Goal: Task Accomplishment & Management: Use online tool/utility

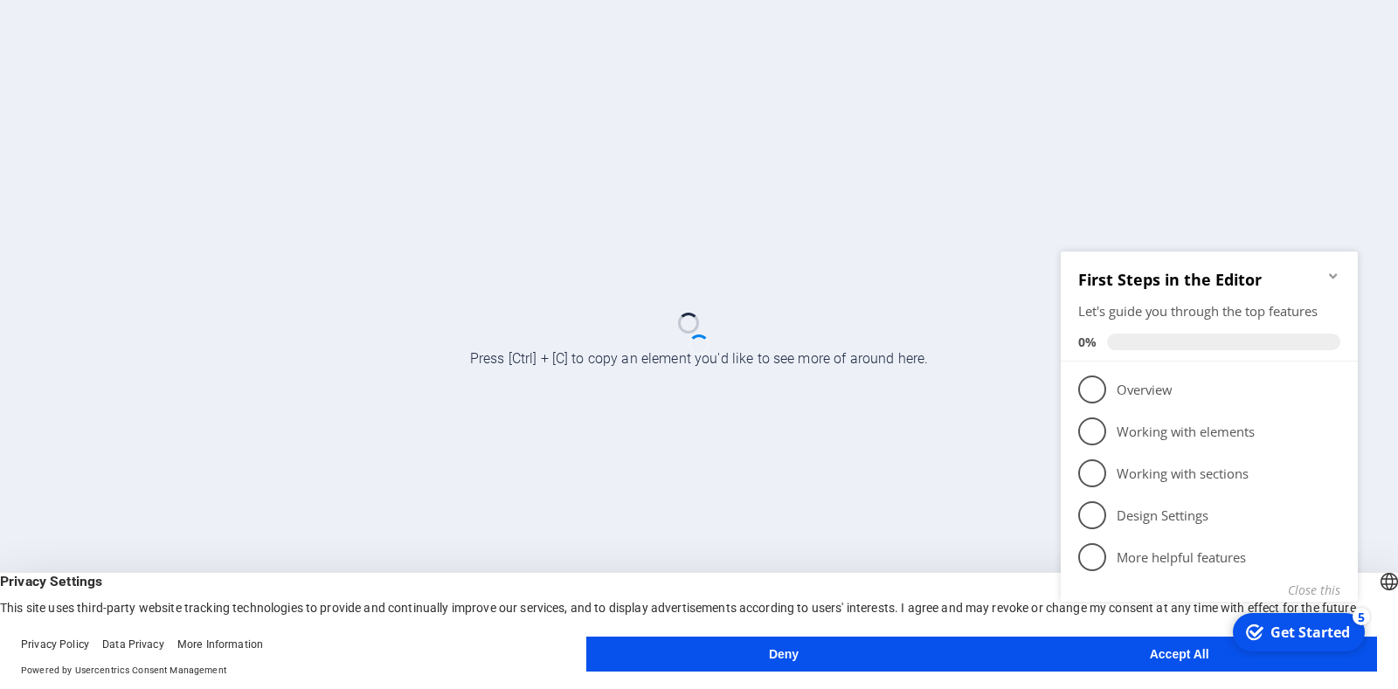
click at [1096, 661] on body "innovative-sols.com Press [Ctrl] + [C] to copy an element you'd like to see mor…" at bounding box center [699, 344] width 1398 height 689
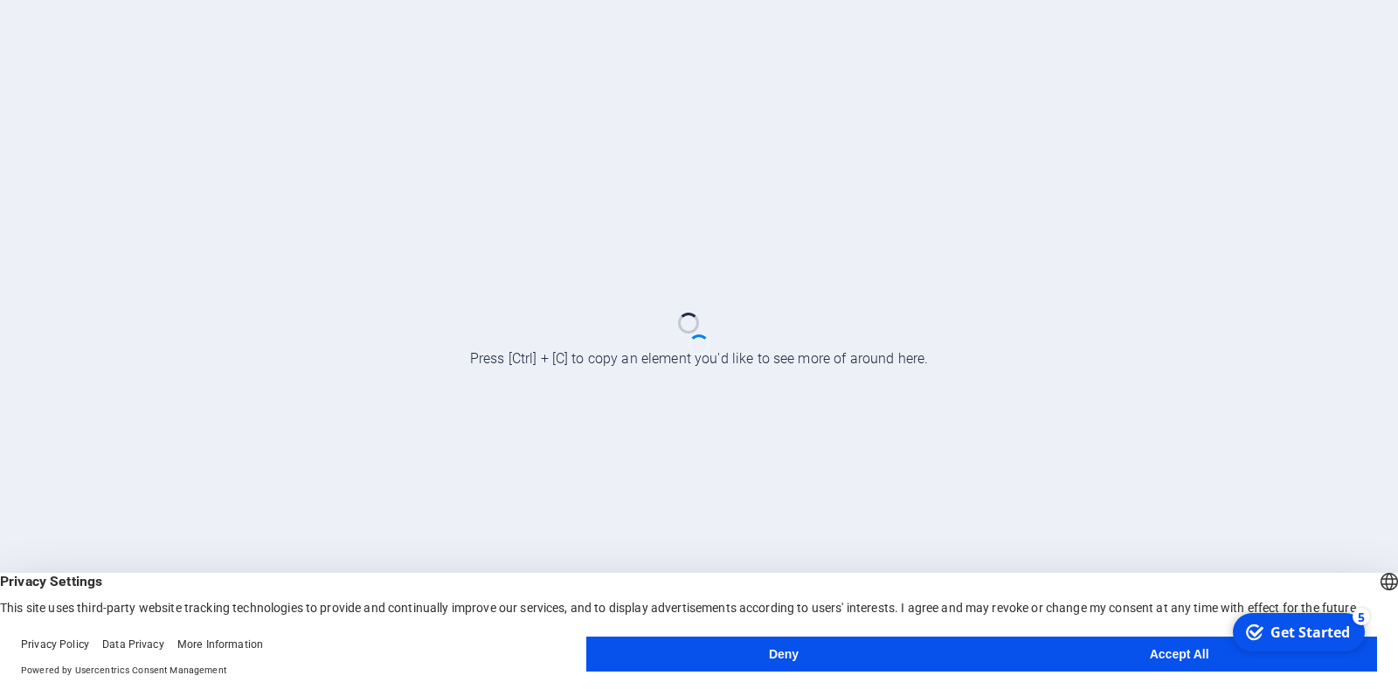
click at [1118, 658] on button "Accept All" at bounding box center [1179, 654] width 396 height 35
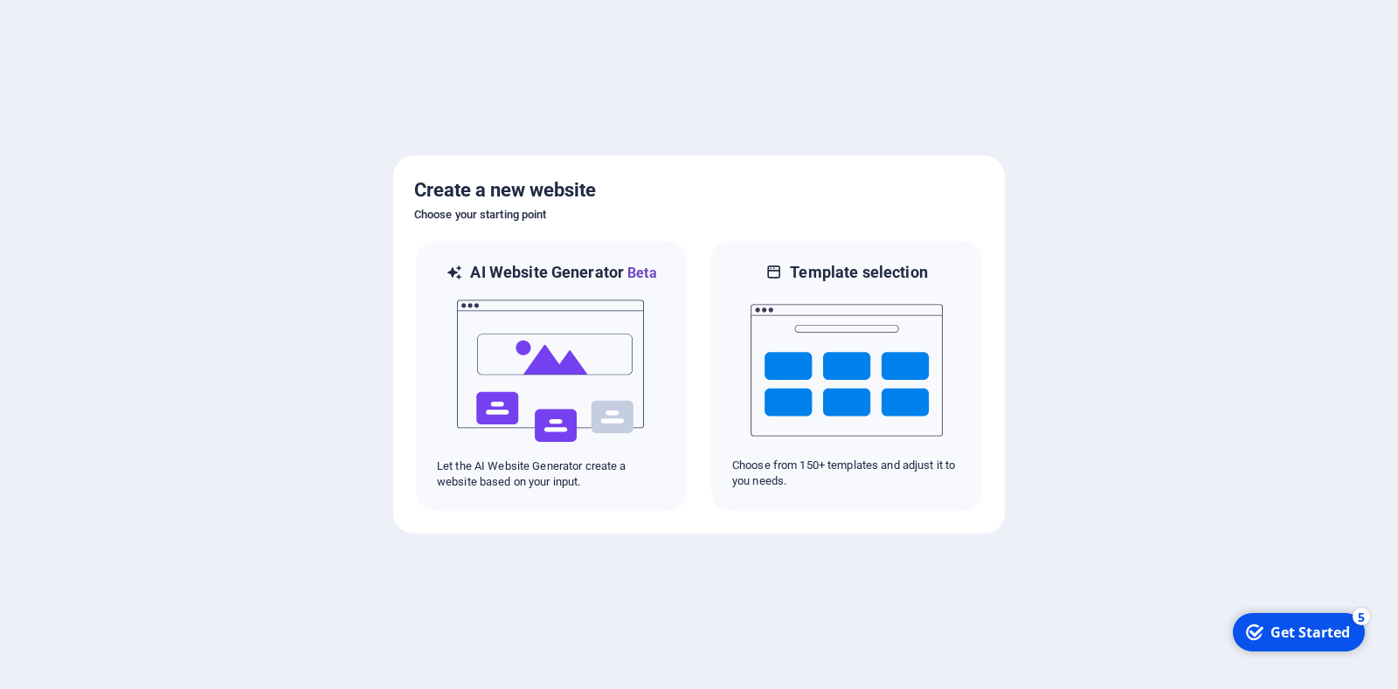
click at [1003, 95] on div at bounding box center [699, 344] width 1398 height 689
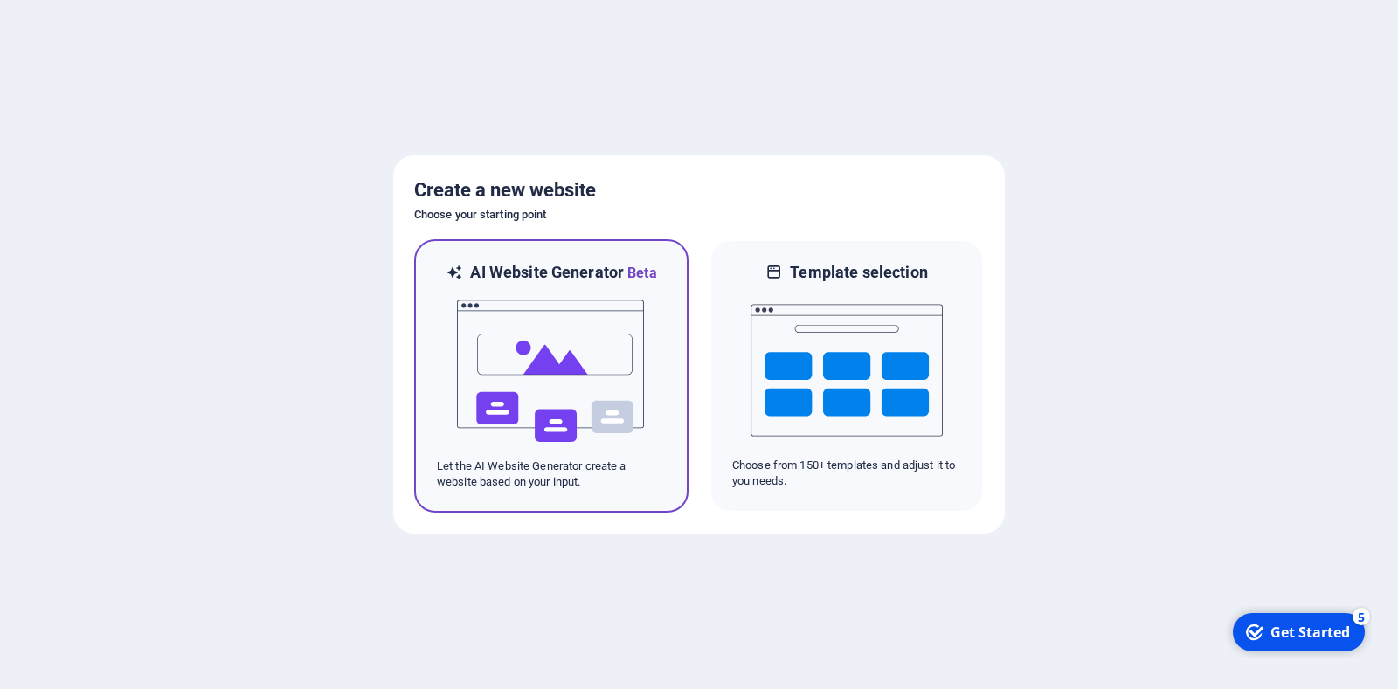
click at [630, 328] on img at bounding box center [551, 371] width 192 height 175
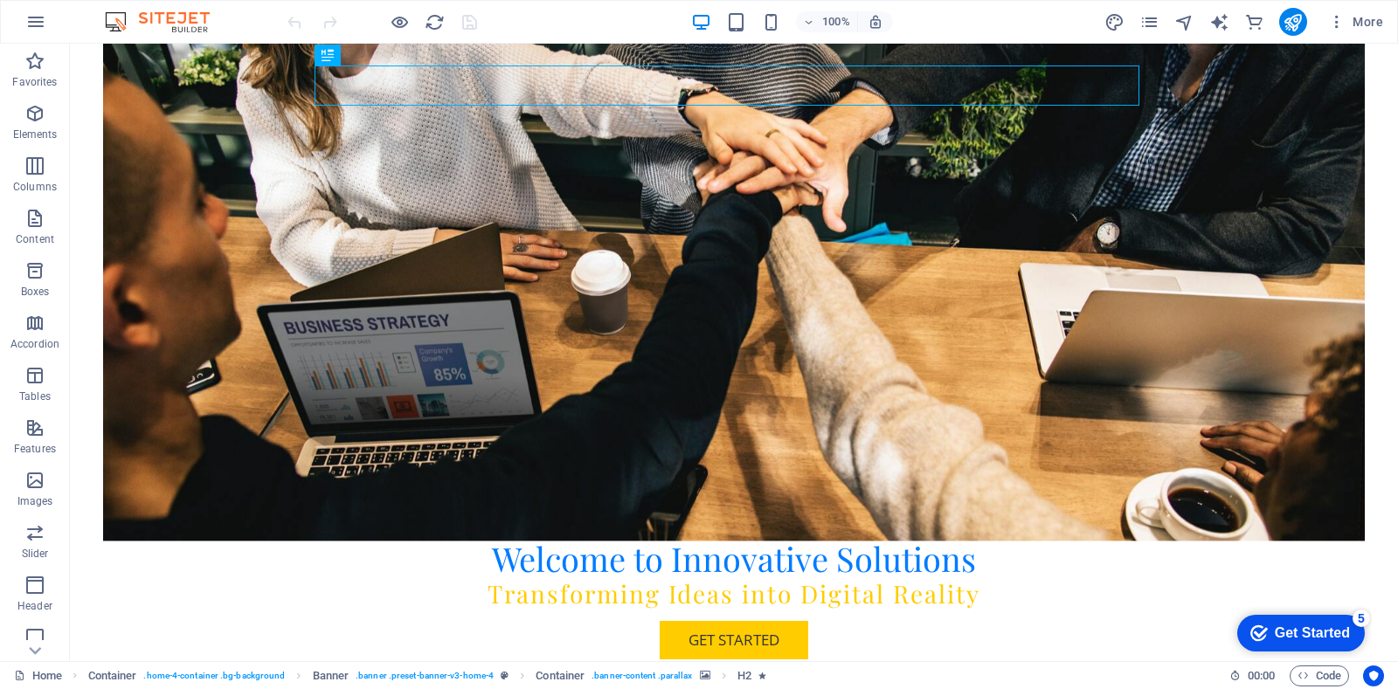
scroll to position [294, 0]
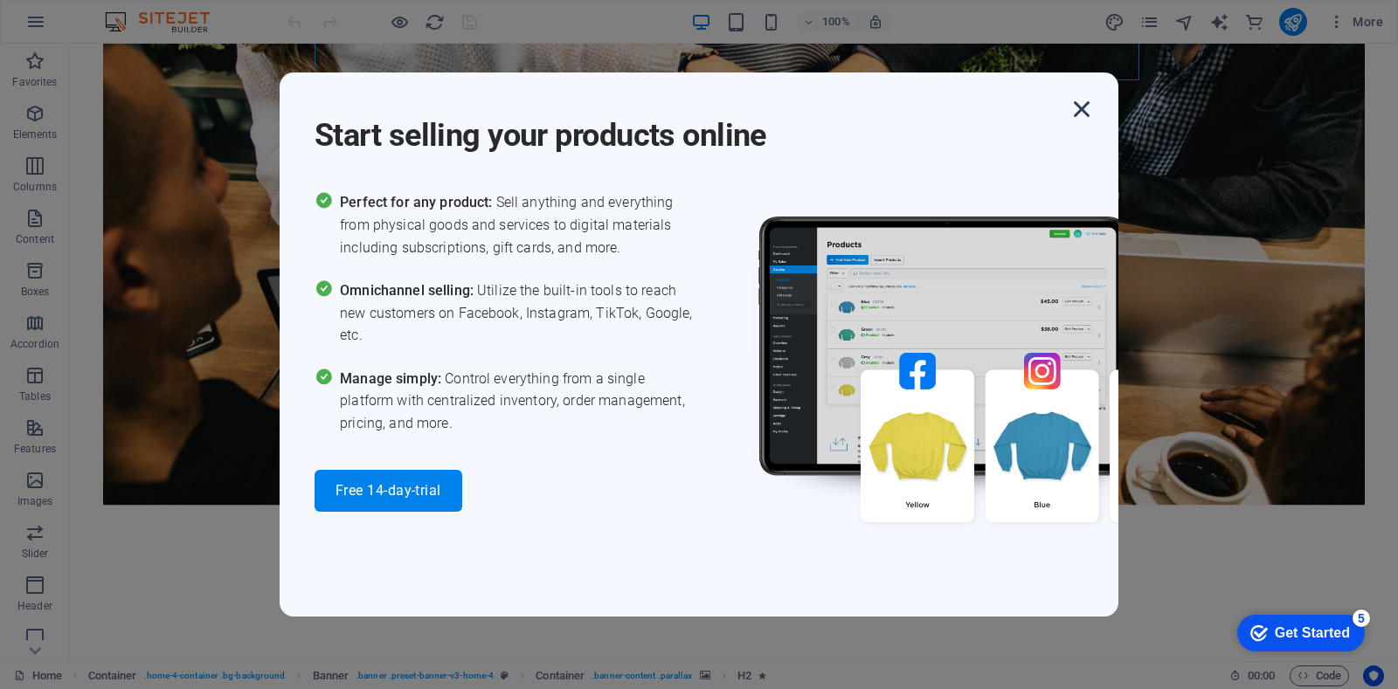
click at [1079, 110] on icon "button" at bounding box center [1081, 108] width 31 height 31
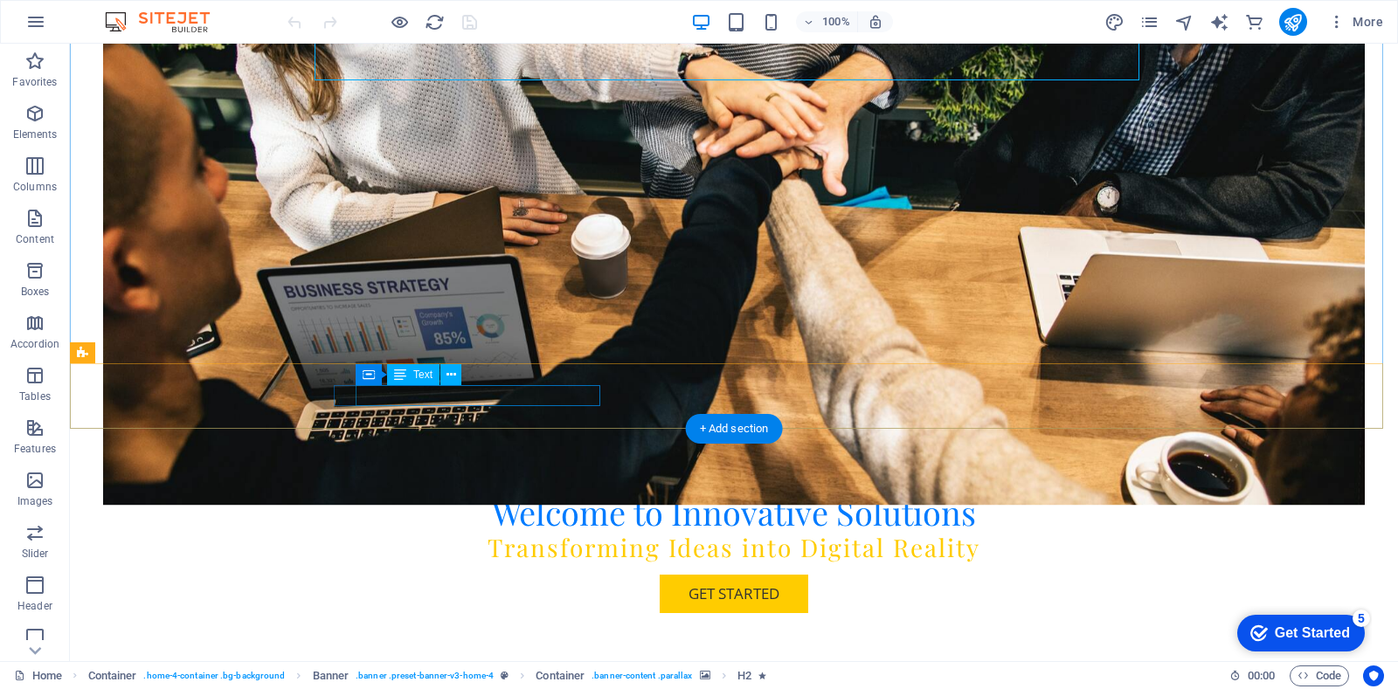
drag, startPoint x: 598, startPoint y: 392, endPoint x: 350, endPoint y: 388, distance: 248.2
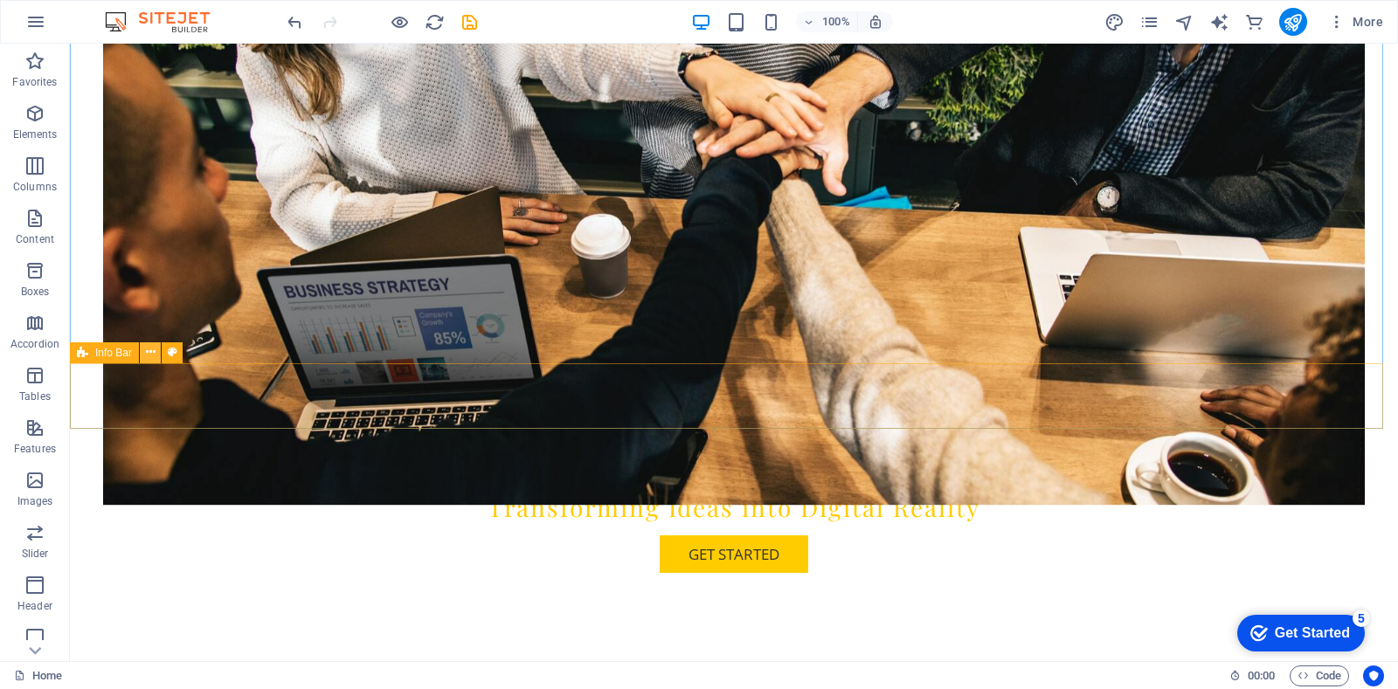
click at [151, 357] on icon at bounding box center [151, 352] width 10 height 18
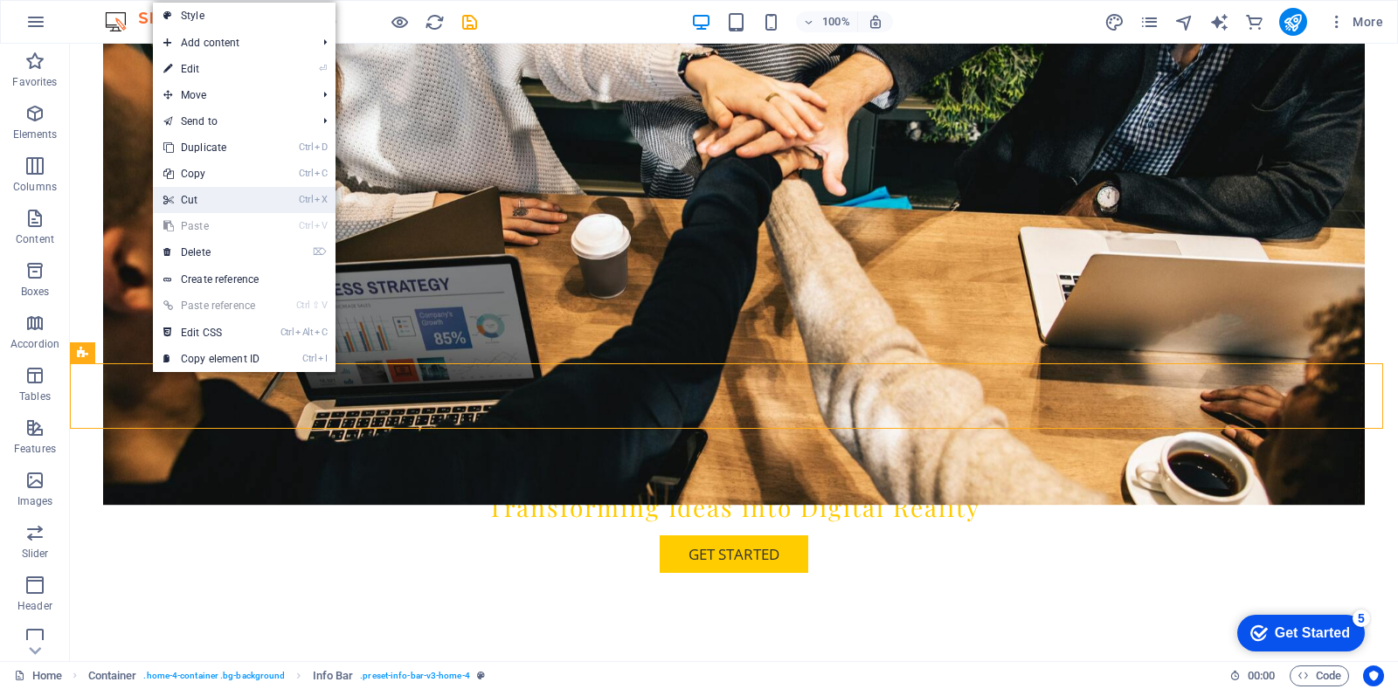
click at [200, 192] on link "Ctrl X Cut" at bounding box center [211, 200] width 117 height 26
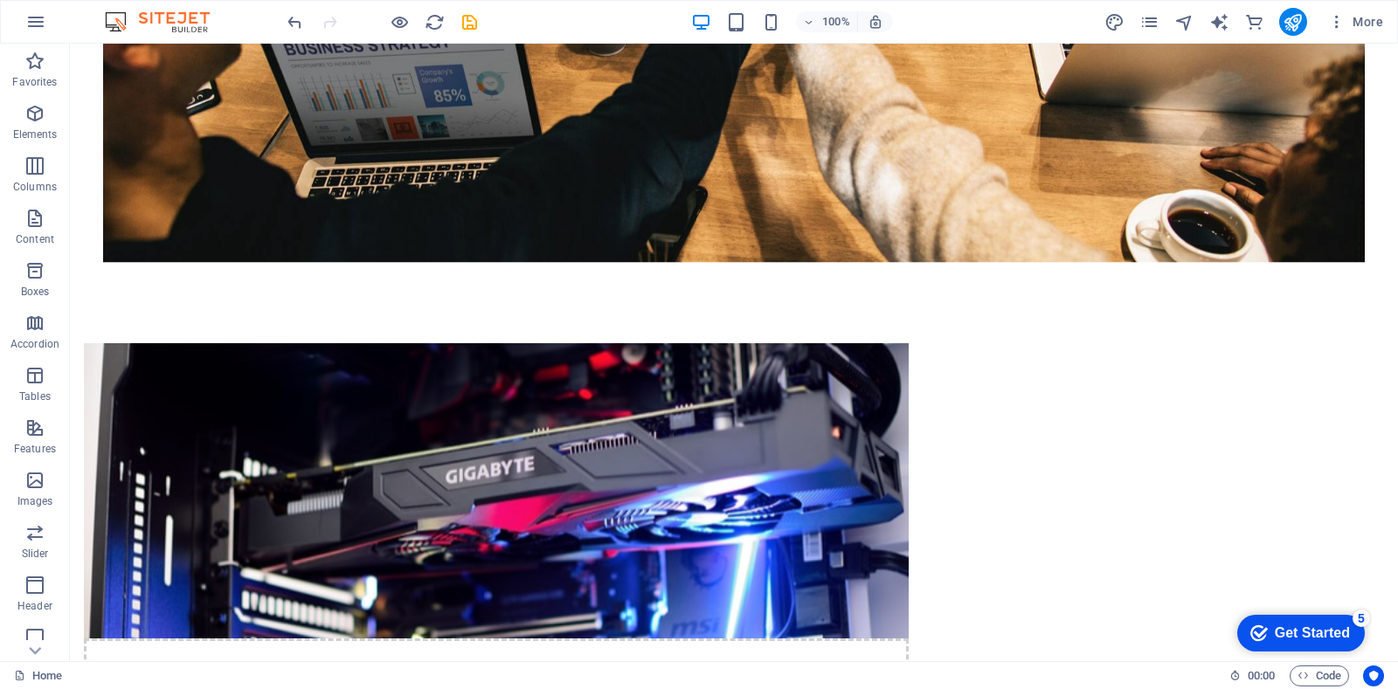
scroll to position [655, 0]
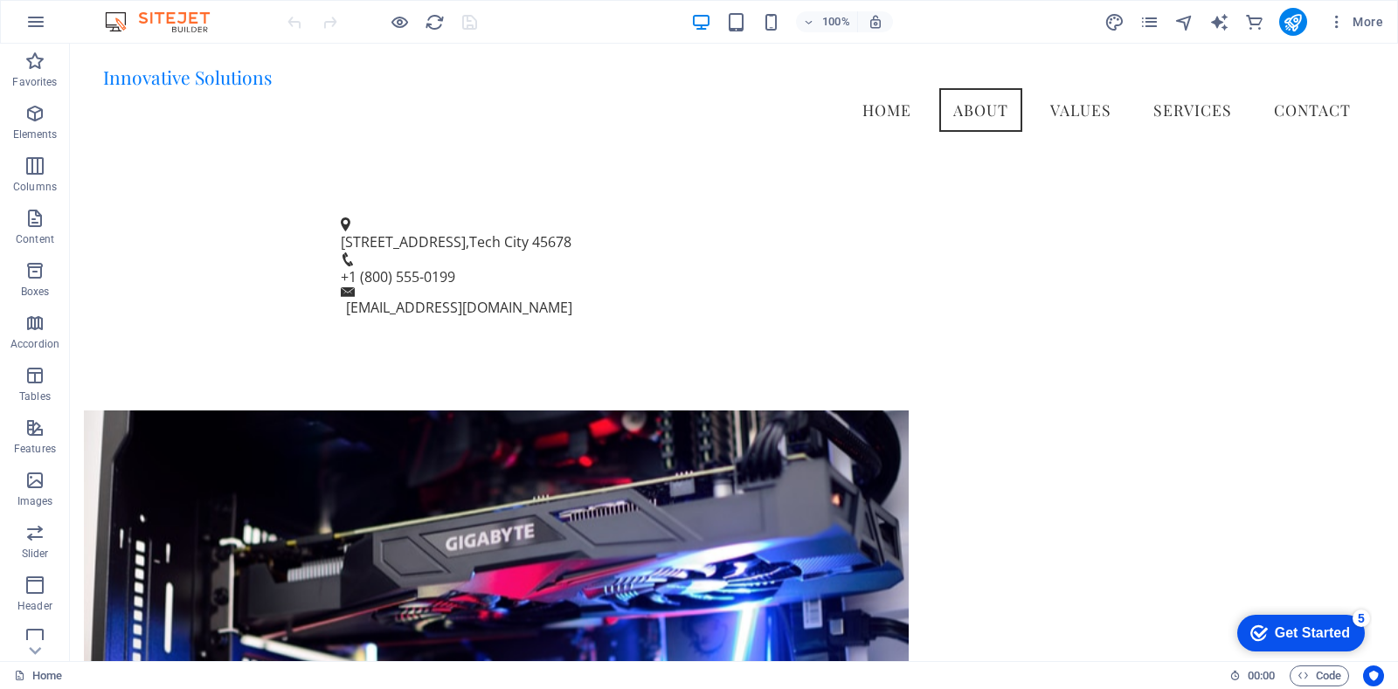
scroll to position [585, 0]
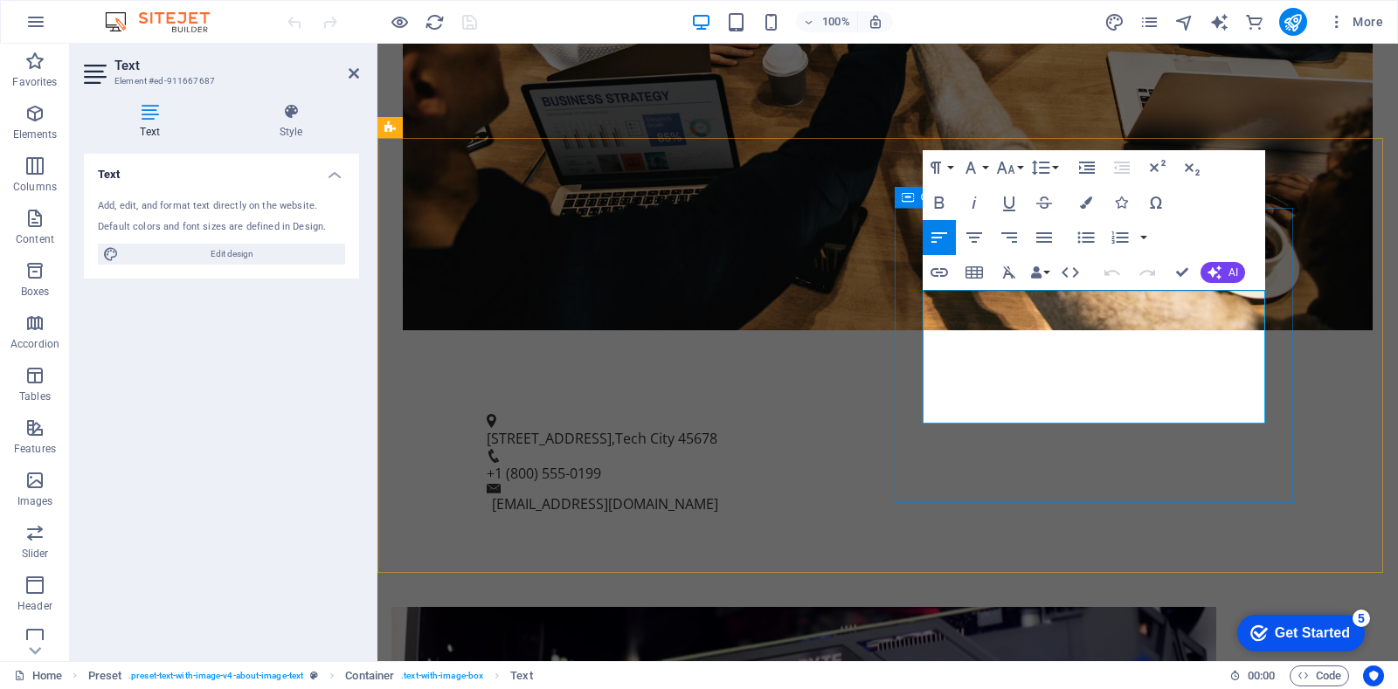
drag, startPoint x: 1139, startPoint y: 407, endPoint x: 895, endPoint y: 314, distance: 261.9
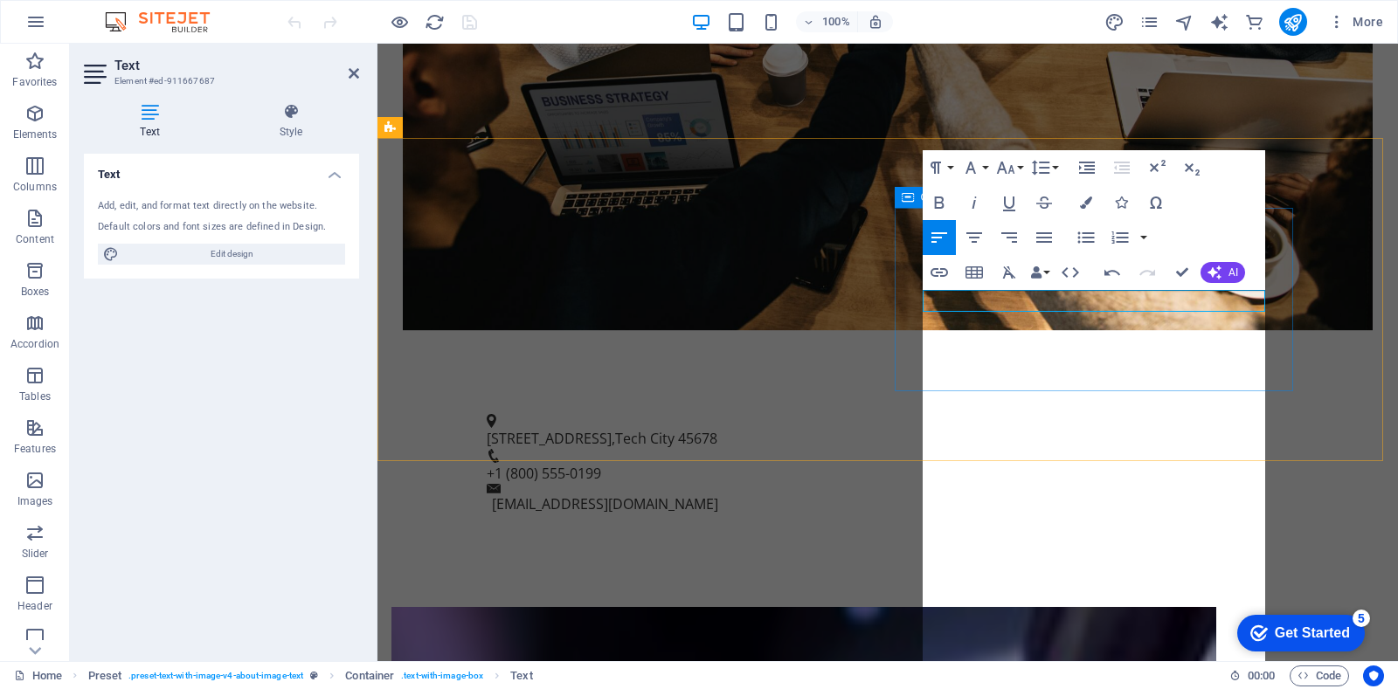
scroll to position [49121, 0]
drag, startPoint x: 959, startPoint y: 432, endPoint x: 917, endPoint y: 426, distance: 42.4
drag, startPoint x: 961, startPoint y: 384, endPoint x: 929, endPoint y: 295, distance: 94.0
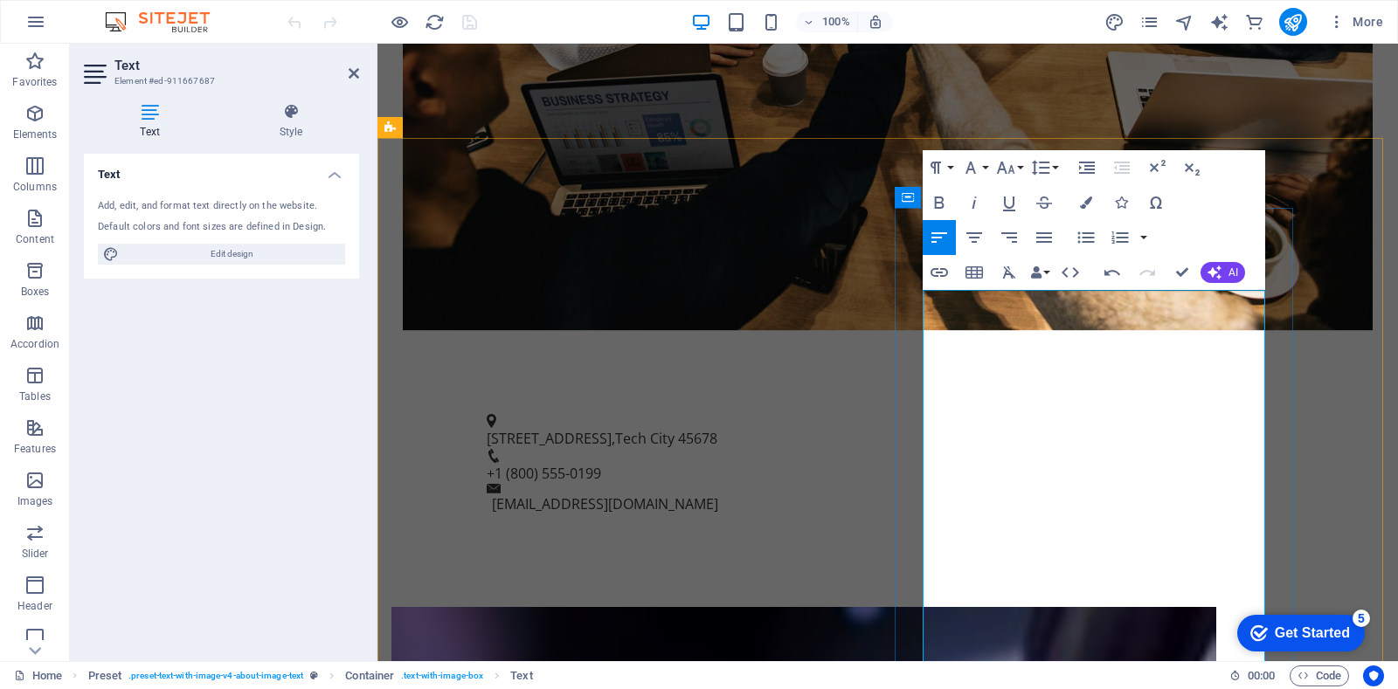
drag, startPoint x: 972, startPoint y: 590, endPoint x: 906, endPoint y: 599, distance: 66.2
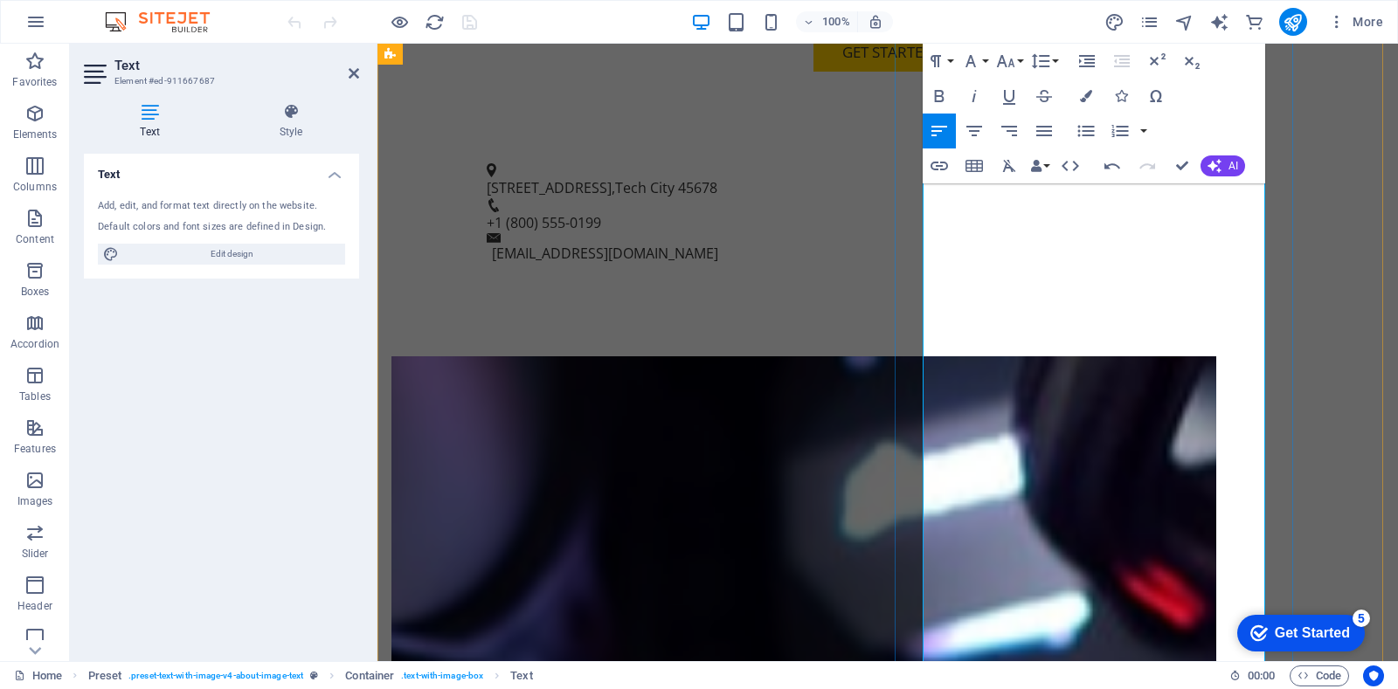
scroll to position [858, 0]
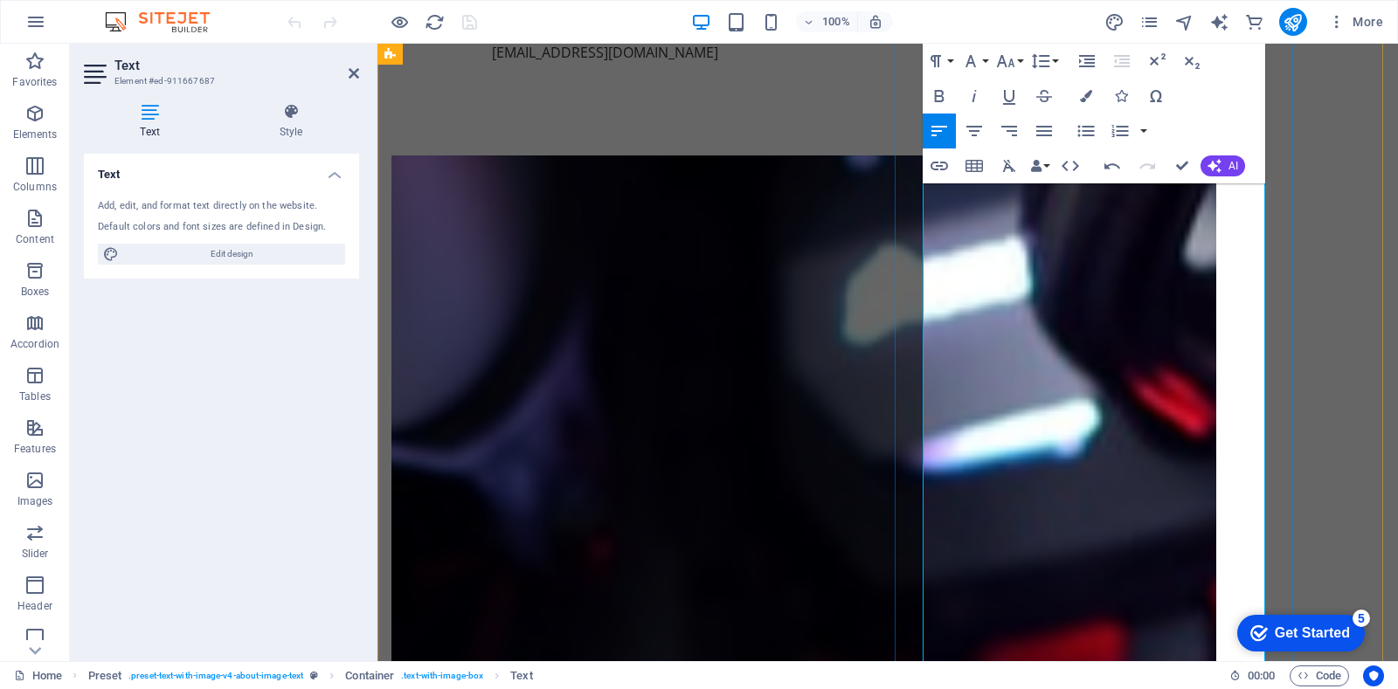
scroll to position [1058, 0]
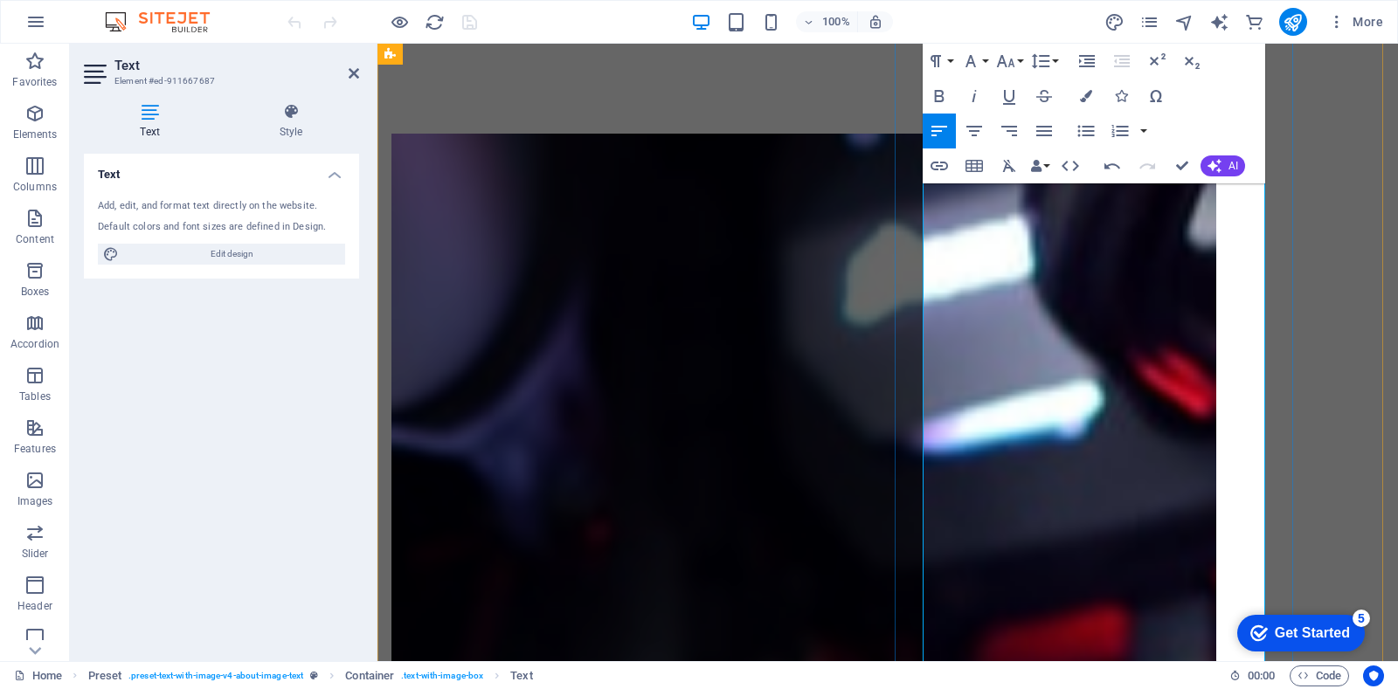
drag, startPoint x: 1108, startPoint y: 471, endPoint x: 1078, endPoint y: 467, distance: 30.0
drag, startPoint x: 952, startPoint y: 472, endPoint x: 926, endPoint y: 474, distance: 26.3
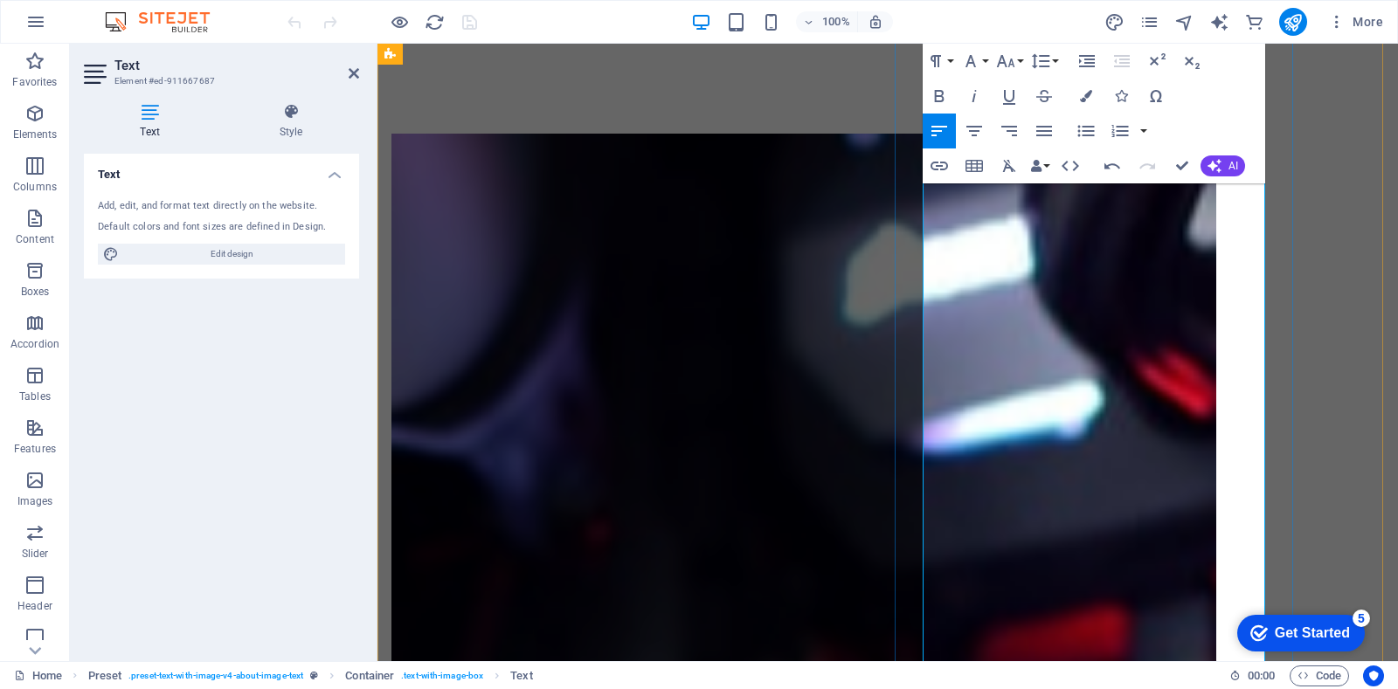
drag, startPoint x: 1097, startPoint y: 564, endPoint x: 1071, endPoint y: 558, distance: 25.9
drag, startPoint x: 952, startPoint y: 560, endPoint x: 905, endPoint y: 571, distance: 48.5
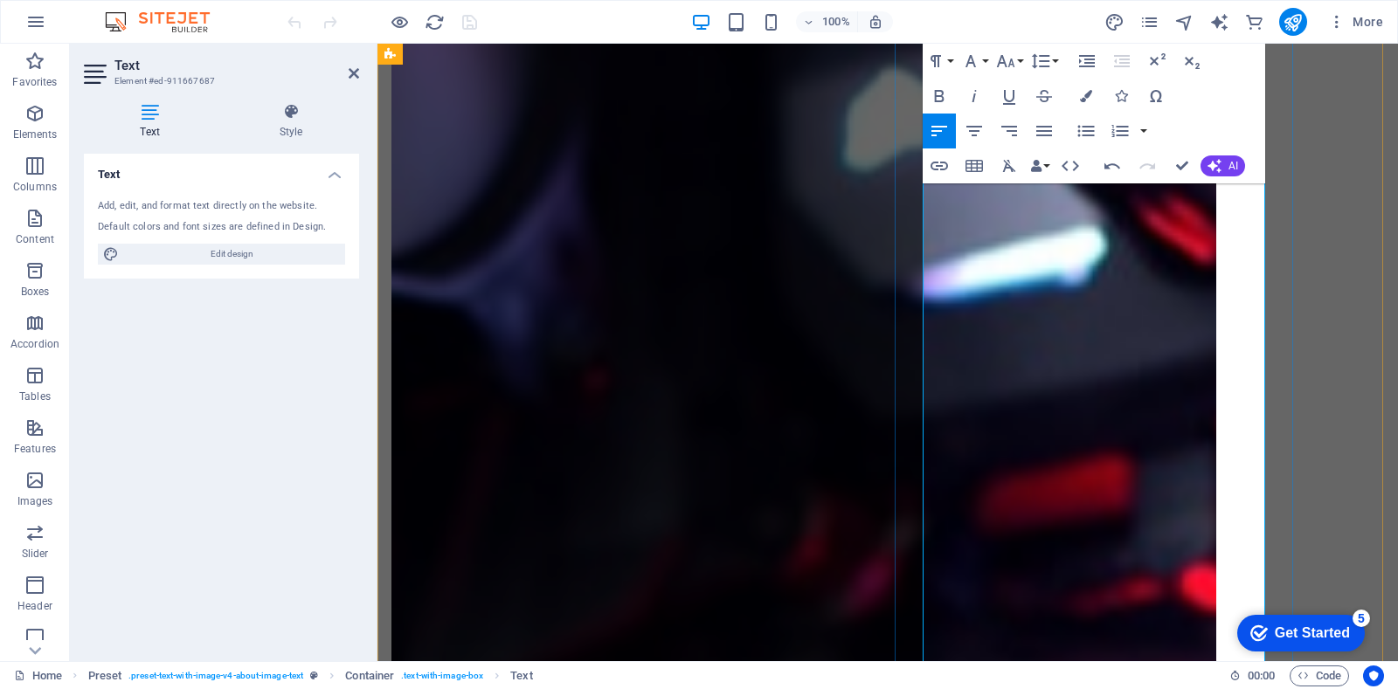
scroll to position [1236, 0]
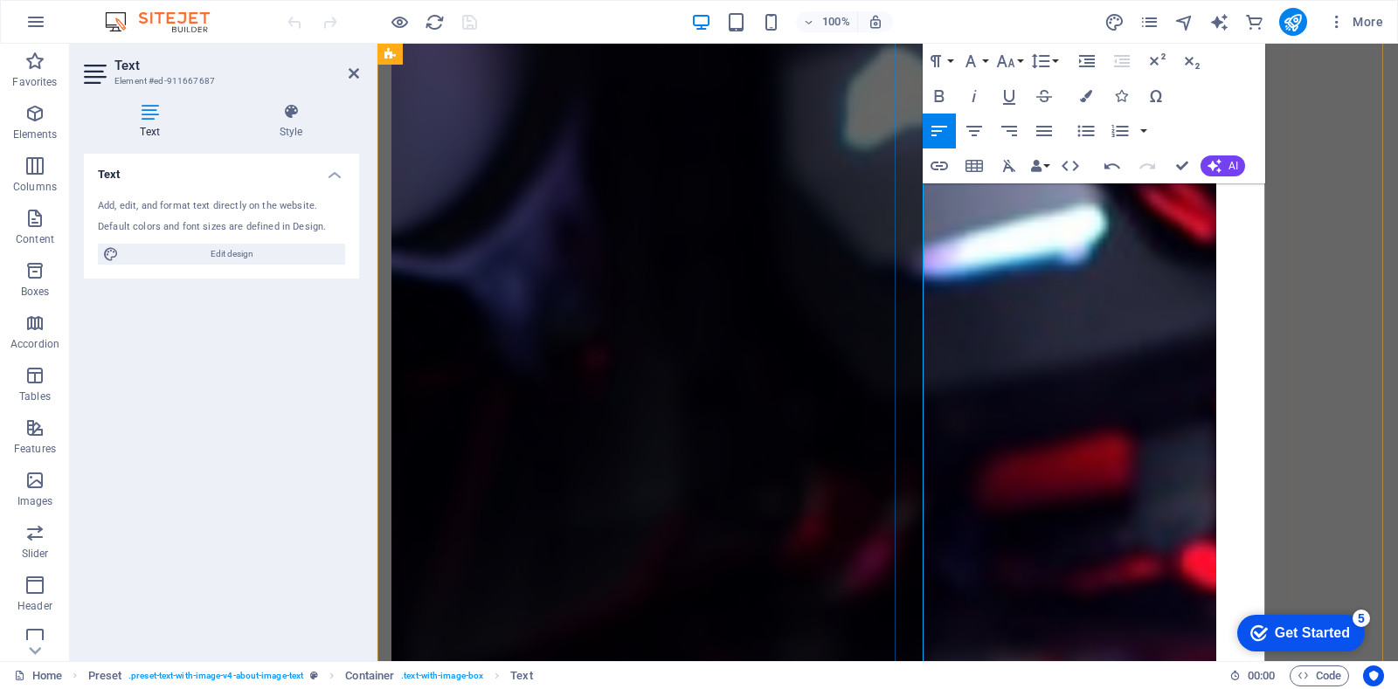
drag, startPoint x: 1149, startPoint y: 496, endPoint x: 1120, endPoint y: 492, distance: 29.2
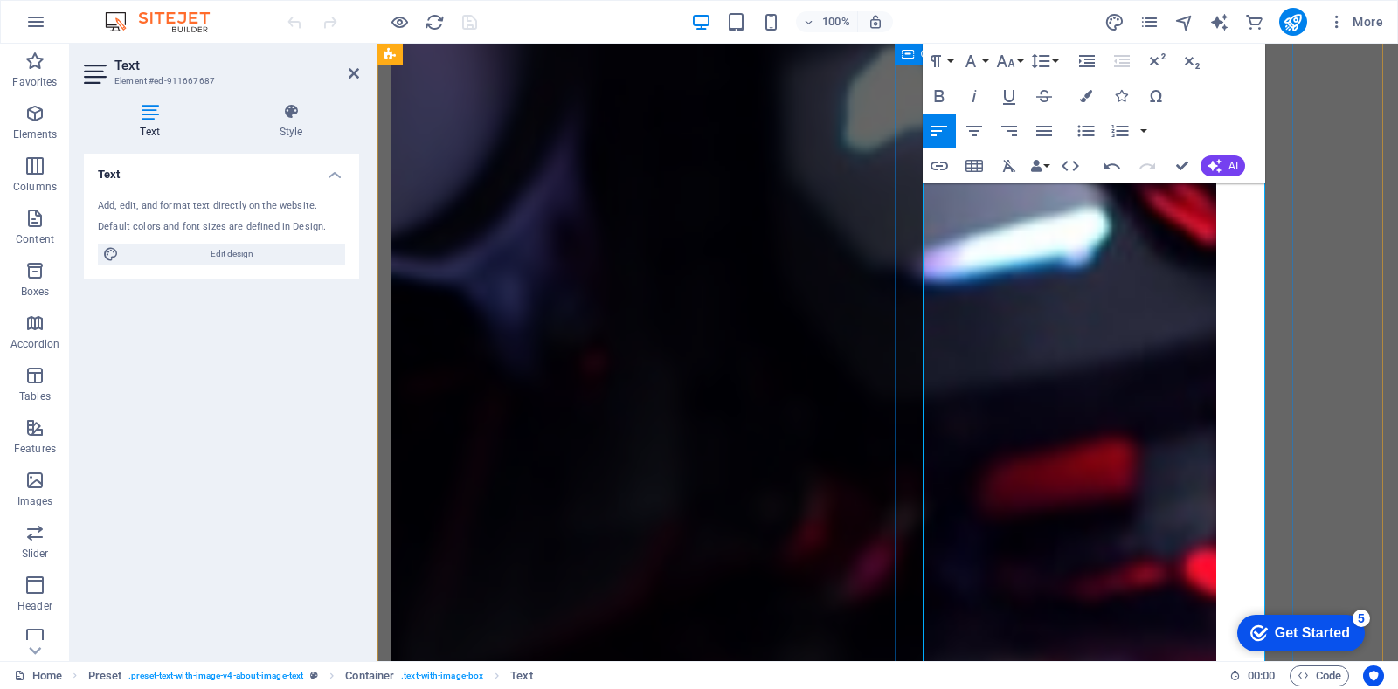
drag, startPoint x: 949, startPoint y: 490, endPoint x: 918, endPoint y: 494, distance: 30.8
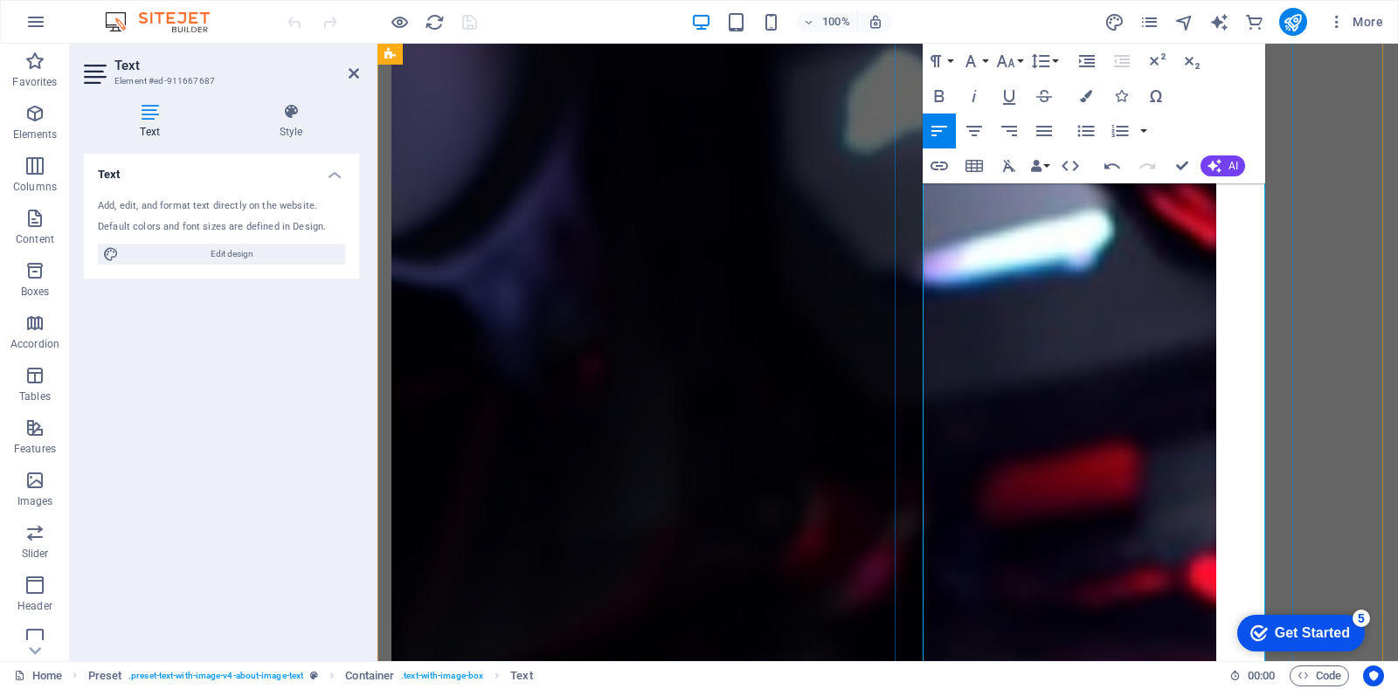
drag, startPoint x: 972, startPoint y: 629, endPoint x: 862, endPoint y: 624, distance: 109.4
drag, startPoint x: 1047, startPoint y: 636, endPoint x: 915, endPoint y: 631, distance: 132.0
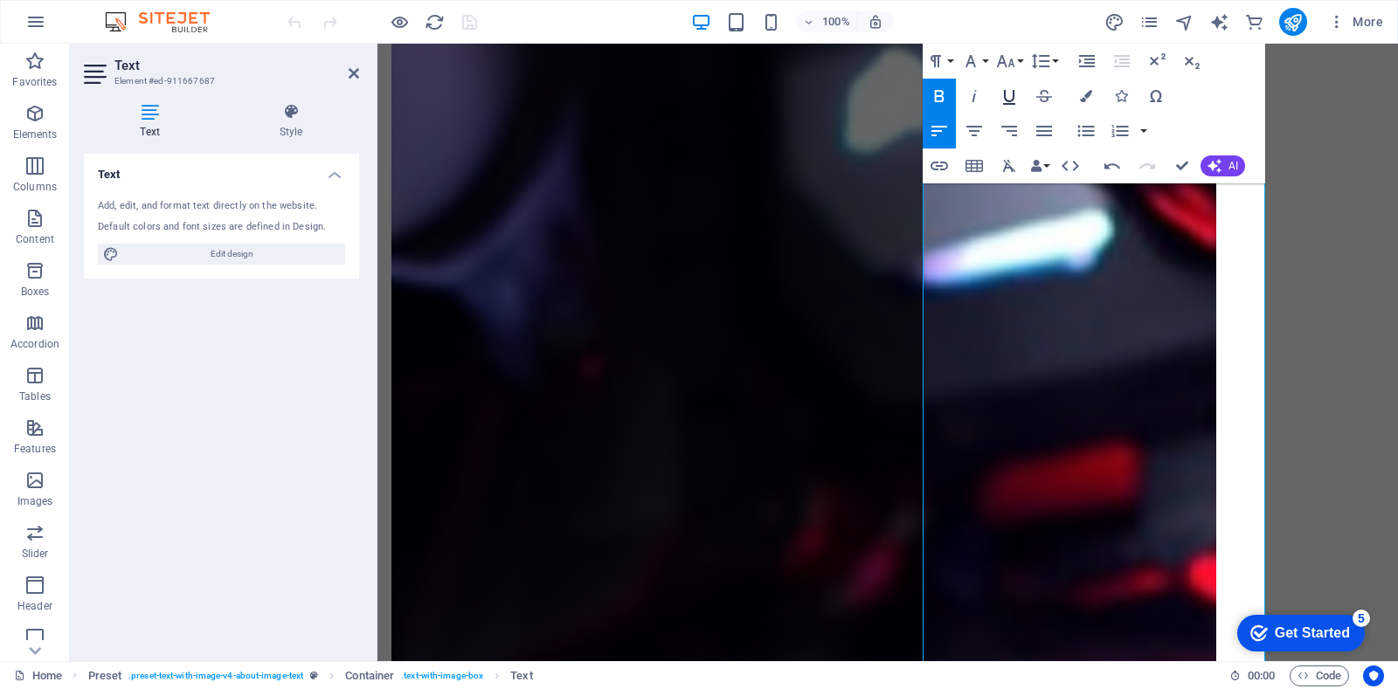
click at [1014, 93] on icon "button" at bounding box center [1009, 96] width 21 height 21
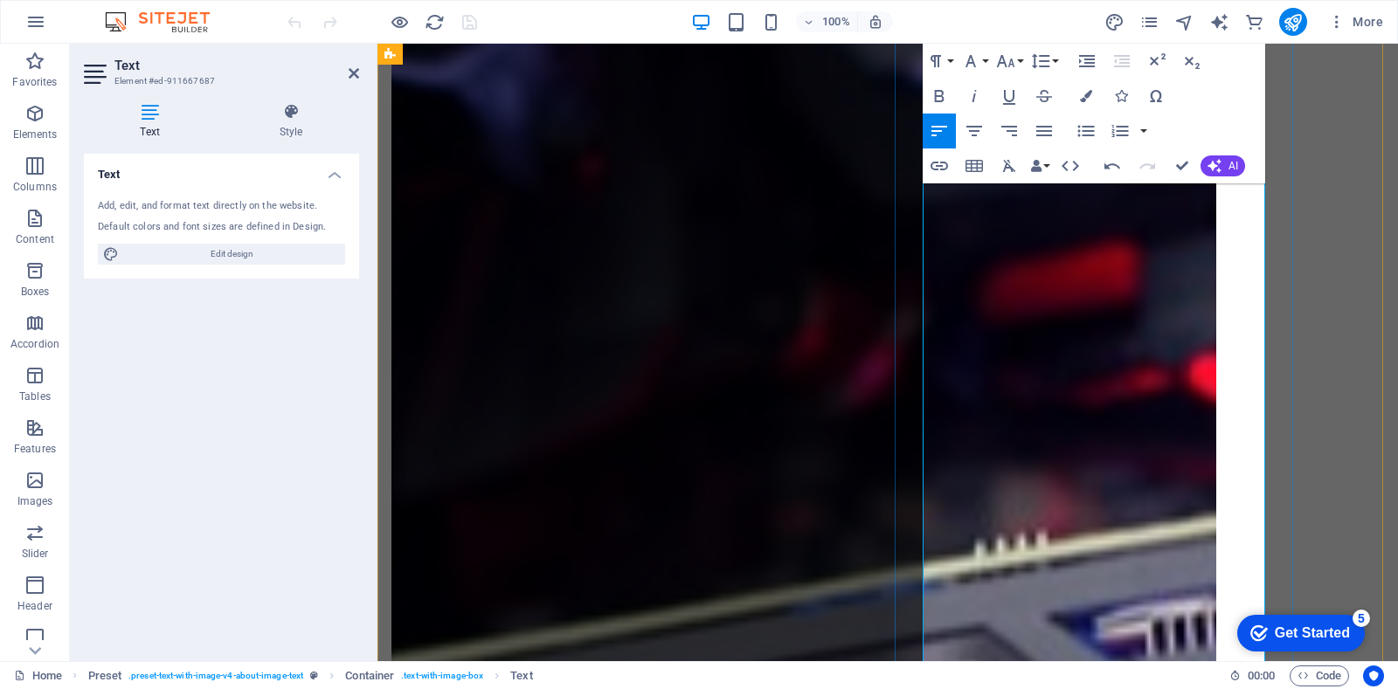
scroll to position [1459, 0]
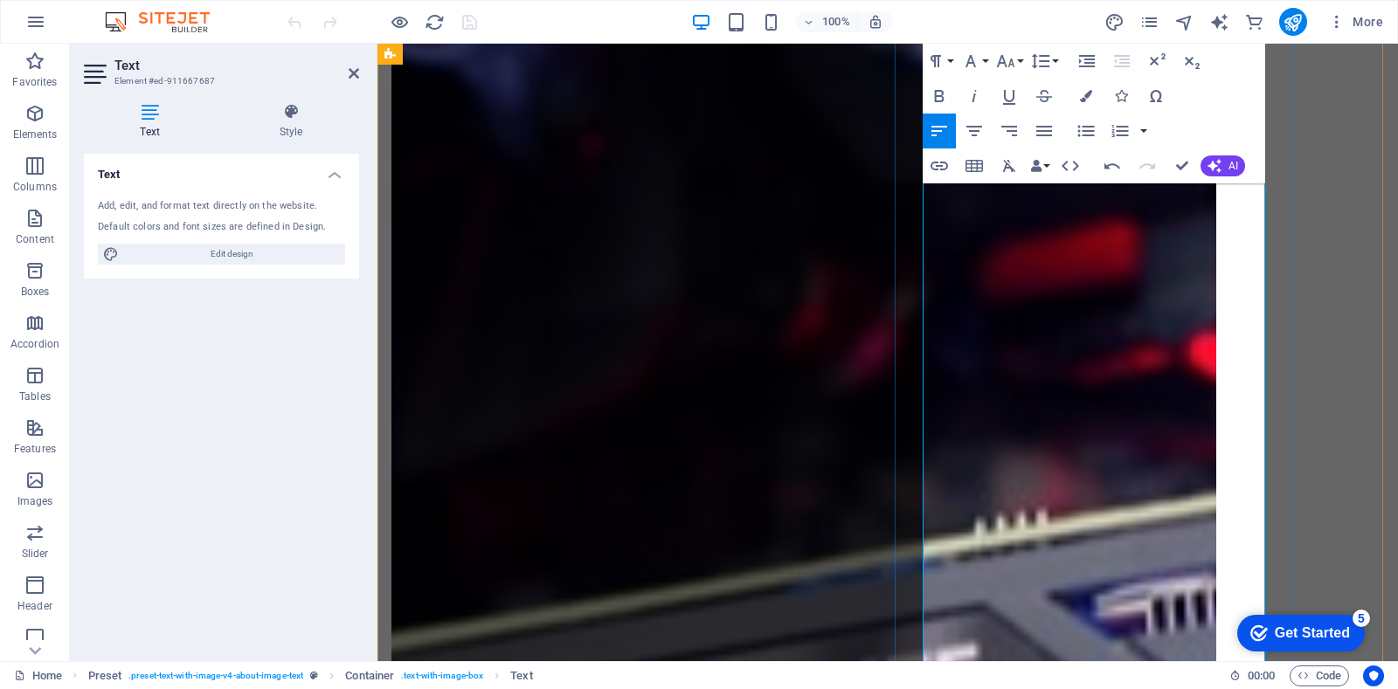
drag, startPoint x: 1035, startPoint y: 471, endPoint x: 1022, endPoint y: 470, distance: 13.1
drag, startPoint x: 1224, startPoint y: 449, endPoint x: 1020, endPoint y: 475, distance: 206.1
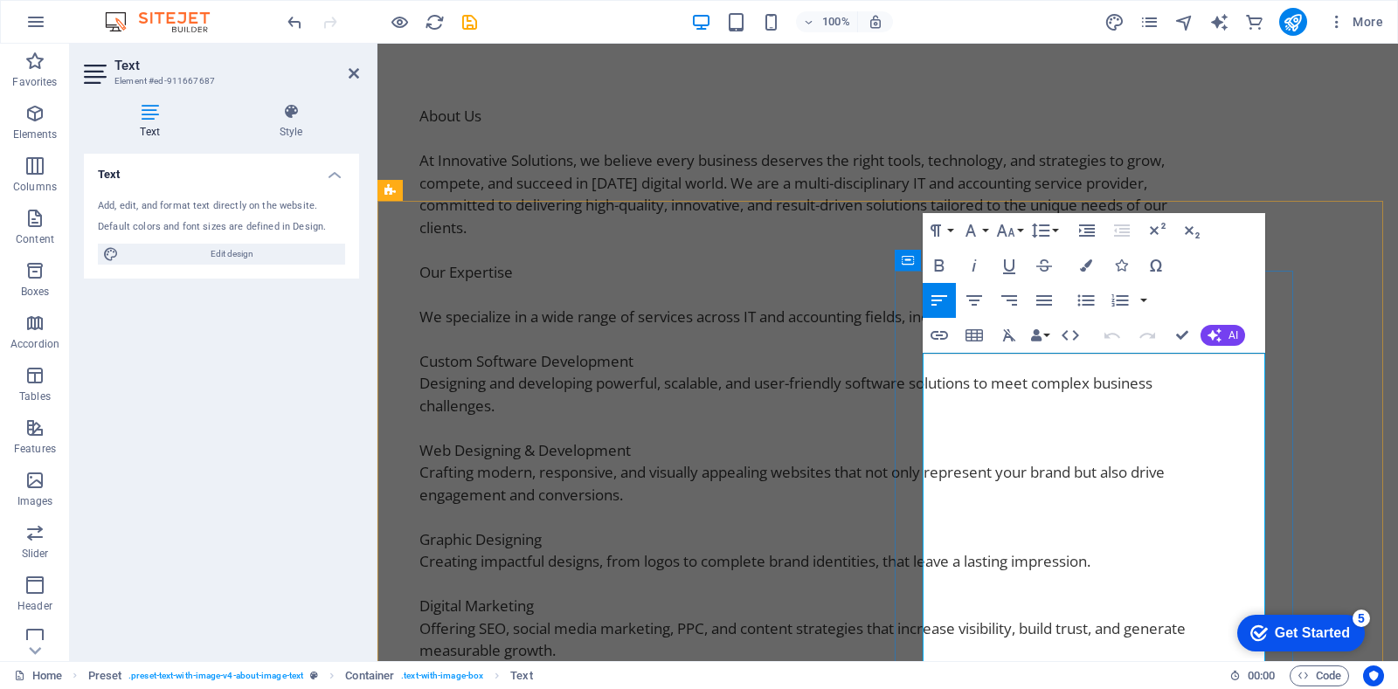
scroll to position [522, 0]
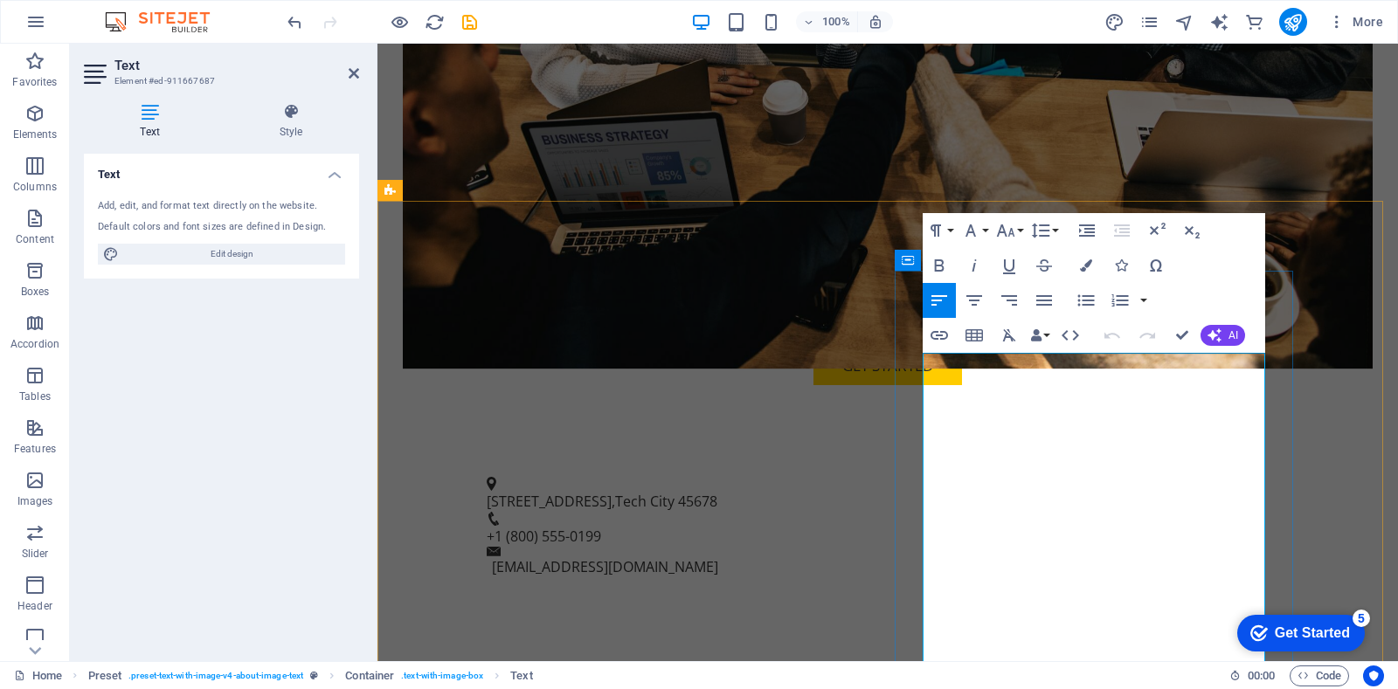
scroll to position [523, 0]
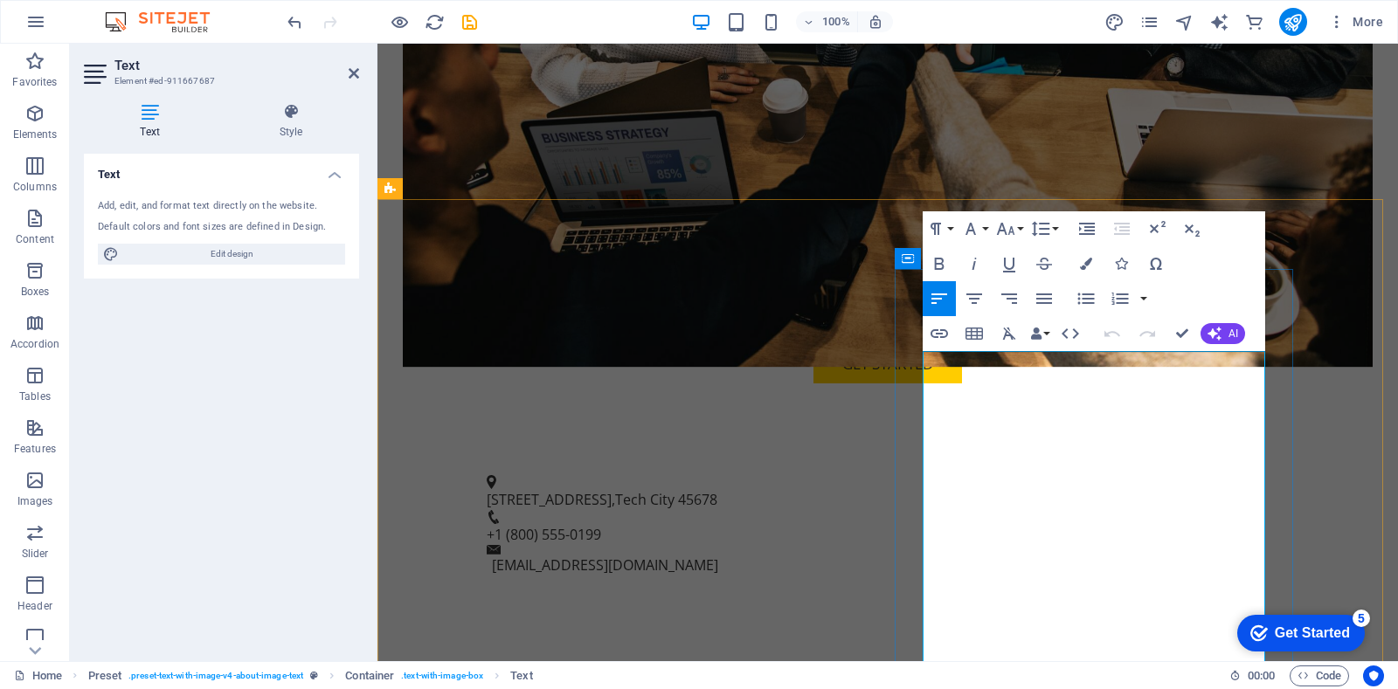
drag, startPoint x: 1019, startPoint y: 400, endPoint x: 917, endPoint y: 405, distance: 102.3
click at [941, 258] on icon "button" at bounding box center [939, 264] width 10 height 12
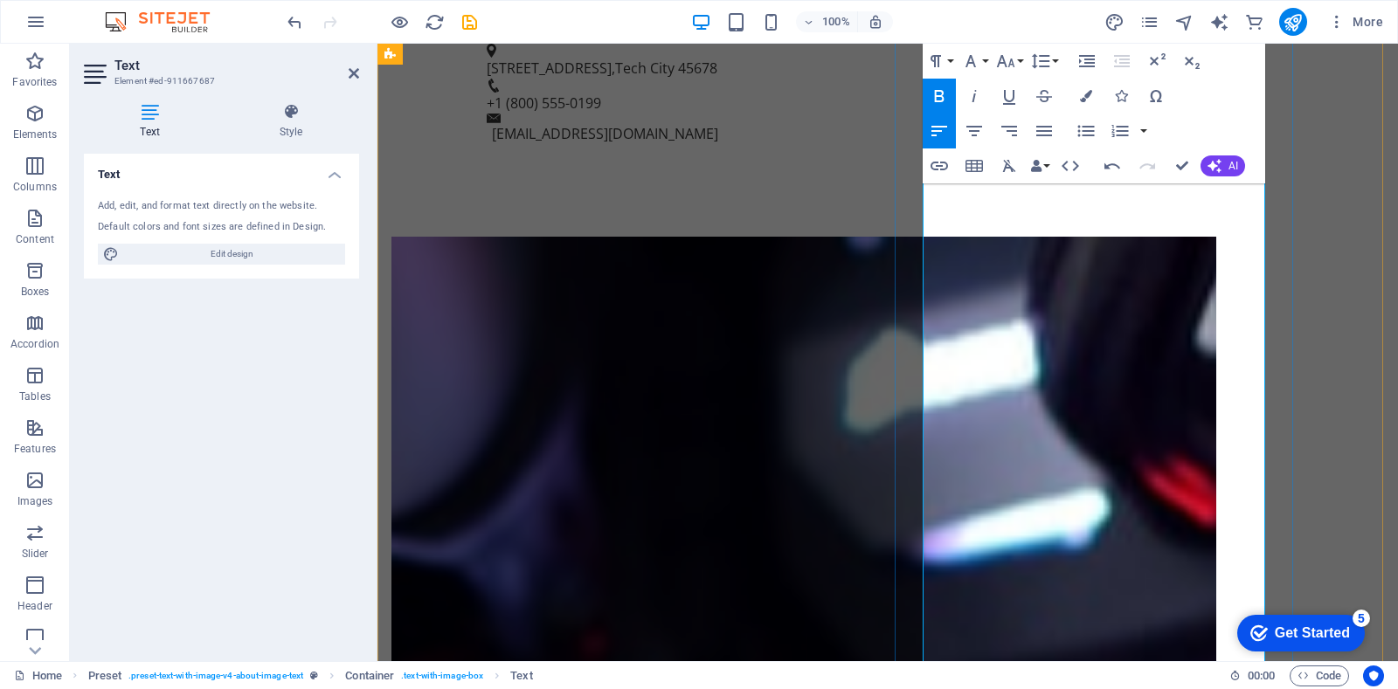
drag, startPoint x: 1024, startPoint y: 658, endPoint x: 966, endPoint y: 658, distance: 58.5
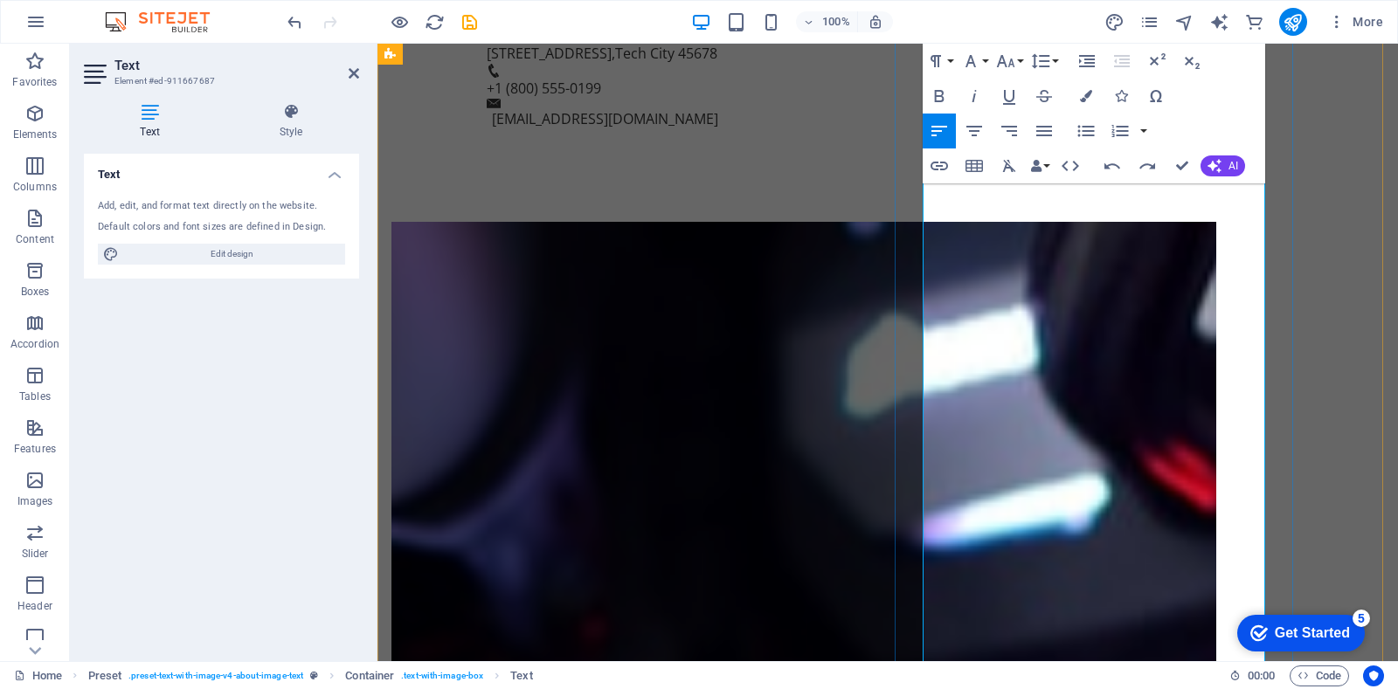
drag, startPoint x: 1021, startPoint y: 201, endPoint x: 924, endPoint y: 209, distance: 96.4
click at [941, 94] on icon "button" at bounding box center [939, 96] width 21 height 21
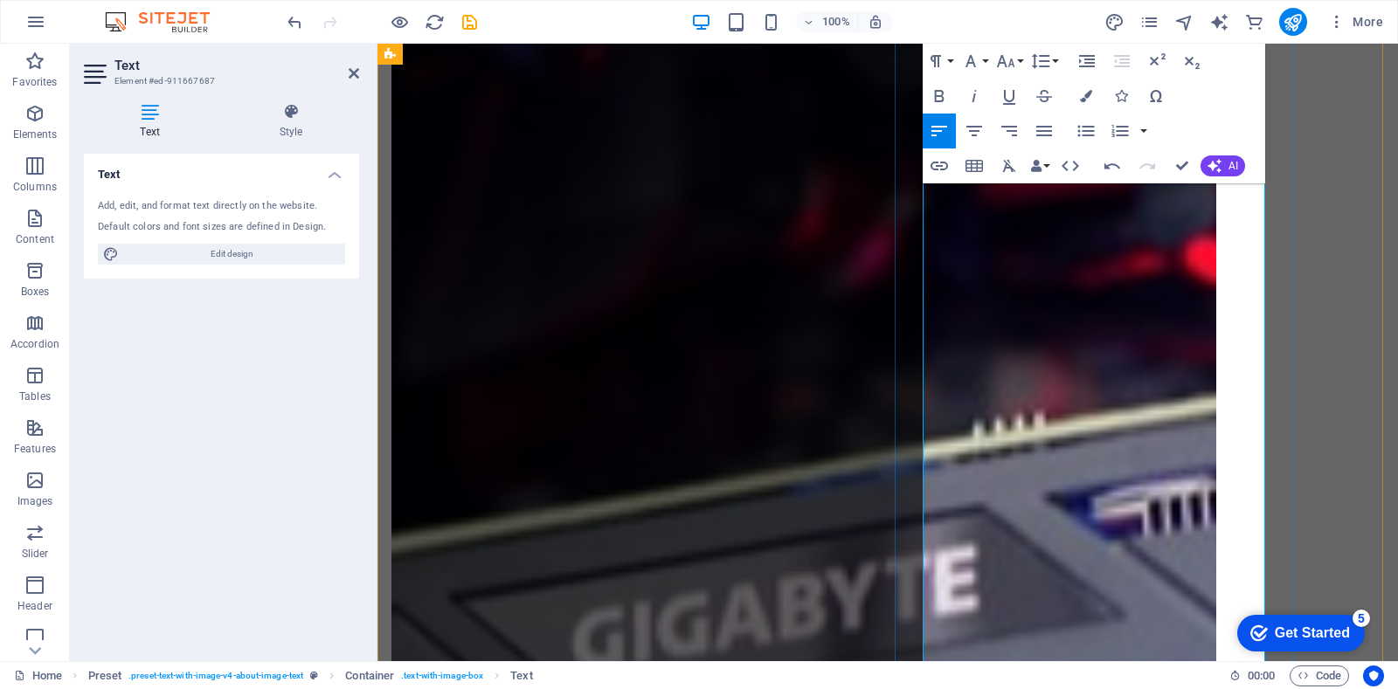
scroll to position [1571, 0]
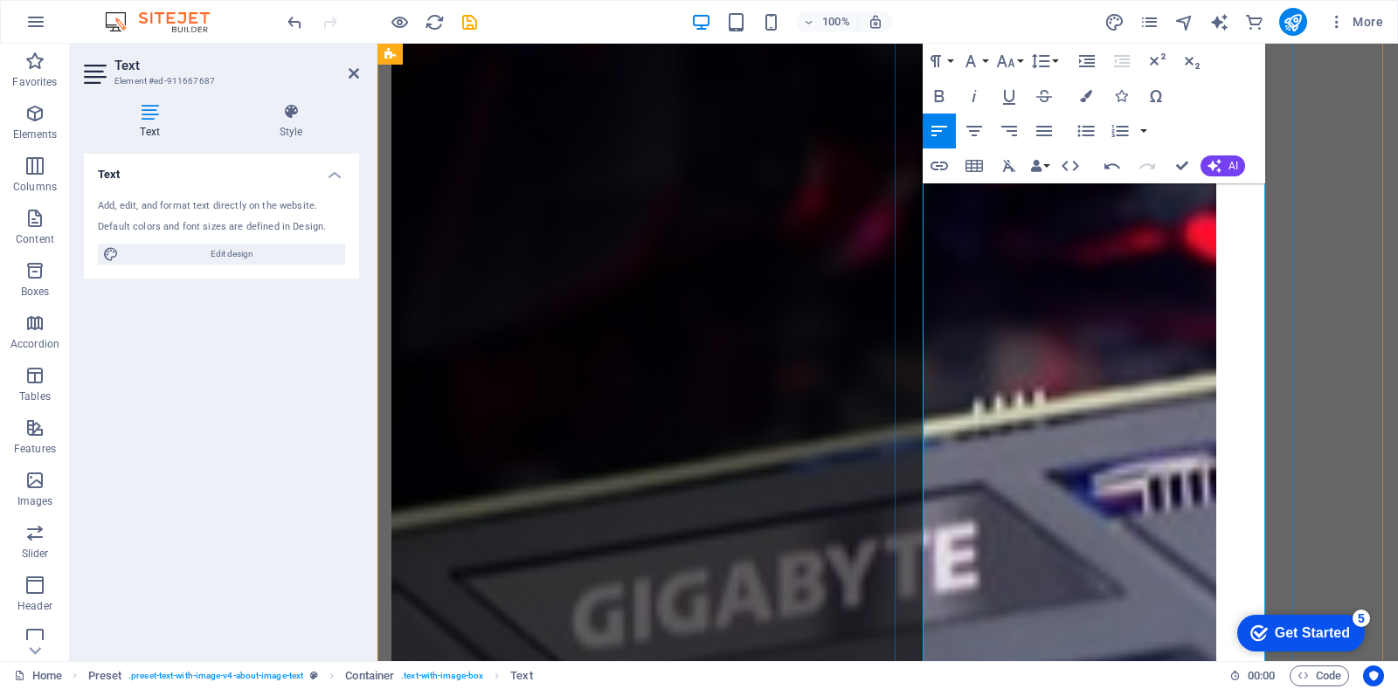
drag, startPoint x: 973, startPoint y: 535, endPoint x: 917, endPoint y: 537, distance: 55.1
drag, startPoint x: 1065, startPoint y: 543, endPoint x: 925, endPoint y: 546, distance: 139.9
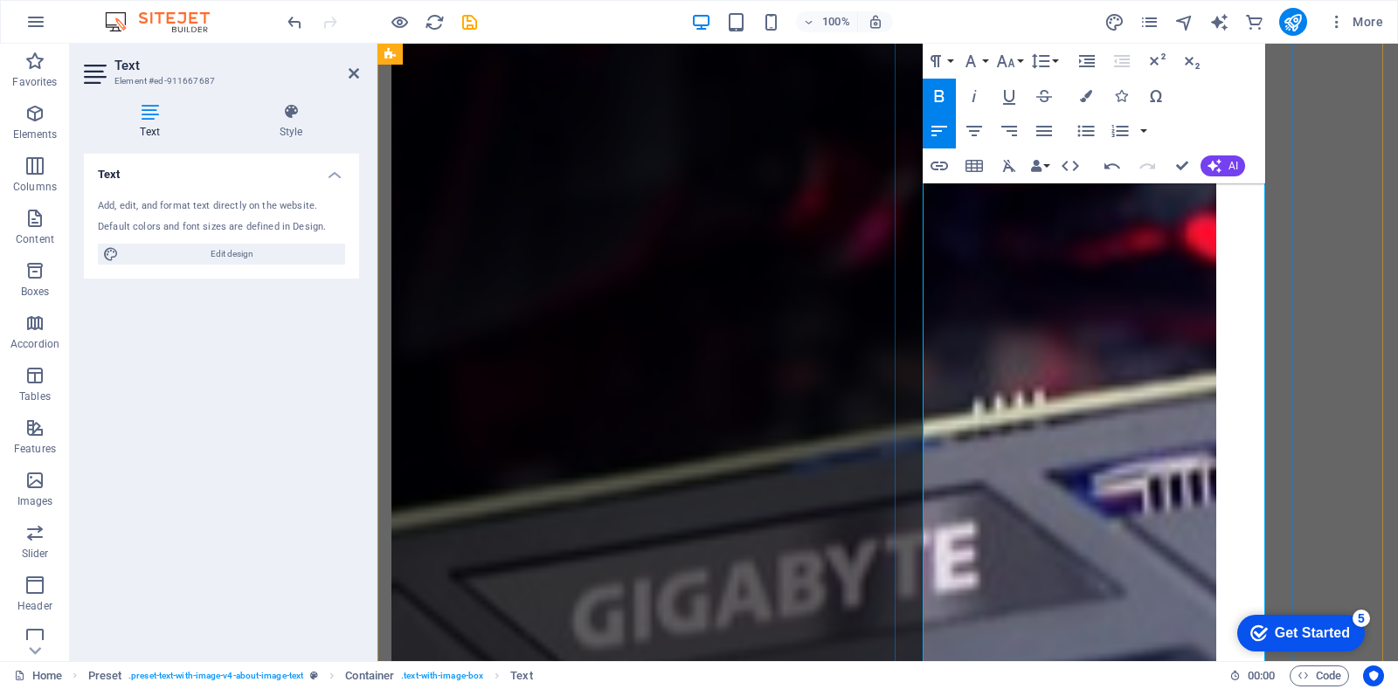
drag, startPoint x: 1075, startPoint y: 627, endPoint x: 974, endPoint y: 627, distance: 100.5
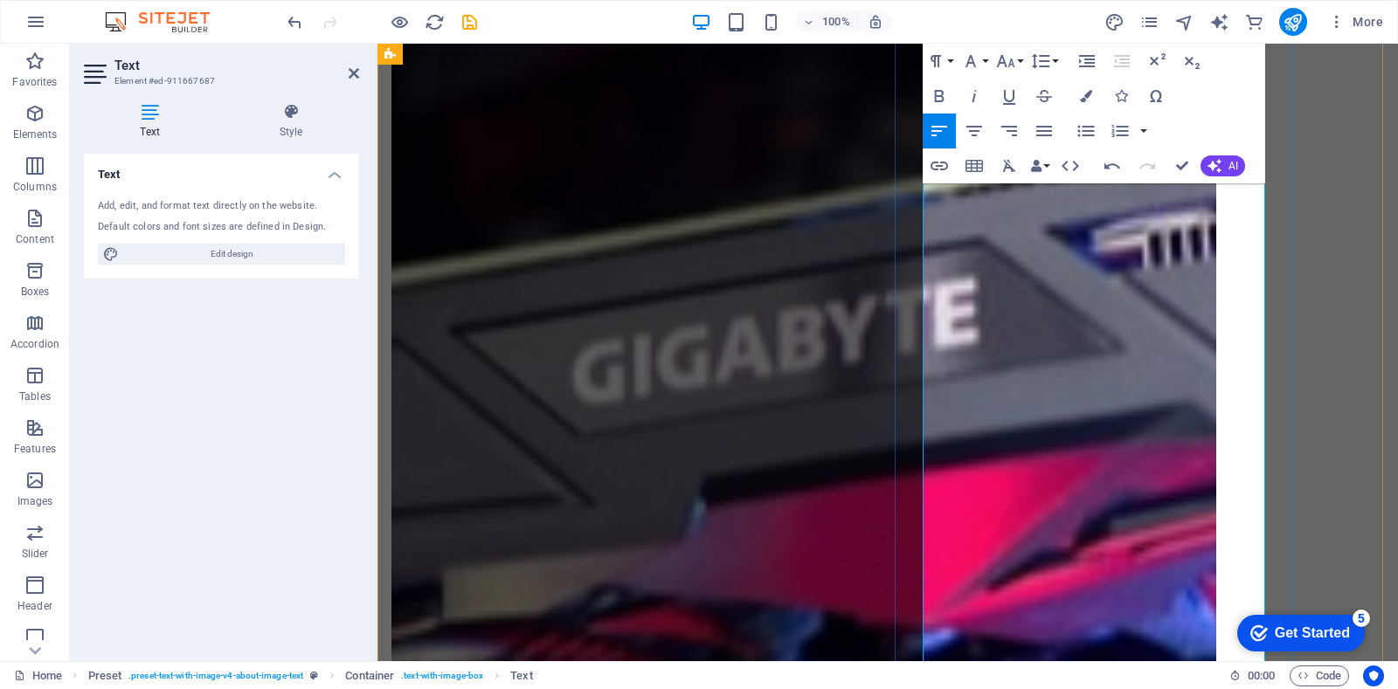
scroll to position [1838, 0]
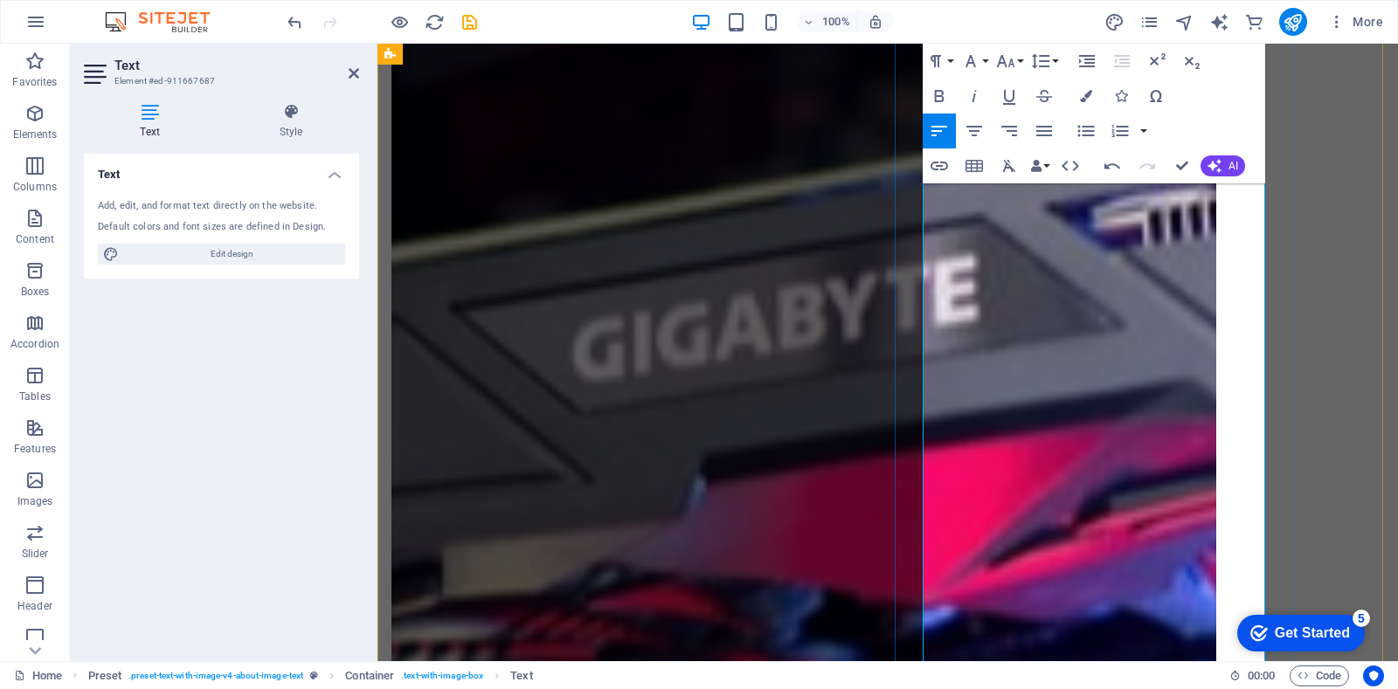
drag, startPoint x: 1083, startPoint y: 491, endPoint x: 1057, endPoint y: 491, distance: 25.3
drag, startPoint x: 972, startPoint y: 493, endPoint x: 916, endPoint y: 490, distance: 56.0
drag, startPoint x: 938, startPoint y: 560, endPoint x: 921, endPoint y: 561, distance: 17.5
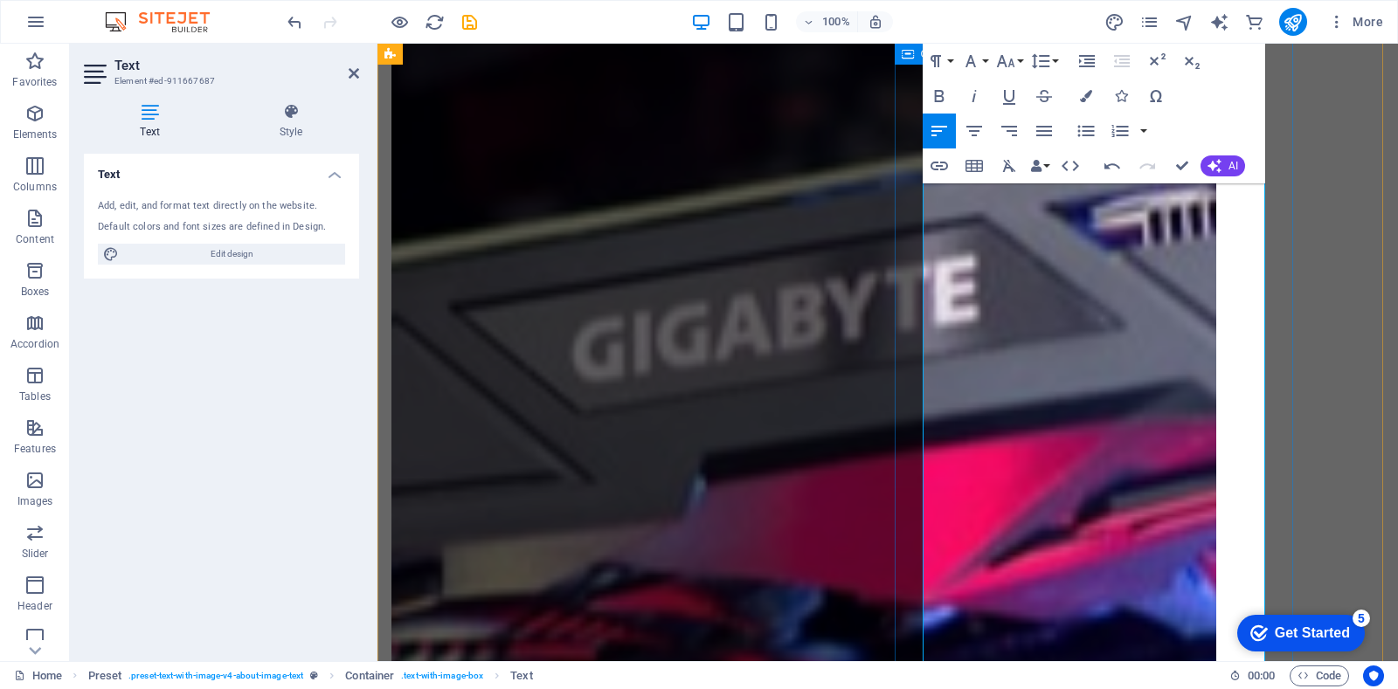
drag, startPoint x: 1007, startPoint y: 494, endPoint x: 926, endPoint y: 500, distance: 80.6
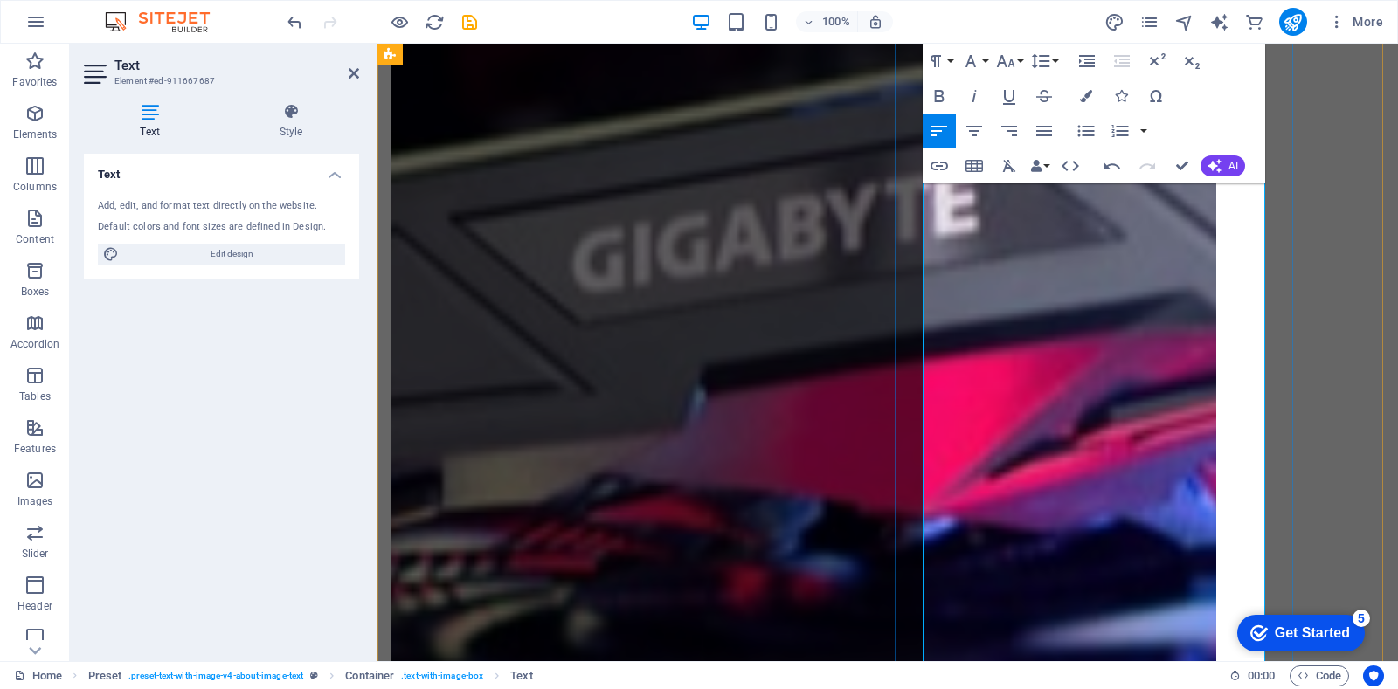
scroll to position [2061, 0]
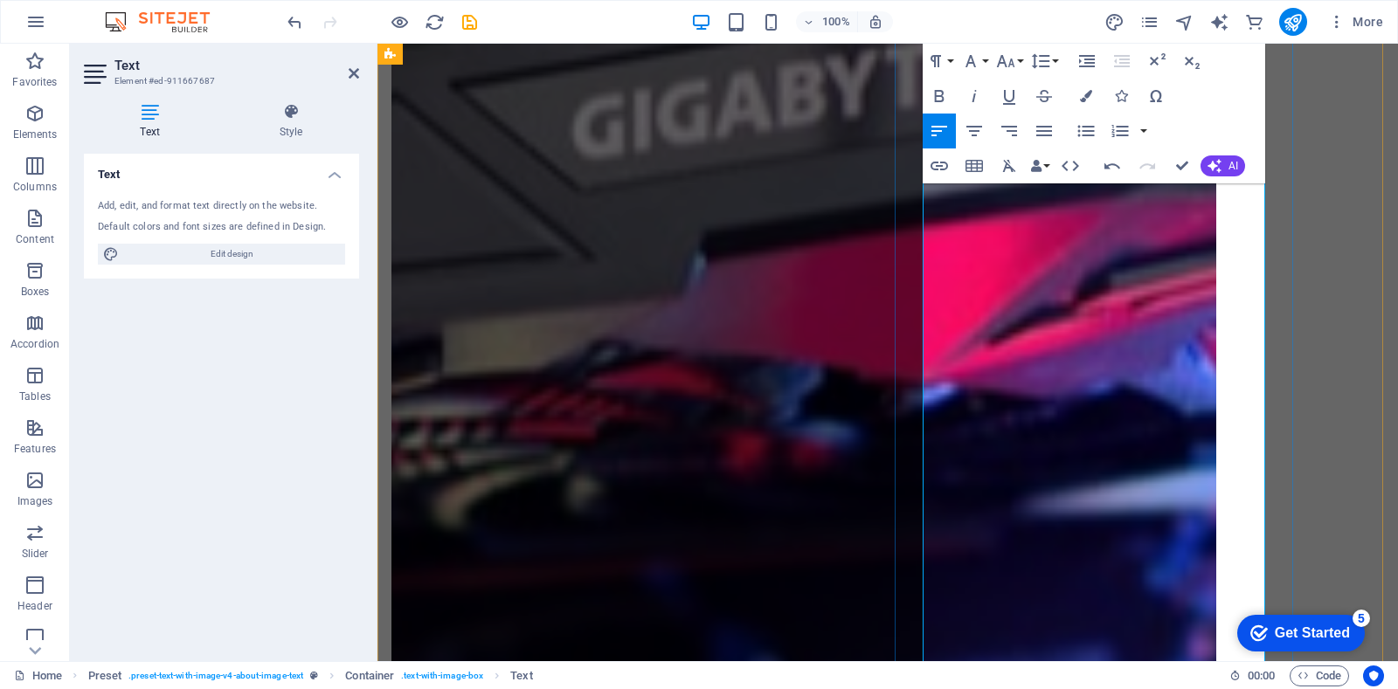
drag, startPoint x: 986, startPoint y: 497, endPoint x: 1146, endPoint y: 473, distance: 161.8
click at [931, 88] on icon "button" at bounding box center [939, 96] width 21 height 21
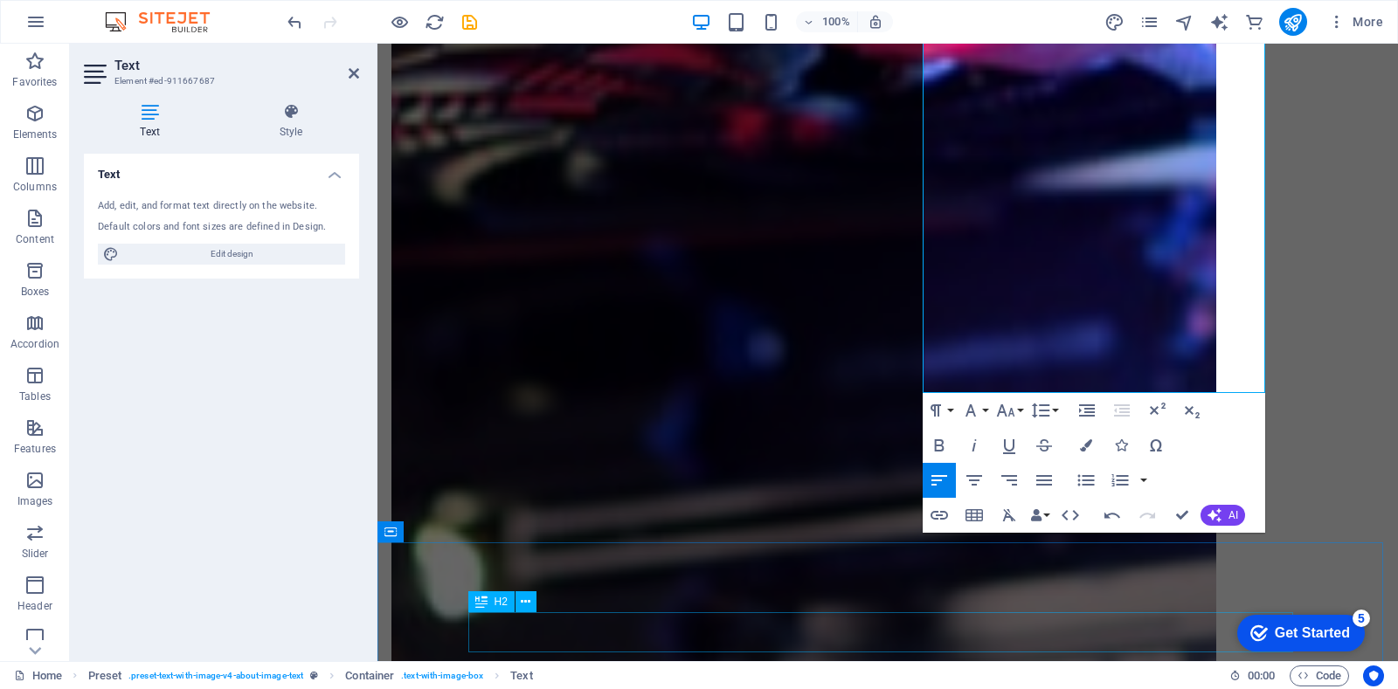
scroll to position [2442, 0]
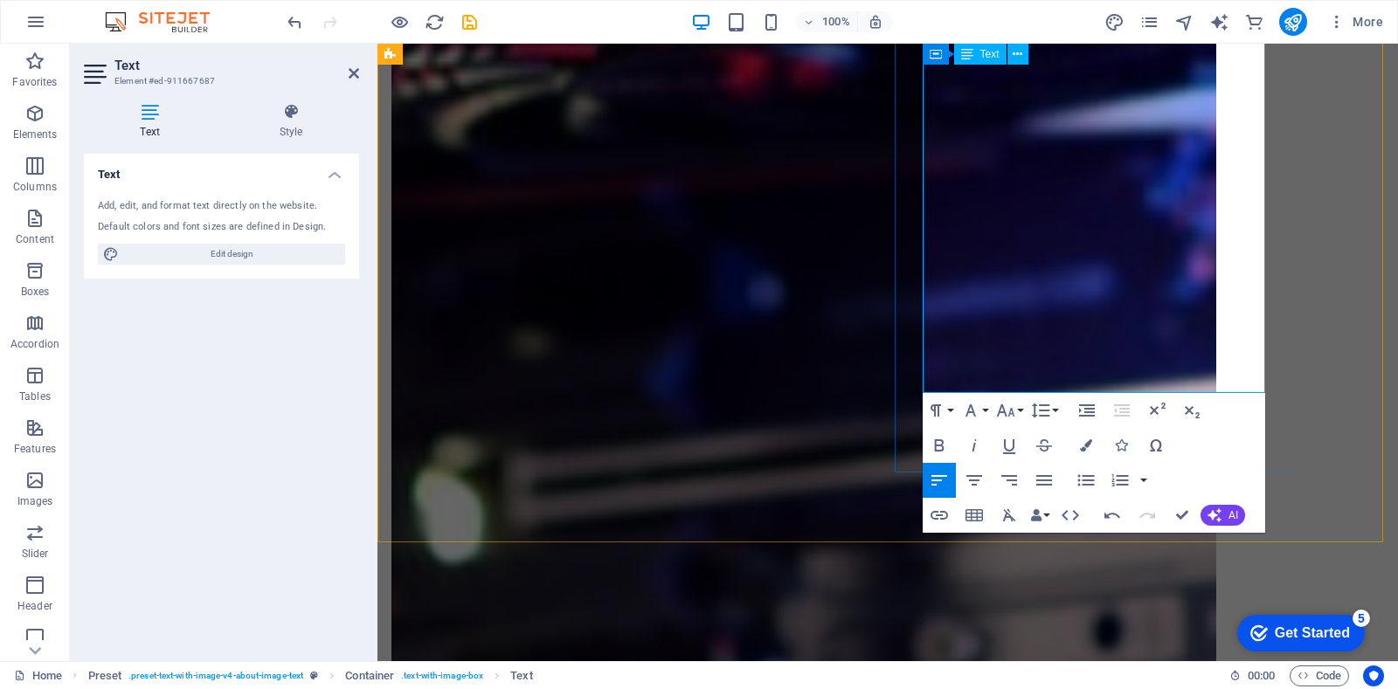
drag, startPoint x: 931, startPoint y: 592, endPoint x: 997, endPoint y: 358, distance: 243.4
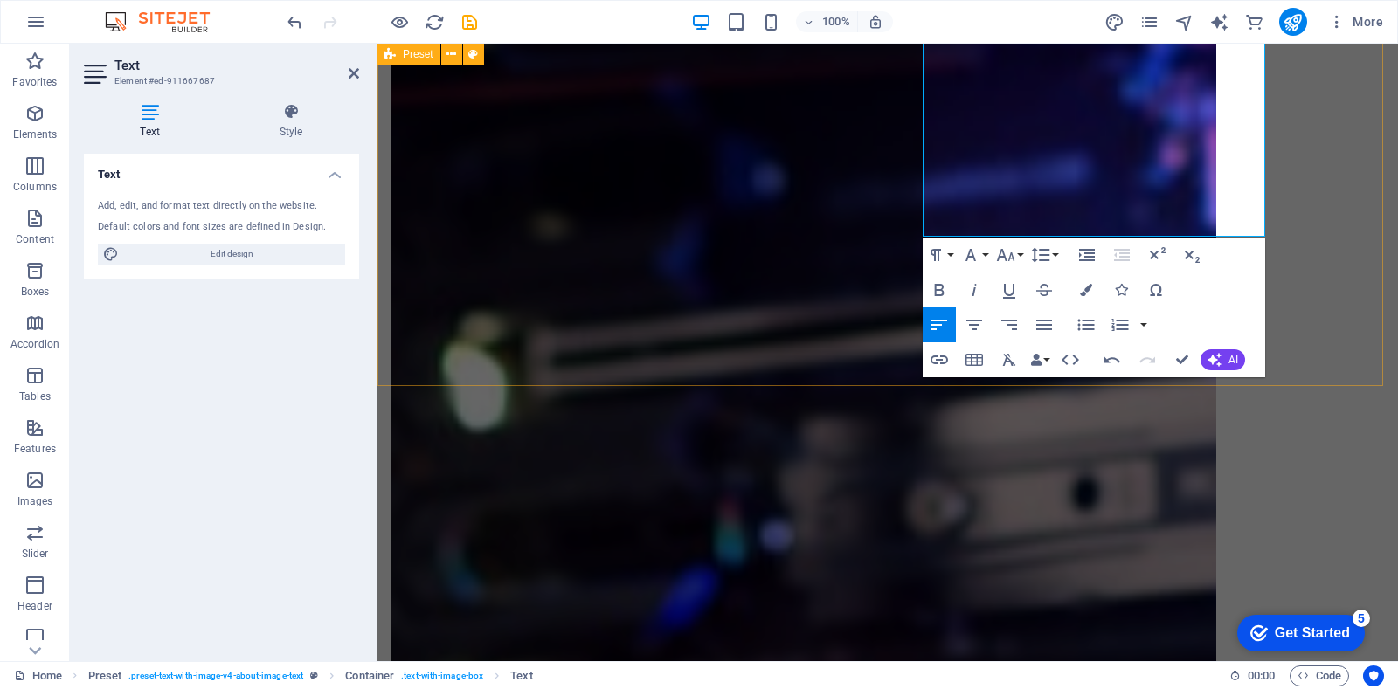
click at [1336, 221] on div "Drop content here or Add elements Paste clipboard About Us About Us At Innovati…" at bounding box center [887, 496] width 1021 height 3632
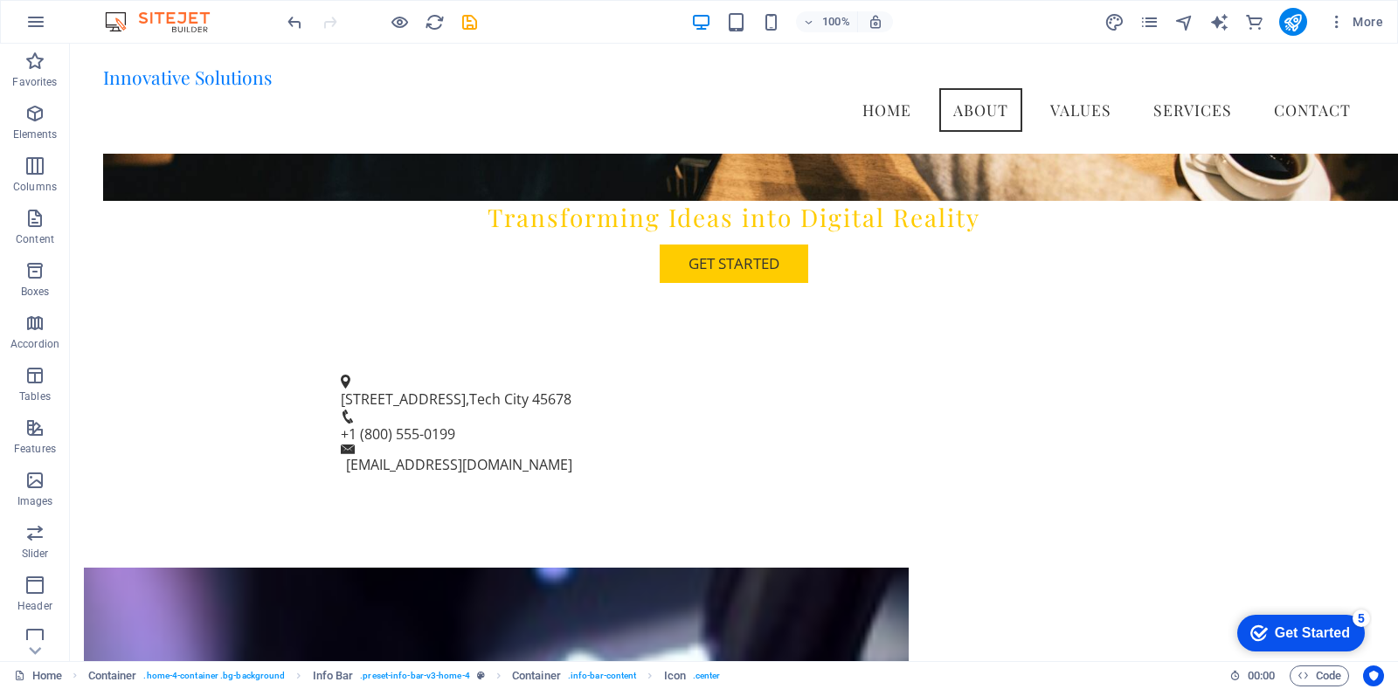
scroll to position [419, 0]
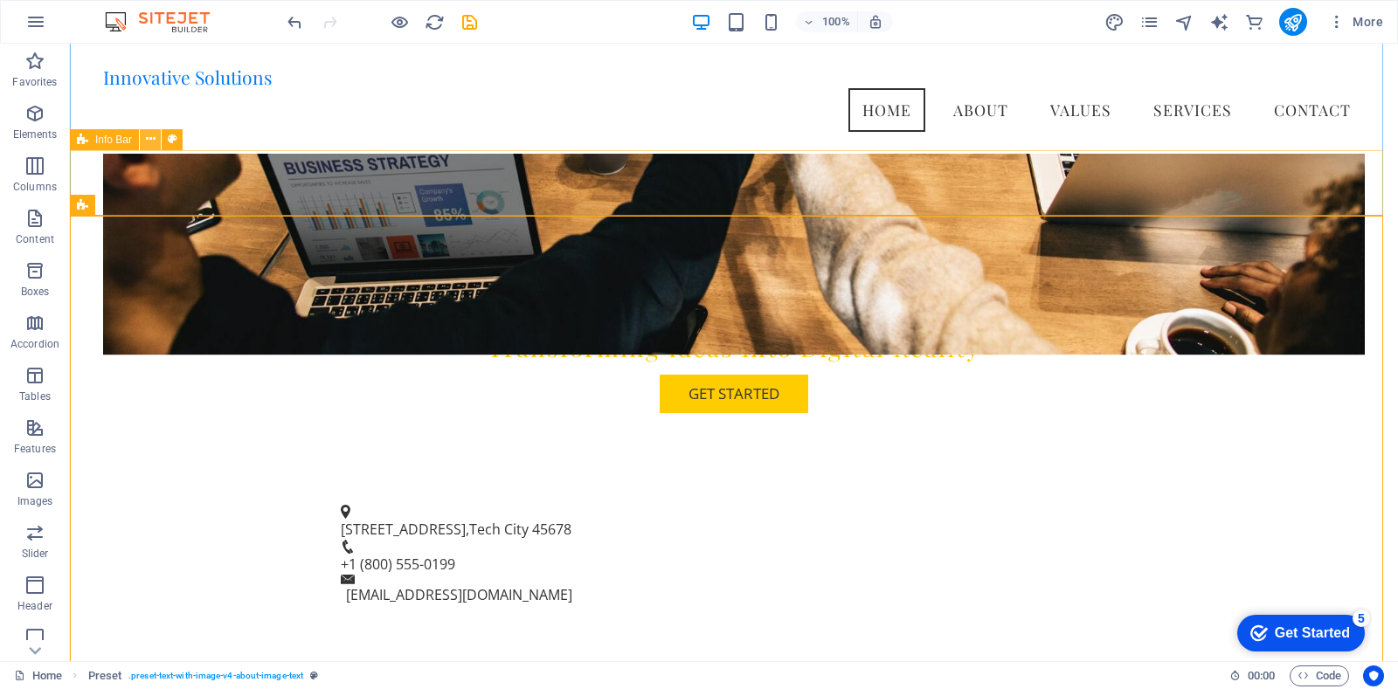
click at [146, 143] on icon at bounding box center [151, 139] width 10 height 18
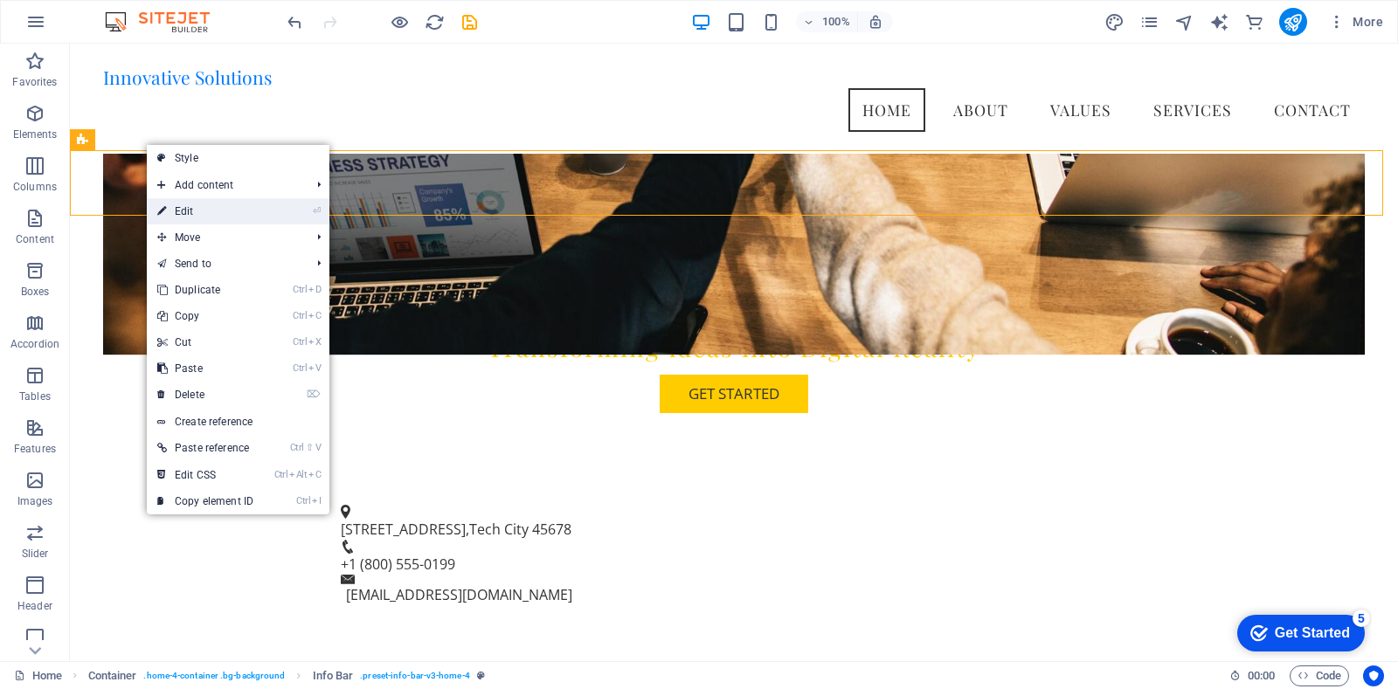
click at [178, 205] on link "⏎ Edit" at bounding box center [205, 211] width 117 height 26
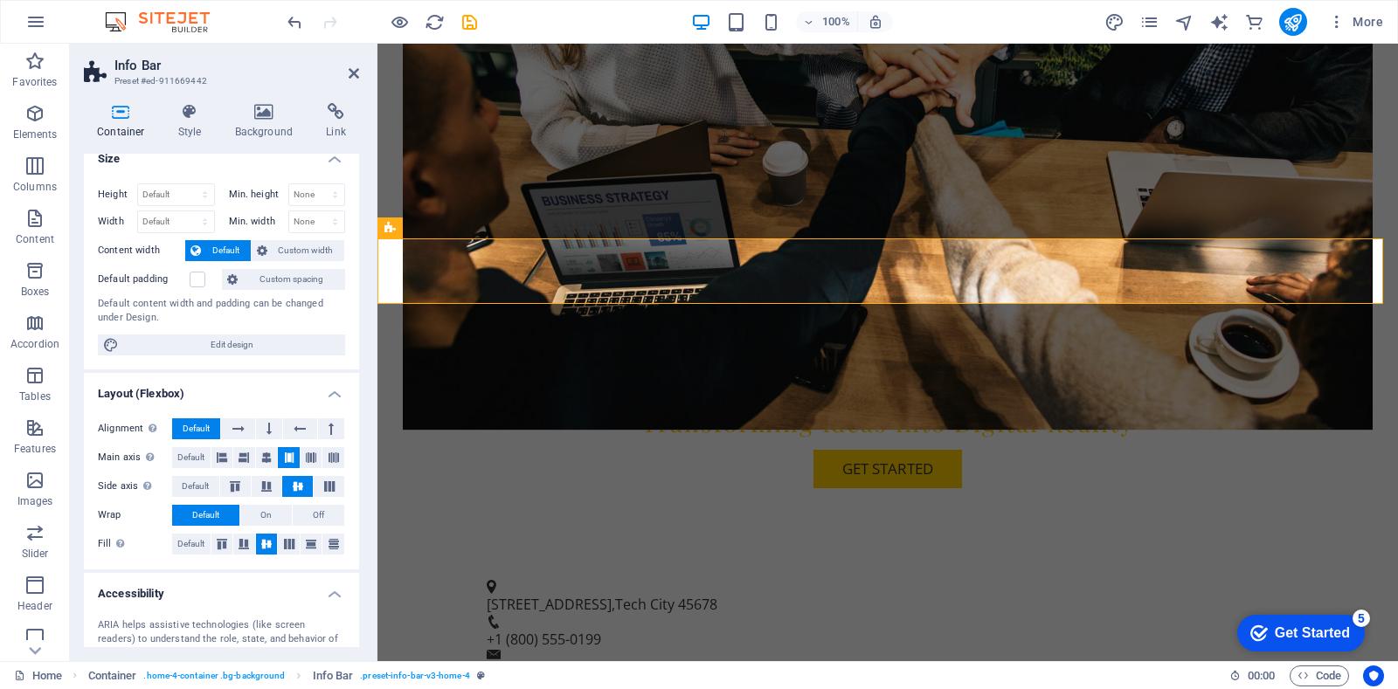
scroll to position [0, 0]
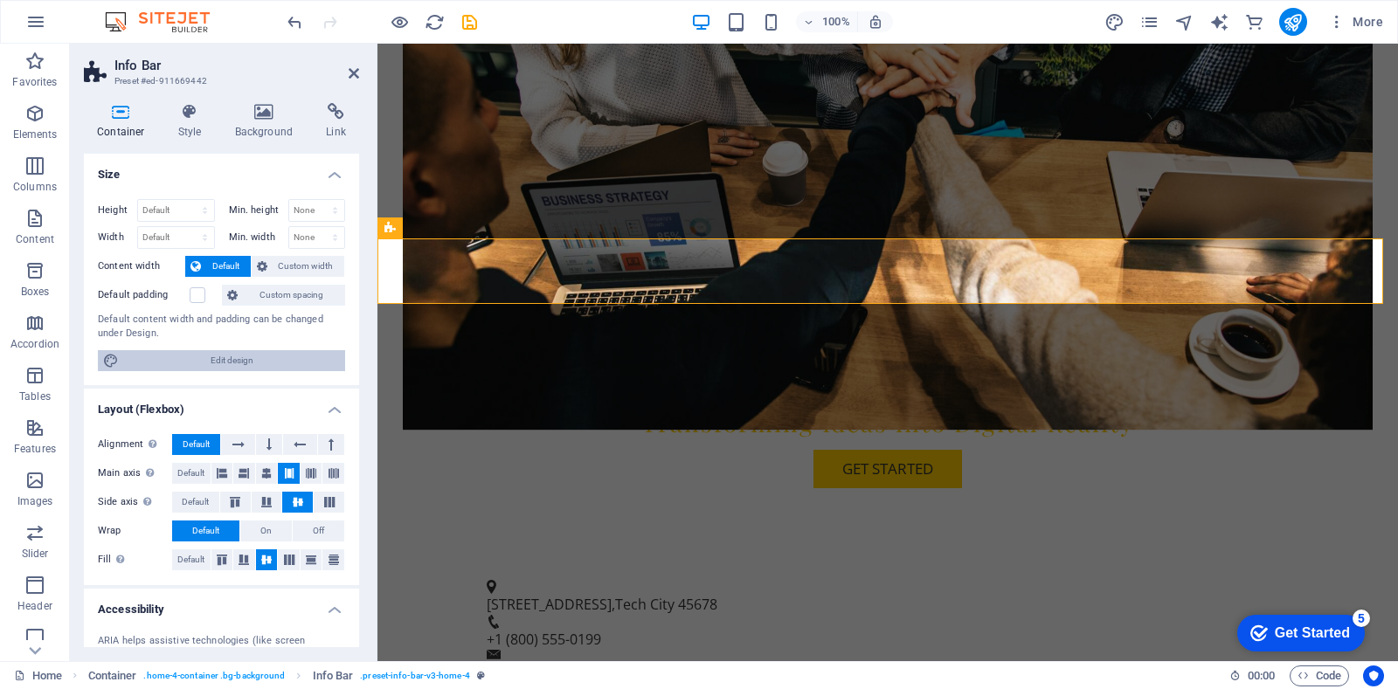
click at [287, 360] on span "Edit design" at bounding box center [232, 360] width 216 height 21
select select "px"
select select "200"
select select "px"
select select "rem"
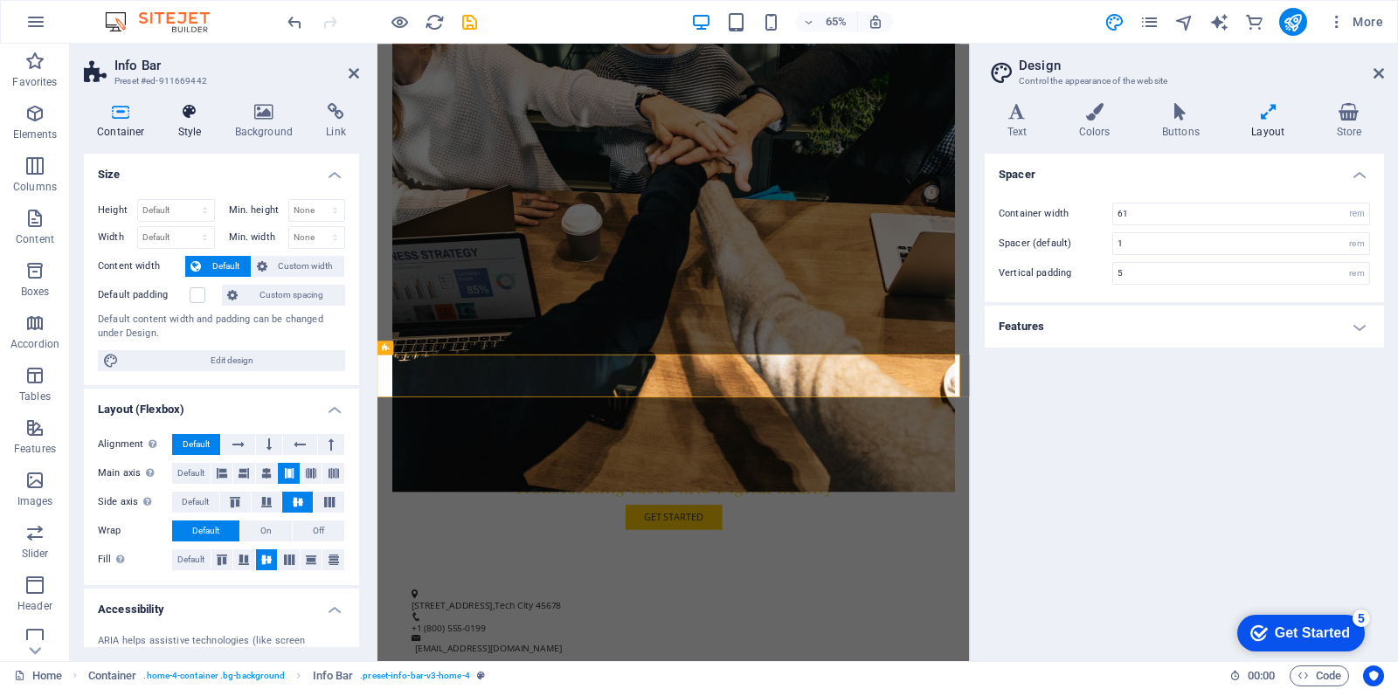
click at [181, 121] on h4 "Style" at bounding box center [193, 121] width 57 height 37
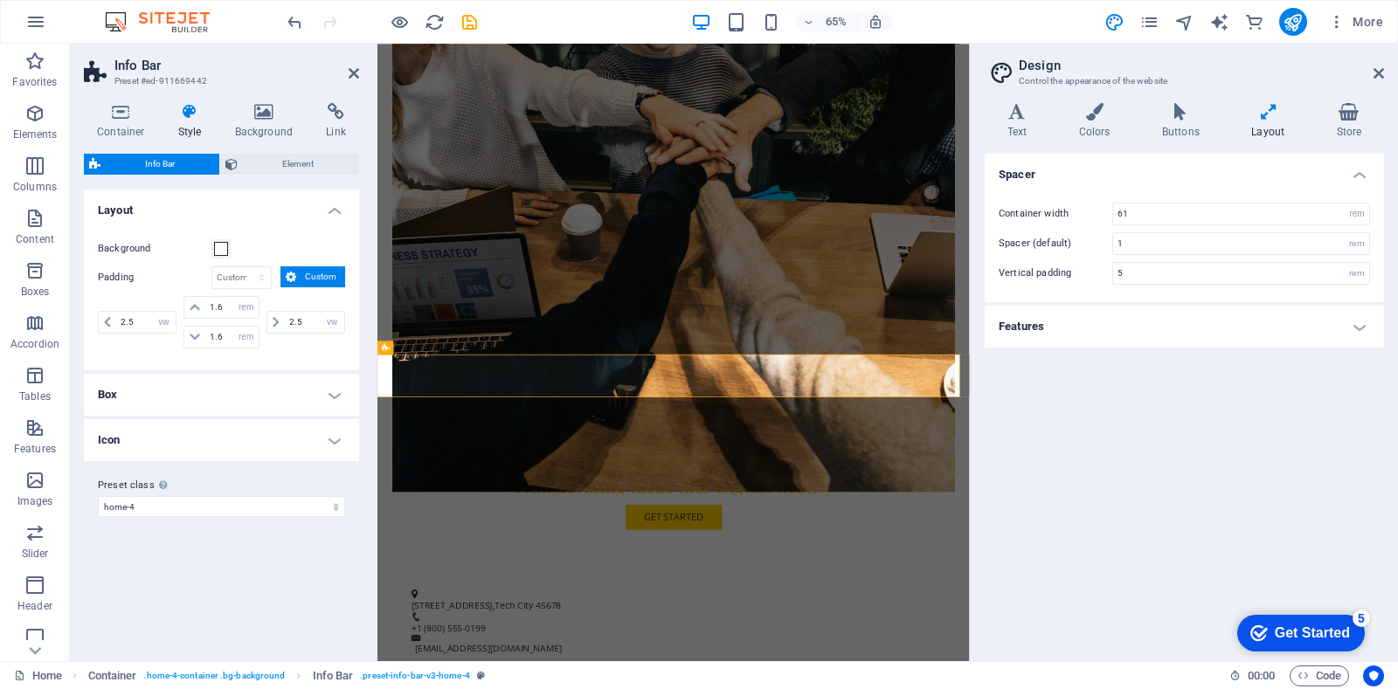
click at [312, 405] on h4 "Box" at bounding box center [221, 395] width 275 height 42
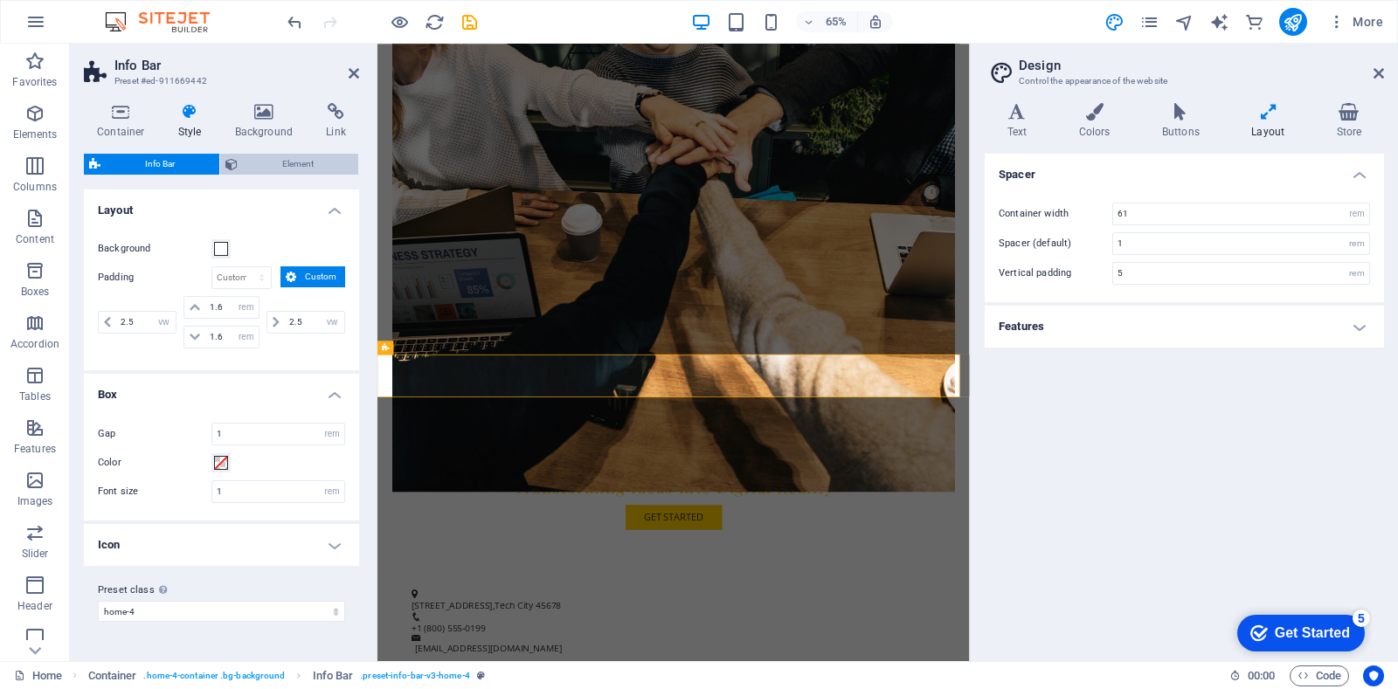
click at [297, 158] on span "Element" at bounding box center [298, 164] width 110 height 21
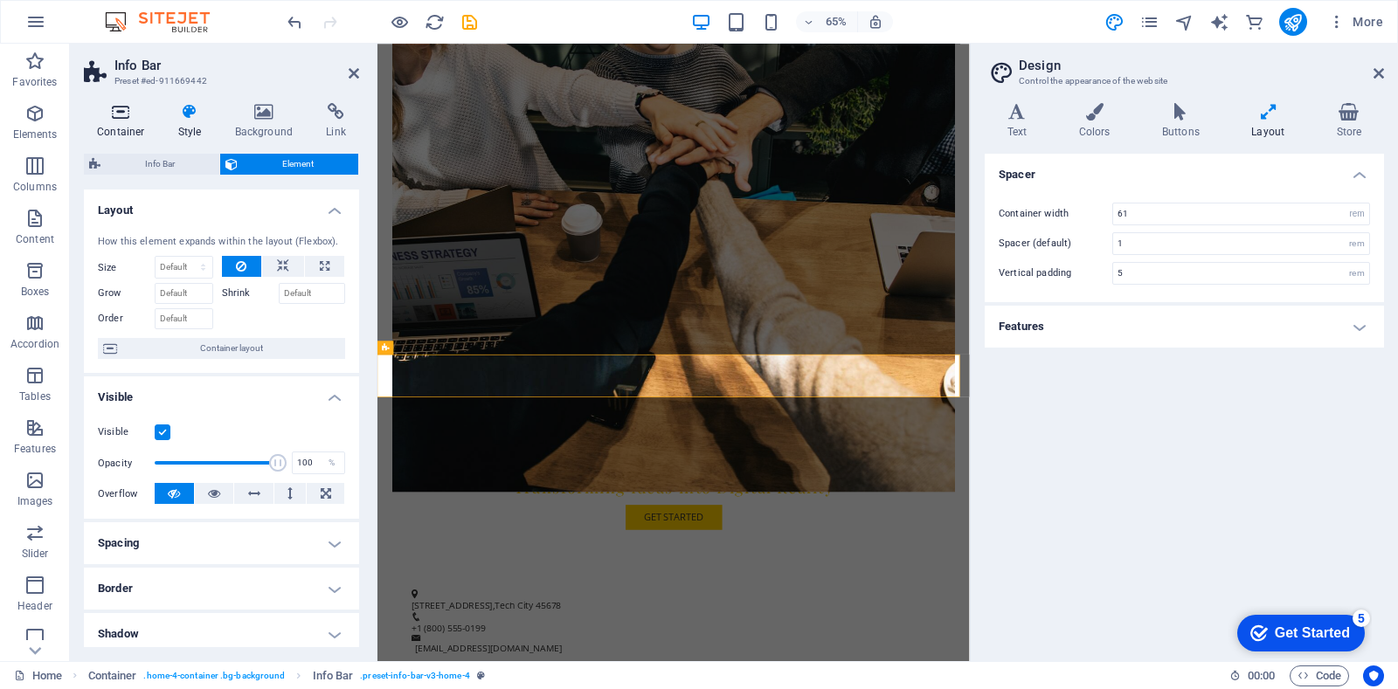
click at [125, 126] on h4 "Container" at bounding box center [124, 121] width 81 height 37
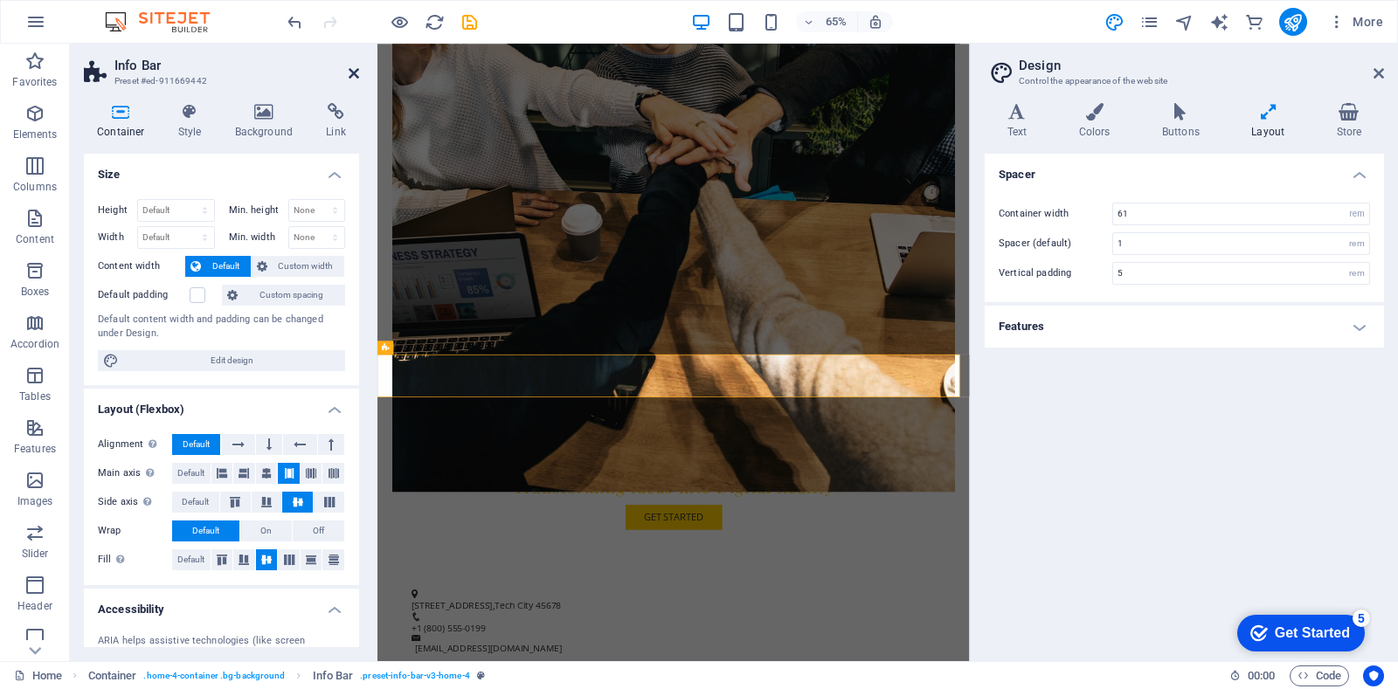
click at [357, 78] on icon at bounding box center [354, 73] width 10 height 14
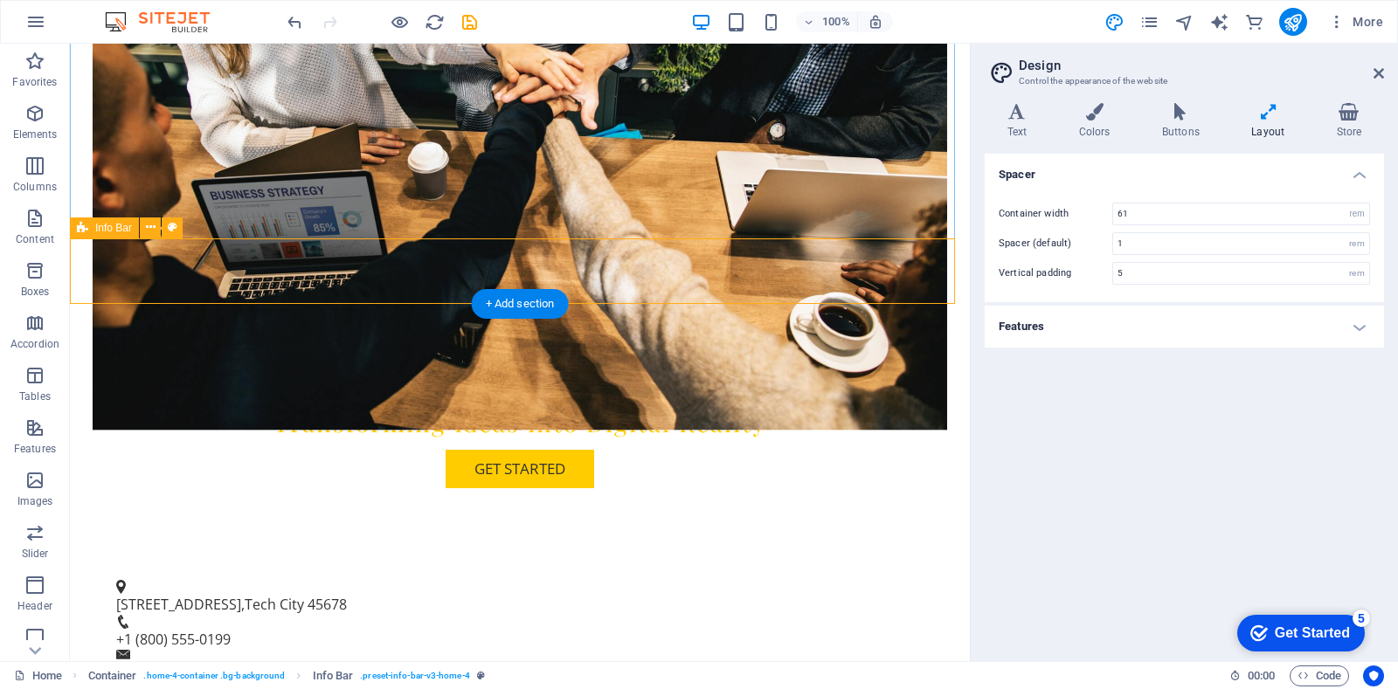
click at [347, 595] on span "45678" at bounding box center [327, 604] width 39 height 19
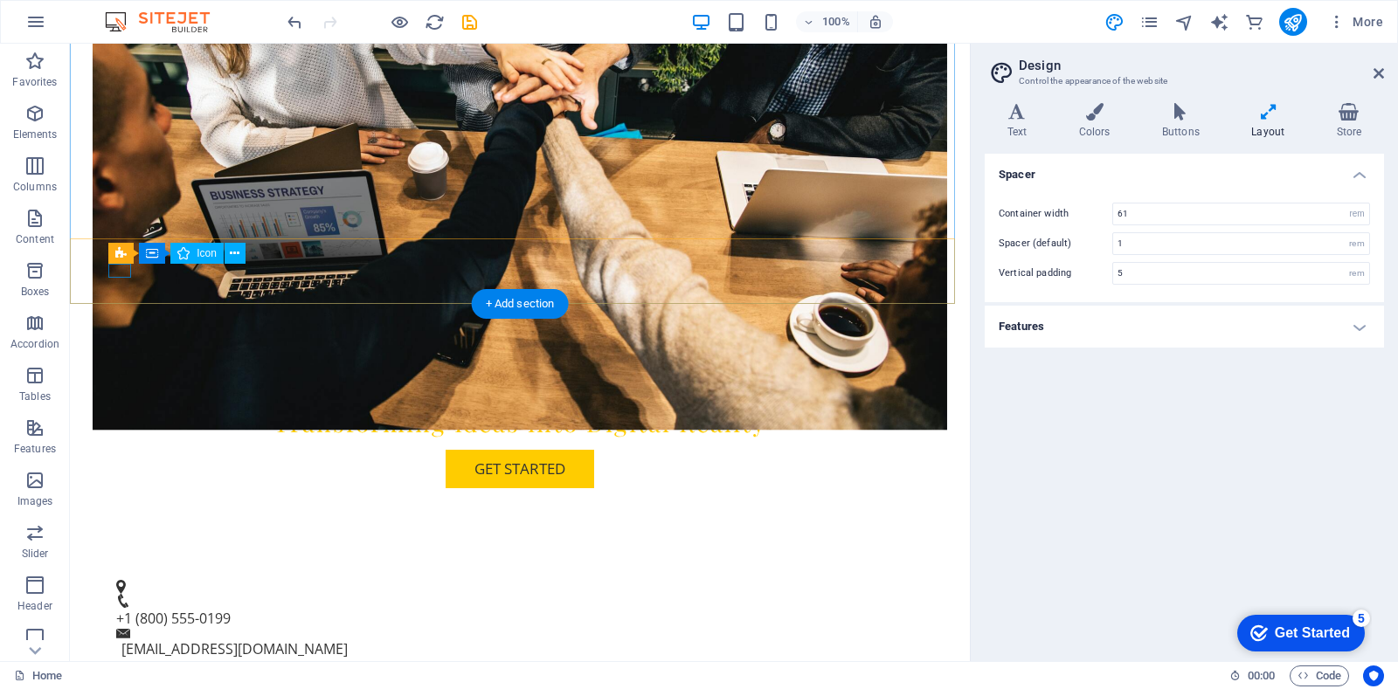
click at [116, 580] on figure at bounding box center [513, 587] width 794 height 14
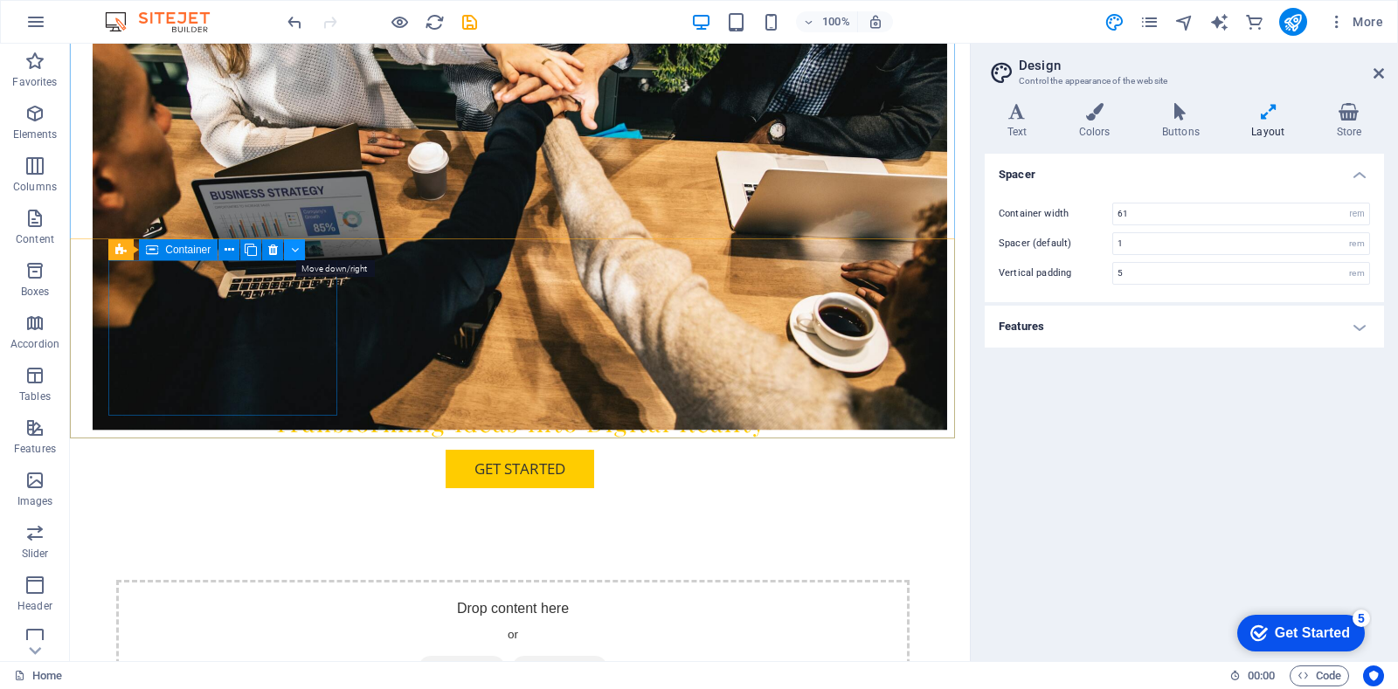
click at [289, 248] on button at bounding box center [294, 249] width 21 height 21
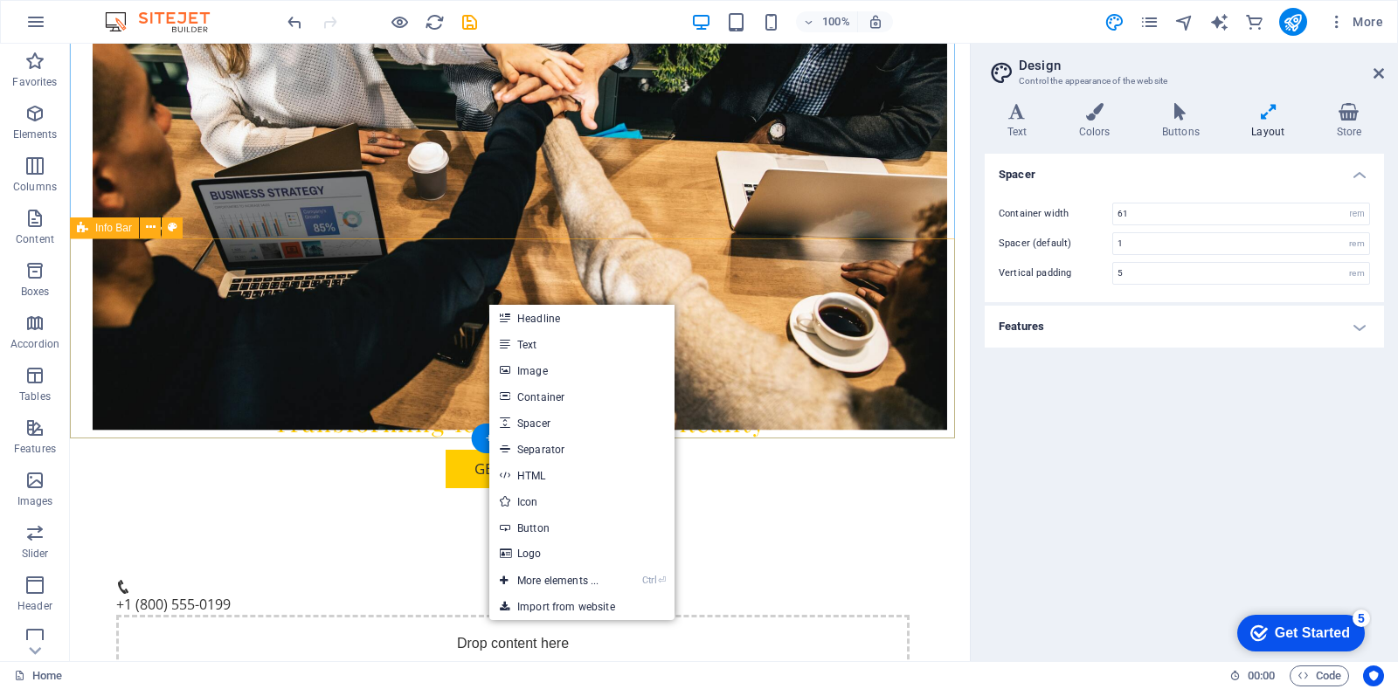
click at [643, 558] on div "+1 (800) 555-0199 Drop content here or Add elements Paste clipboard contact@inn…" at bounding box center [520, 675] width 900 height 234
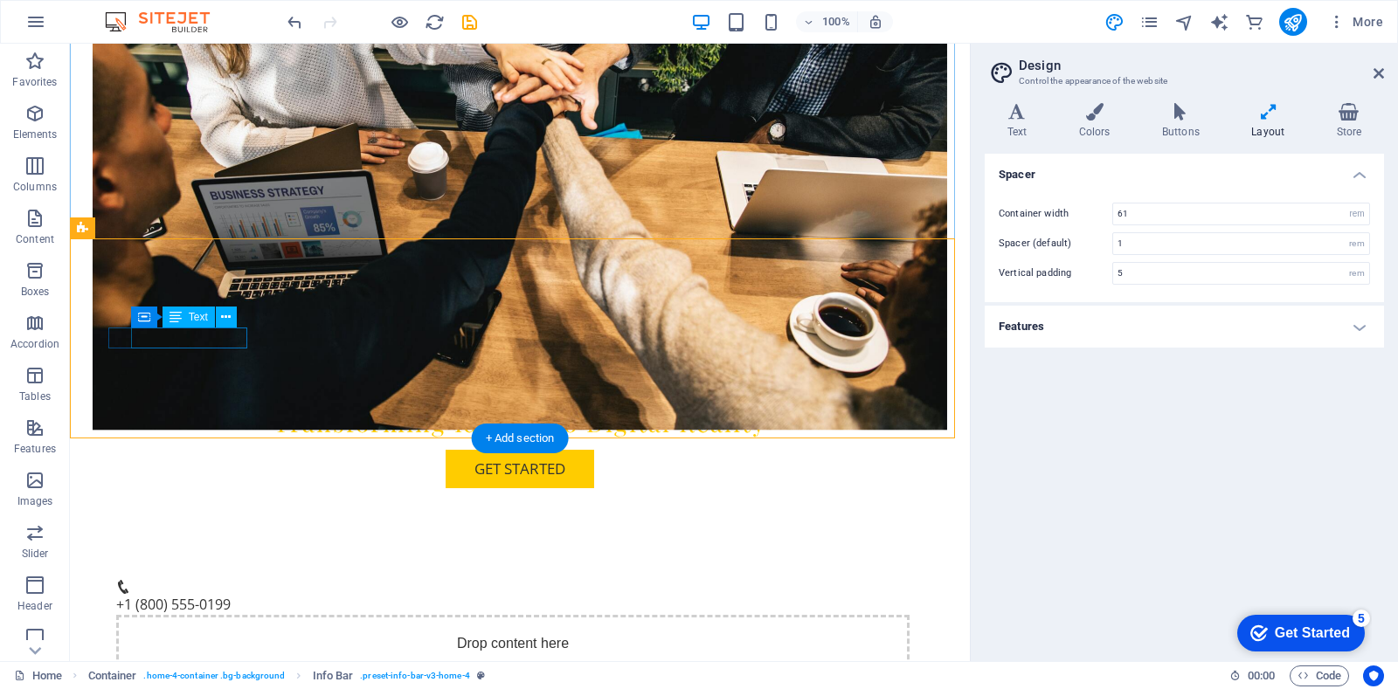
click at [211, 595] on span "+1 (800) 555-0199" at bounding box center [173, 604] width 114 height 19
click at [221, 313] on icon at bounding box center [226, 317] width 10 height 18
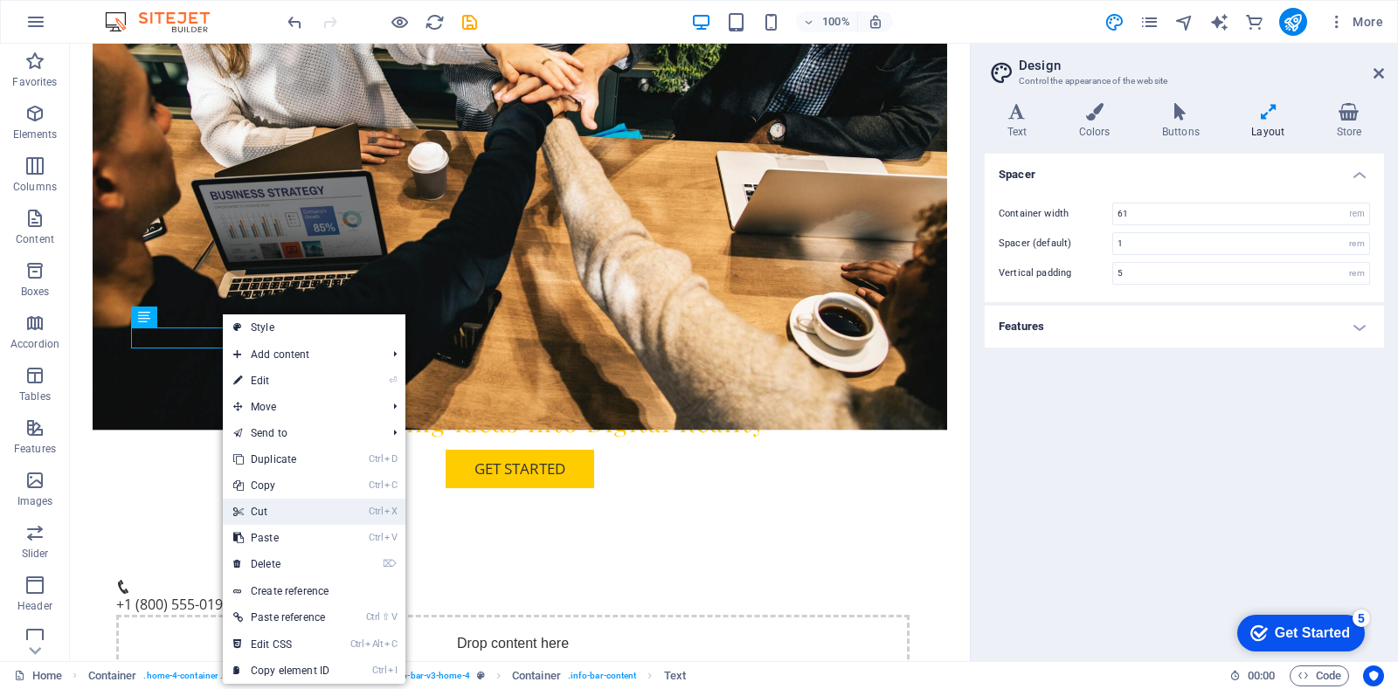
click at [299, 518] on link "Ctrl X Cut" at bounding box center [281, 512] width 117 height 26
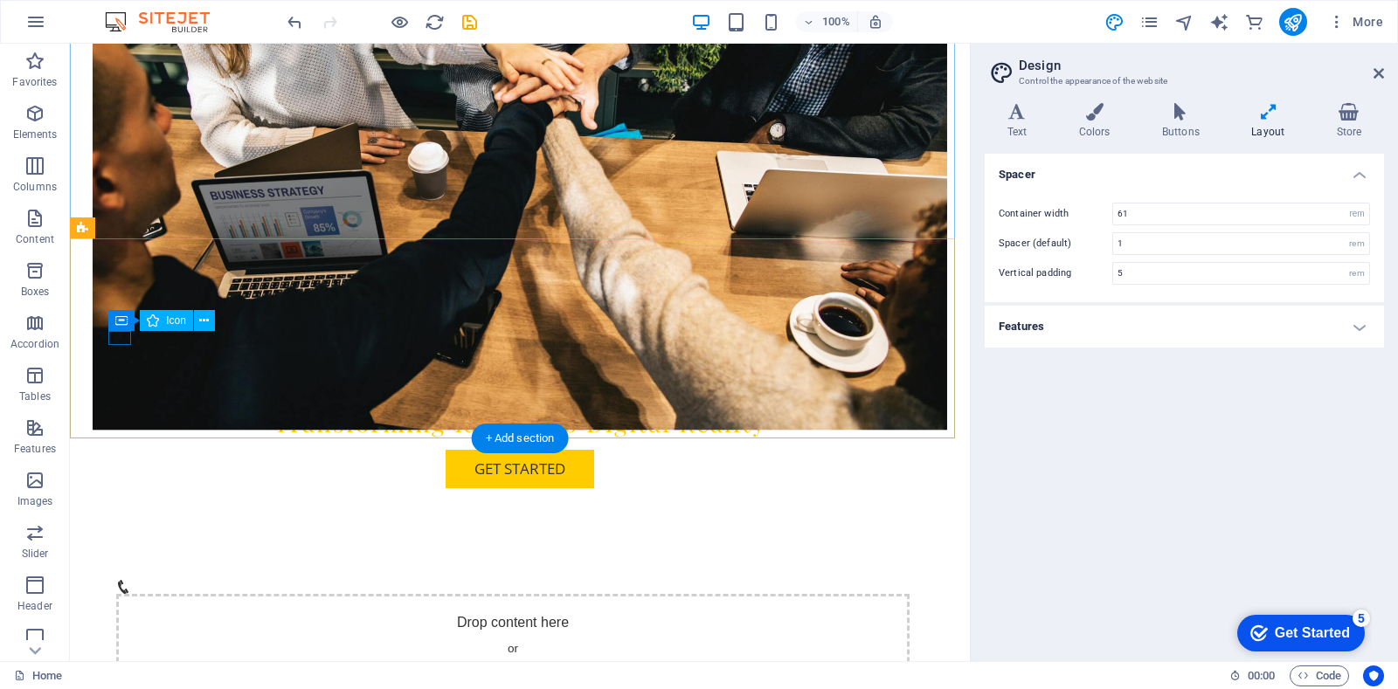
click at [116, 580] on figure at bounding box center [513, 587] width 794 height 14
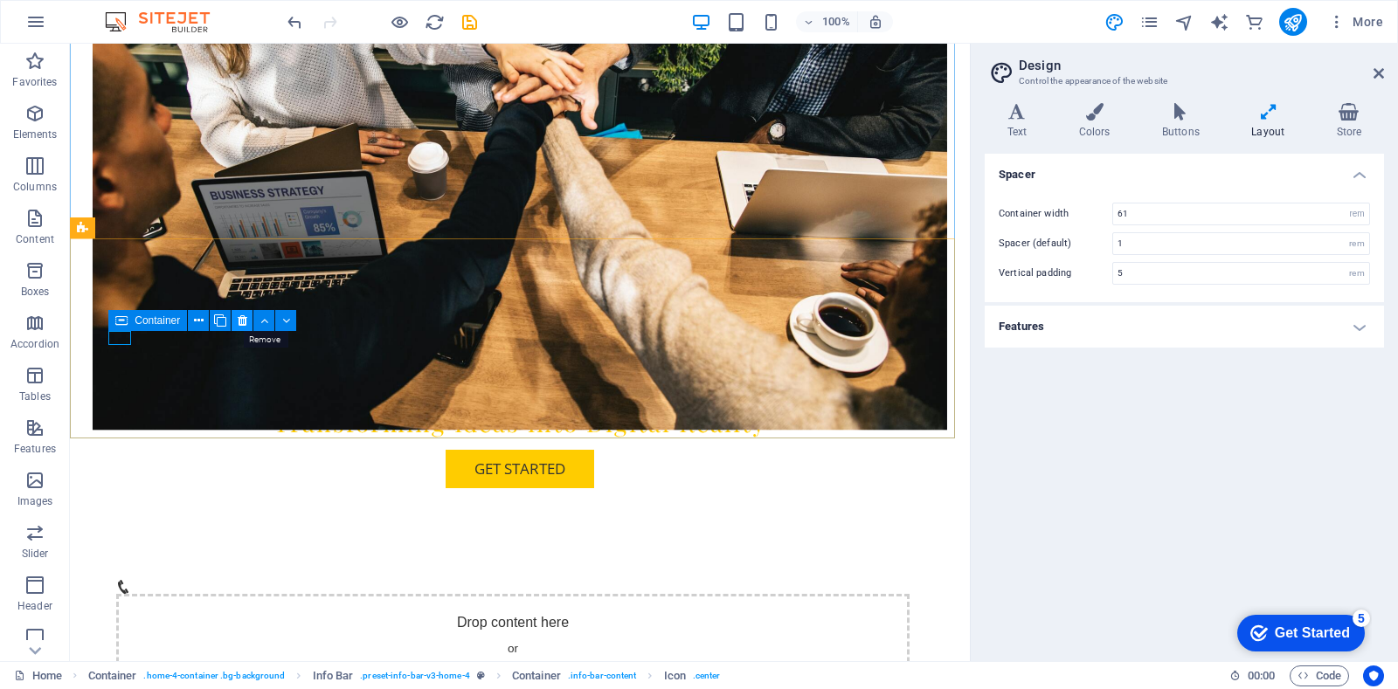
click at [239, 317] on icon at bounding box center [243, 321] width 10 height 18
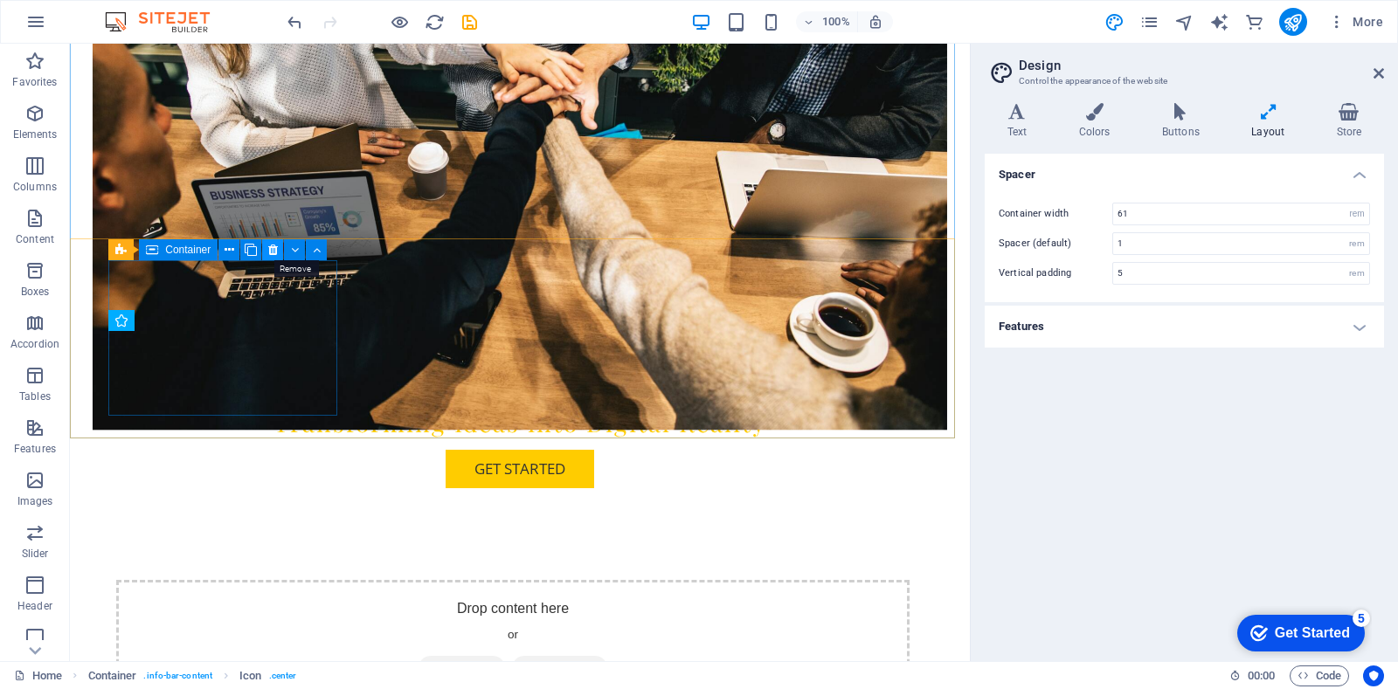
click at [272, 257] on icon at bounding box center [273, 250] width 10 height 18
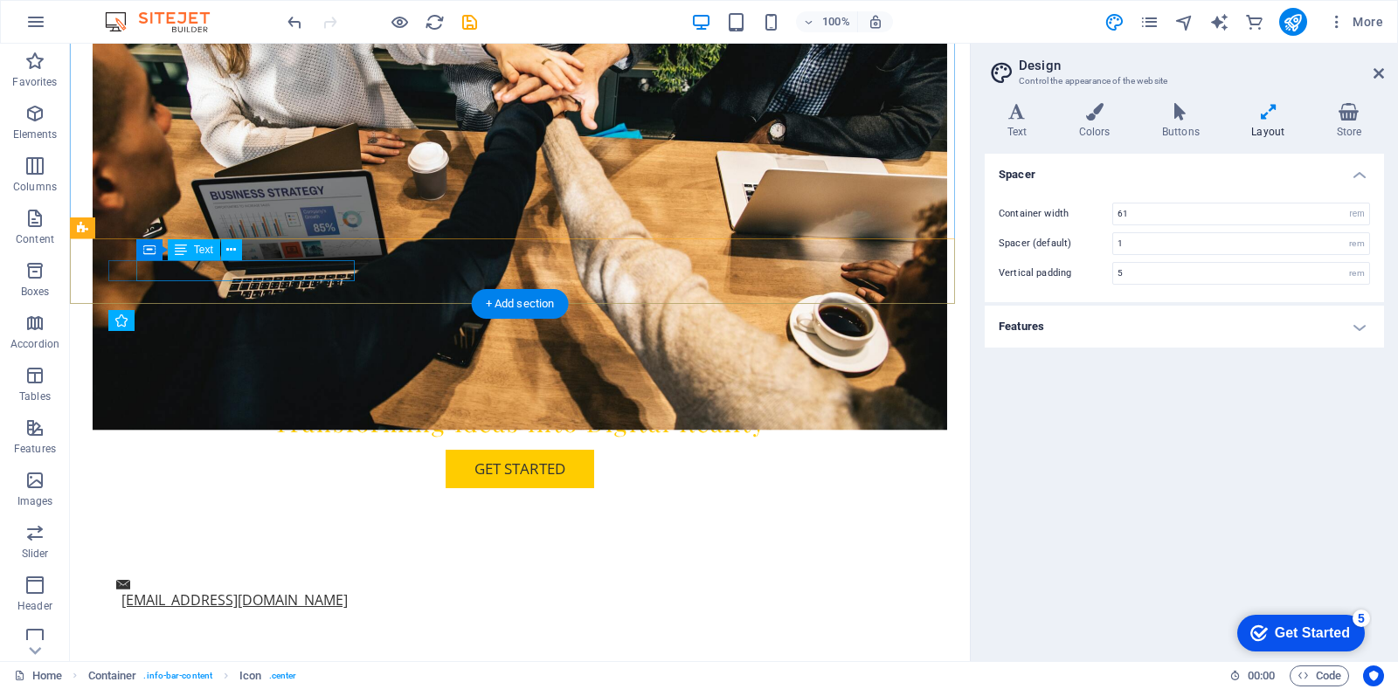
click at [269, 591] on link "contact@innovativesolutions.com" at bounding box center [234, 600] width 226 height 19
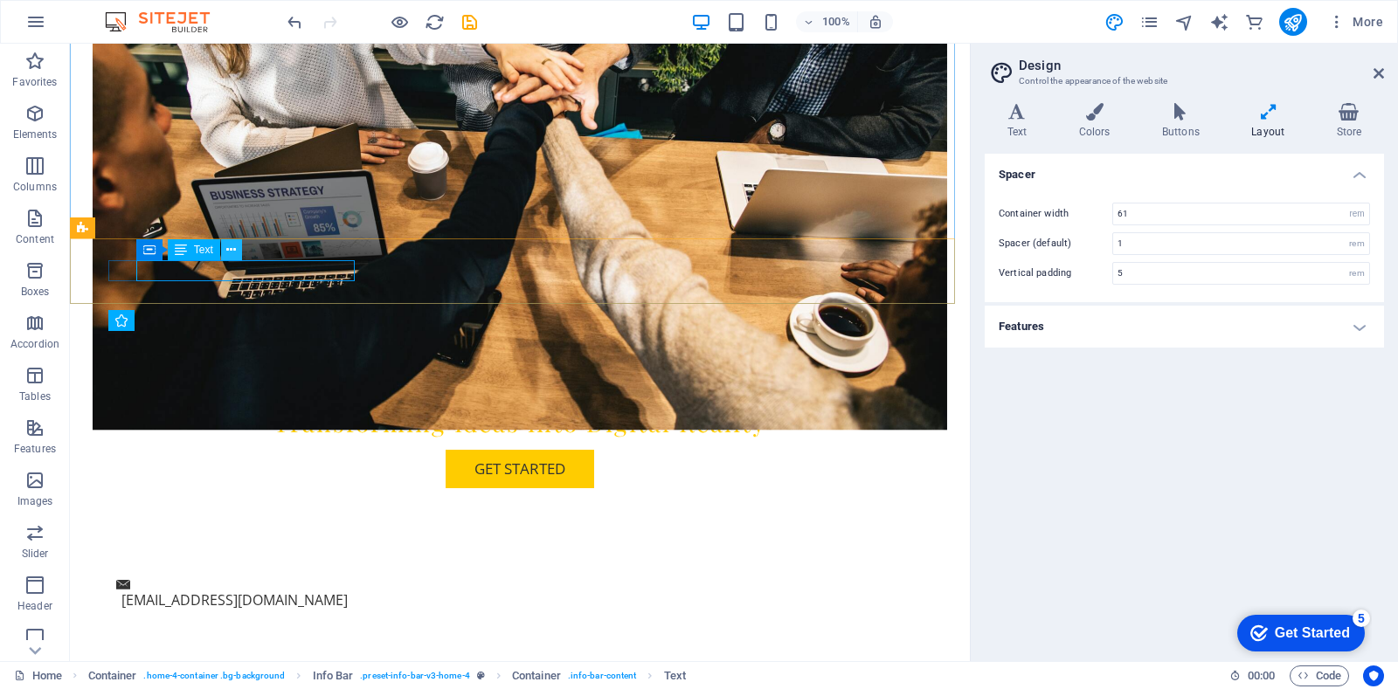
click at [231, 253] on icon at bounding box center [231, 250] width 10 height 18
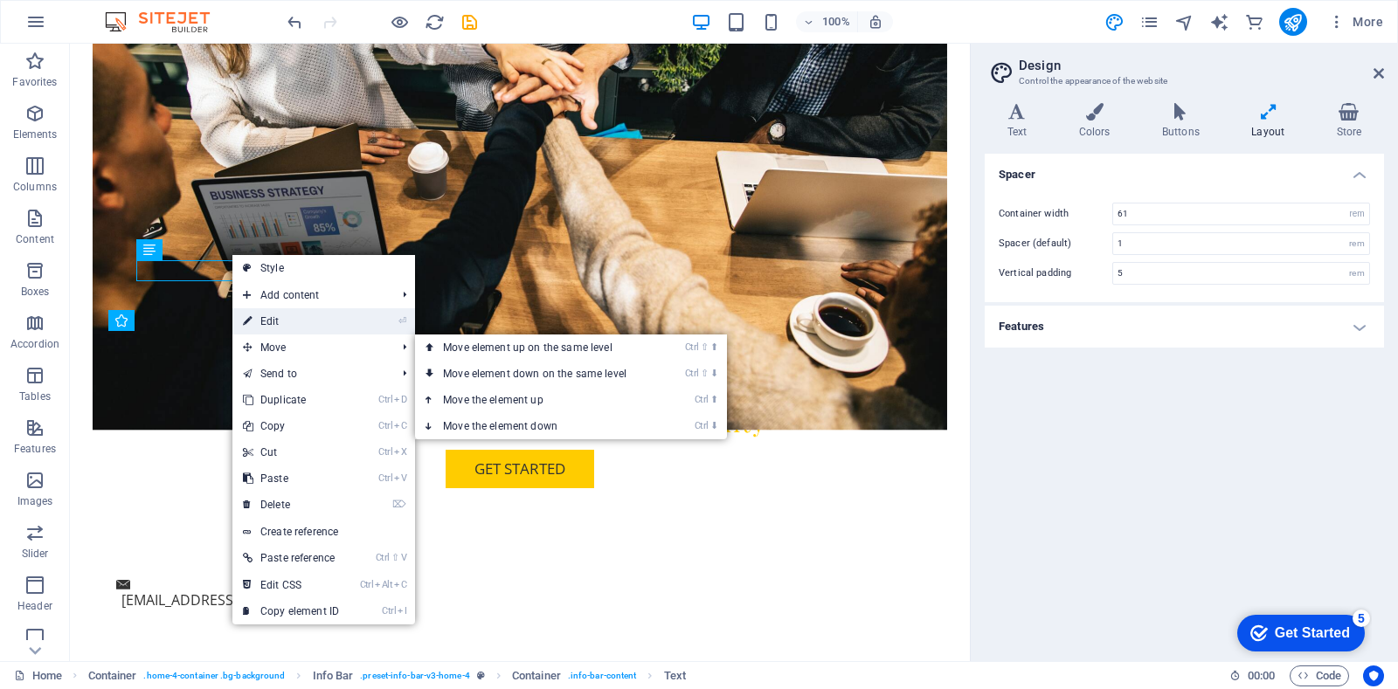
click at [277, 324] on link "⏎ Edit" at bounding box center [290, 321] width 117 height 26
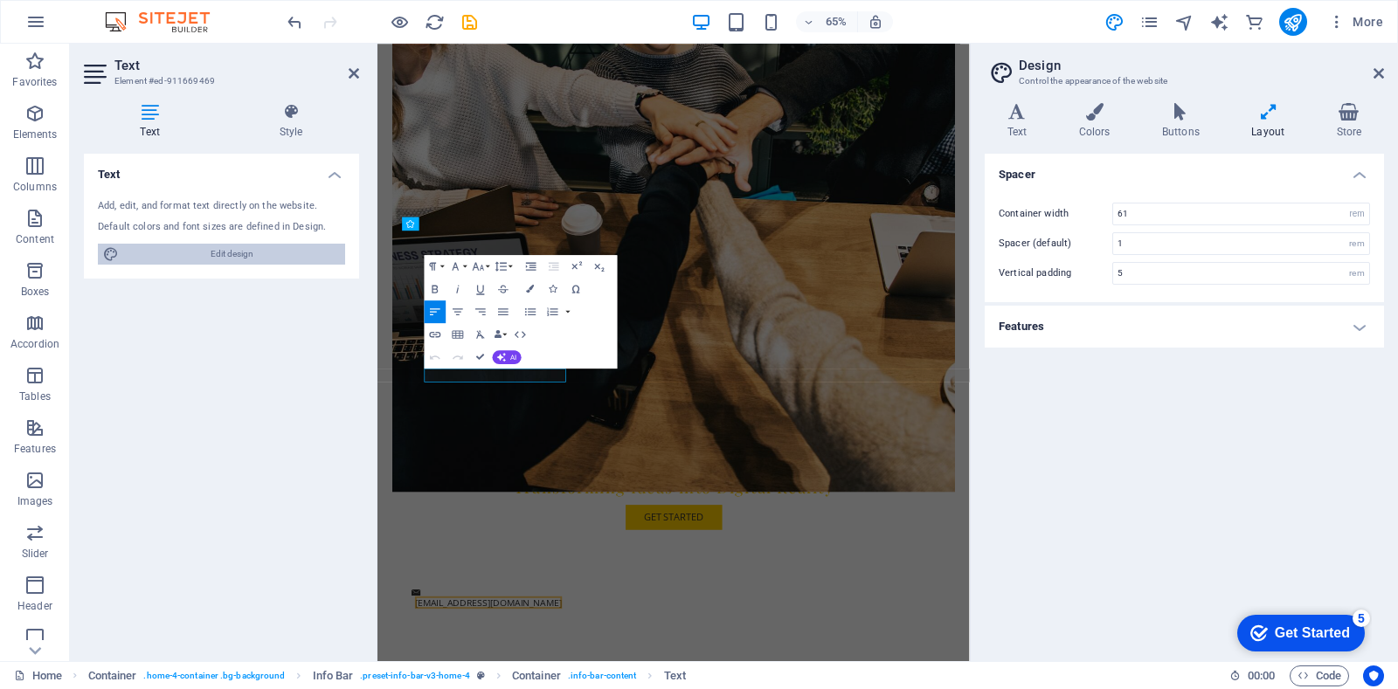
click at [258, 244] on span "Edit design" at bounding box center [232, 254] width 216 height 21
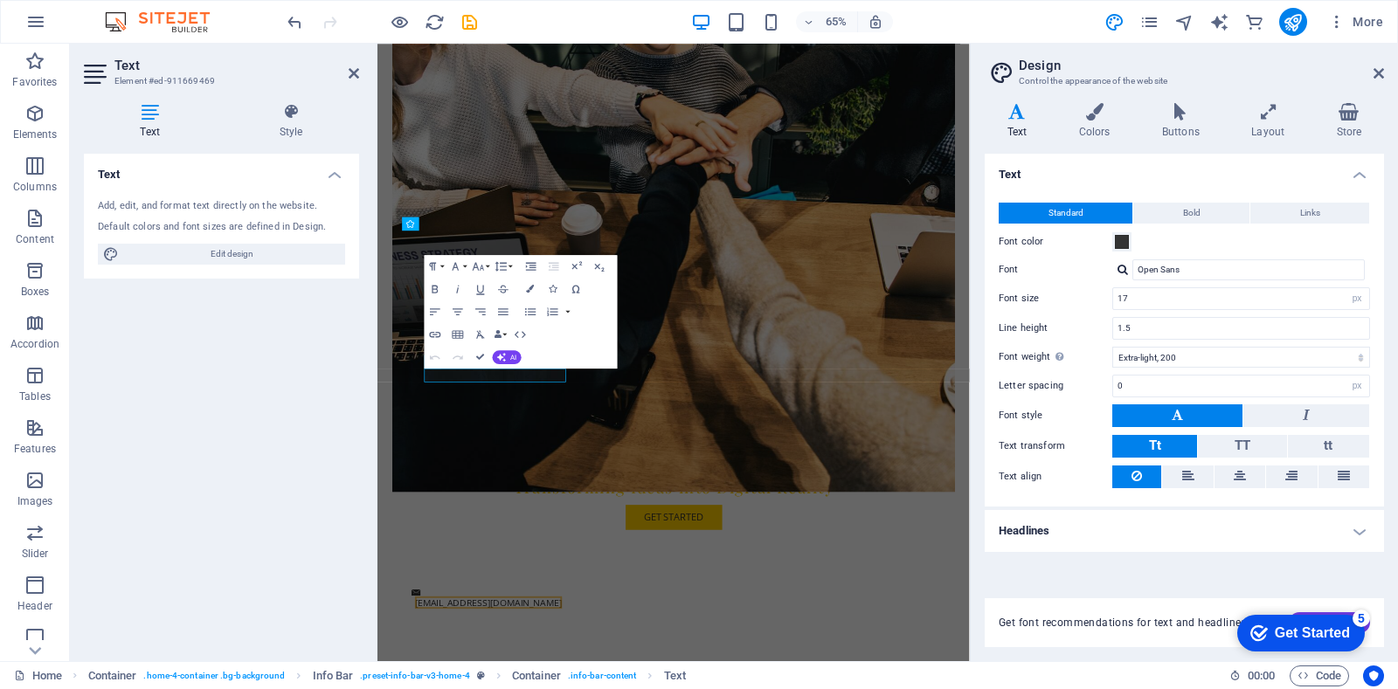
click at [1273, 523] on h4 "Headlines" at bounding box center [1184, 531] width 399 height 42
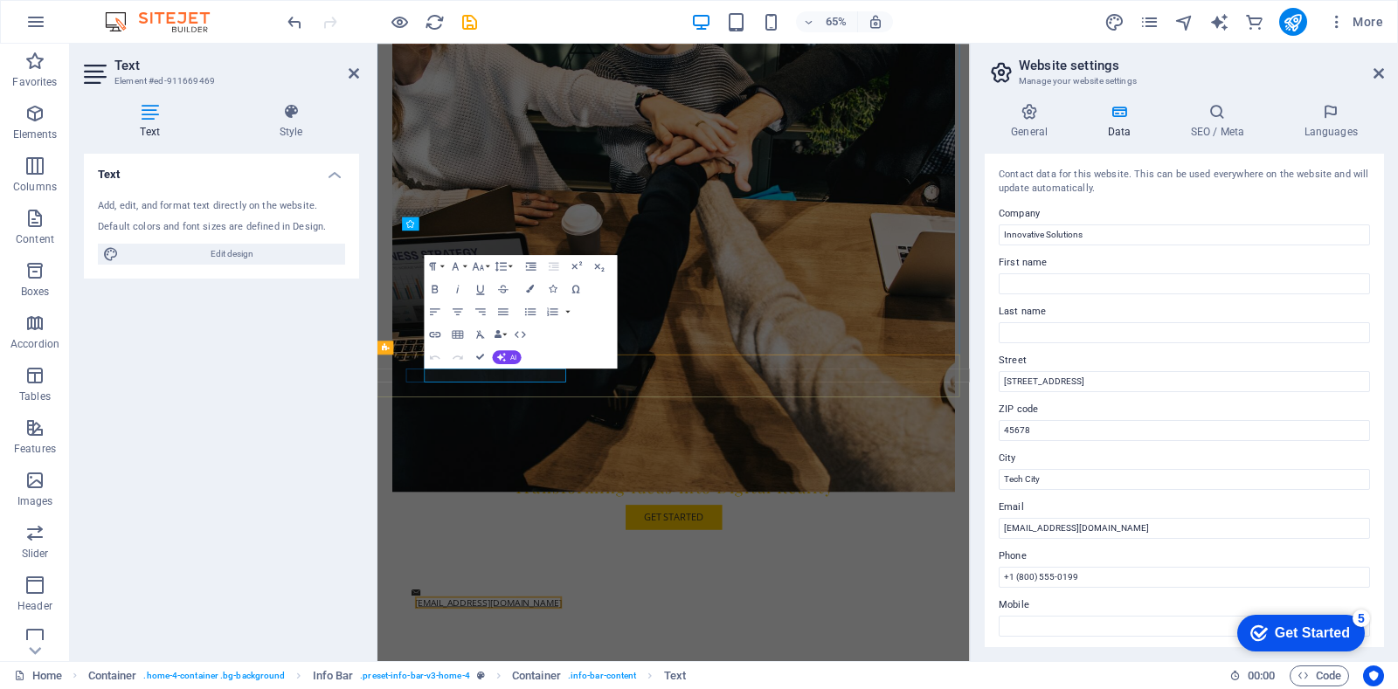
drag, startPoint x: 1521, startPoint y: 567, endPoint x: 1272, endPoint y: 820, distance: 355.3
type input "c"
type input "[EMAIL_ADDRESS][DOMAIN_NAME]"
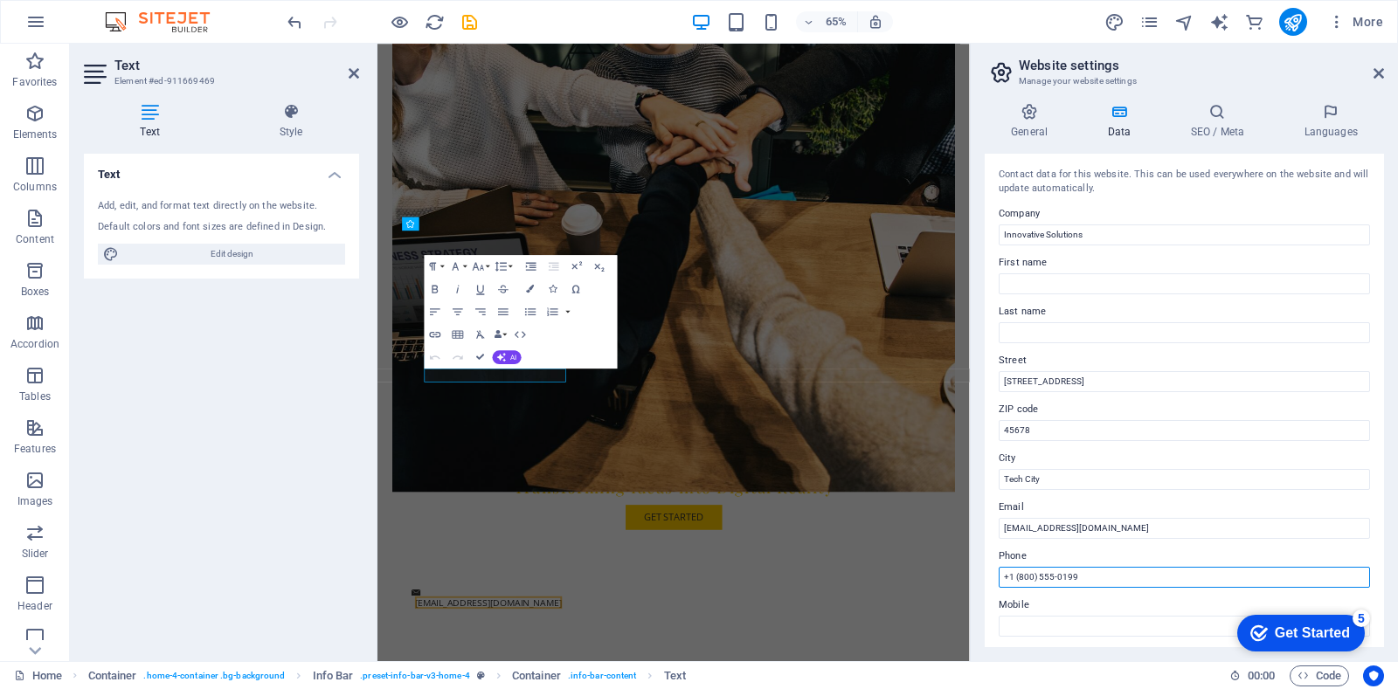
drag, startPoint x: 1091, startPoint y: 575, endPoint x: 1000, endPoint y: 580, distance: 91.0
click at [1000, 580] on input "+1 (800) 555-0199" at bounding box center [1184, 577] width 371 height 21
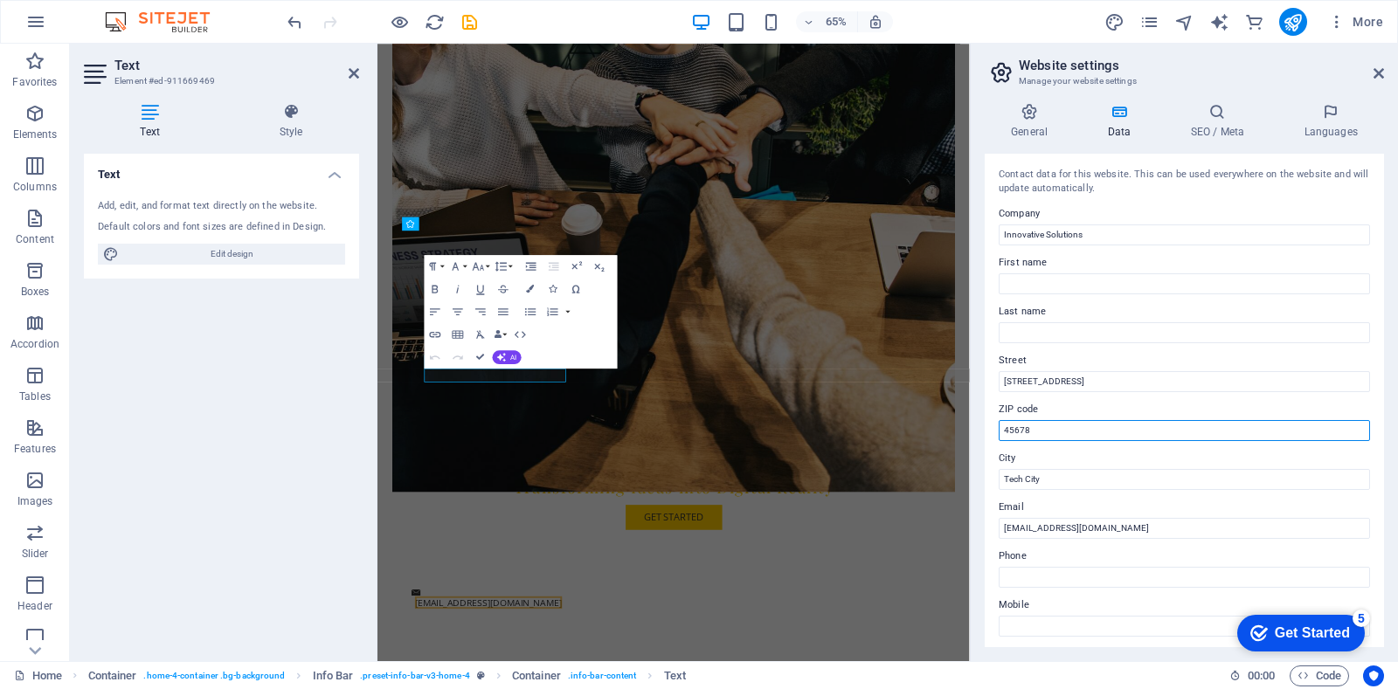
drag, startPoint x: 1432, startPoint y: 476, endPoint x: 1272, endPoint y: 661, distance: 244.1
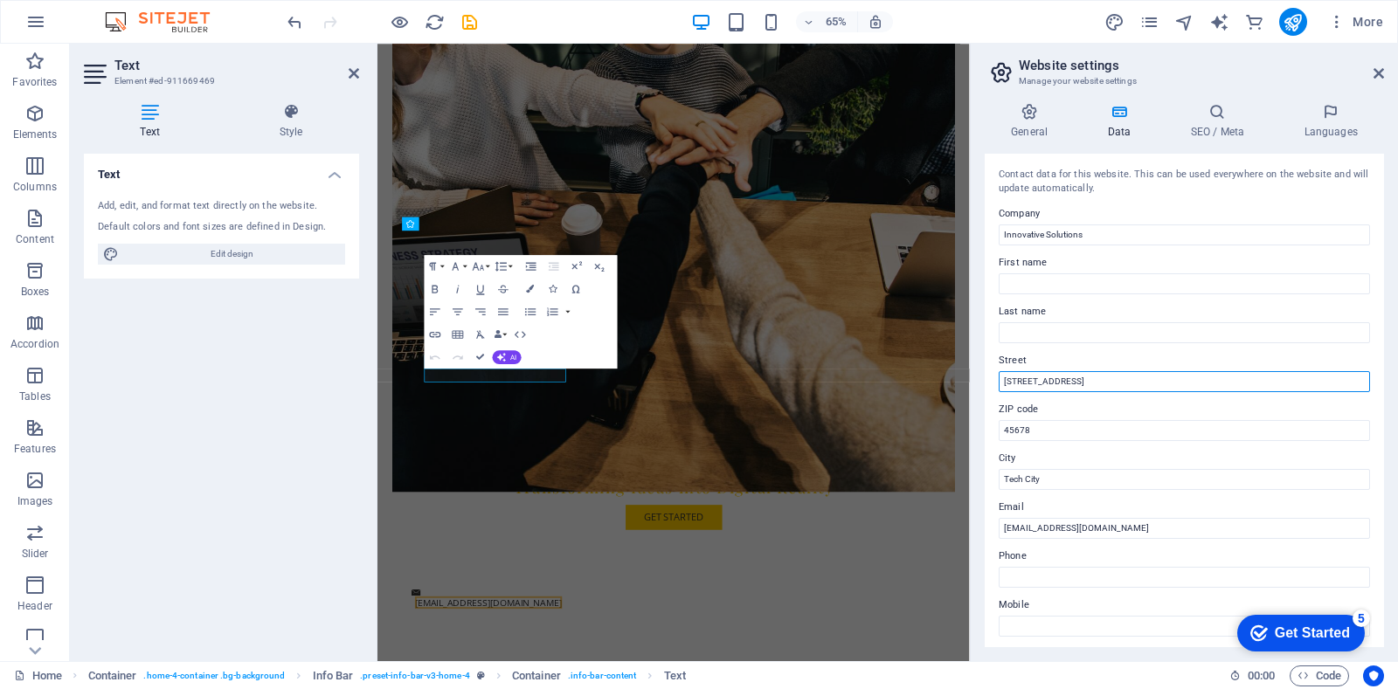
drag, startPoint x: 1097, startPoint y: 373, endPoint x: 999, endPoint y: 387, distance: 98.9
click at [999, 387] on input "123 Innovation Drive" at bounding box center [1184, 381] width 371 height 21
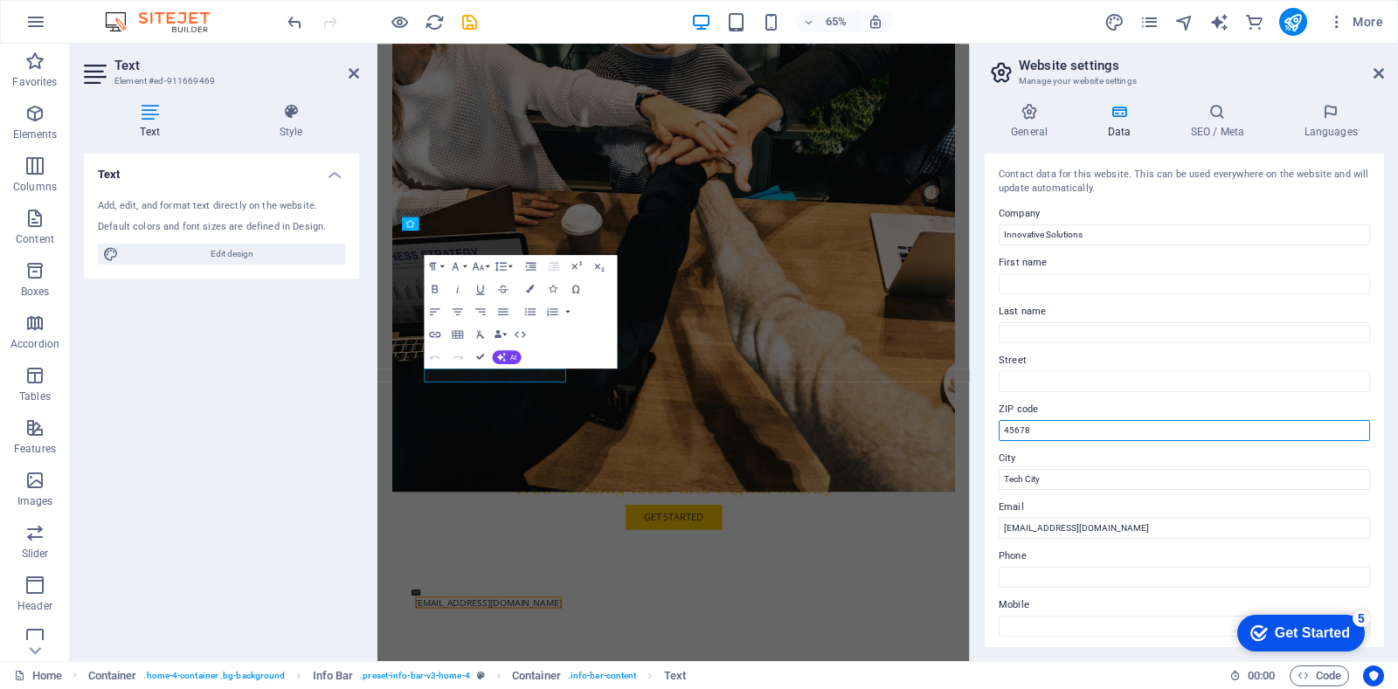
drag, startPoint x: 1055, startPoint y: 423, endPoint x: 1000, endPoint y: 437, distance: 56.8
click at [1000, 437] on input "45678" at bounding box center [1184, 430] width 371 height 21
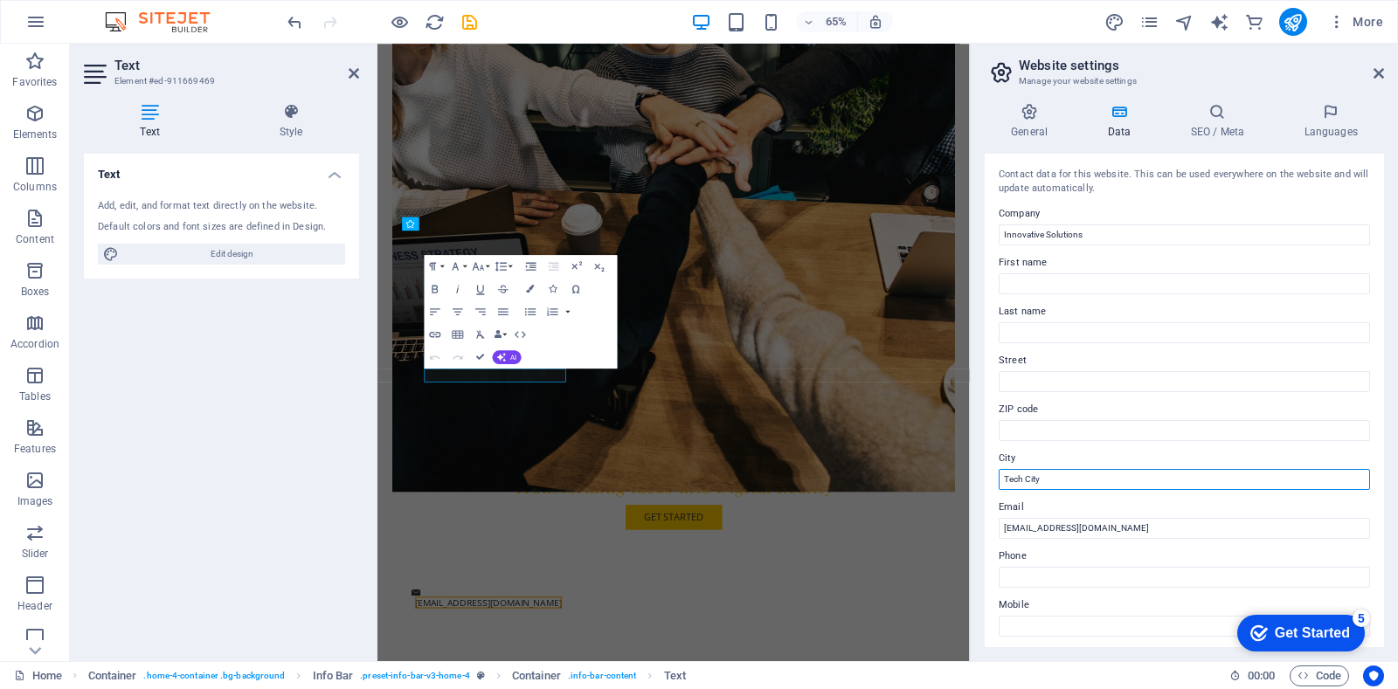
drag, startPoint x: 1043, startPoint y: 473, endPoint x: 1005, endPoint y: 481, distance: 39.2
click at [1005, 481] on input "Tech City" at bounding box center [1184, 479] width 371 height 21
click at [1379, 73] on icon at bounding box center [1379, 73] width 10 height 14
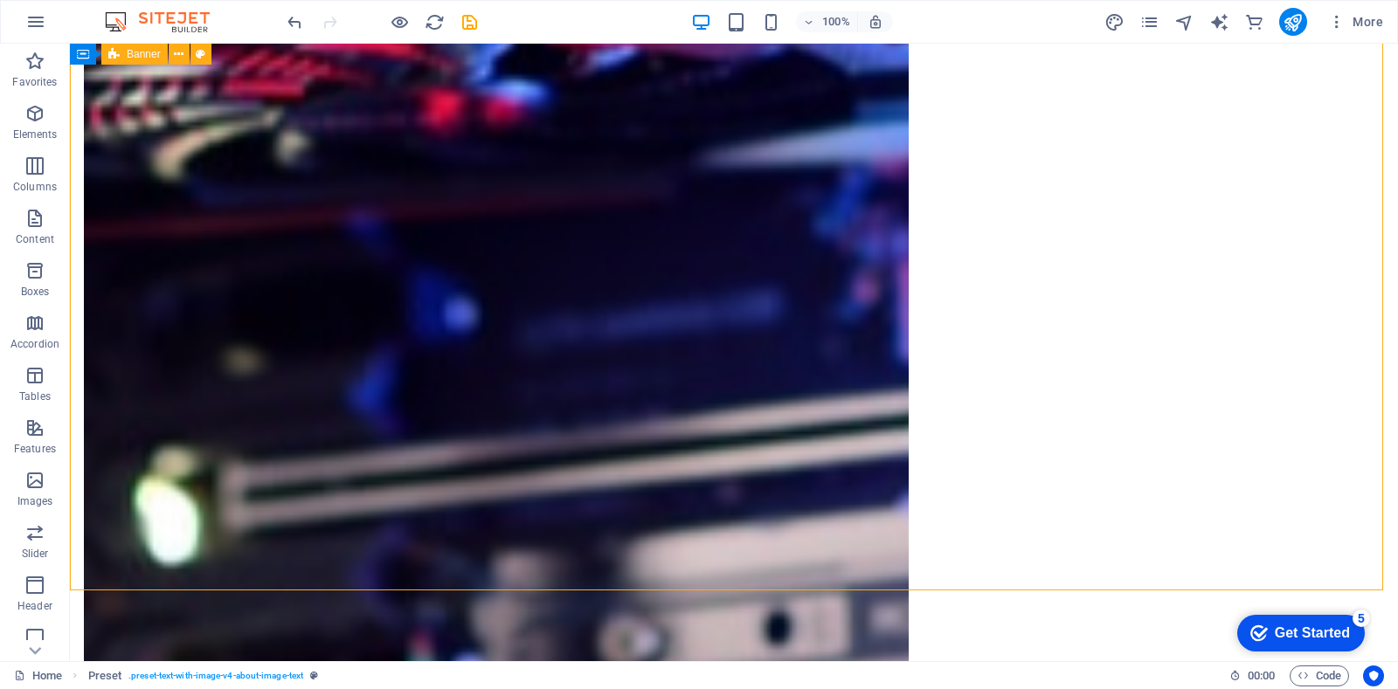
scroll to position [2251, 0]
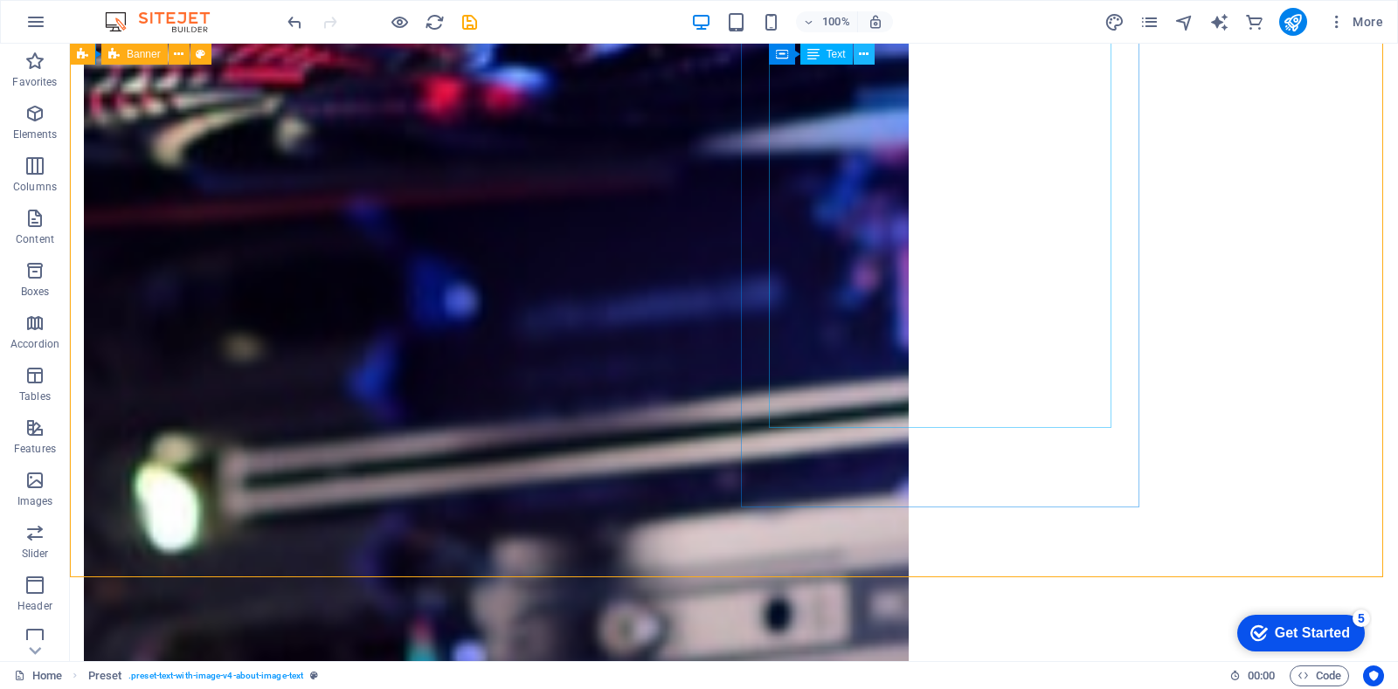
click at [861, 45] on icon at bounding box center [864, 54] width 10 height 18
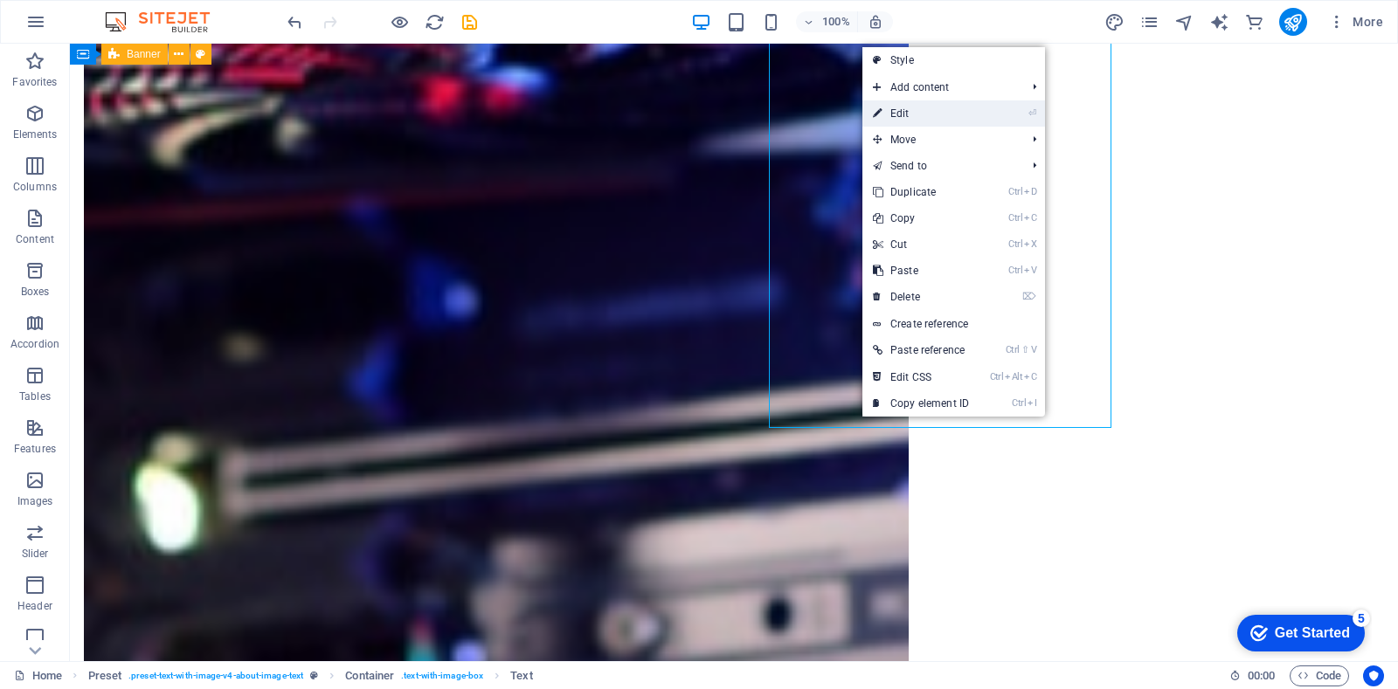
click at [898, 113] on link "⏎ Edit" at bounding box center [920, 113] width 117 height 26
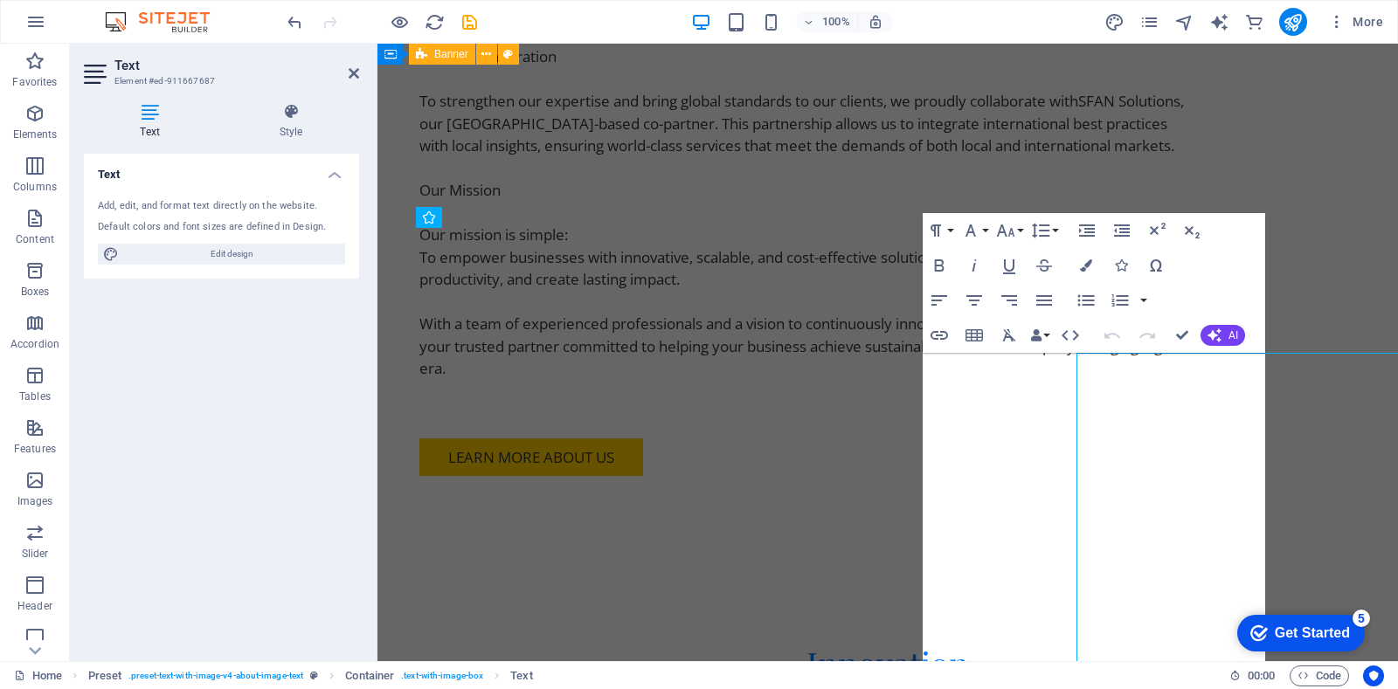
scroll to position [522, 0]
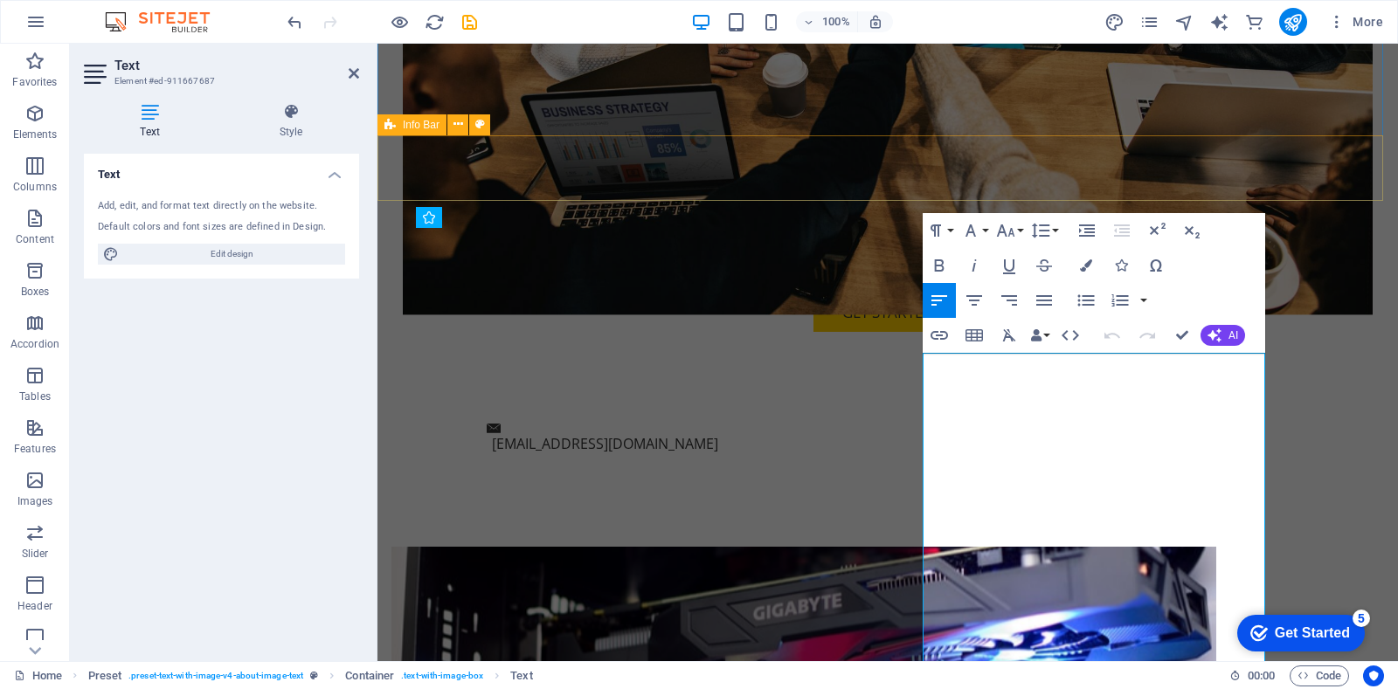
click at [758, 402] on div "[EMAIL_ADDRESS][DOMAIN_NAME]" at bounding box center [887, 439] width 1021 height 75
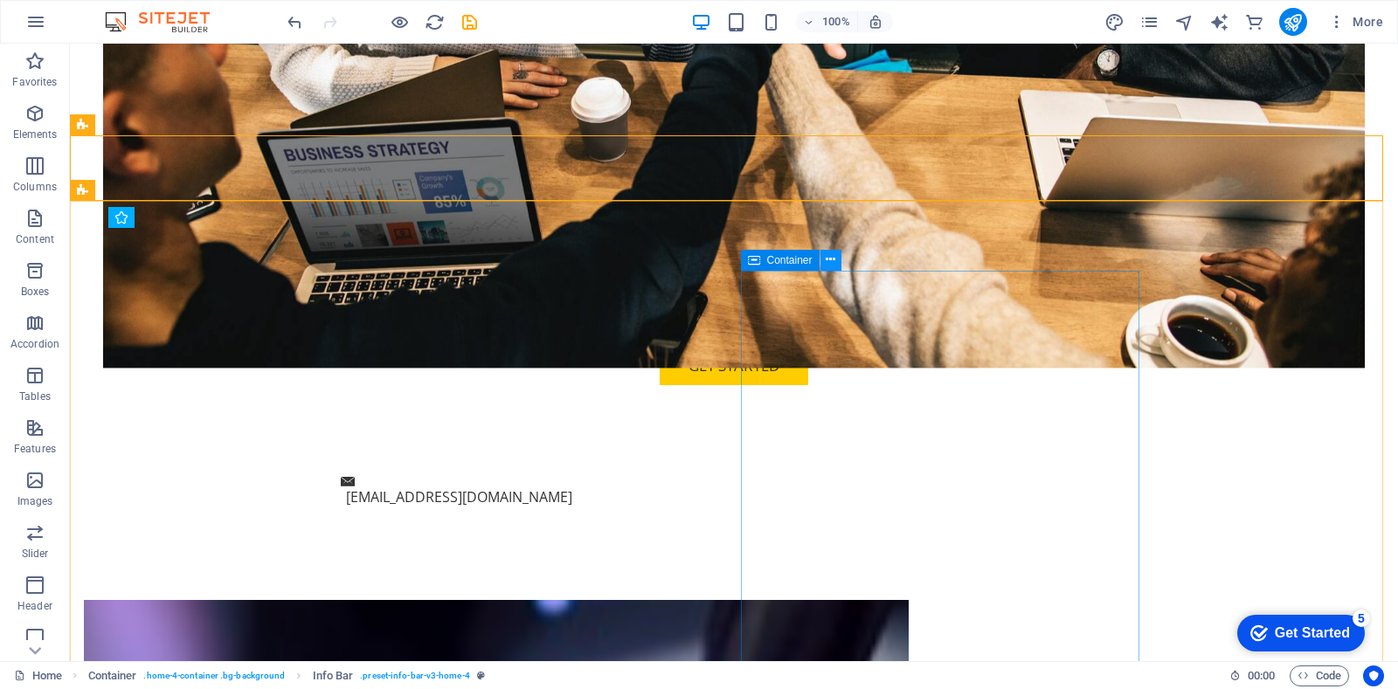
click at [830, 259] on icon at bounding box center [831, 260] width 10 height 18
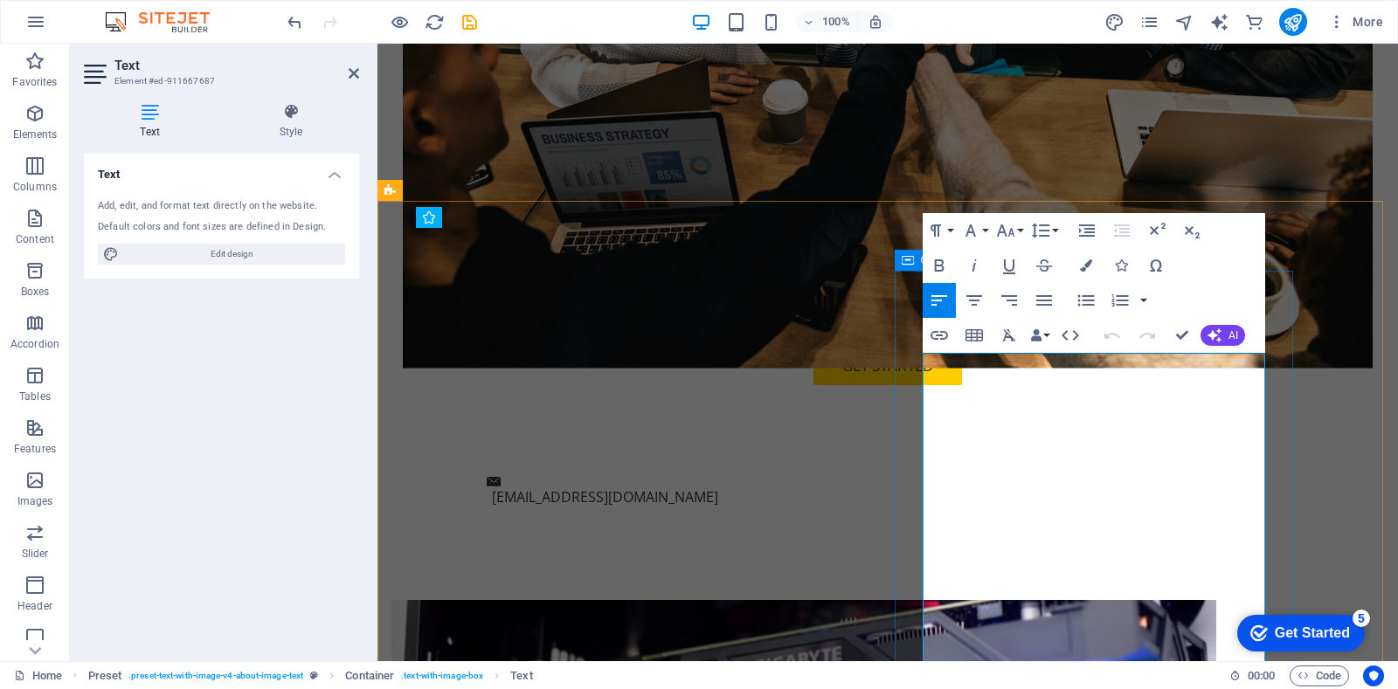
drag, startPoint x: 988, startPoint y: 401, endPoint x: 897, endPoint y: 404, distance: 90.9
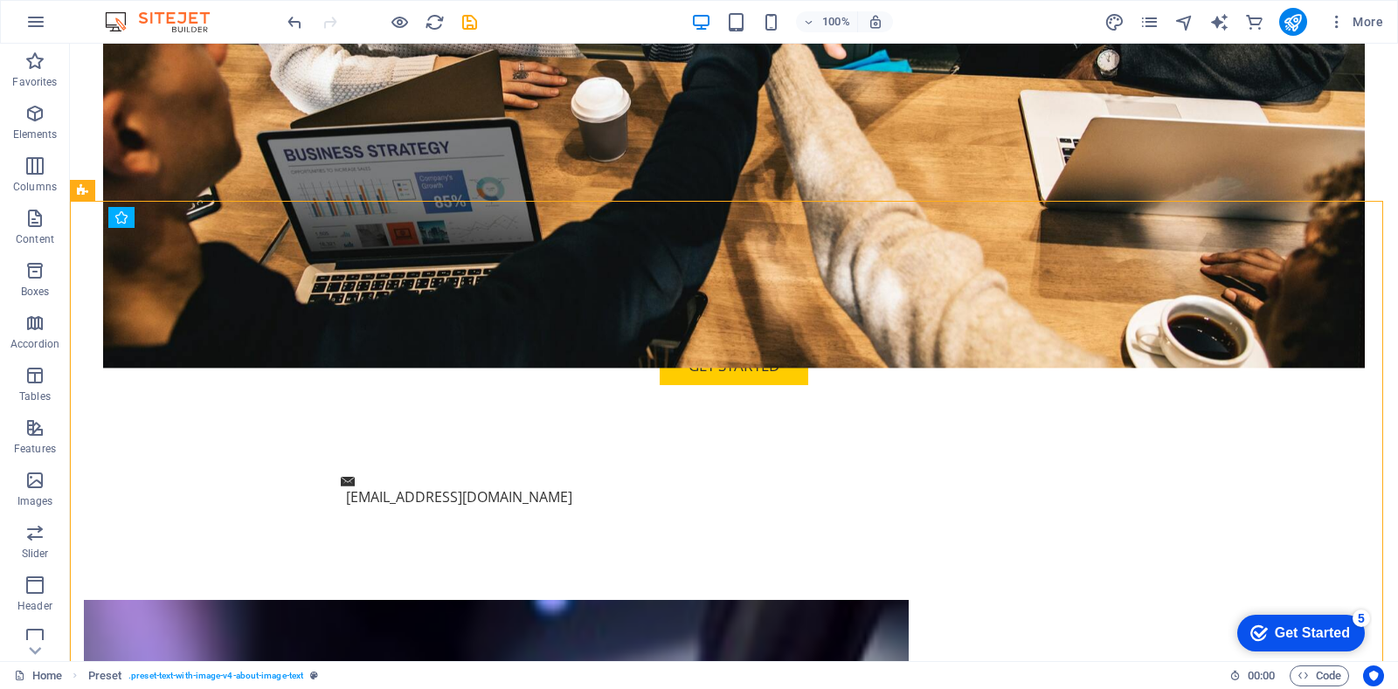
drag, startPoint x: 1388, startPoint y: 149, endPoint x: 728, endPoint y: 45, distance: 667.9
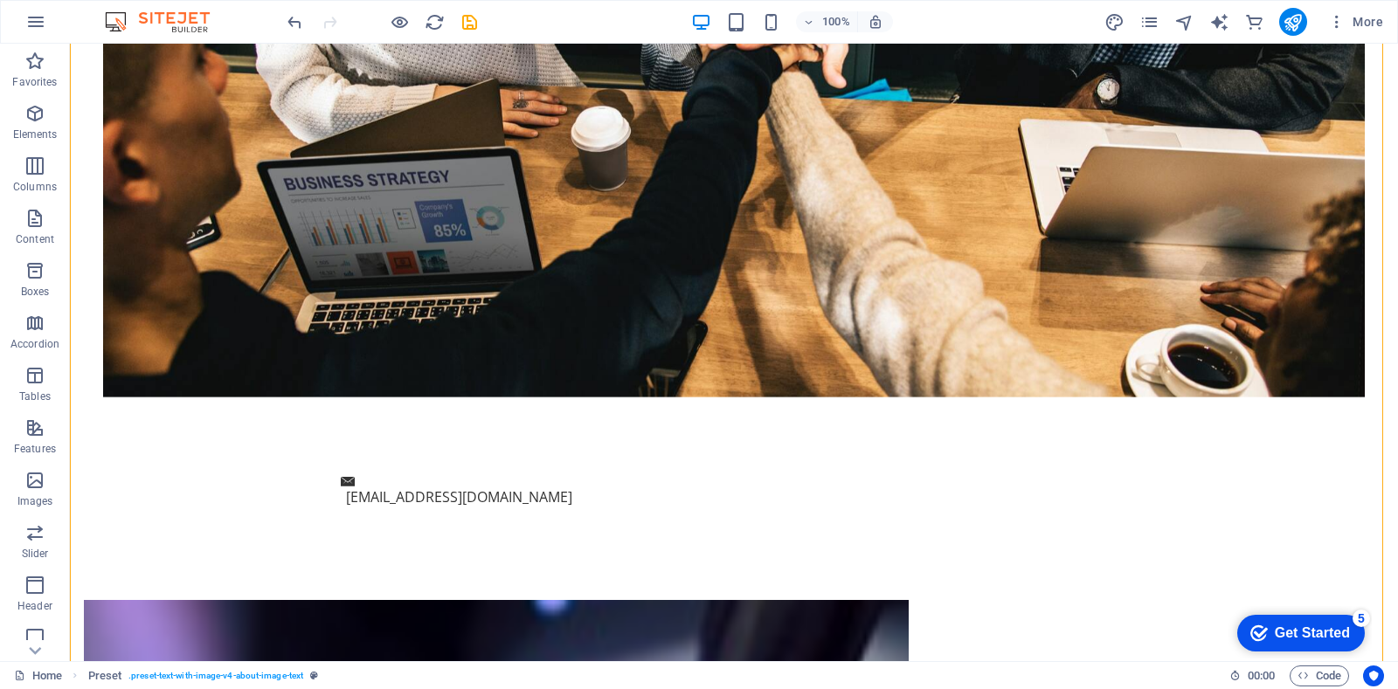
scroll to position [1008, 0]
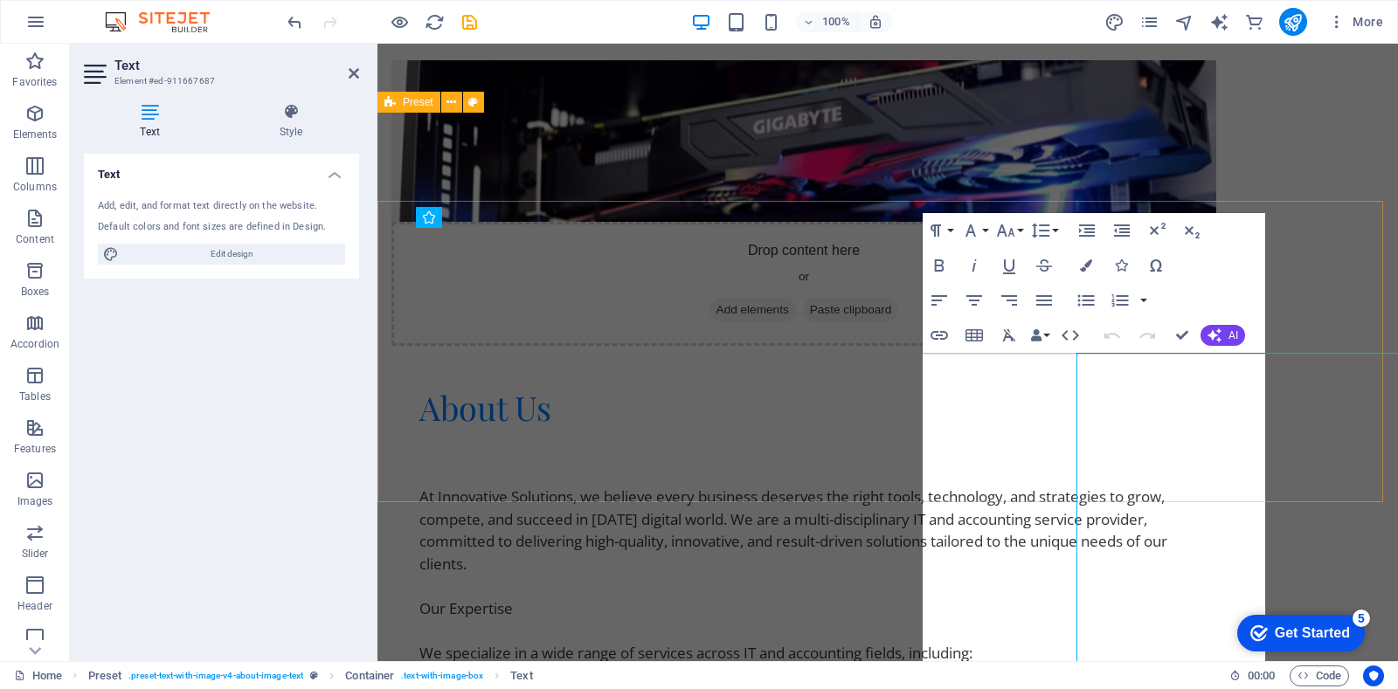
scroll to position [522, 0]
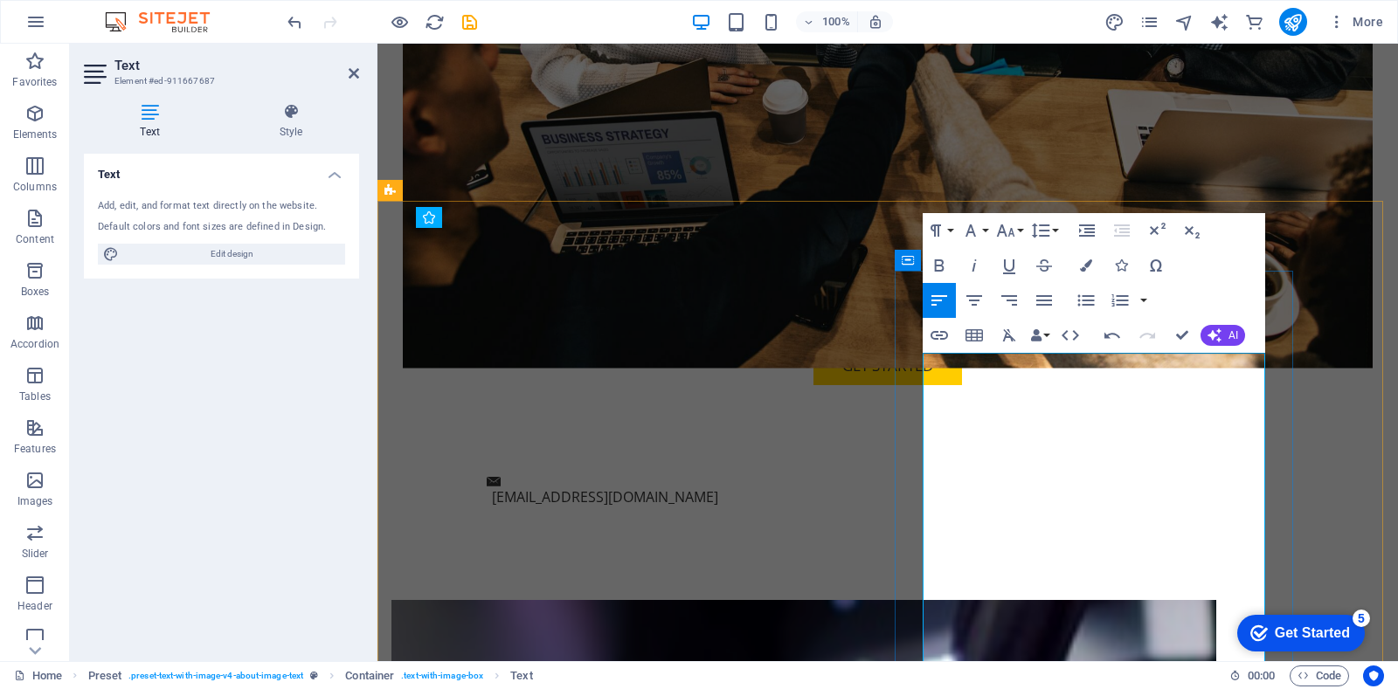
scroll to position [29720, 0]
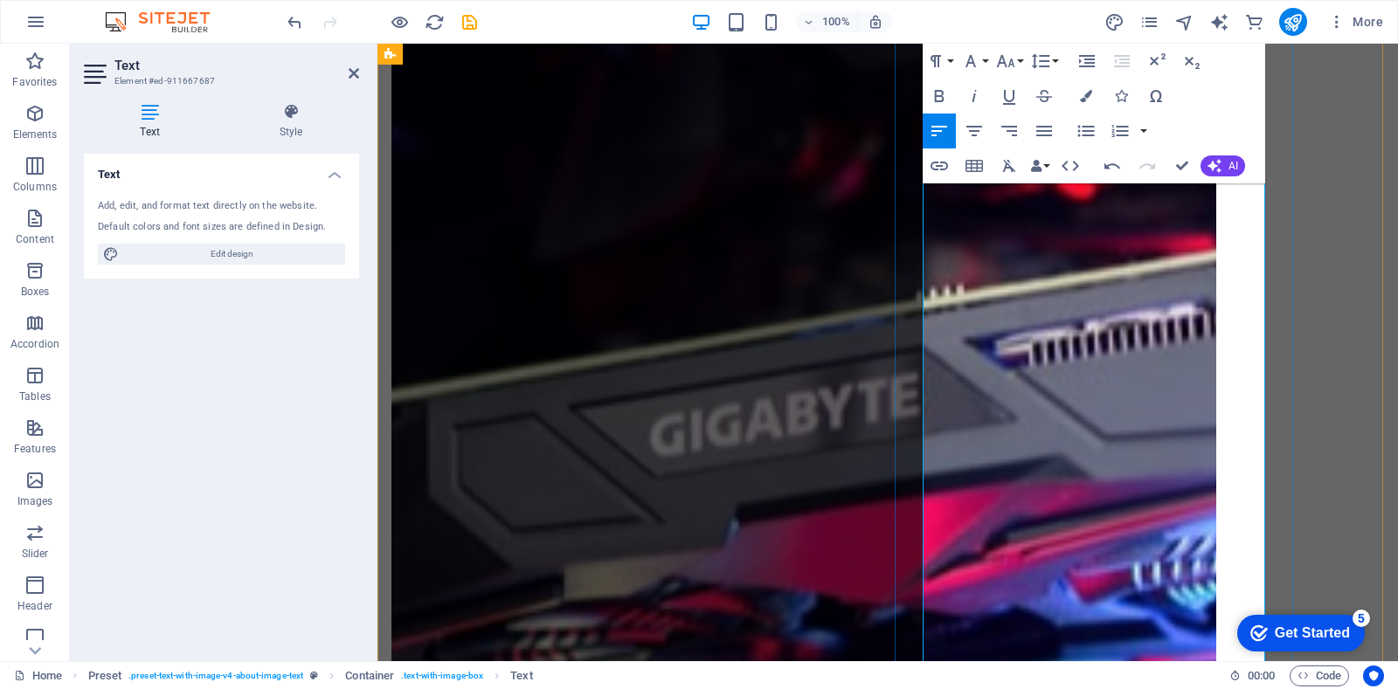
scroll to position [1459, 0]
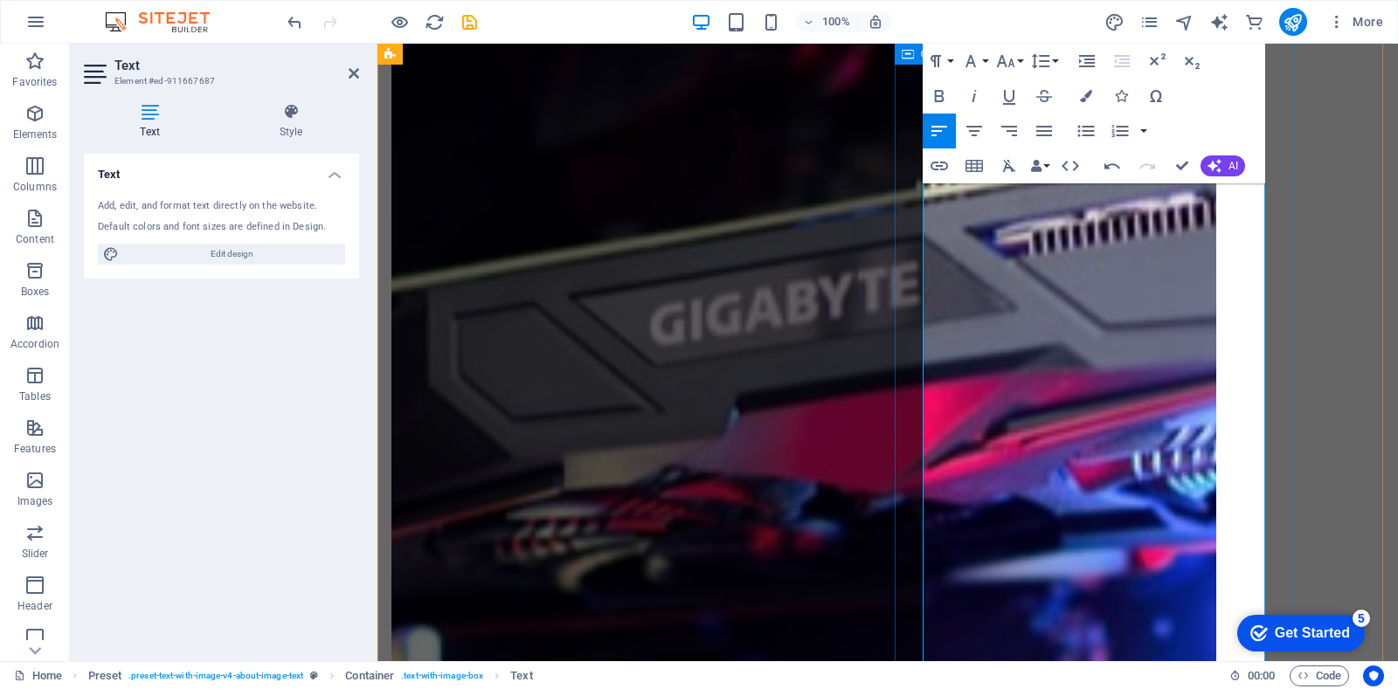
drag, startPoint x: 1214, startPoint y: 629, endPoint x: 921, endPoint y: 501, distance: 319.7
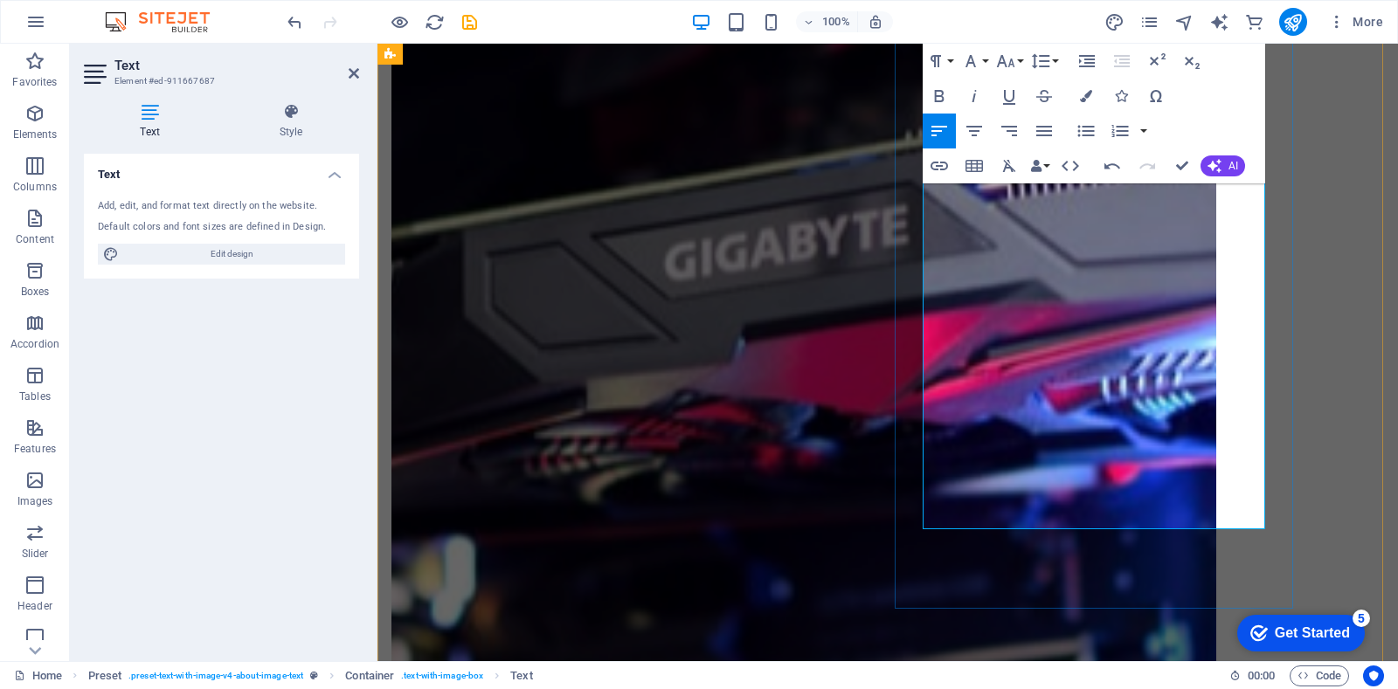
drag, startPoint x: 1056, startPoint y: 358, endPoint x: 1046, endPoint y: 357, distance: 10.6
drag, startPoint x: 1186, startPoint y: 361, endPoint x: 1045, endPoint y: 356, distance: 140.8
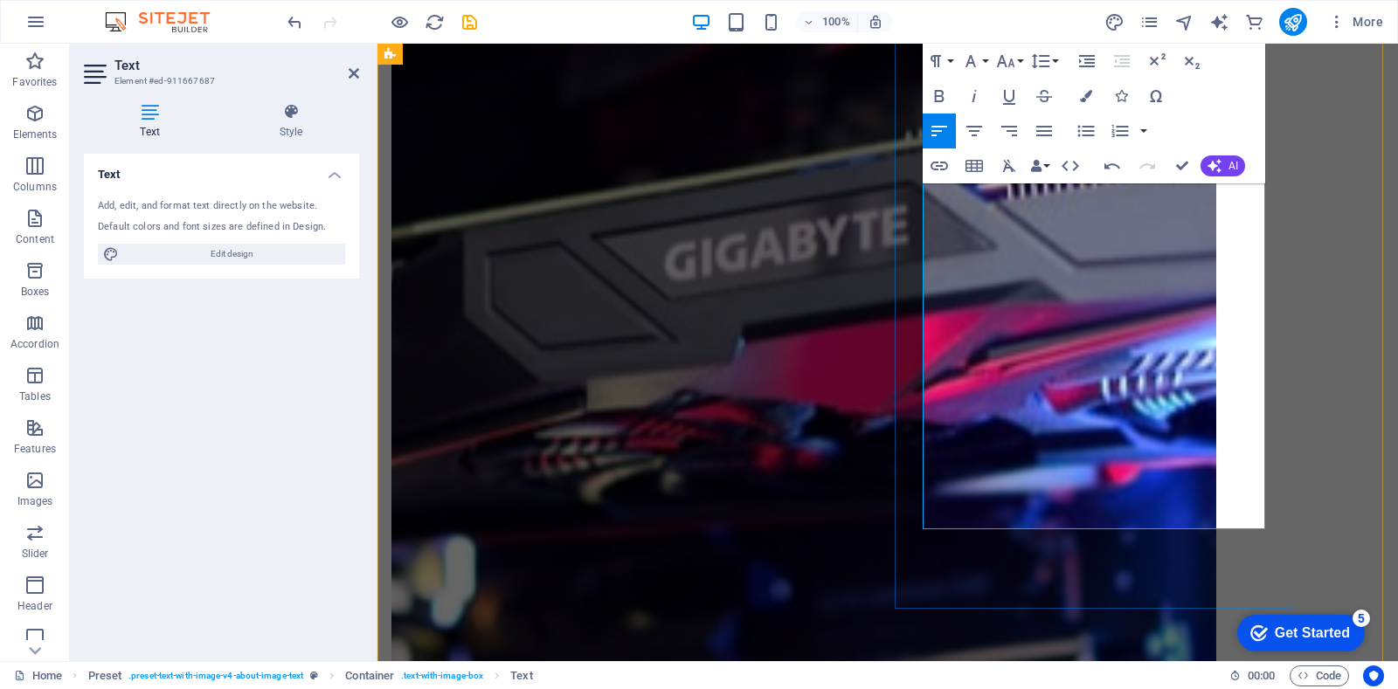
drag, startPoint x: 1148, startPoint y: 273, endPoint x: 1049, endPoint y: 267, distance: 99.8
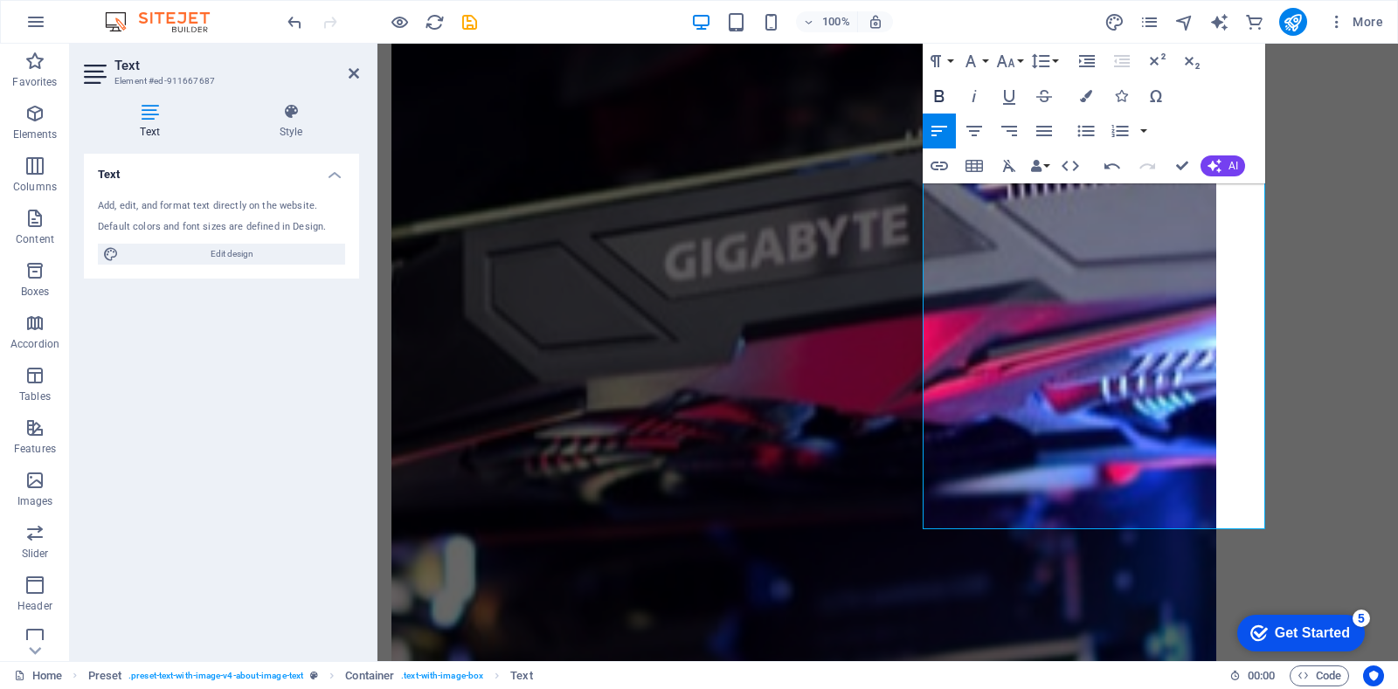
click at [941, 93] on icon "button" at bounding box center [939, 96] width 21 height 21
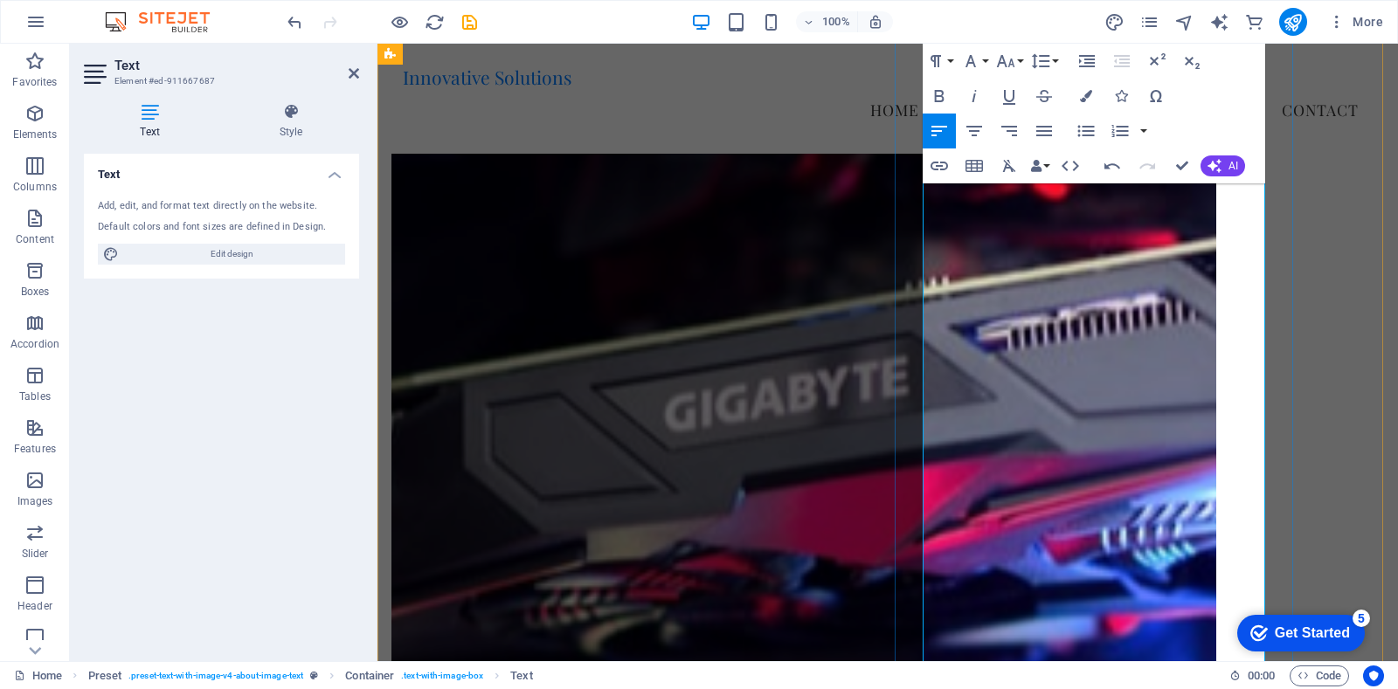
scroll to position [1122, 0]
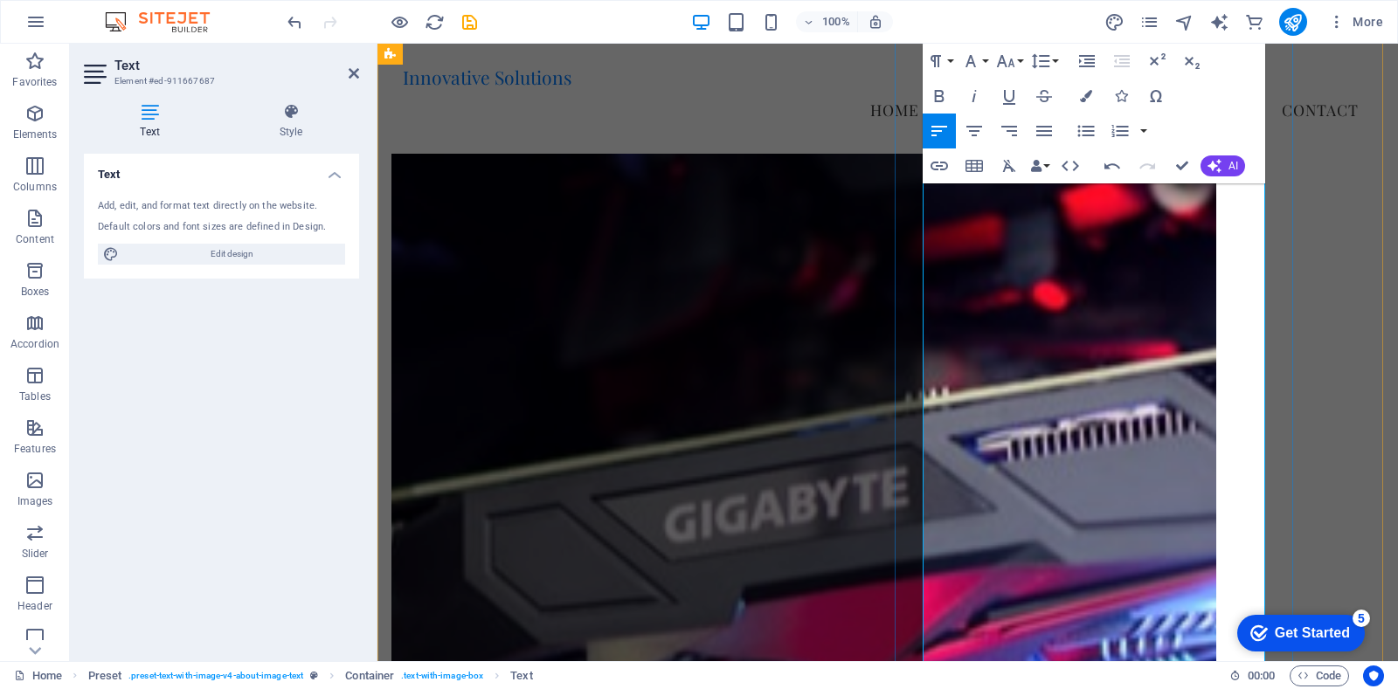
drag, startPoint x: 1102, startPoint y: 412, endPoint x: 1139, endPoint y: 383, distance: 47.4
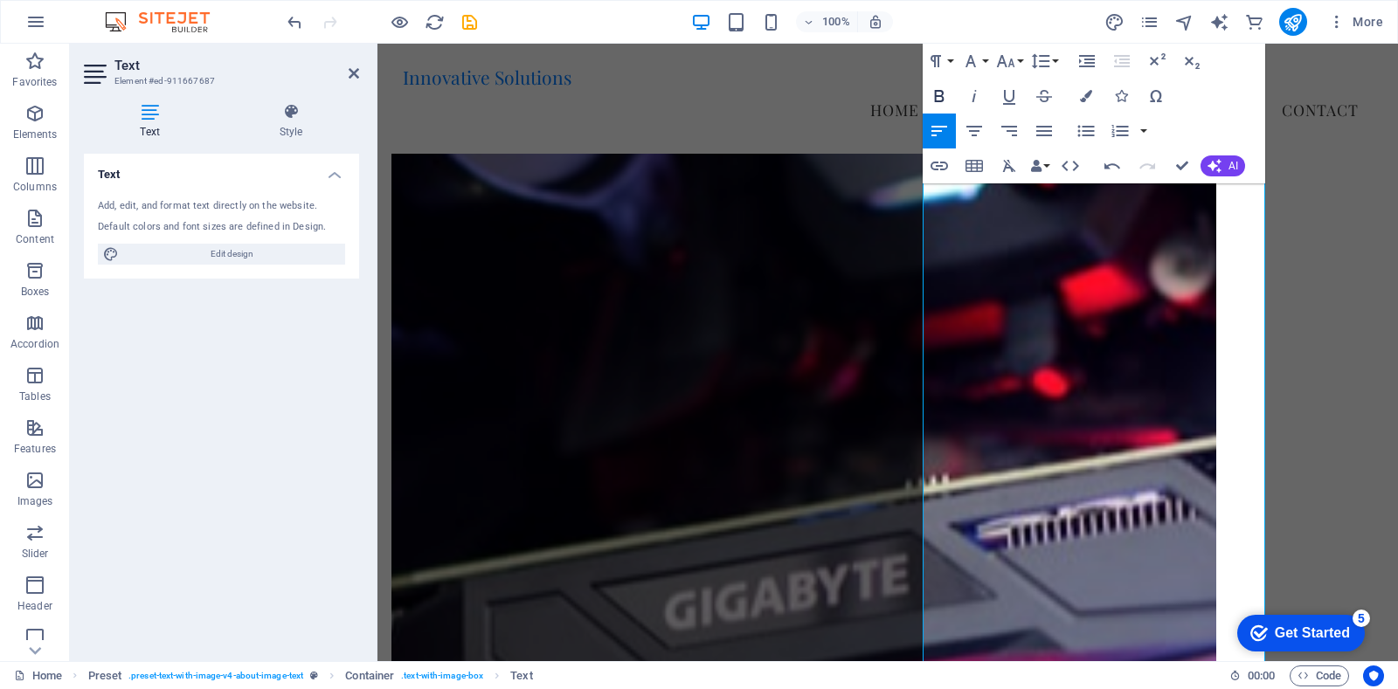
click at [939, 99] on icon "button" at bounding box center [939, 96] width 21 height 21
drag, startPoint x: 1141, startPoint y: 475, endPoint x: 1100, endPoint y: 496, distance: 46.1
click at [934, 101] on icon "button" at bounding box center [939, 96] width 21 height 21
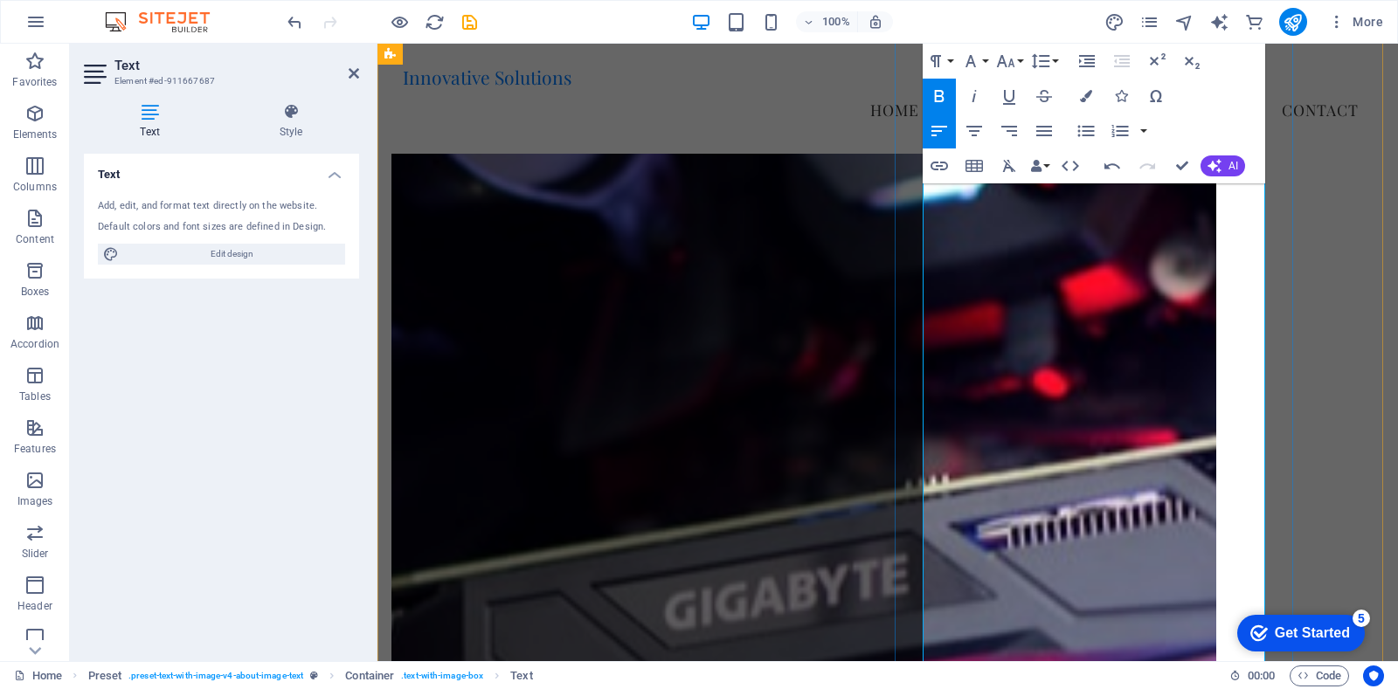
drag, startPoint x: 1134, startPoint y: 384, endPoint x: 925, endPoint y: 384, distance: 208.8
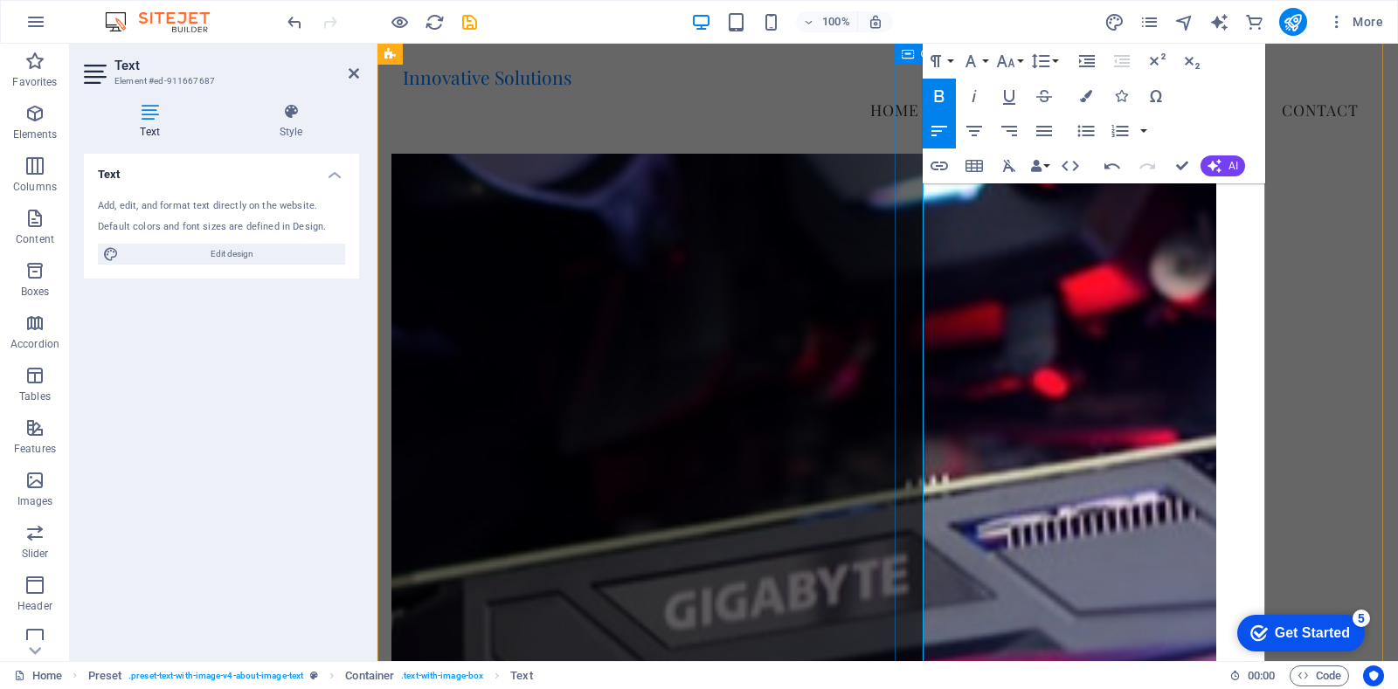
drag, startPoint x: 949, startPoint y: 387, endPoint x: 921, endPoint y: 391, distance: 28.3
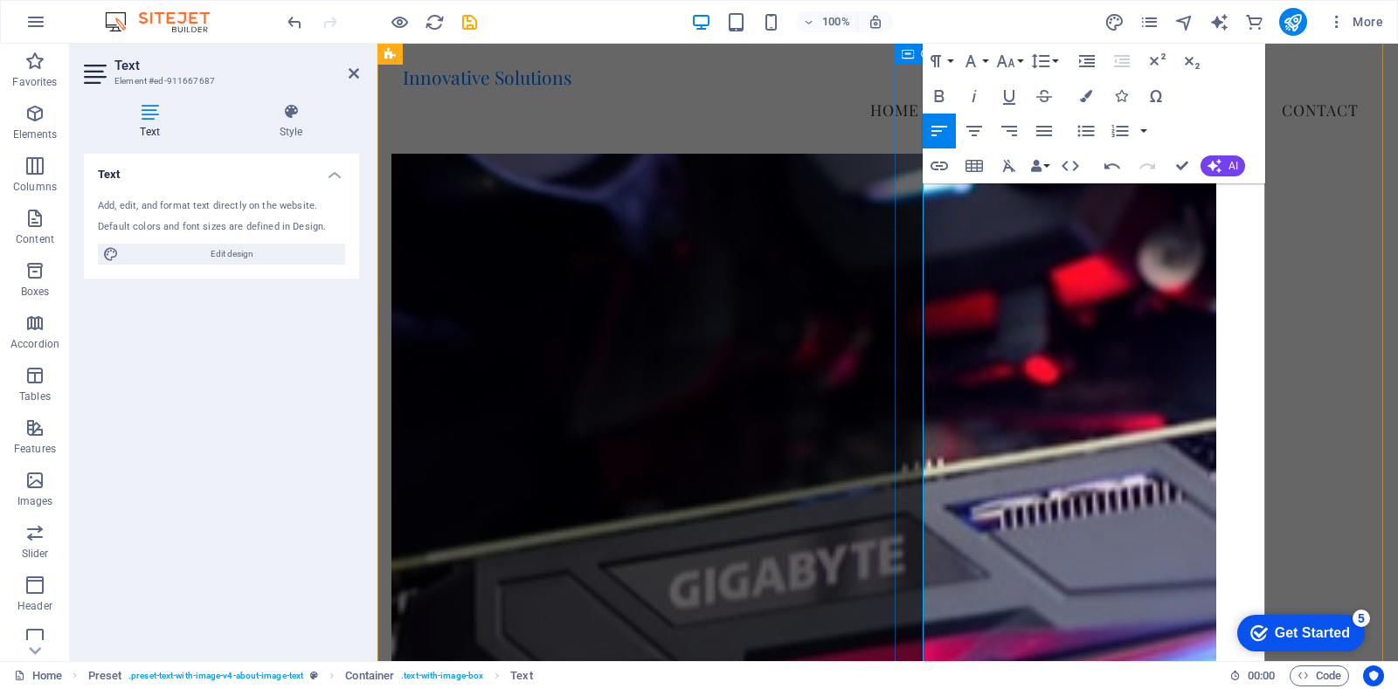
drag, startPoint x: 952, startPoint y: 315, endPoint x: 920, endPoint y: 316, distance: 32.4
drag, startPoint x: 1029, startPoint y: 322, endPoint x: 924, endPoint y: 318, distance: 104.9
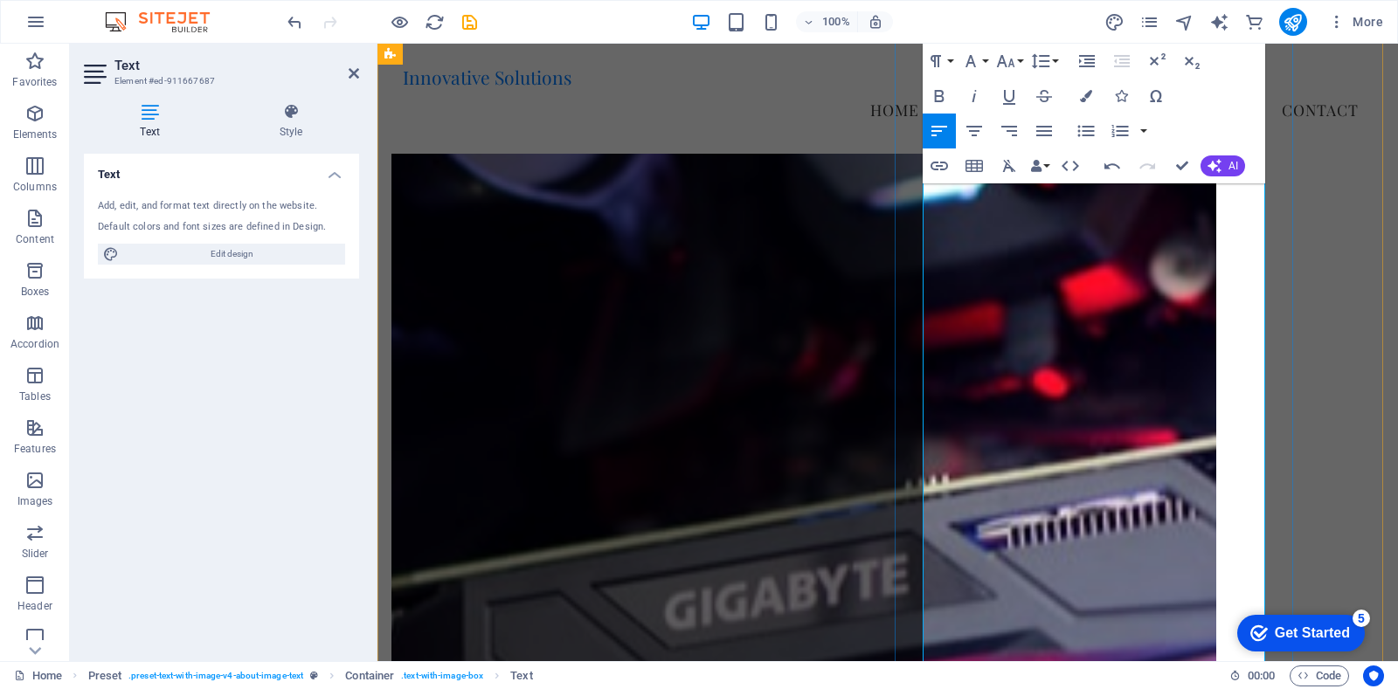
drag, startPoint x: 1090, startPoint y: 272, endPoint x: 1079, endPoint y: 276, distance: 12.2
drag, startPoint x: 952, startPoint y: 271, endPoint x: 923, endPoint y: 273, distance: 28.9
drag, startPoint x: 1048, startPoint y: 273, endPoint x: 924, endPoint y: 272, distance: 124.1
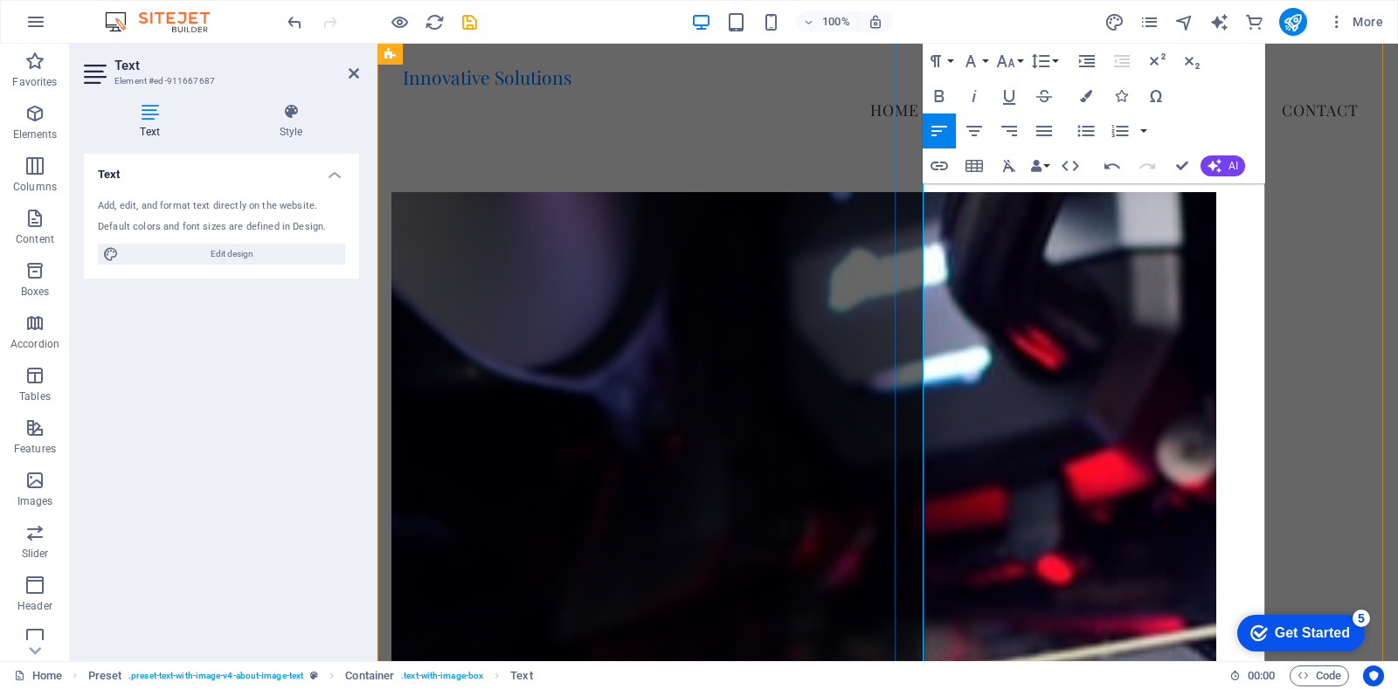
drag, startPoint x: 1125, startPoint y: 339, endPoint x: 1111, endPoint y: 336, distance: 15.1
drag, startPoint x: 952, startPoint y: 339, endPoint x: 896, endPoint y: 346, distance: 56.4
drag, startPoint x: 1080, startPoint y: 344, endPoint x: 923, endPoint y: 337, distance: 157.4
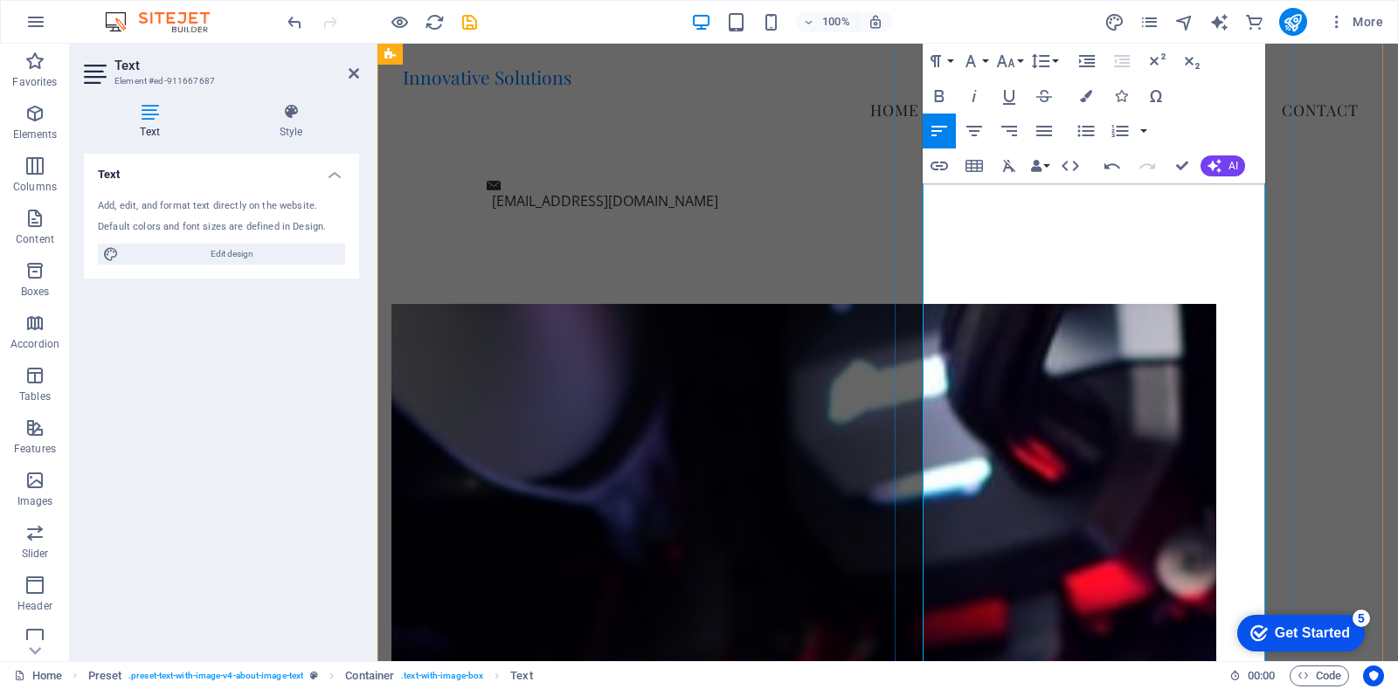
drag, startPoint x: 1025, startPoint y: 212, endPoint x: 914, endPoint y: 212, distance: 111.0
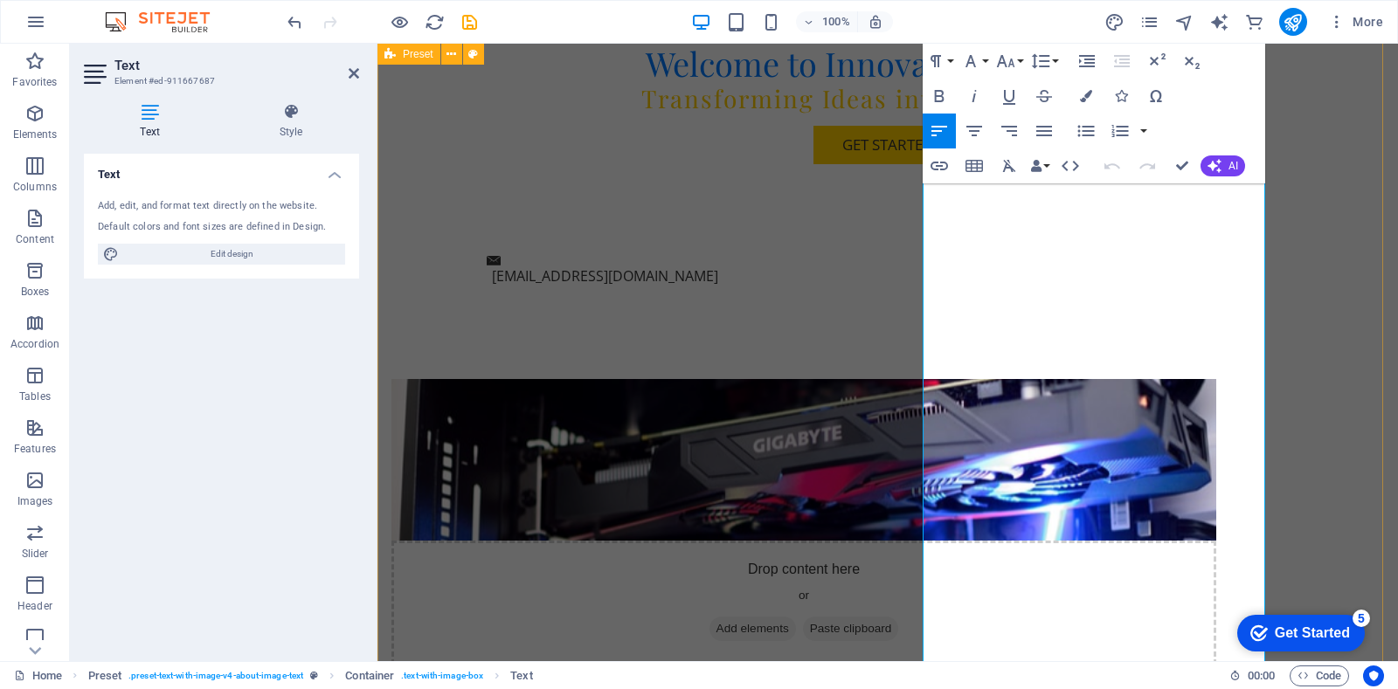
drag, startPoint x: 957, startPoint y: 258, endPoint x: 883, endPoint y: 130, distance: 147.6
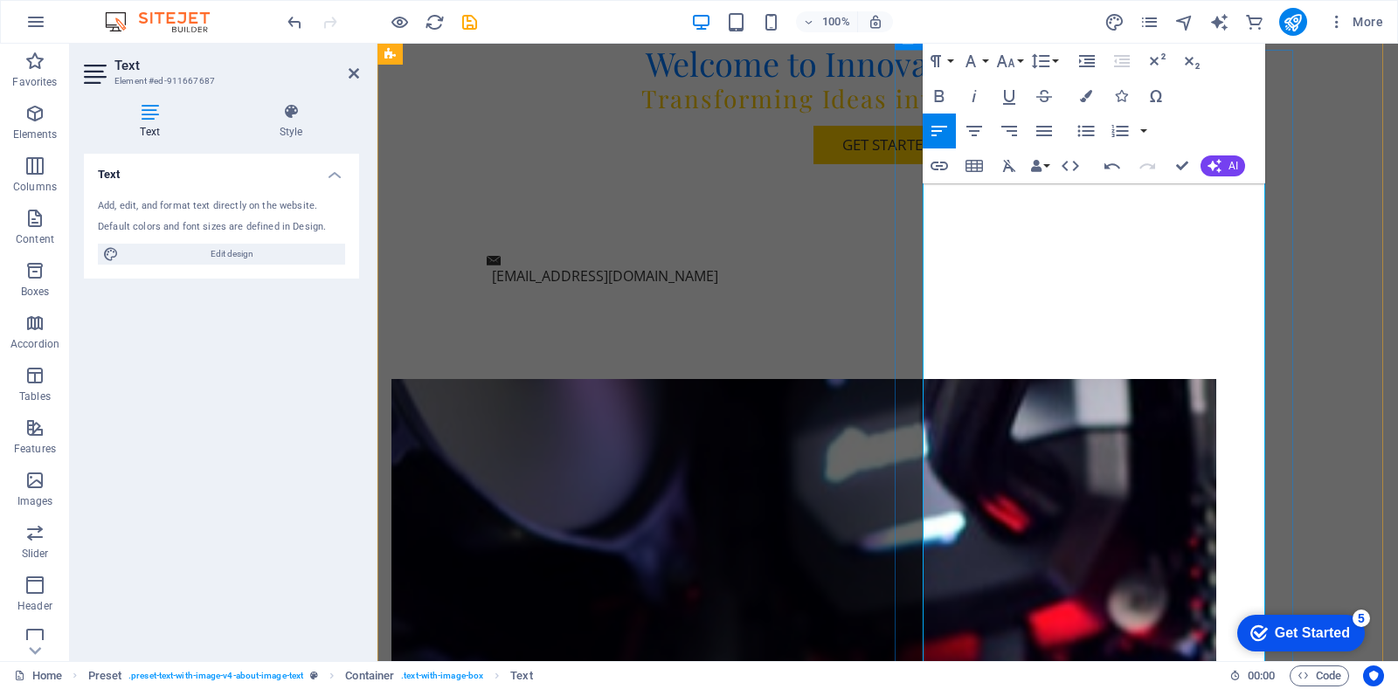
drag, startPoint x: 1291, startPoint y: 406, endPoint x: 1599, endPoint y: 406, distance: 308.5
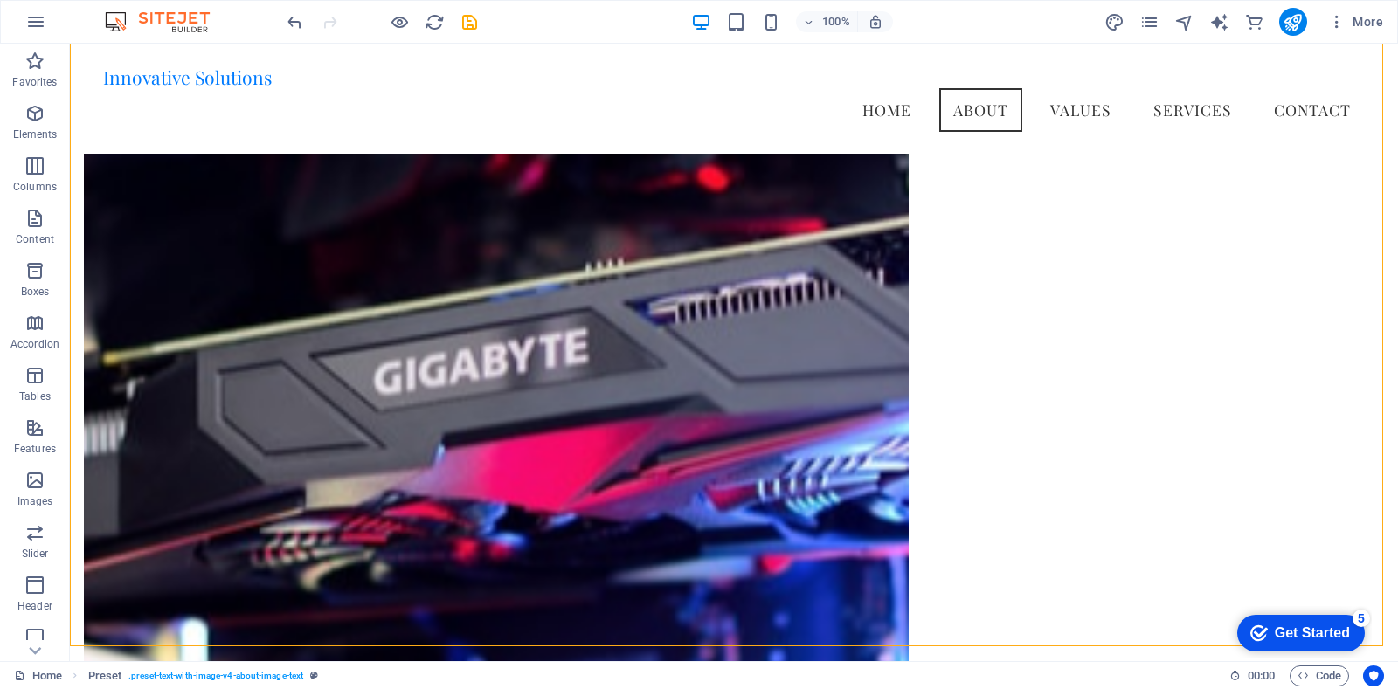
scroll to position [1243, 0]
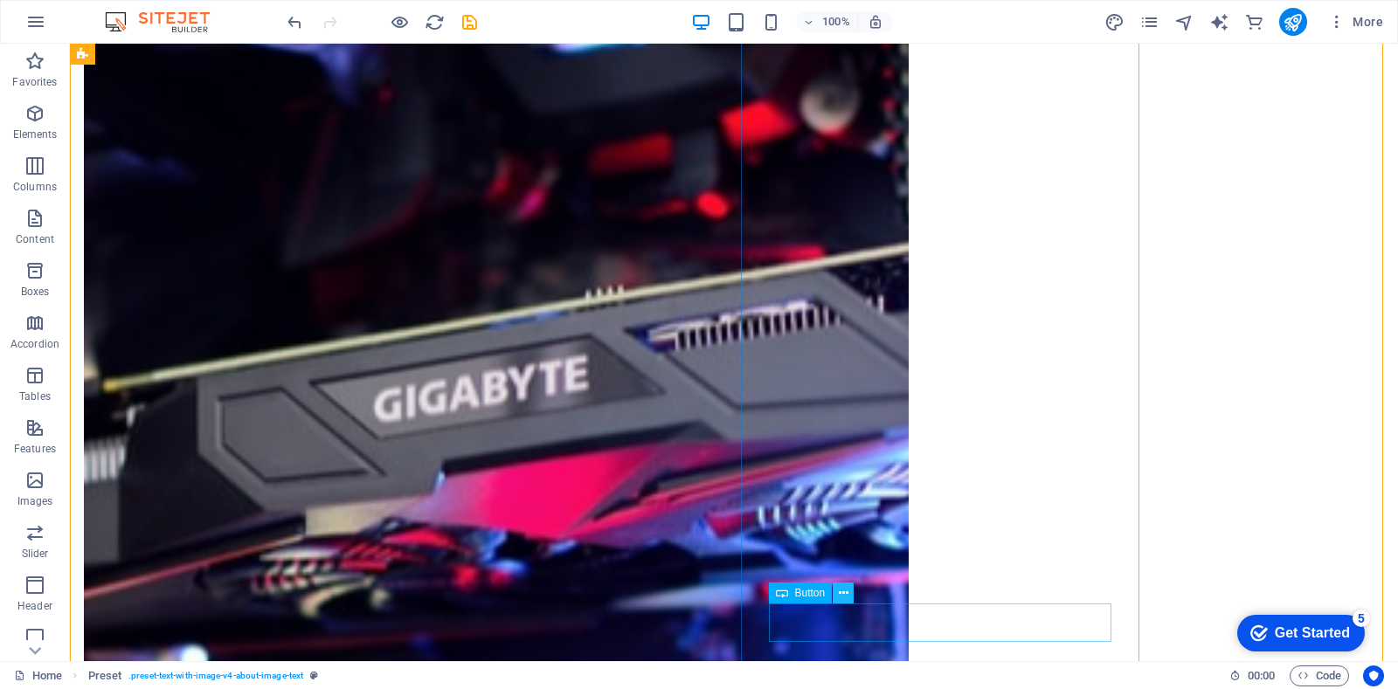
click at [844, 599] on icon at bounding box center [844, 594] width 10 height 18
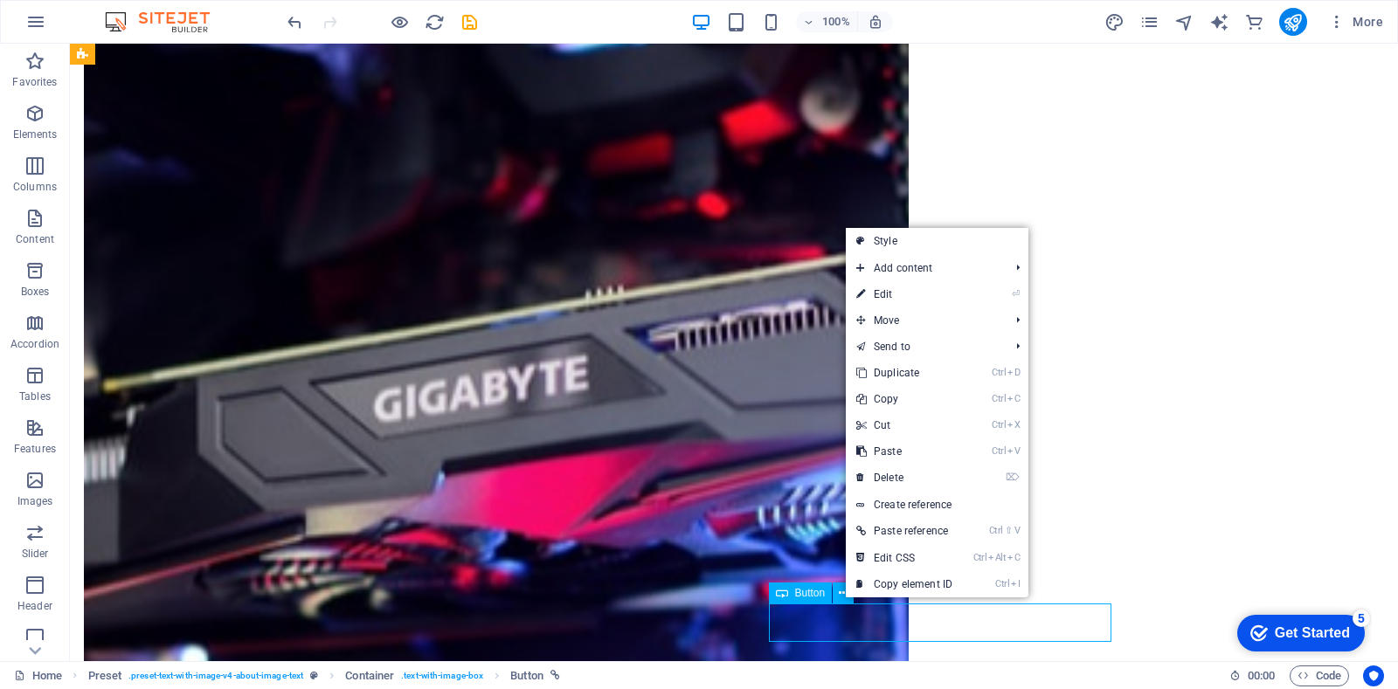
click at [797, 592] on span "Button" at bounding box center [810, 593] width 31 height 10
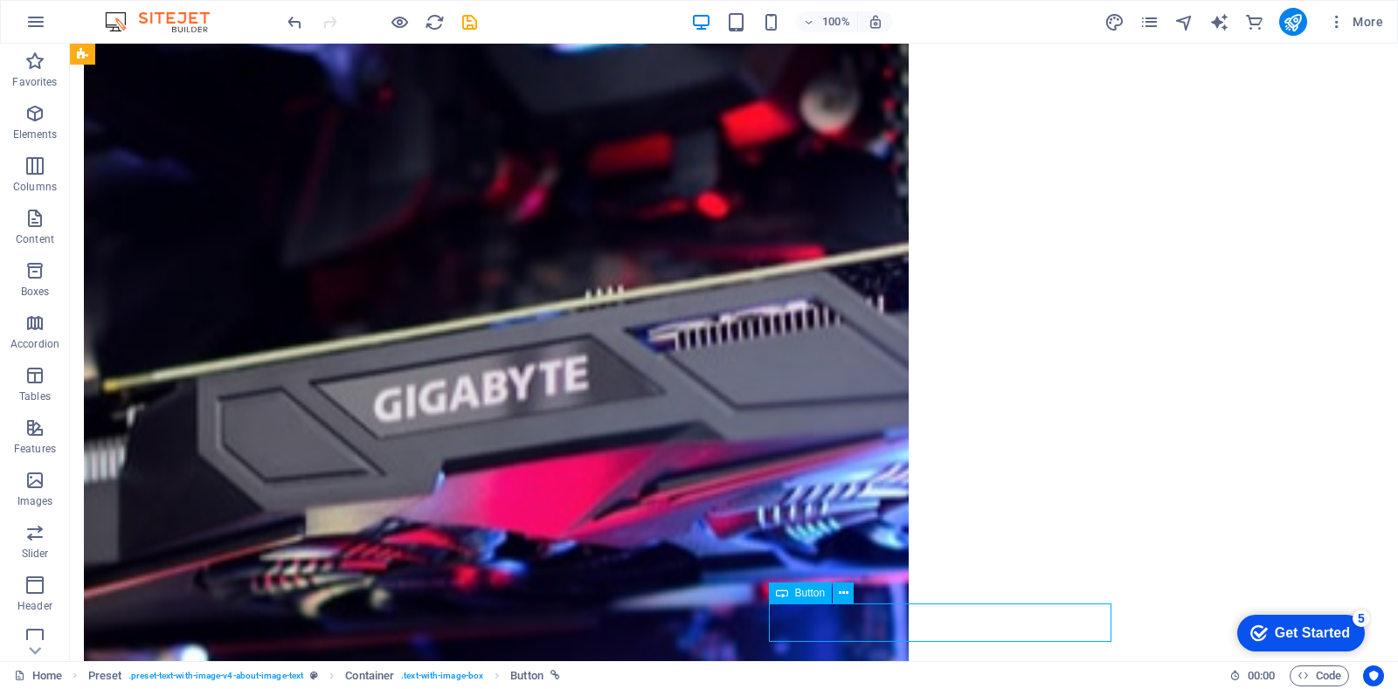
click at [800, 592] on span "Button" at bounding box center [810, 593] width 31 height 10
click at [800, 591] on span "Button" at bounding box center [810, 593] width 31 height 10
drag, startPoint x: 800, startPoint y: 591, endPoint x: 467, endPoint y: 578, distance: 334.0
click at [800, 591] on span "Button" at bounding box center [810, 593] width 31 height 10
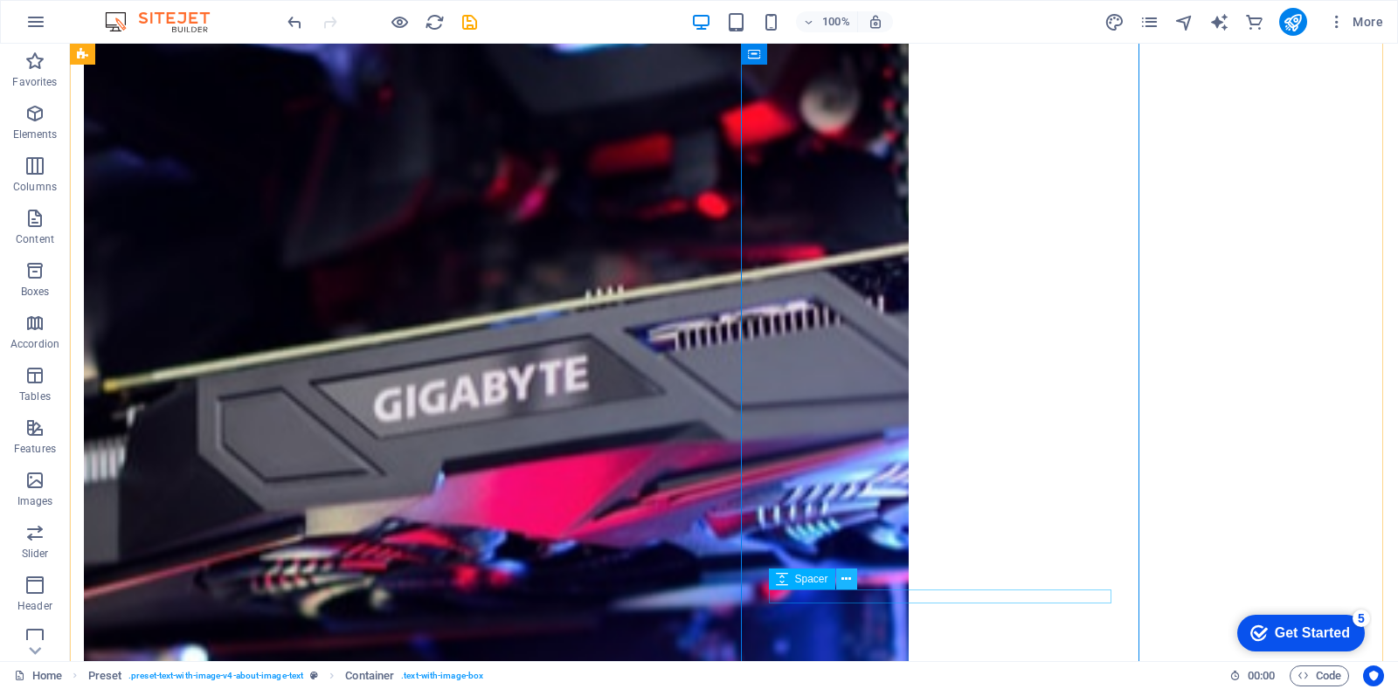
click at [847, 581] on icon at bounding box center [846, 580] width 10 height 18
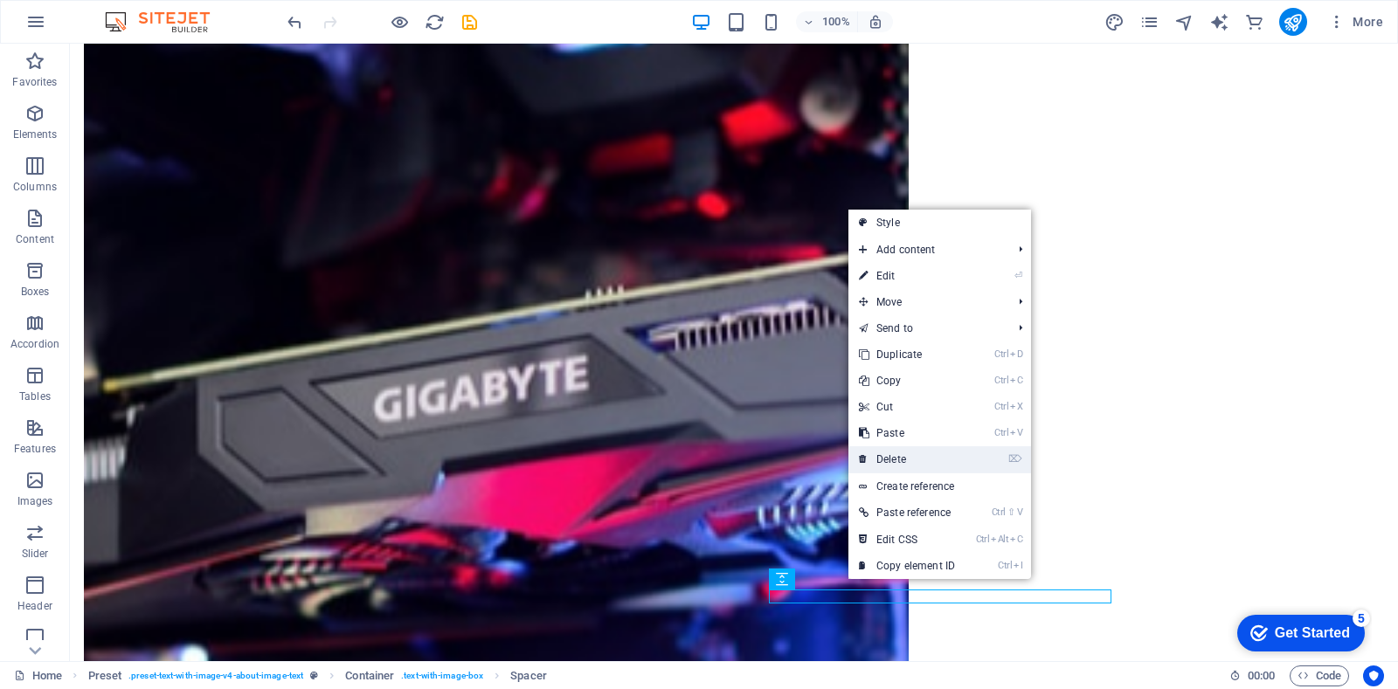
click at [913, 455] on link "⌦ Delete" at bounding box center [906, 460] width 117 height 26
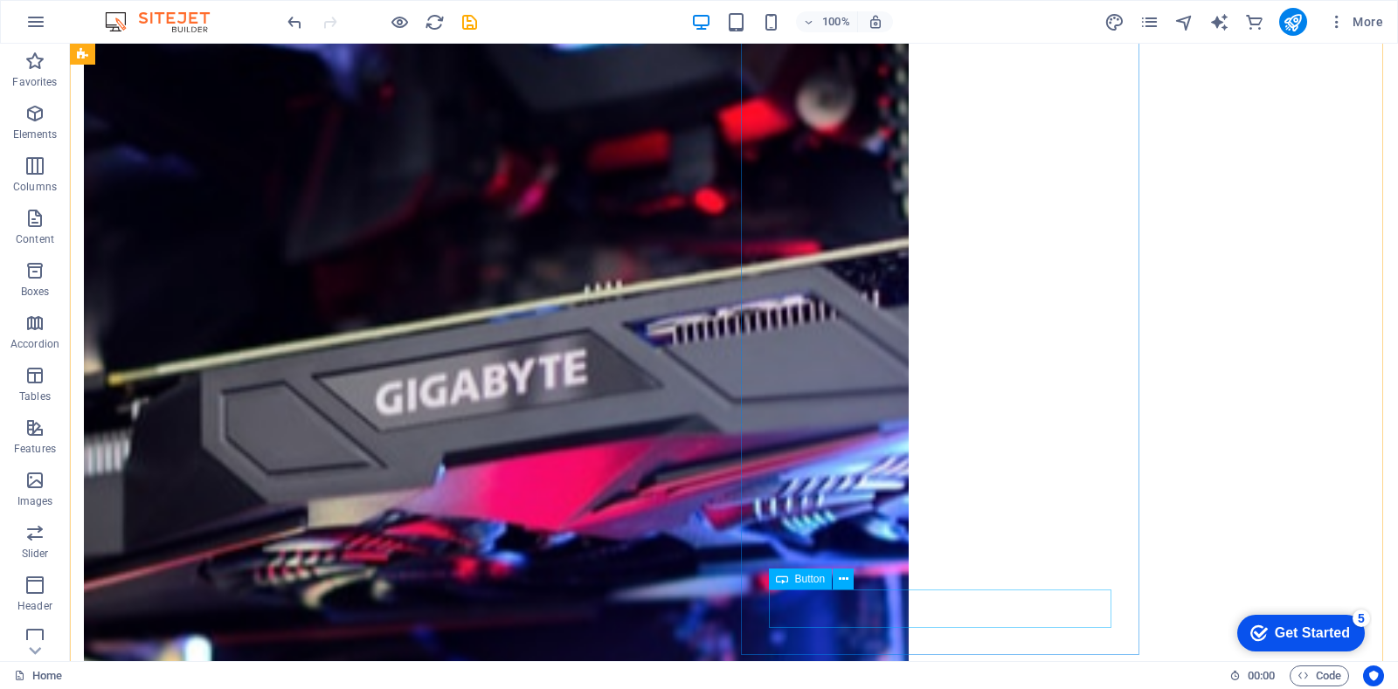
click at [845, 577] on icon at bounding box center [844, 580] width 10 height 18
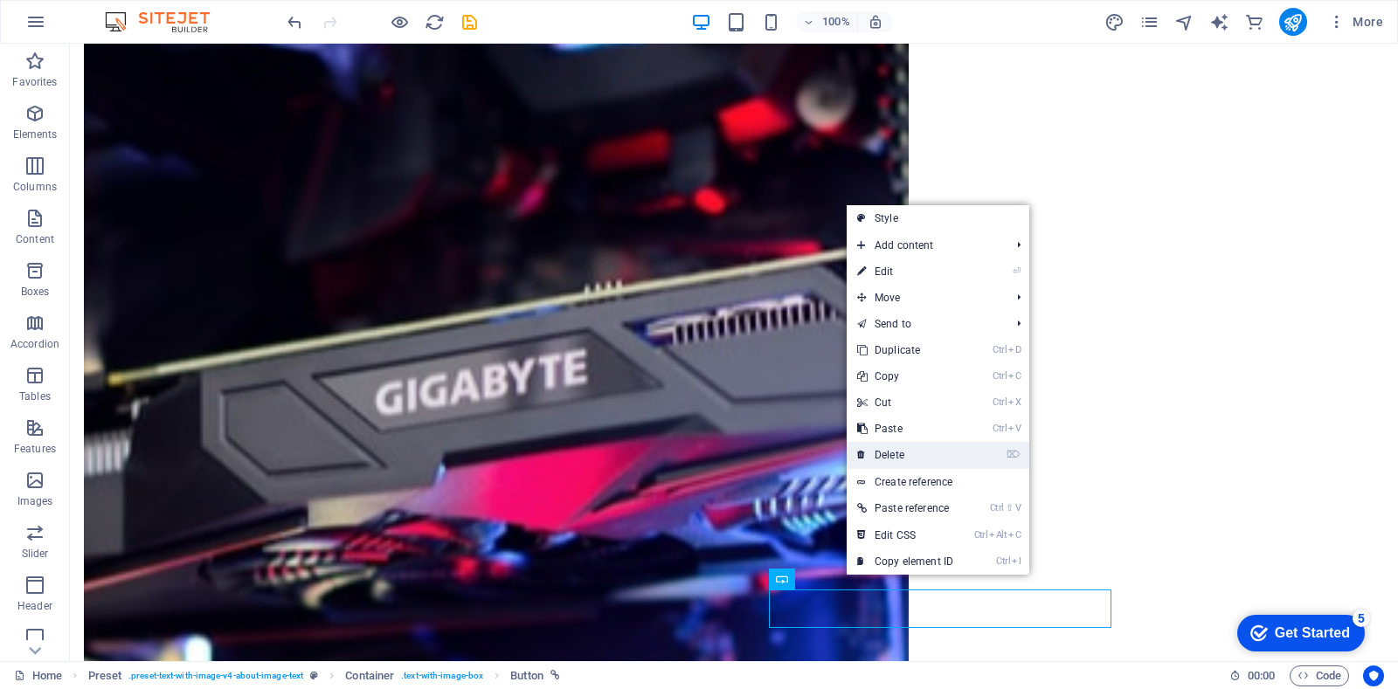
click at [890, 460] on link "⌦ Delete" at bounding box center [905, 455] width 117 height 26
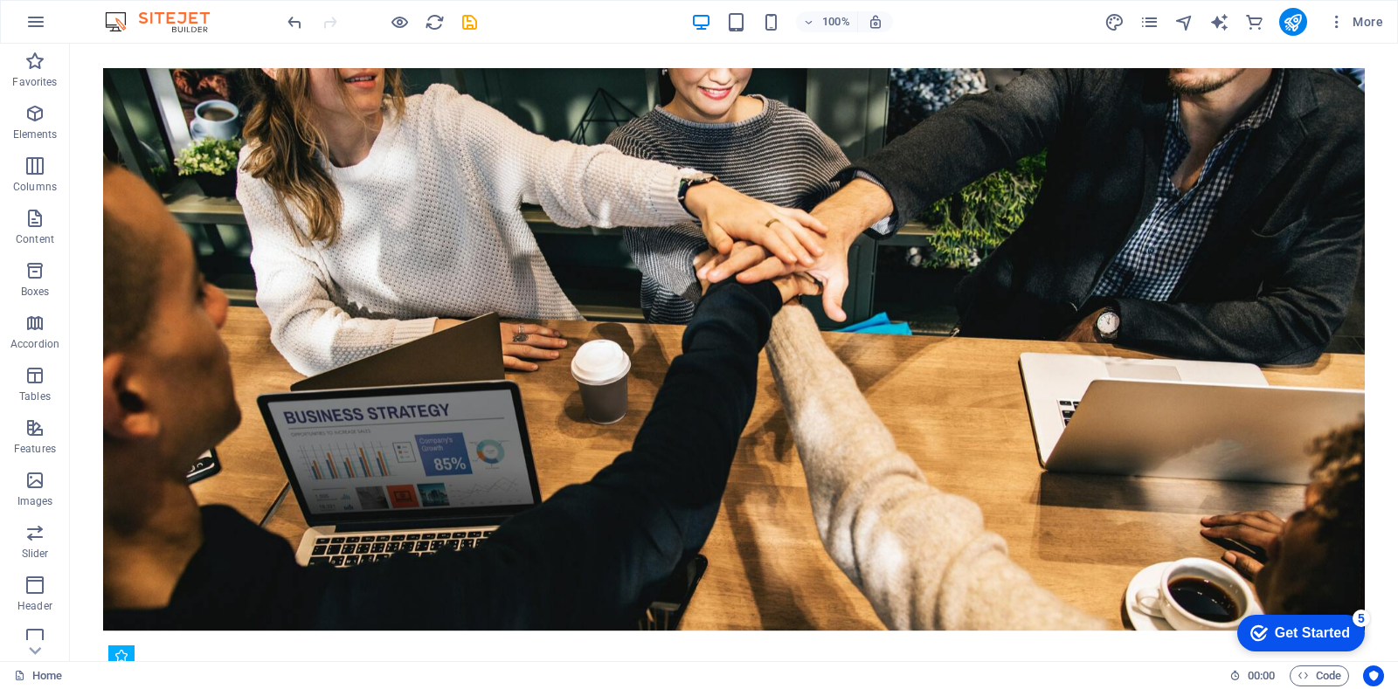
scroll to position [86, 0]
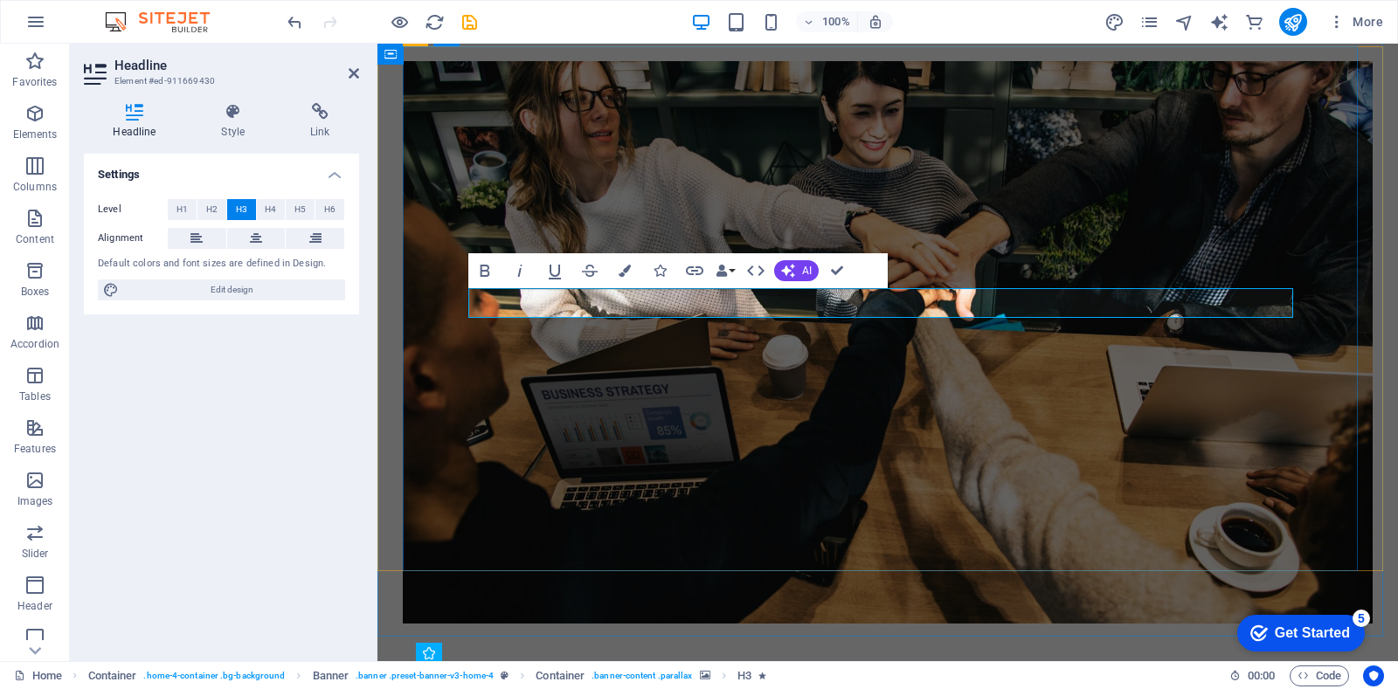
scroll to position [71, 0]
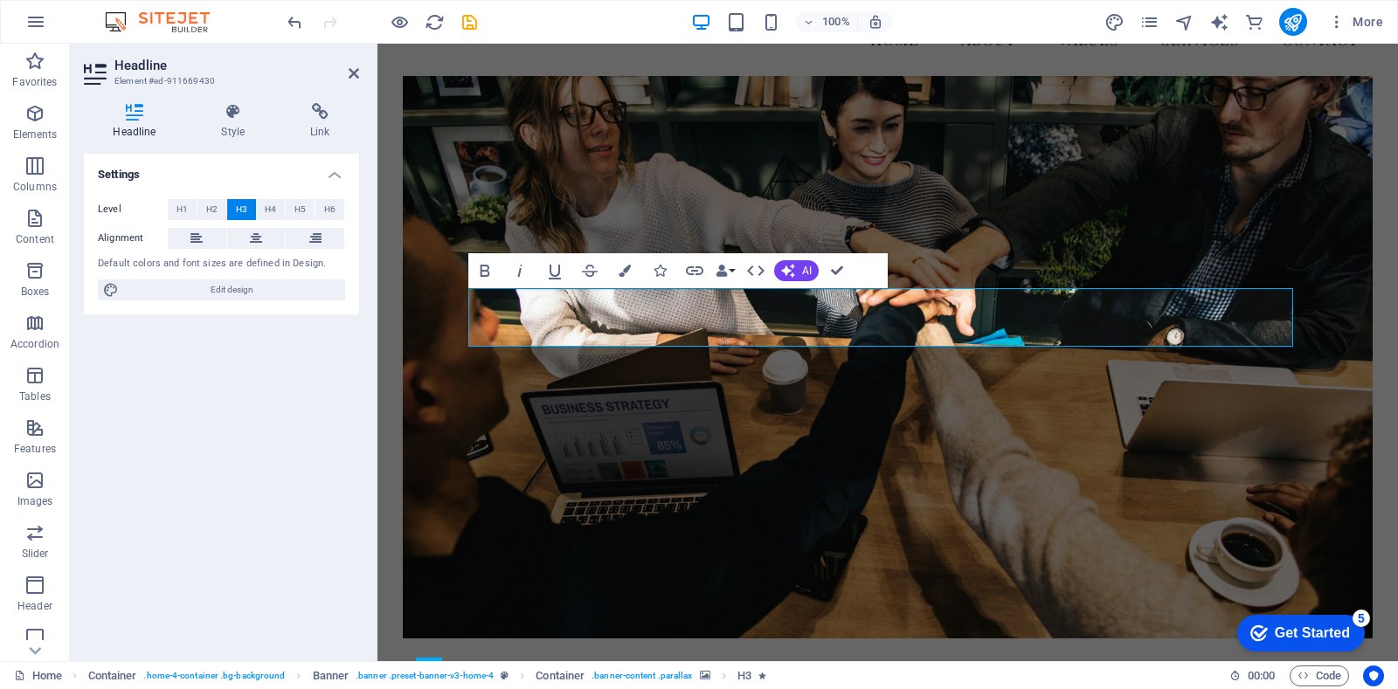
click at [1200, 432] on figure at bounding box center [888, 357] width 970 height 563
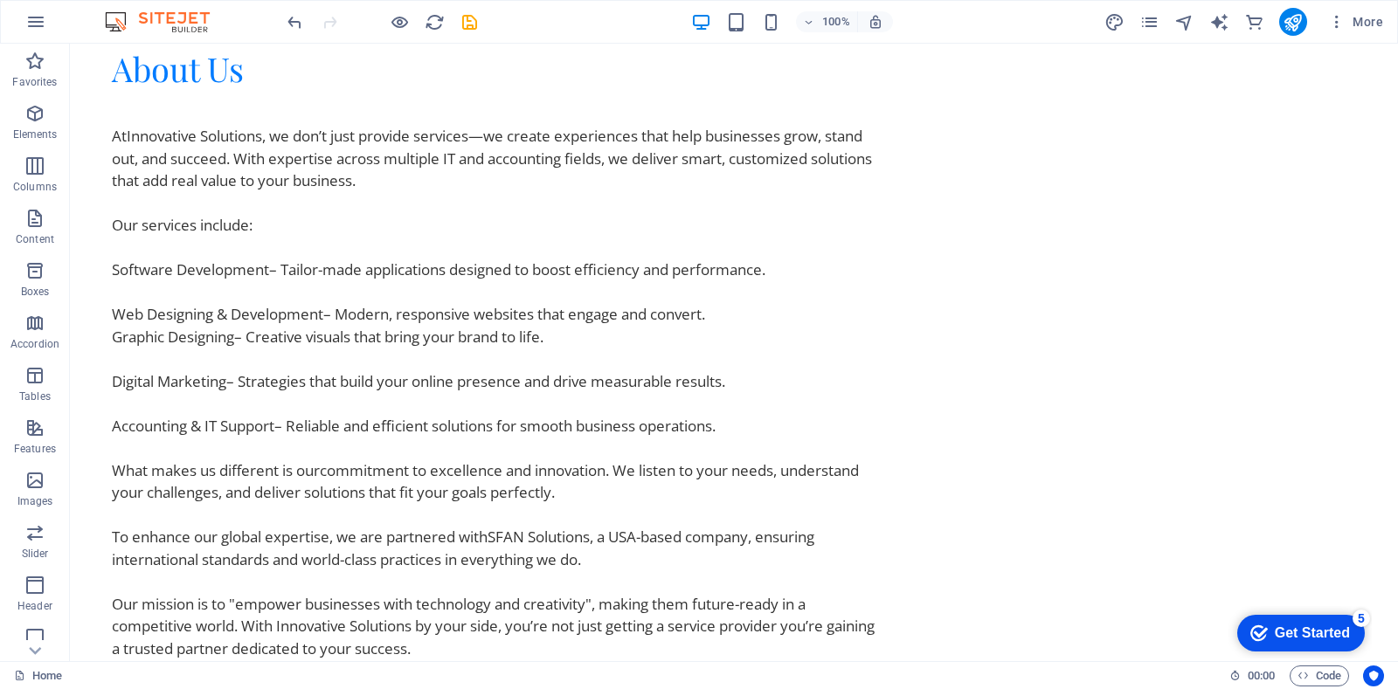
scroll to position [2394, 0]
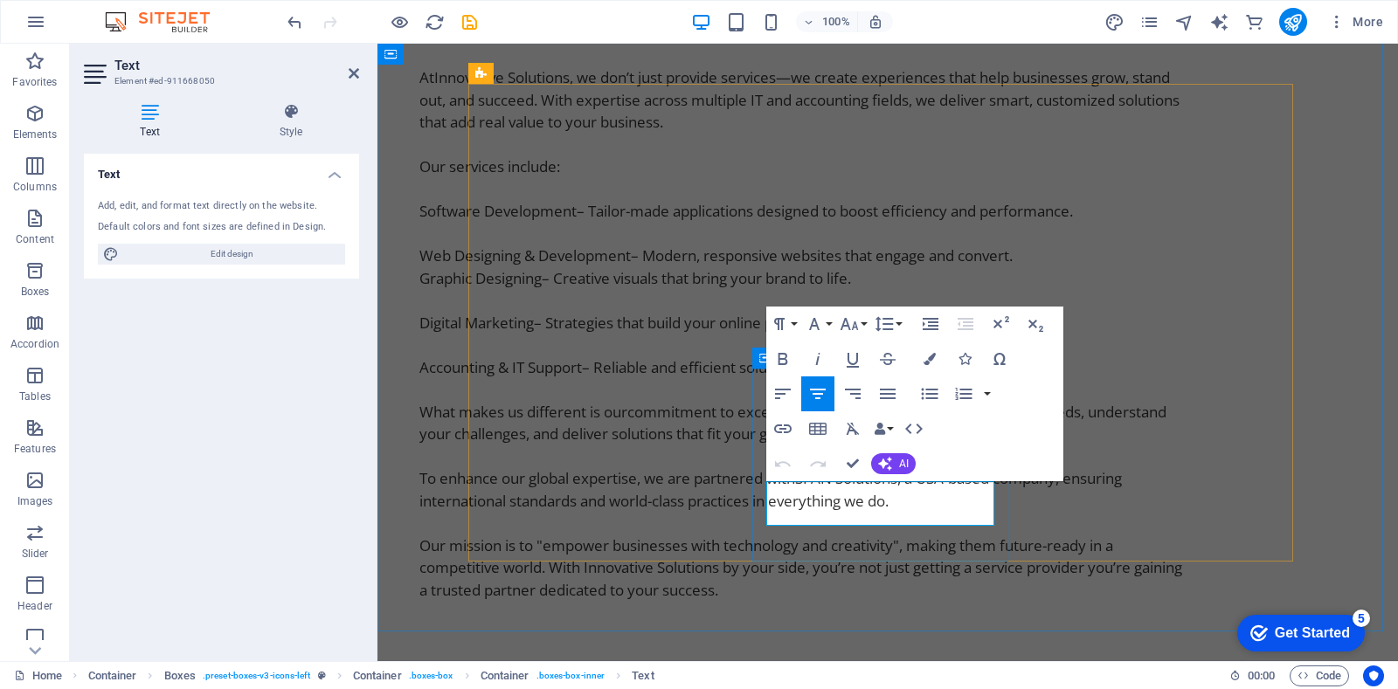
drag, startPoint x: 984, startPoint y: 514, endPoint x: 794, endPoint y: 488, distance: 191.3
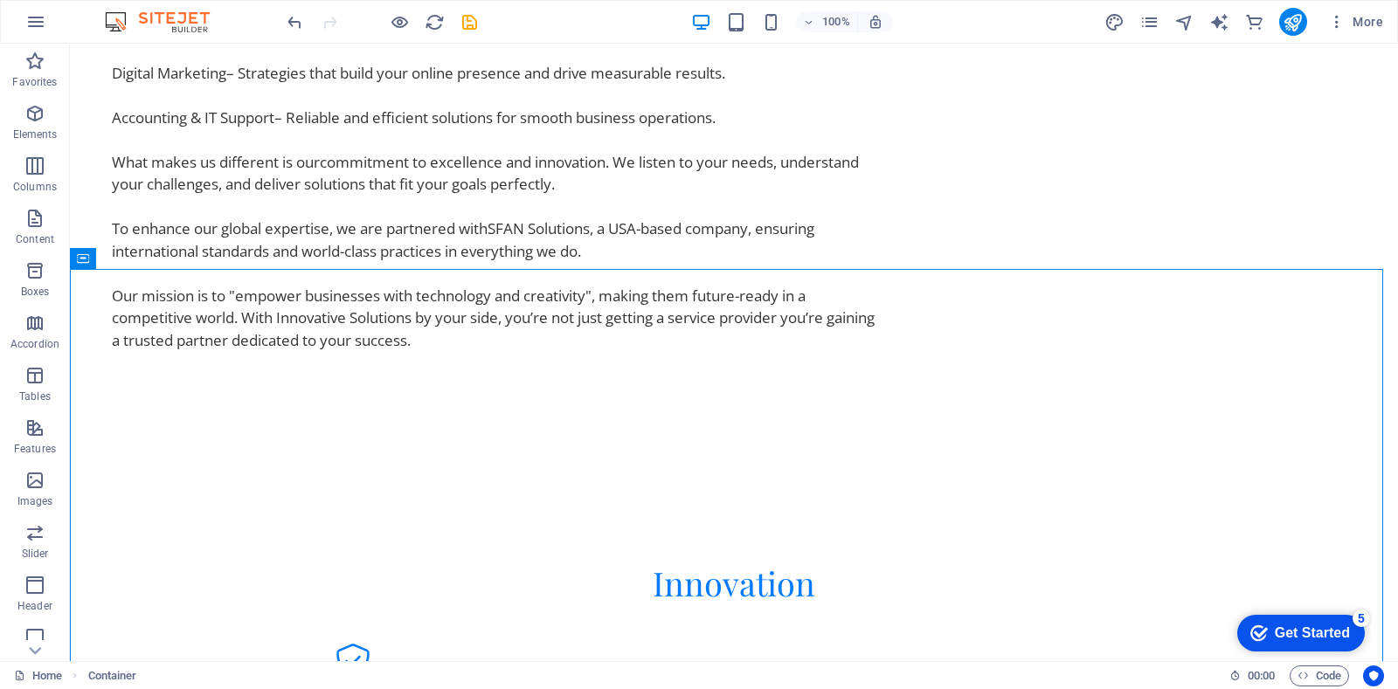
scroll to position [2976, 0]
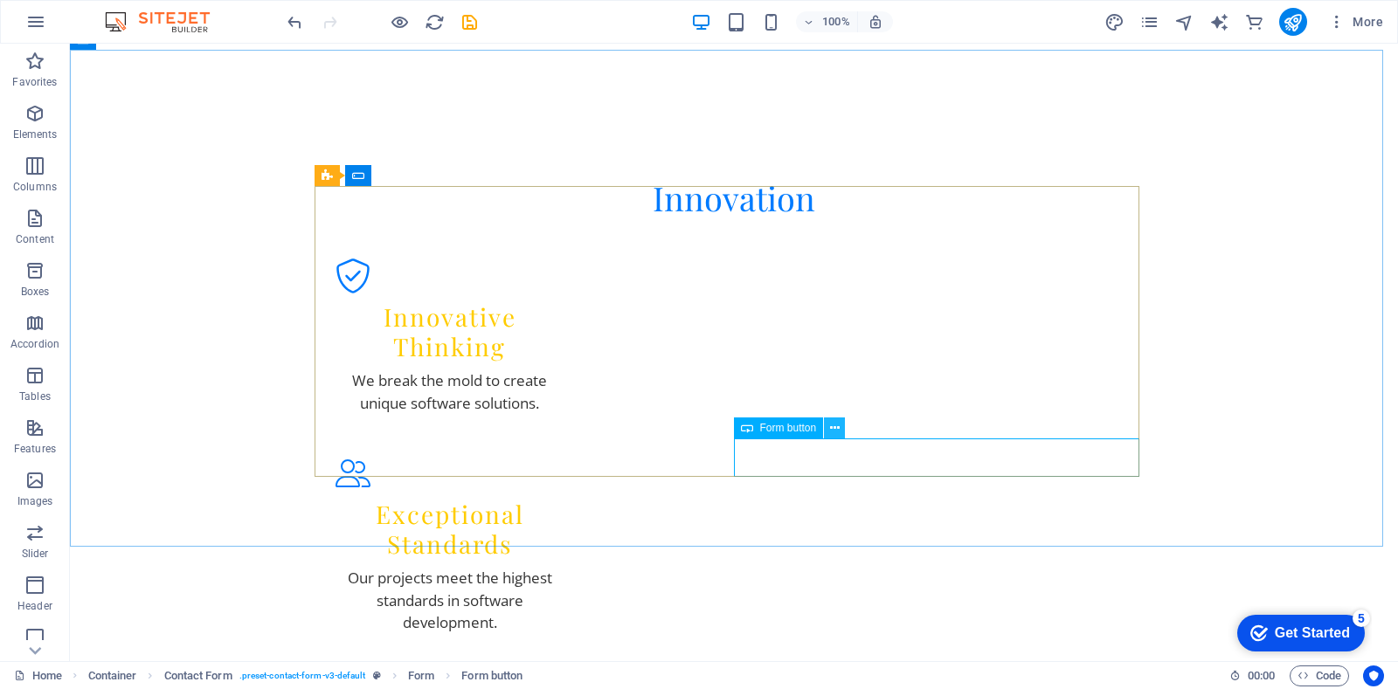
click at [828, 428] on button at bounding box center [834, 428] width 21 height 21
click at [743, 427] on icon at bounding box center [747, 428] width 12 height 21
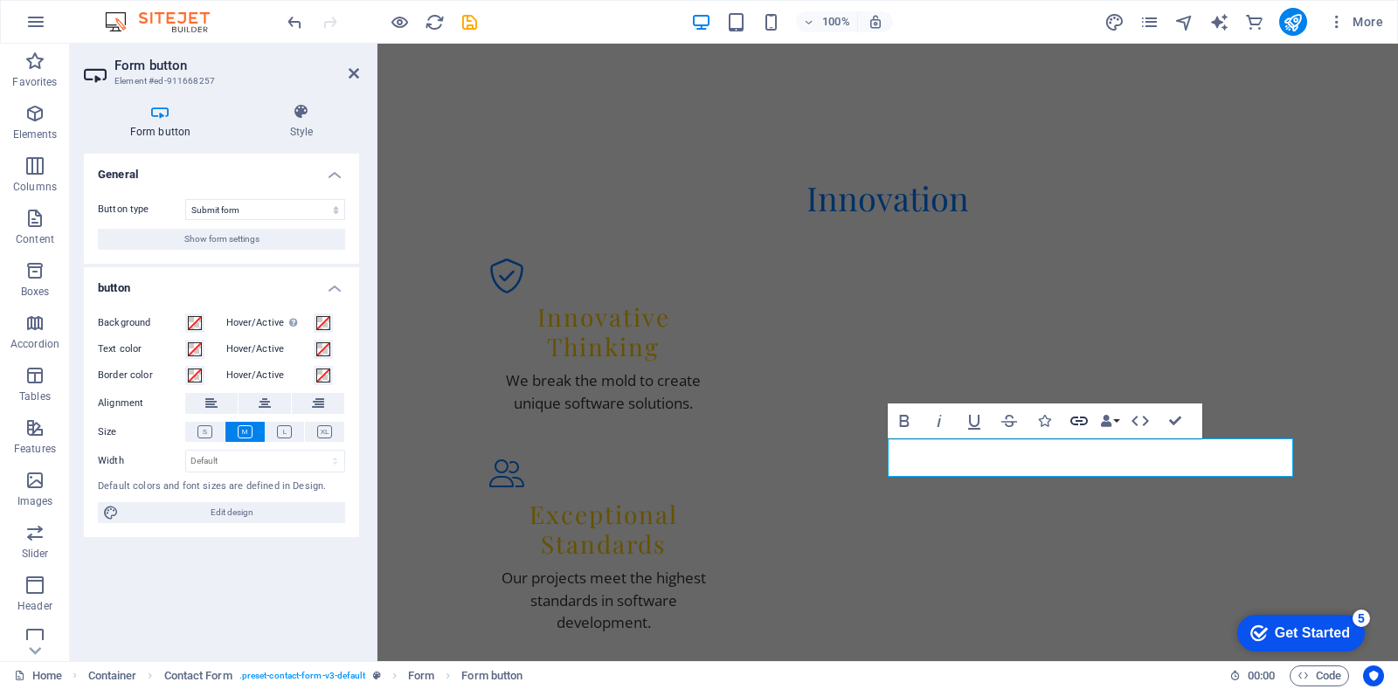
click at [1073, 423] on icon "button" at bounding box center [1079, 421] width 21 height 21
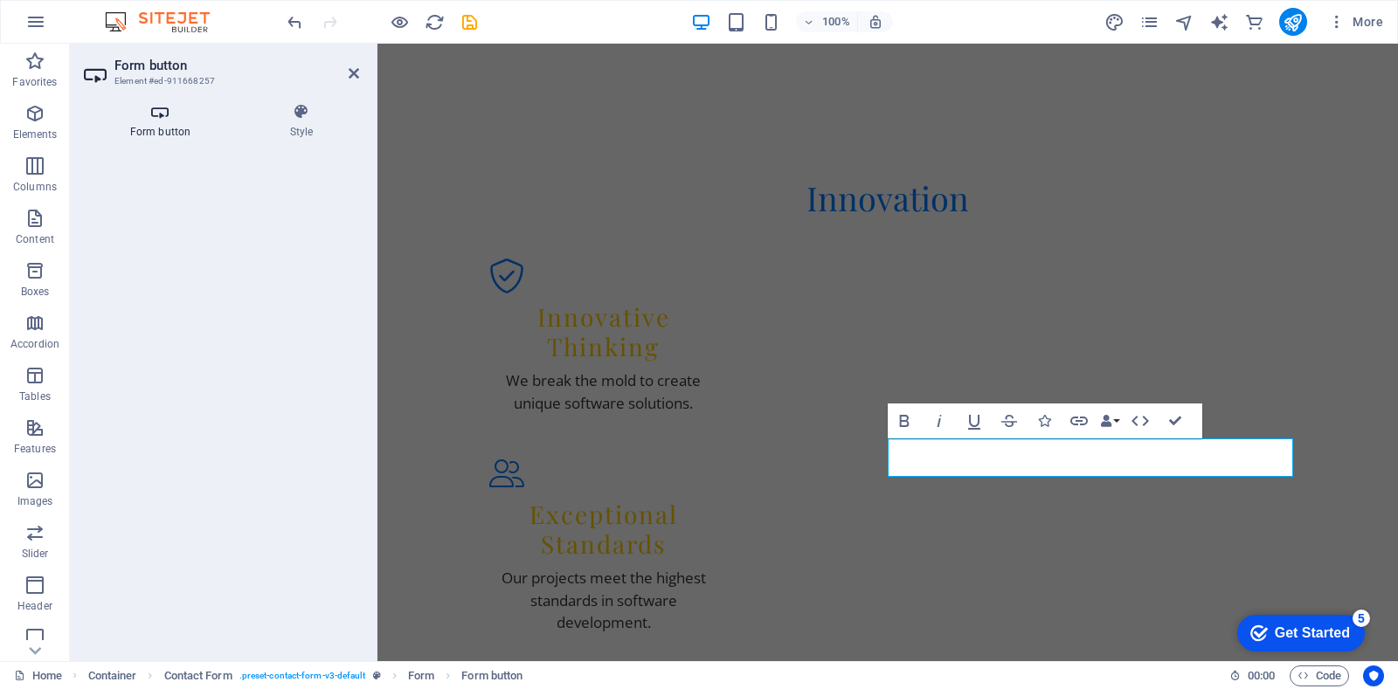
click at [163, 118] on icon at bounding box center [160, 111] width 153 height 17
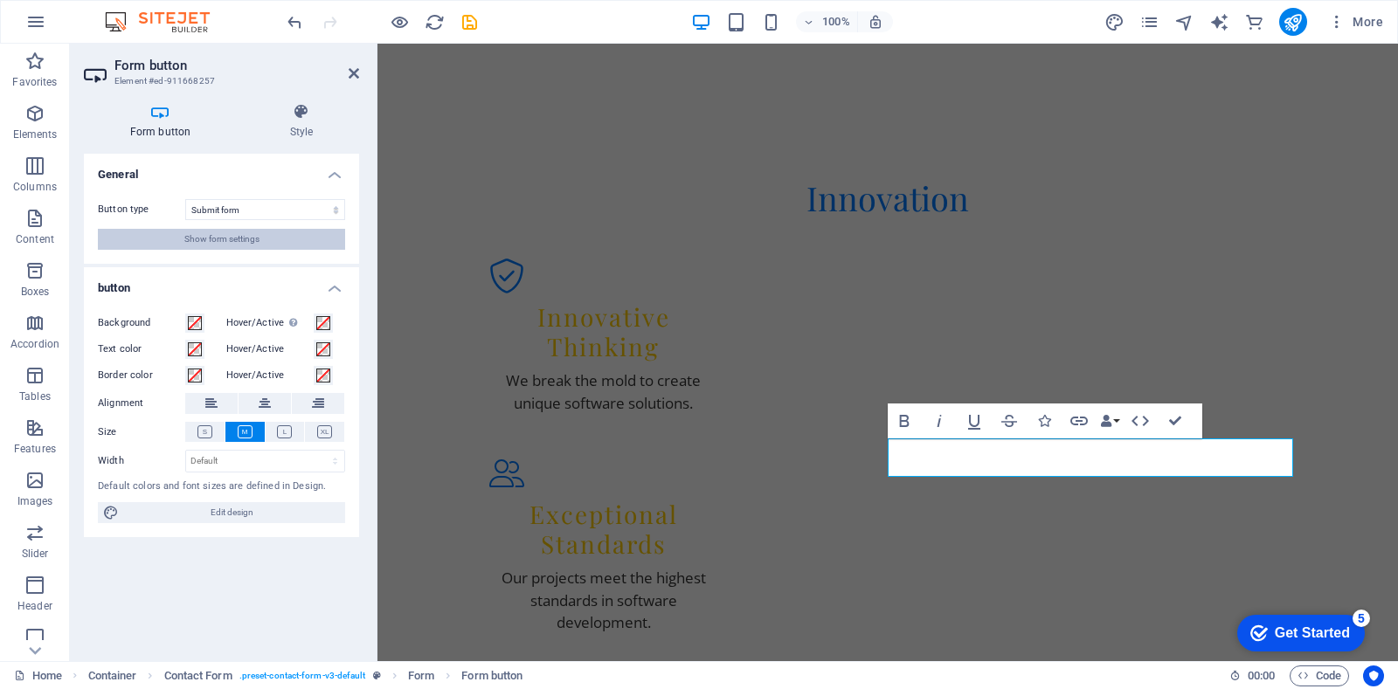
click at [285, 239] on button "Show form settings" at bounding box center [221, 239] width 247 height 21
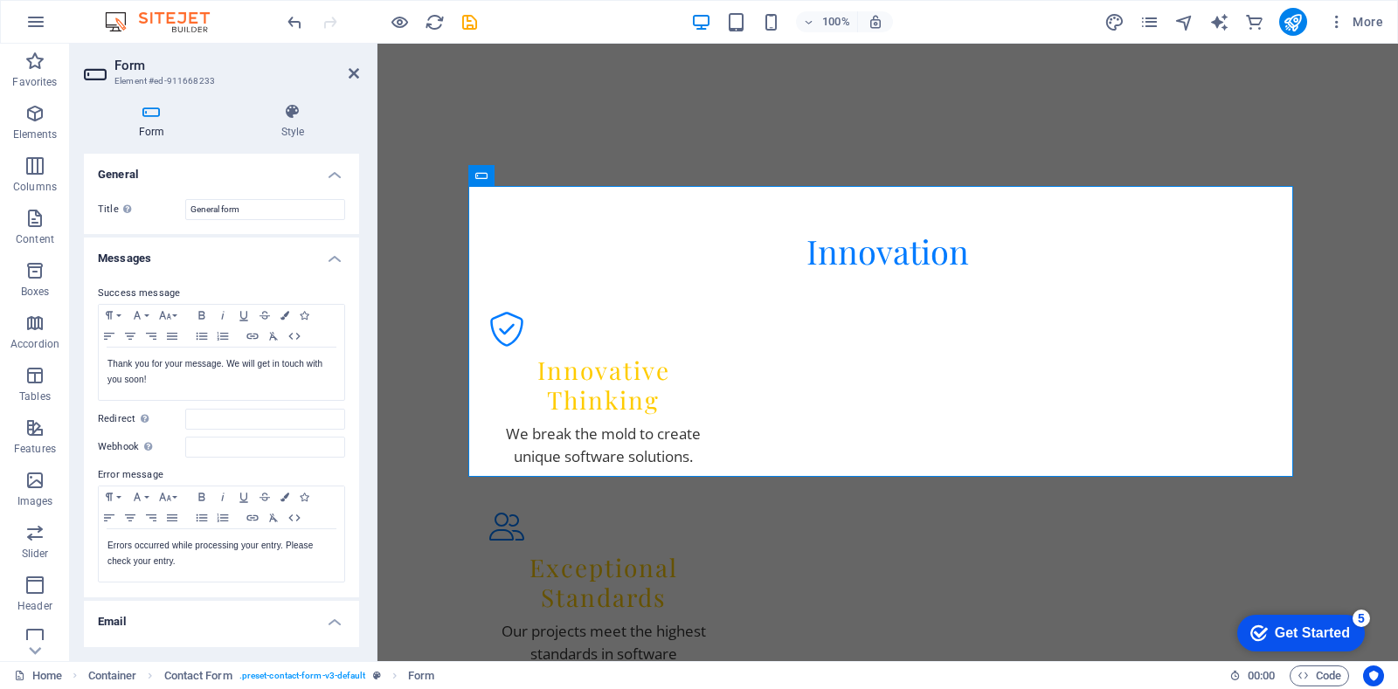
click at [329, 623] on h4 "Email" at bounding box center [221, 616] width 275 height 31
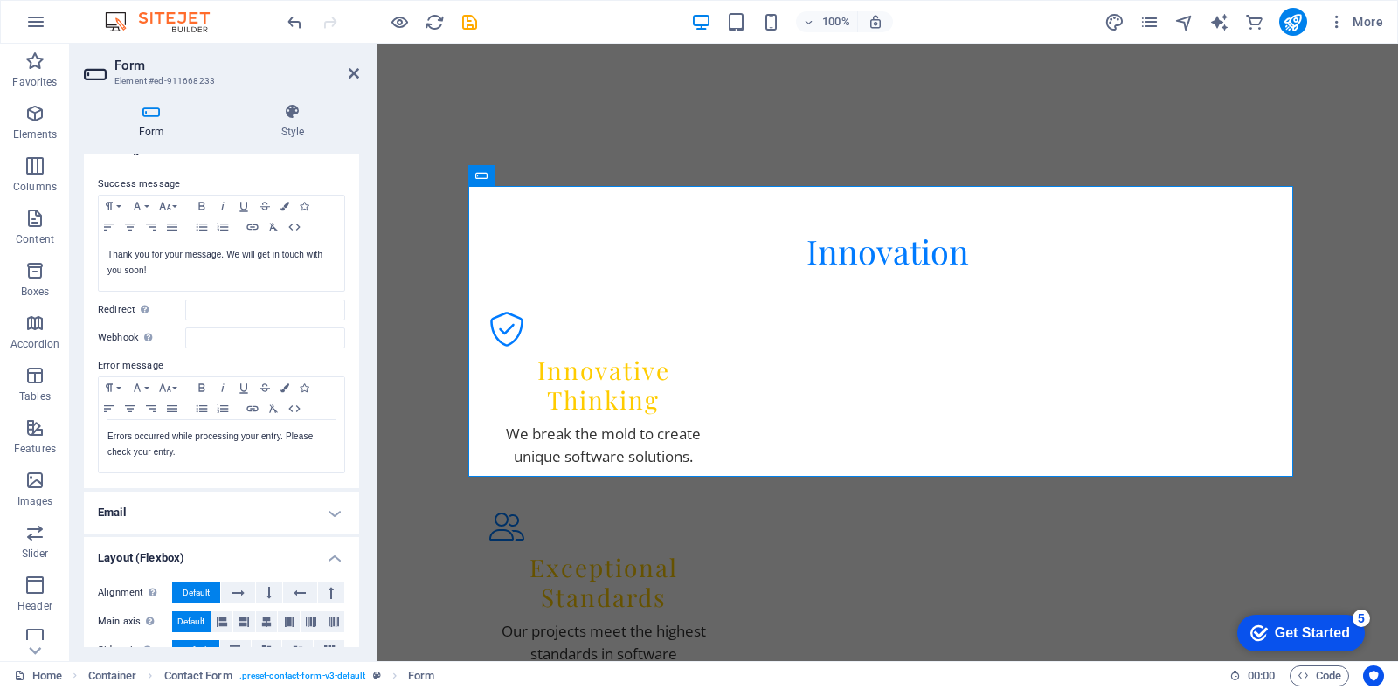
scroll to position [115, 0]
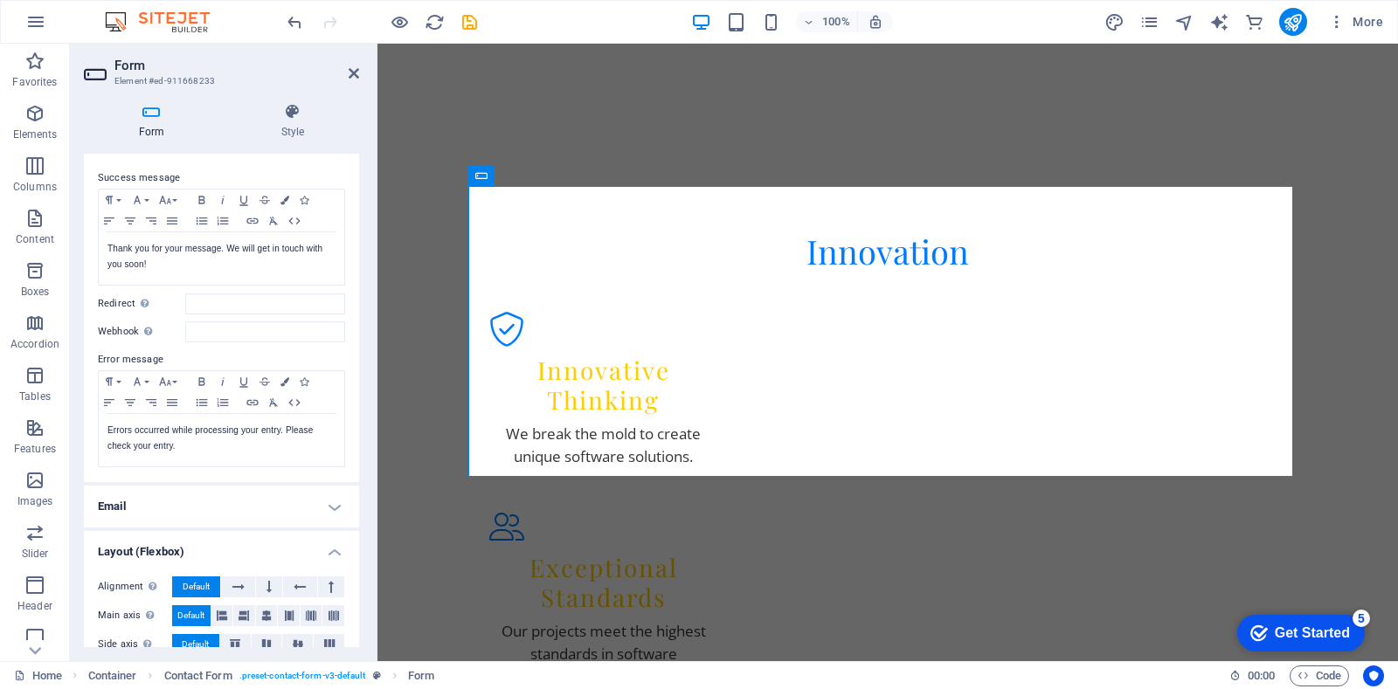
drag, startPoint x: 354, startPoint y: 539, endPoint x: 350, endPoint y: 589, distance: 49.9
click at [350, 589] on li "Layout (Flexbox) Alignment Determines the flex direction. Default Main axis Det…" at bounding box center [221, 629] width 275 height 197
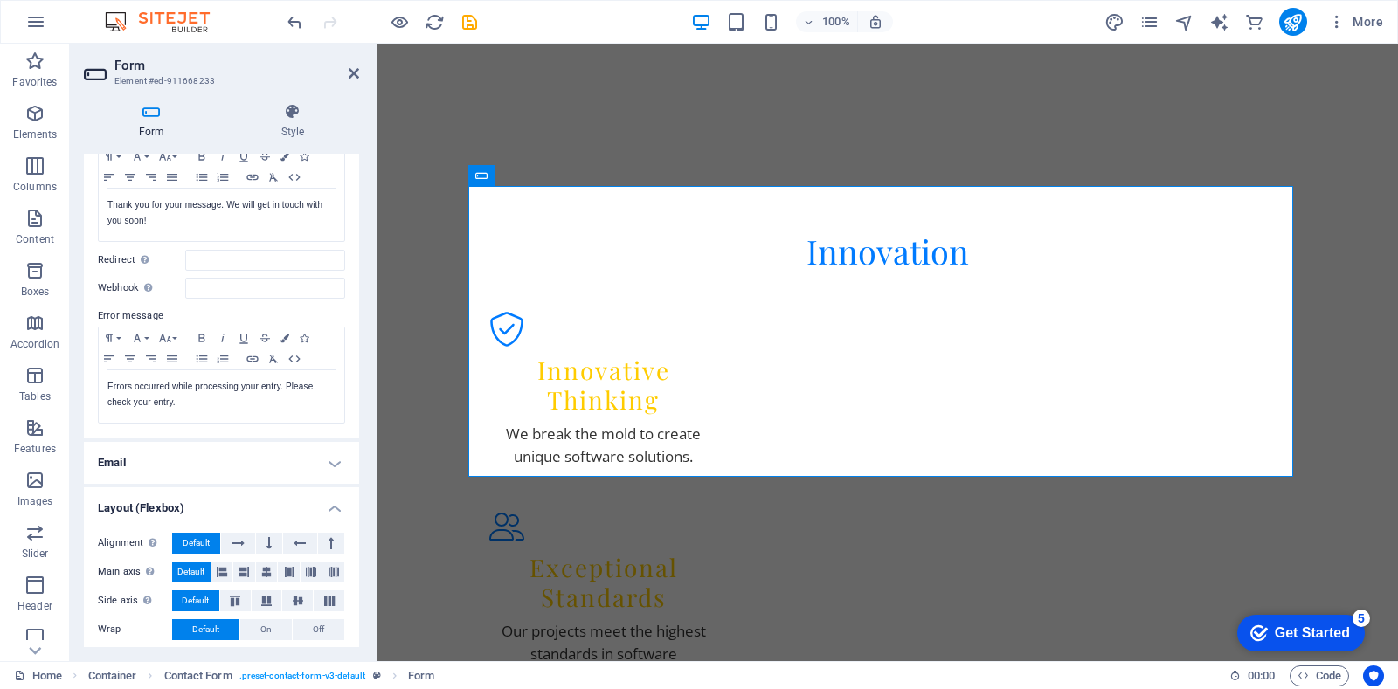
scroll to position [163, 0]
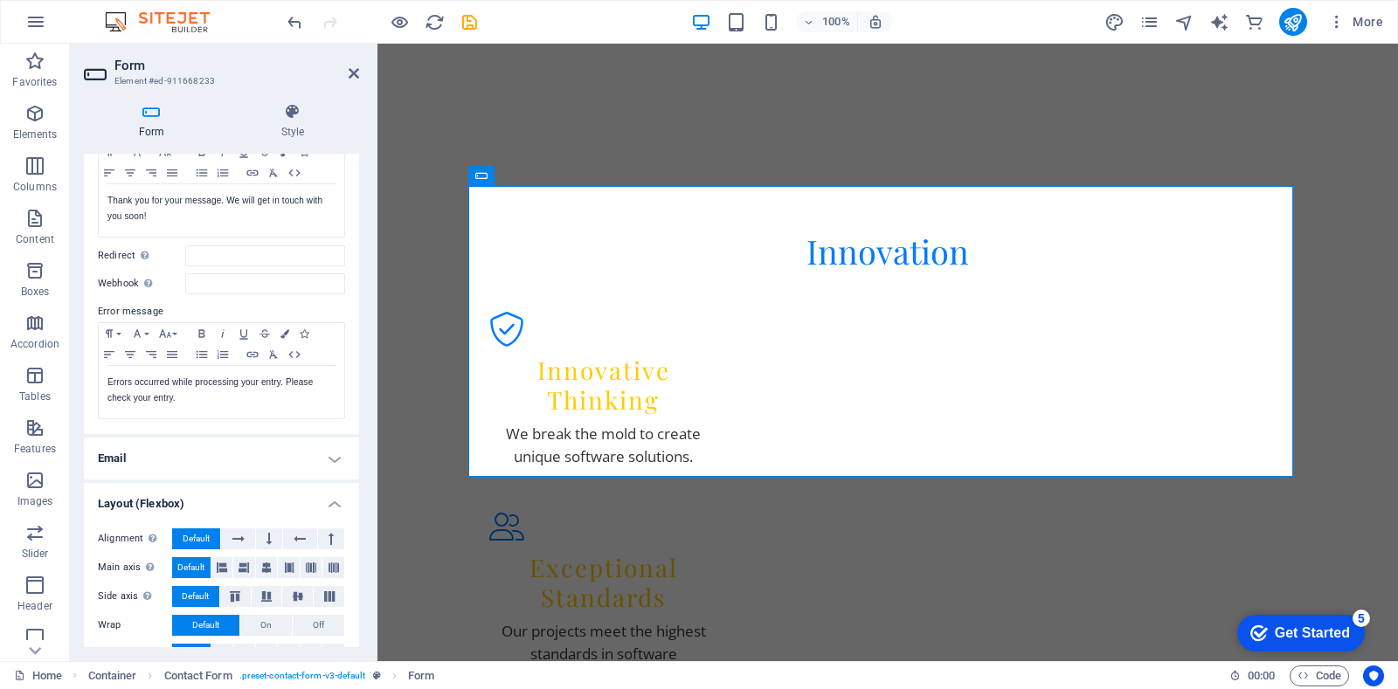
click at [335, 454] on h4 "Email" at bounding box center [221, 459] width 275 height 42
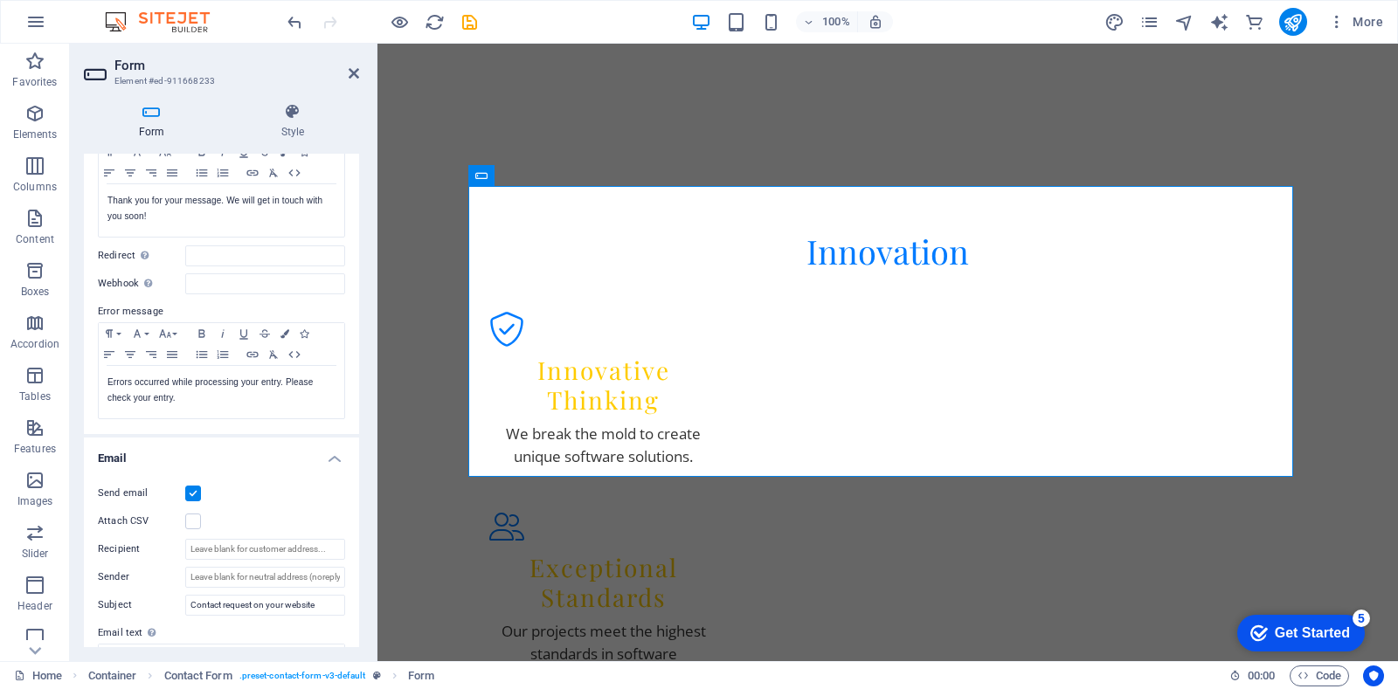
drag, startPoint x: 354, startPoint y: 464, endPoint x: 358, endPoint y: 495, distance: 31.8
click at [358, 495] on div "General Title Define a name for the form. General form Messages Success message…" at bounding box center [221, 401] width 275 height 494
drag, startPoint x: 353, startPoint y: 481, endPoint x: 353, endPoint y: 504, distance: 23.6
click at [353, 504] on div "Send email Attach CSV Recipient Sender Subject Contact request on your website …" at bounding box center [221, 618] width 275 height 299
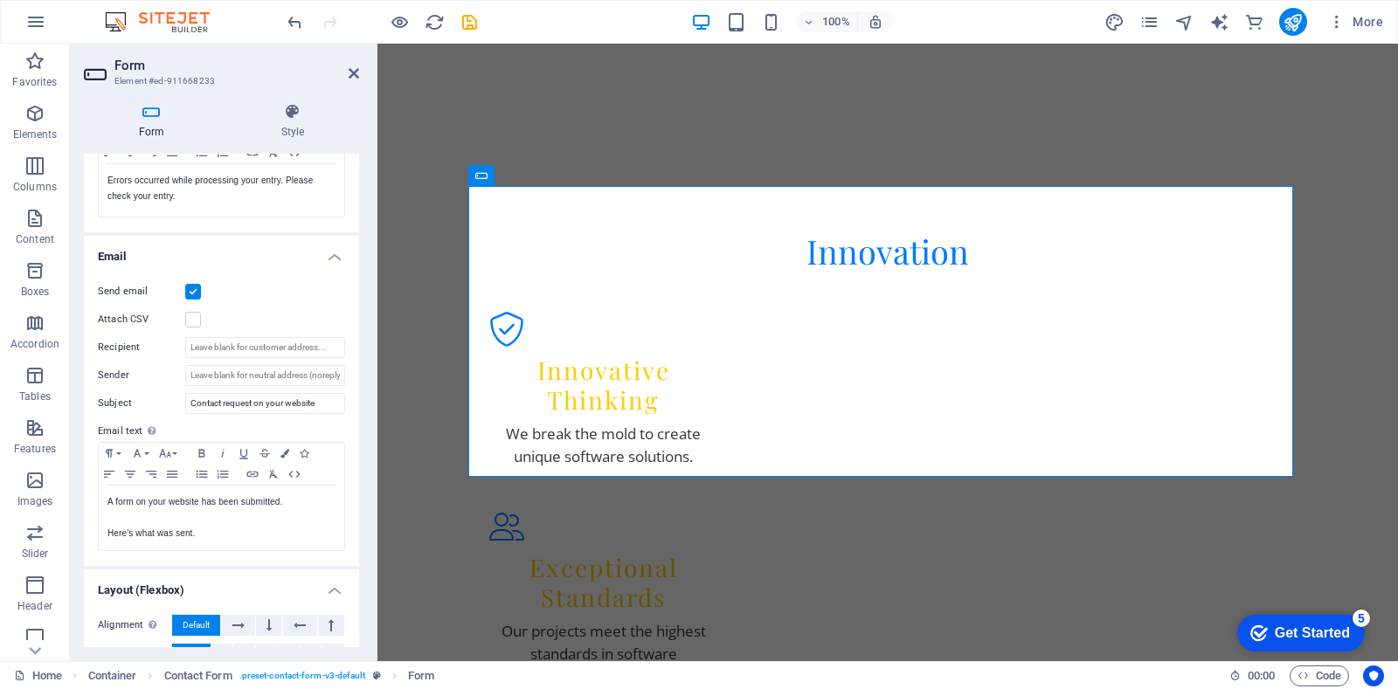
scroll to position [370, 0]
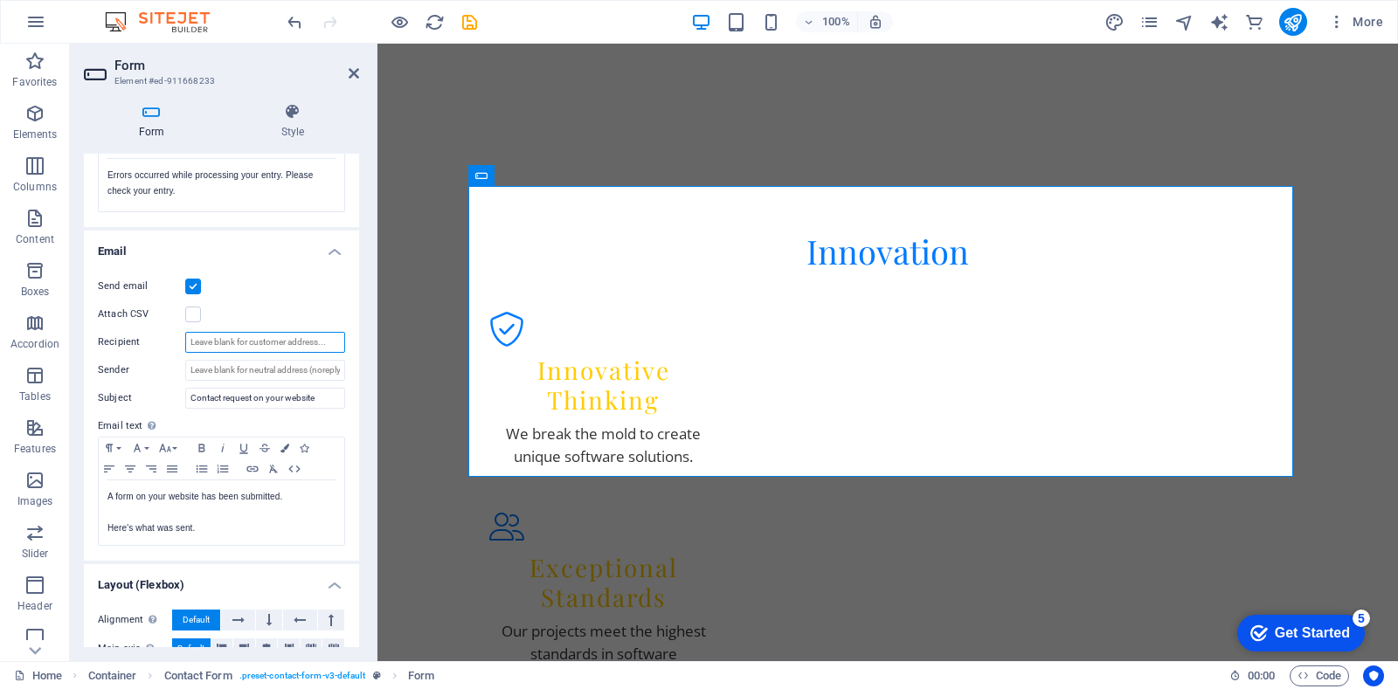
click at [236, 344] on input "Recipient" at bounding box center [265, 342] width 160 height 21
click at [301, 282] on div "Send email" at bounding box center [221, 286] width 247 height 21
drag, startPoint x: 306, startPoint y: 343, endPoint x: 196, endPoint y: 340, distance: 110.1
click at [196, 340] on input "[EMAIL_ADDRESS][DOMAIN_NAME]" at bounding box center [265, 342] width 160 height 21
type input "i"
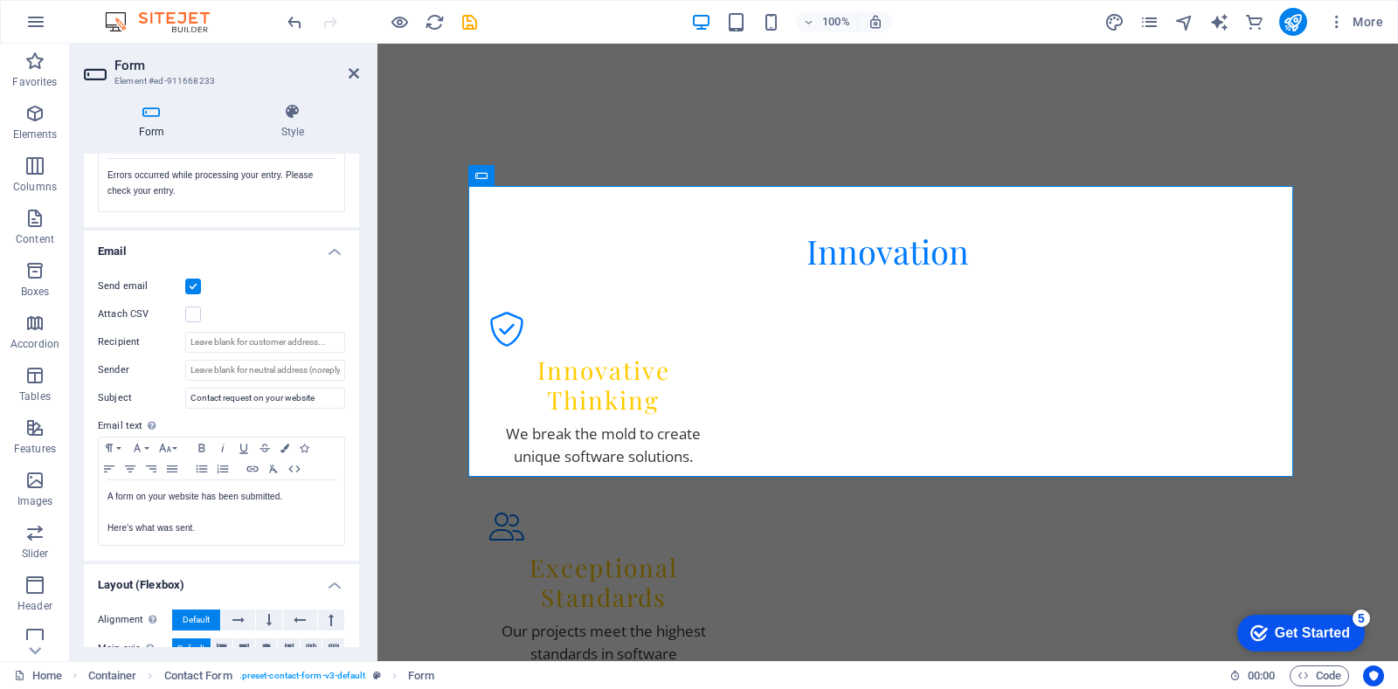
click at [287, 274] on div "Send email Attach CSV Recipient Sender Subject Contact request on your website …" at bounding box center [221, 411] width 275 height 299
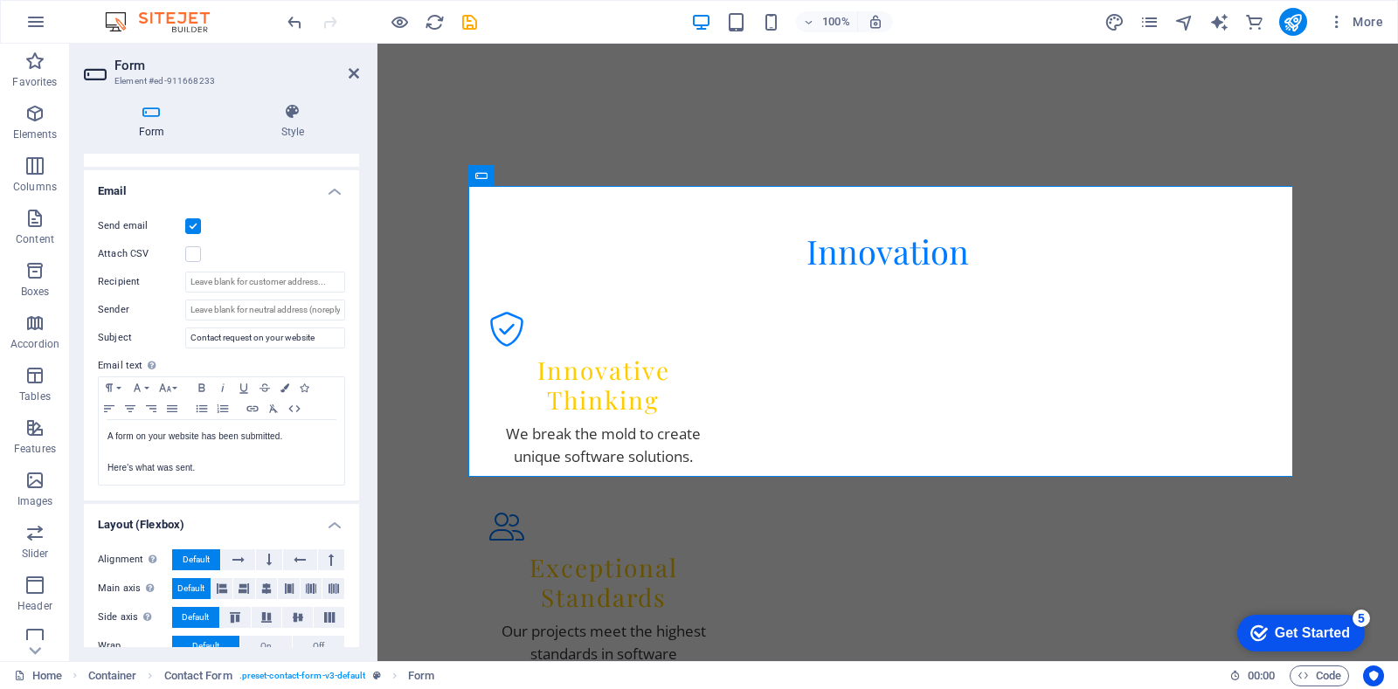
drag, startPoint x: 355, startPoint y: 408, endPoint x: 353, endPoint y: 494, distance: 85.6
click at [353, 494] on div "Send email Attach CSV Recipient Sender Subject Contact request on your website …" at bounding box center [221, 351] width 275 height 299
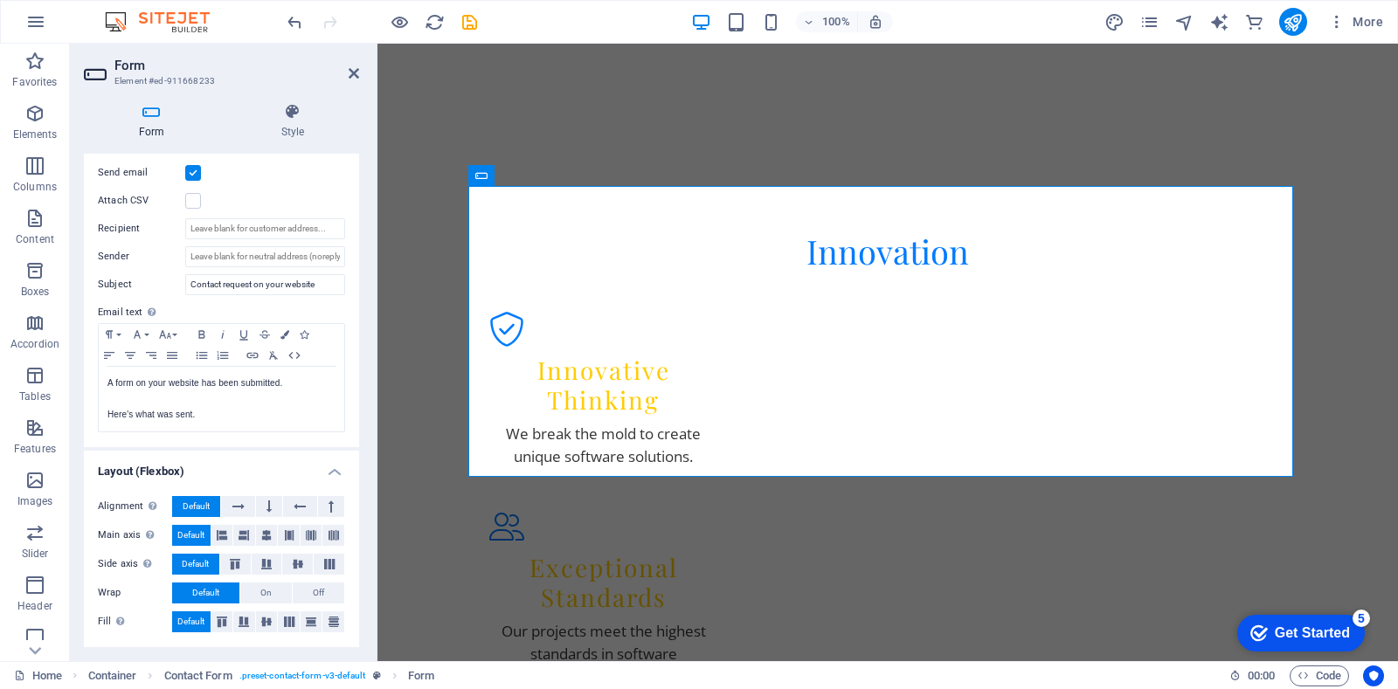
drag, startPoint x: 359, startPoint y: 565, endPoint x: 363, endPoint y: 477, distance: 88.4
click at [363, 477] on div "Form Style General Title Define a name for the form. General form Messages Succ…" at bounding box center [221, 375] width 303 height 572
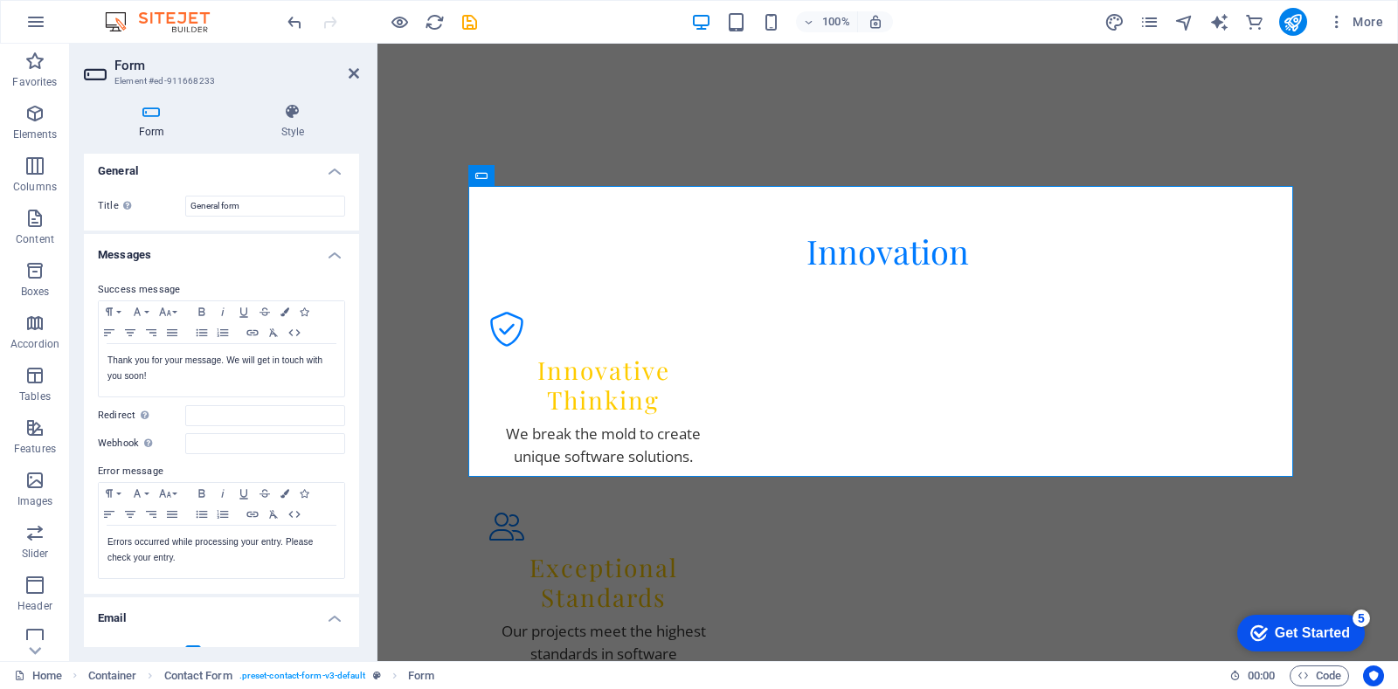
scroll to position [0, 0]
click at [332, 178] on h4 "General" at bounding box center [221, 169] width 275 height 31
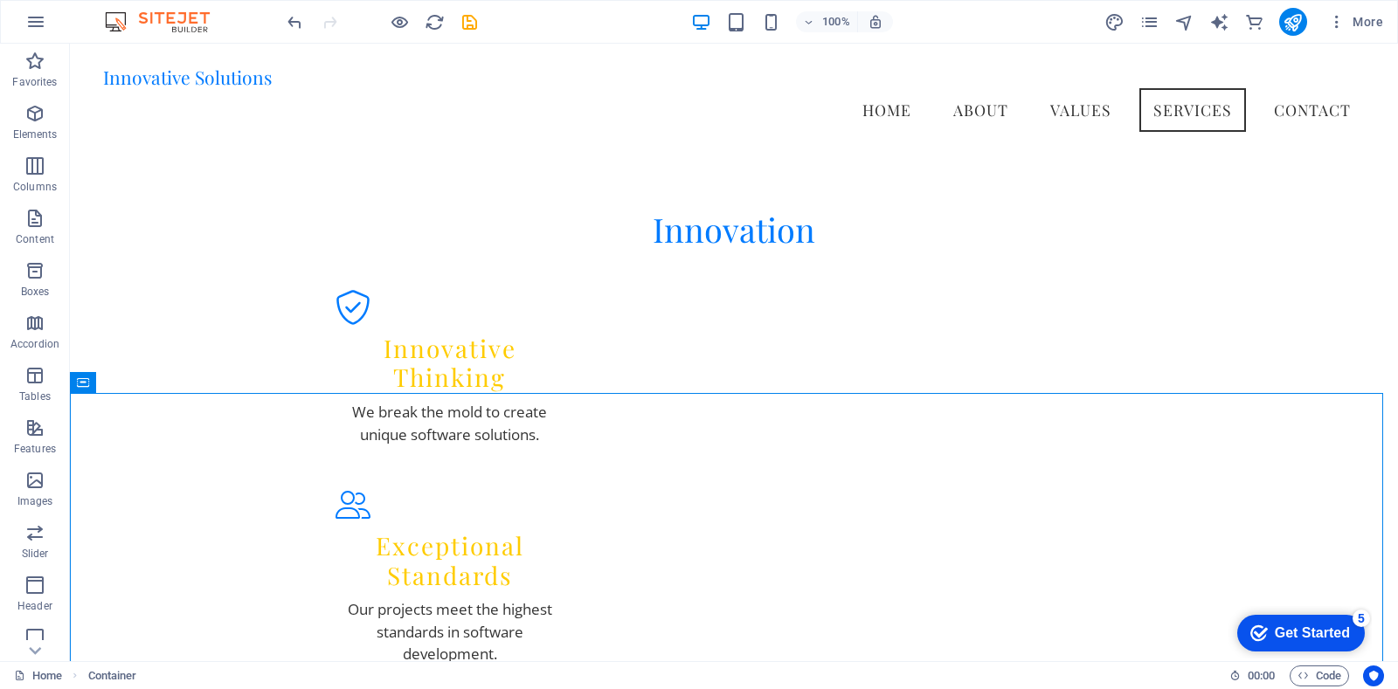
scroll to position [2544, 0]
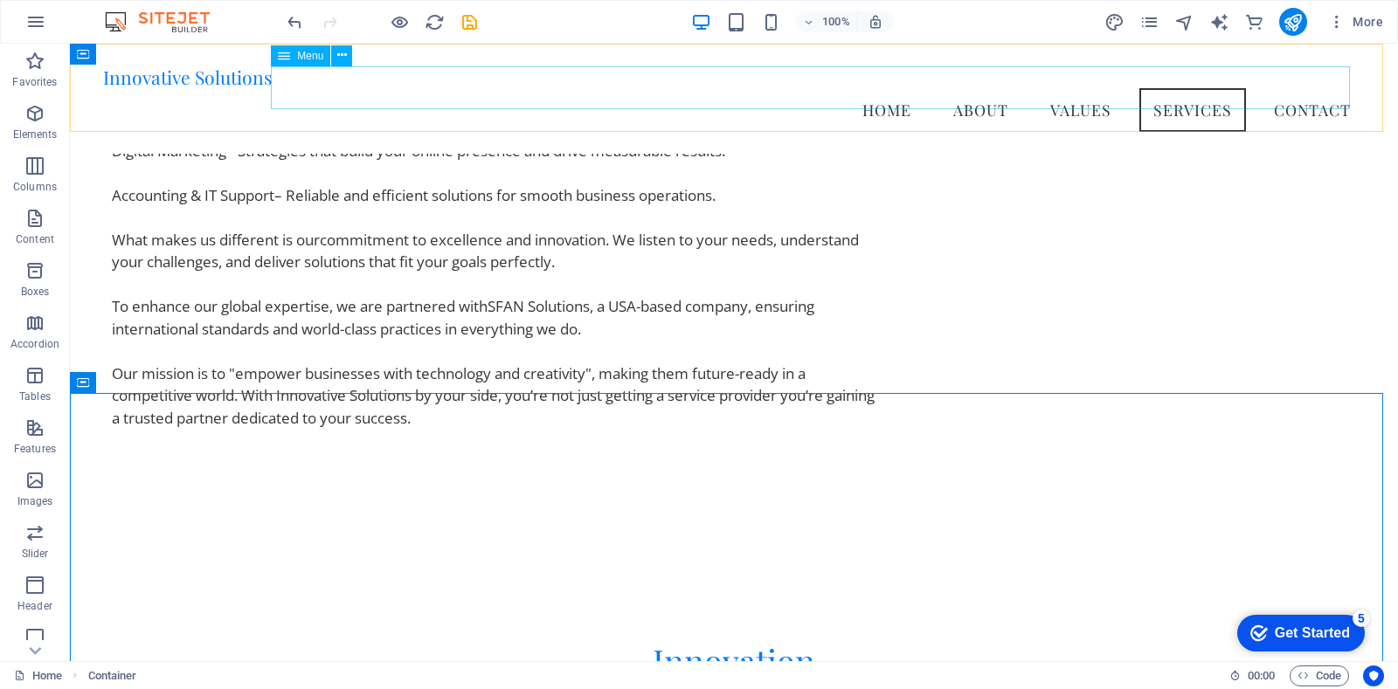
click at [1304, 88] on nav "Home About Values Services Contact" at bounding box center [734, 110] width 1262 height 44
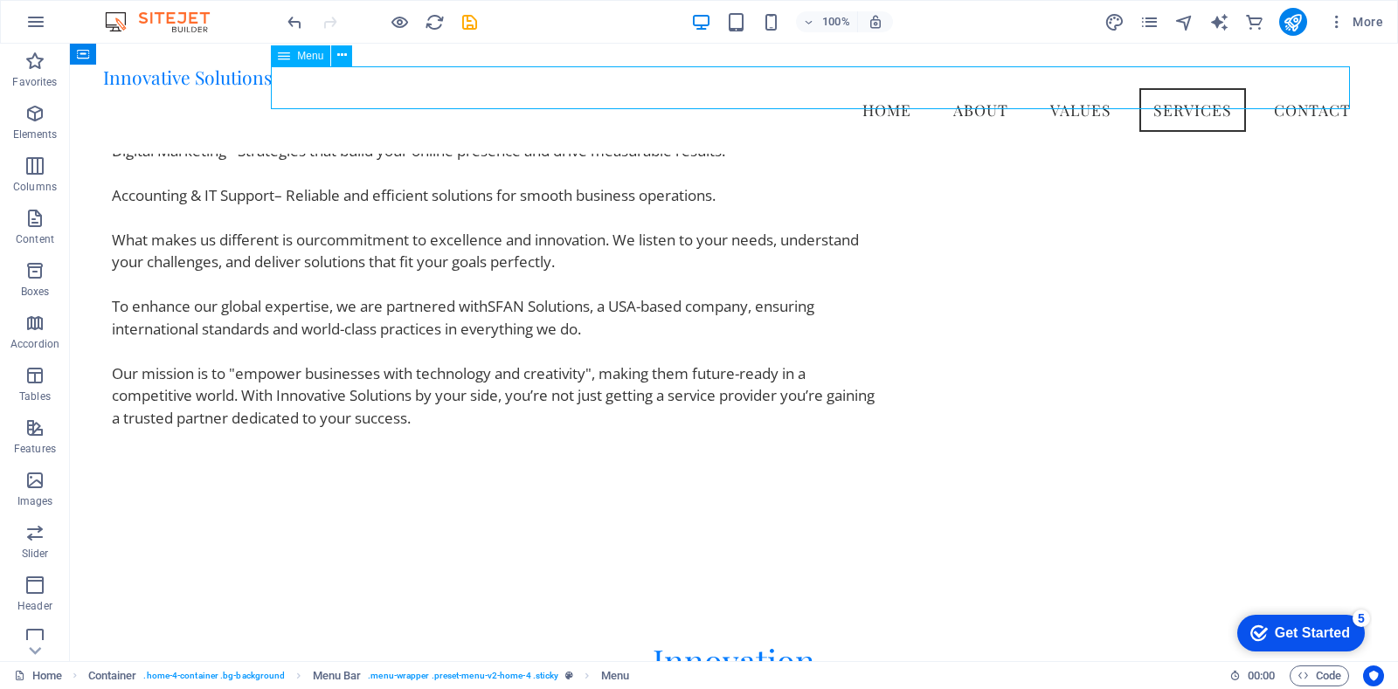
click at [1299, 104] on nav "Home About Values Services Contact" at bounding box center [734, 110] width 1262 height 44
click at [1303, 89] on nav "Home About Values Services Contact" at bounding box center [734, 110] width 1262 height 44
click at [1297, 29] on icon "publish" at bounding box center [1293, 22] width 20 height 20
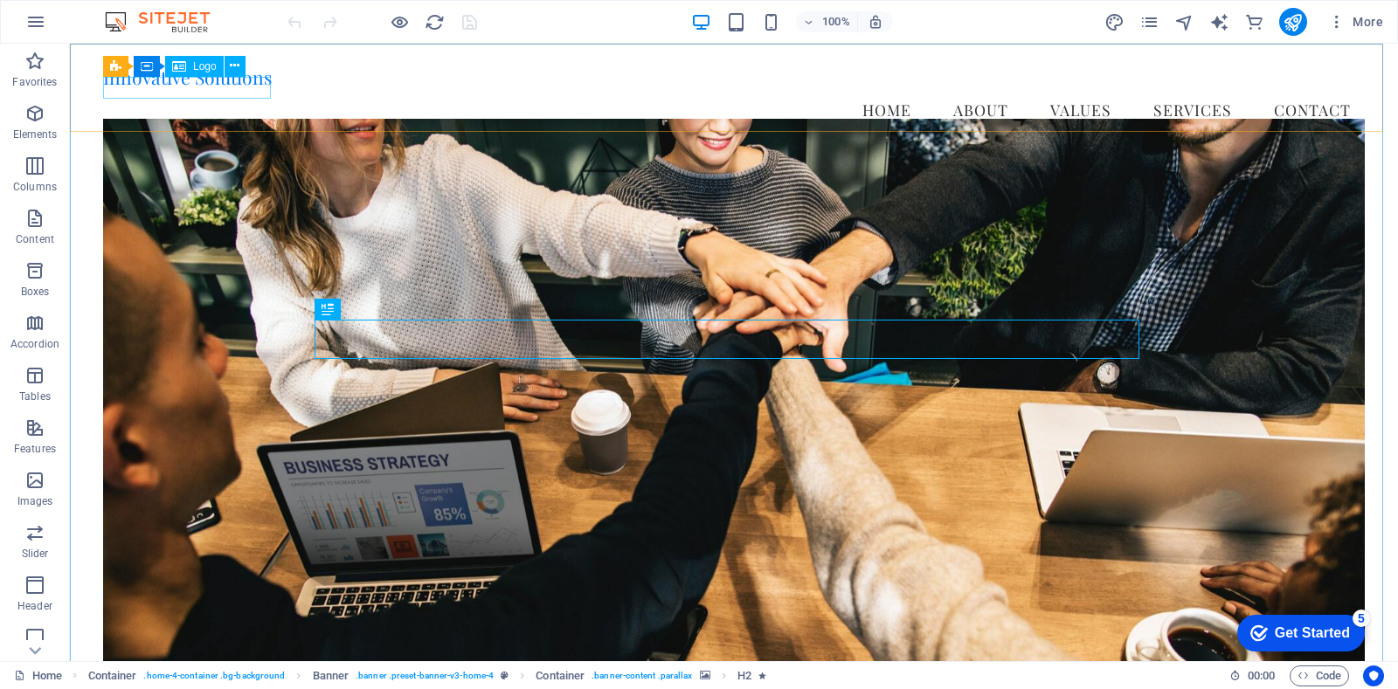
click at [204, 66] on span "Logo" at bounding box center [205, 66] width 24 height 10
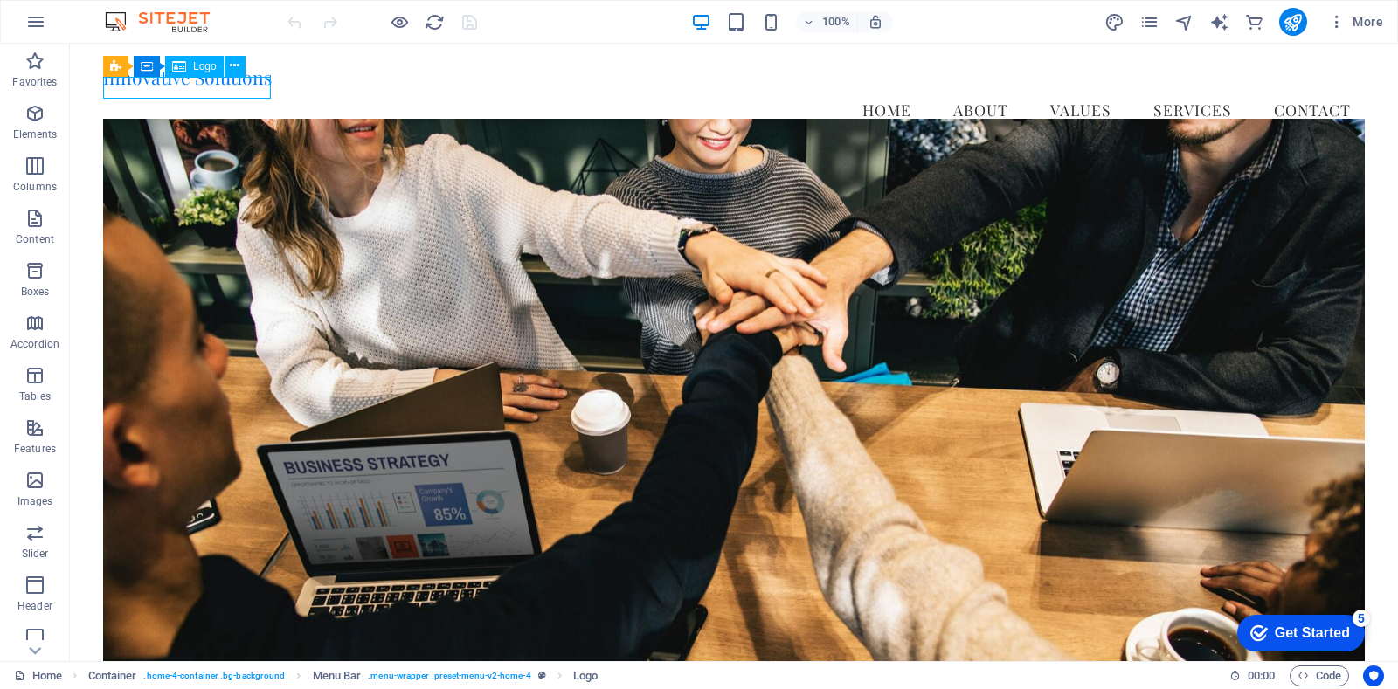
click at [204, 66] on span "Logo" at bounding box center [205, 66] width 24 height 10
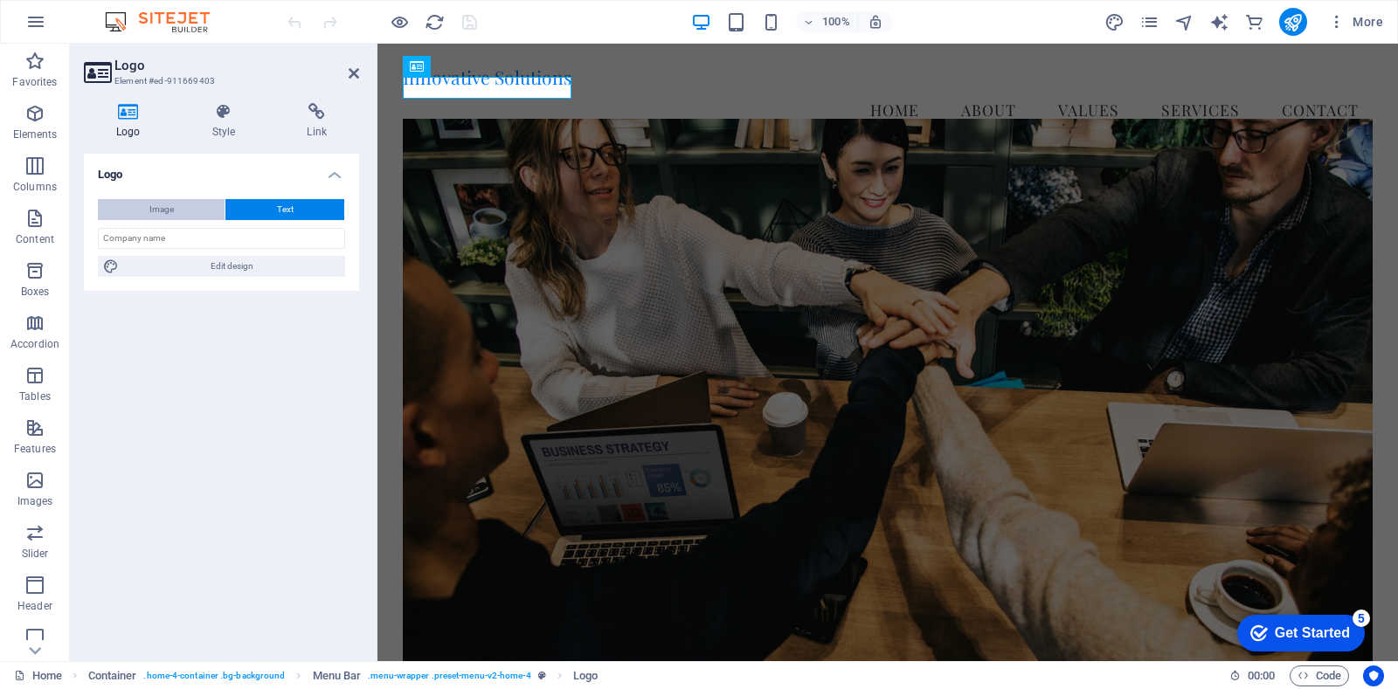
click at [170, 206] on span "Image" at bounding box center [161, 209] width 24 height 21
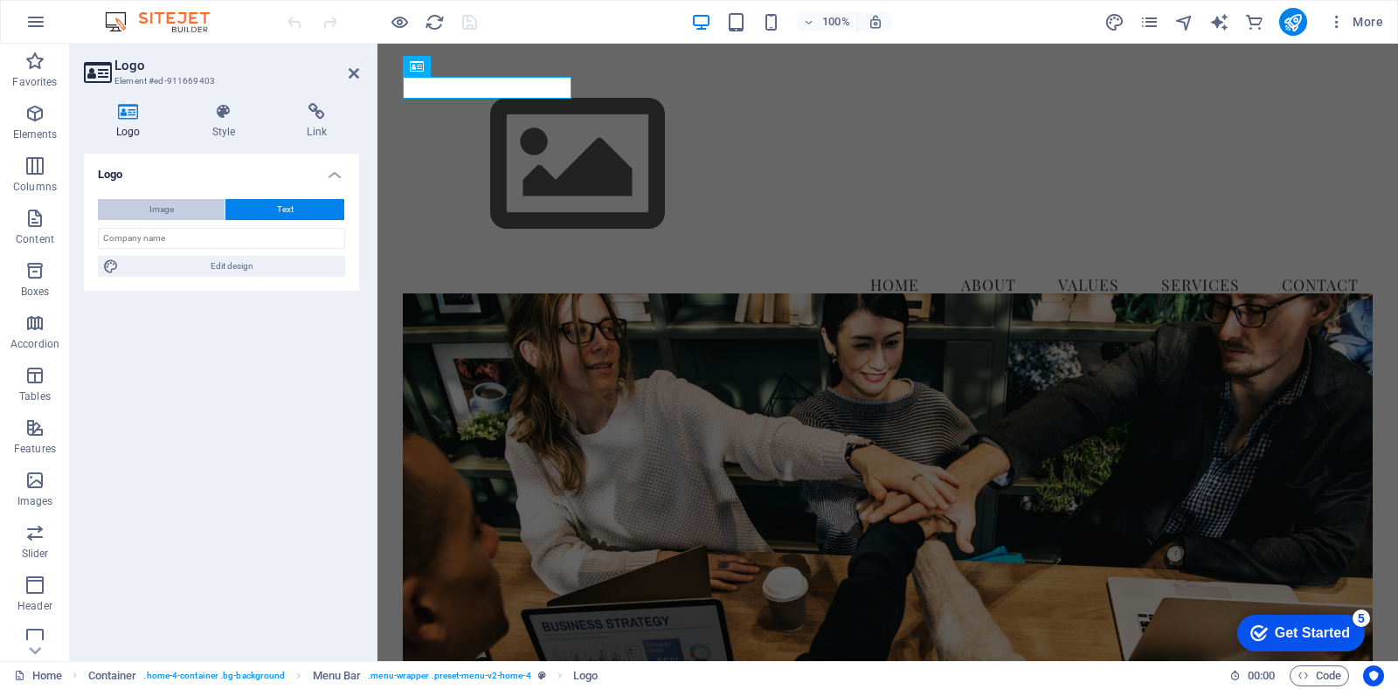
select select "DISABLED_OPTION_VALUE"
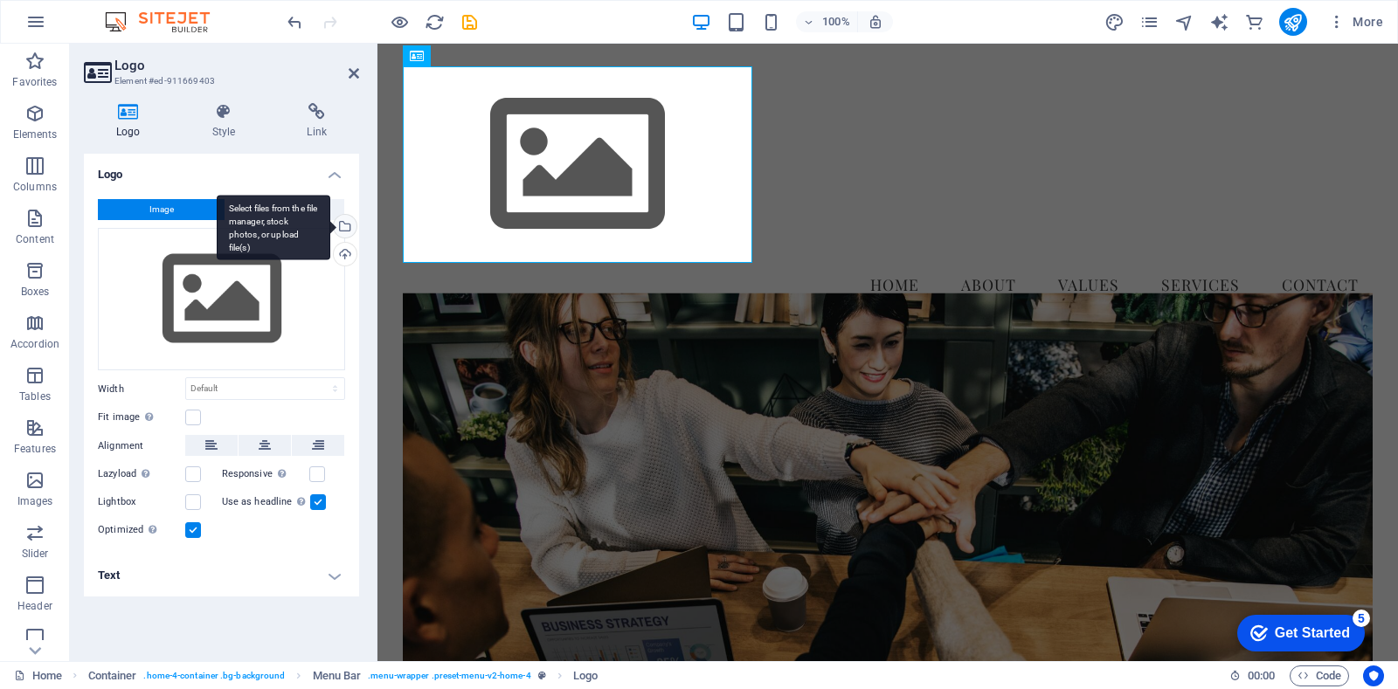
click at [345, 227] on div "Select files from the file manager, stock photos, or upload file(s)" at bounding box center [343, 228] width 26 height 26
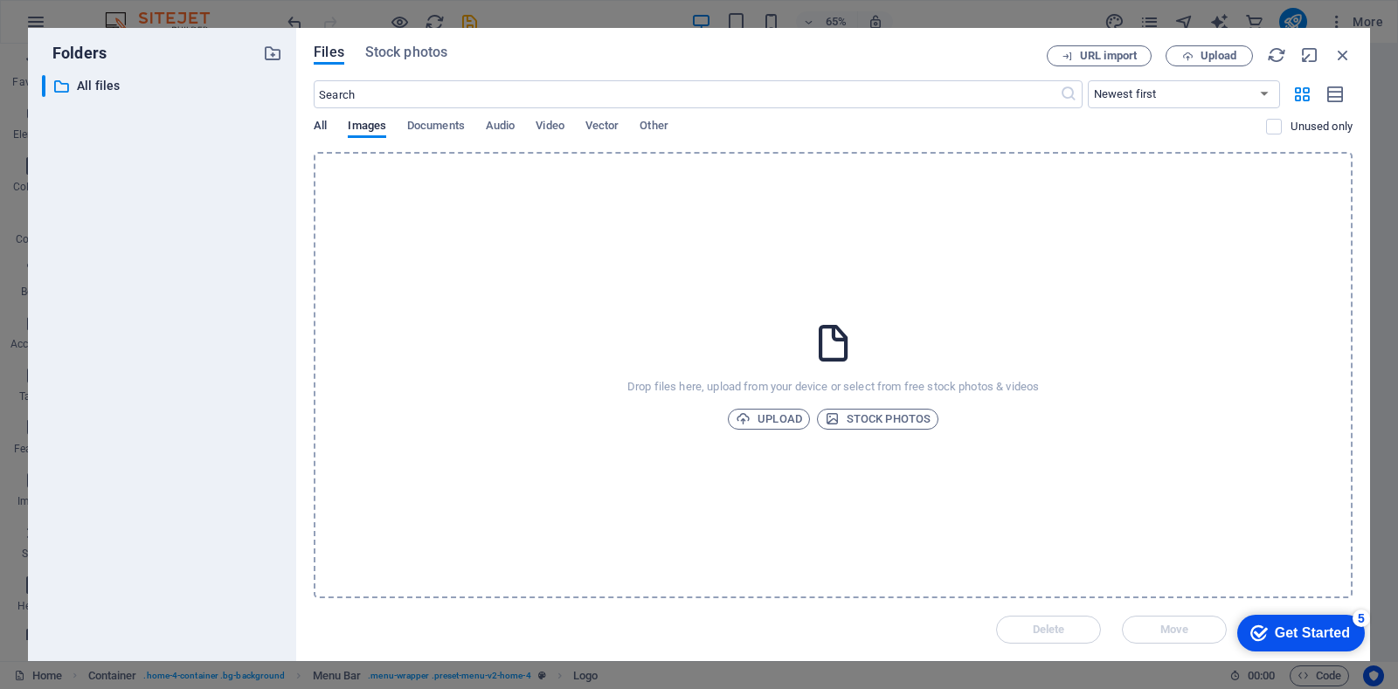
click at [327, 121] on span "All" at bounding box center [320, 127] width 13 height 24
click at [787, 421] on span "Upload" at bounding box center [769, 419] width 66 height 21
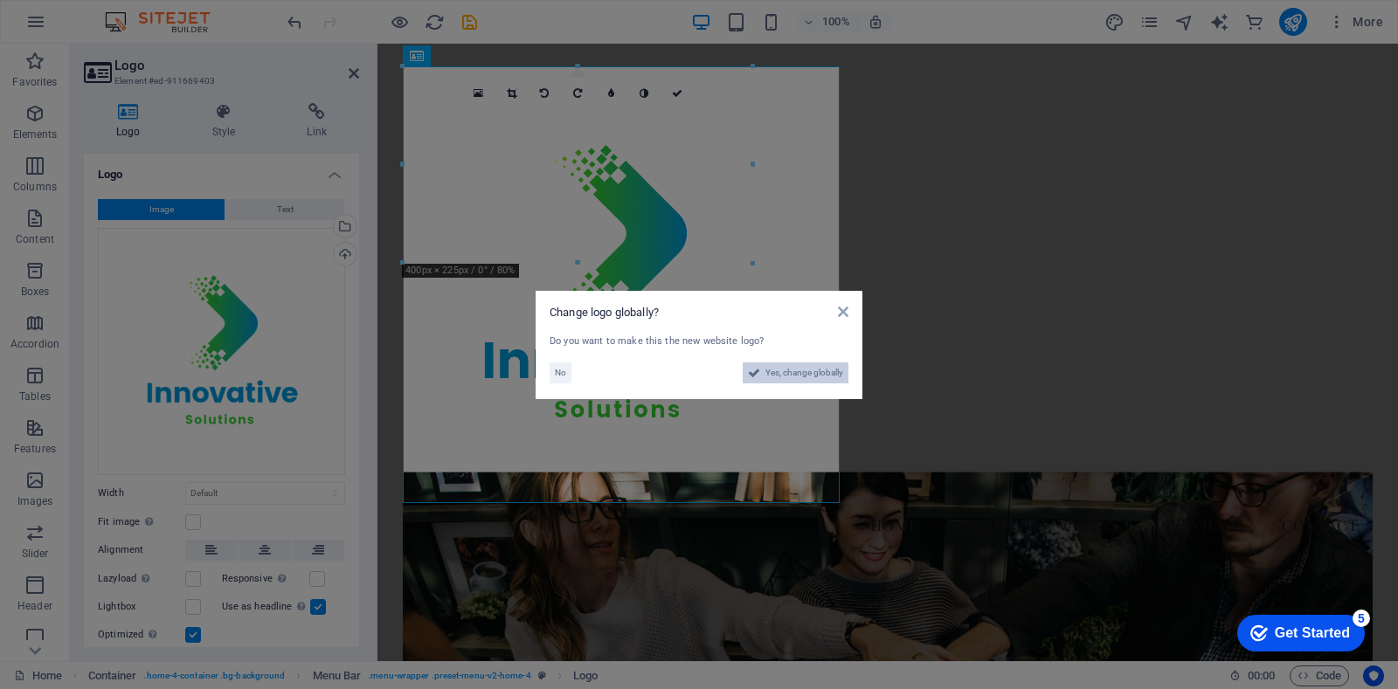
click at [760, 369] on icon at bounding box center [754, 373] width 12 height 21
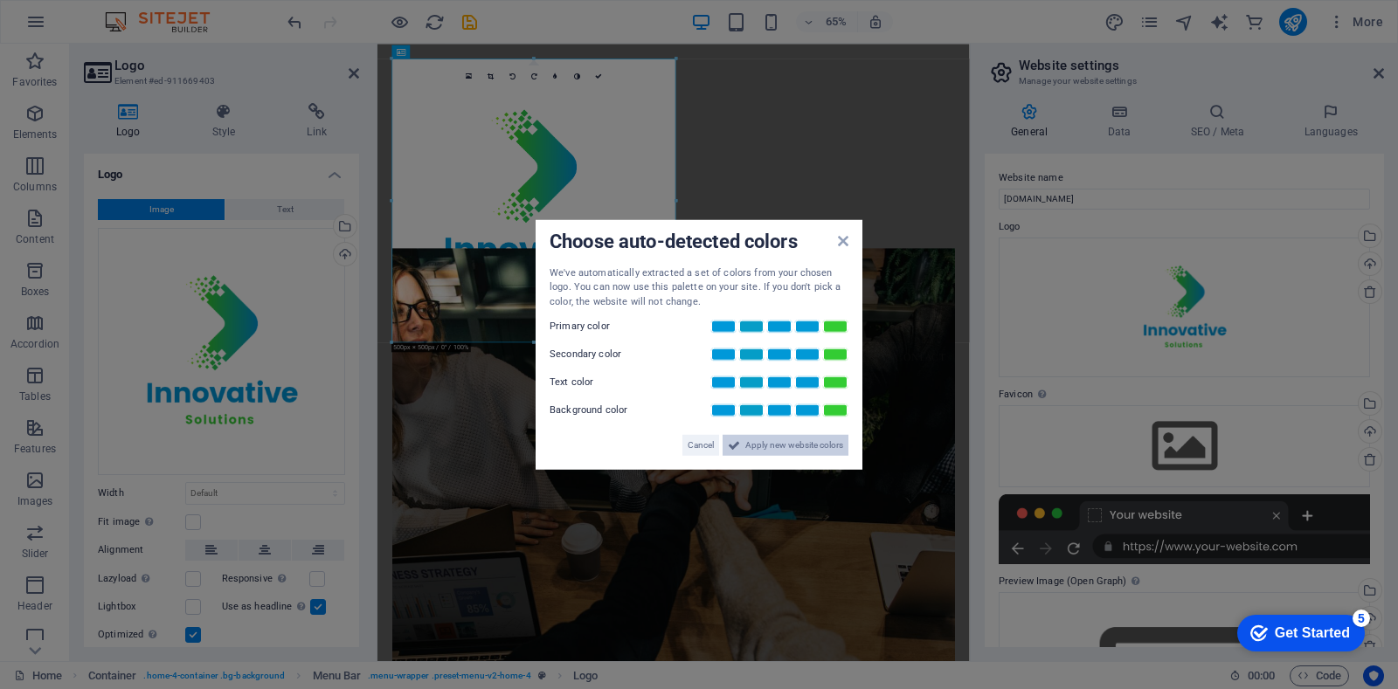
drag, startPoint x: 796, startPoint y: 443, endPoint x: 647, endPoint y: 603, distance: 218.3
click at [796, 443] on span "Apply new website colors" at bounding box center [794, 445] width 98 height 21
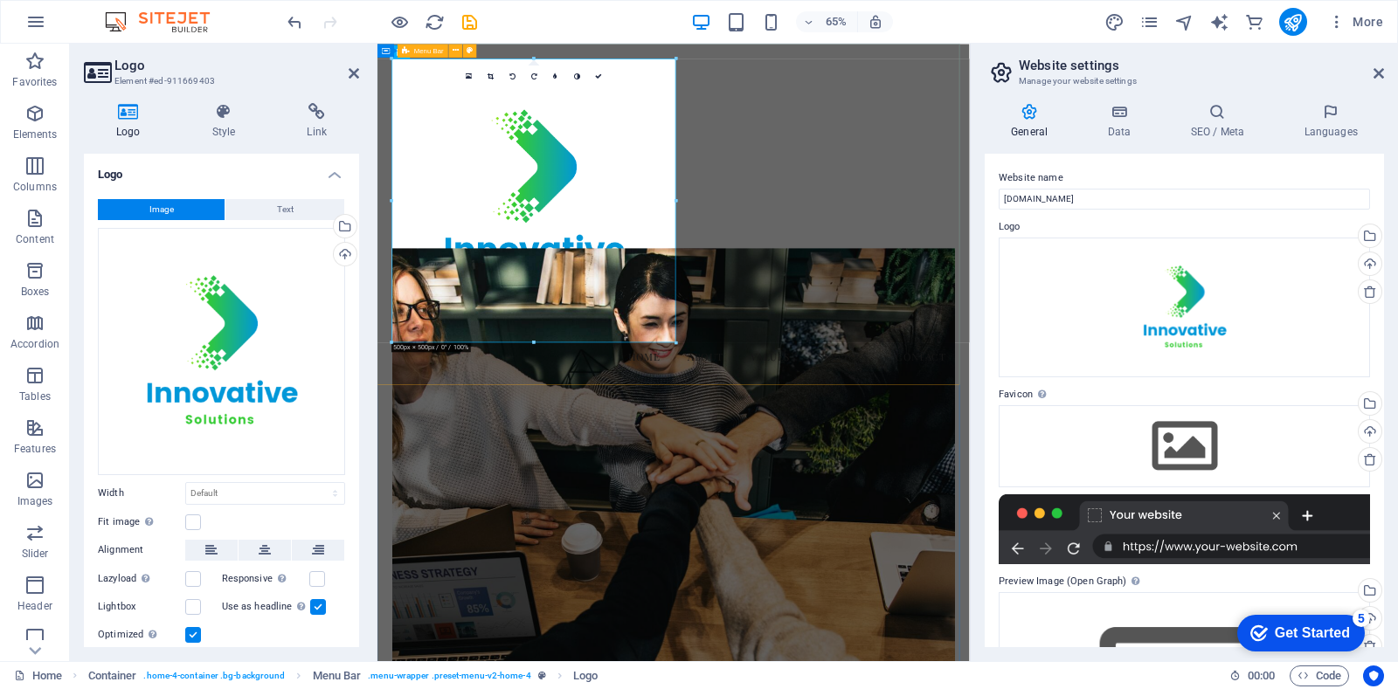
click at [1236, 279] on div "Menu Home About Values Services Contact" at bounding box center [832, 306] width 911 height 525
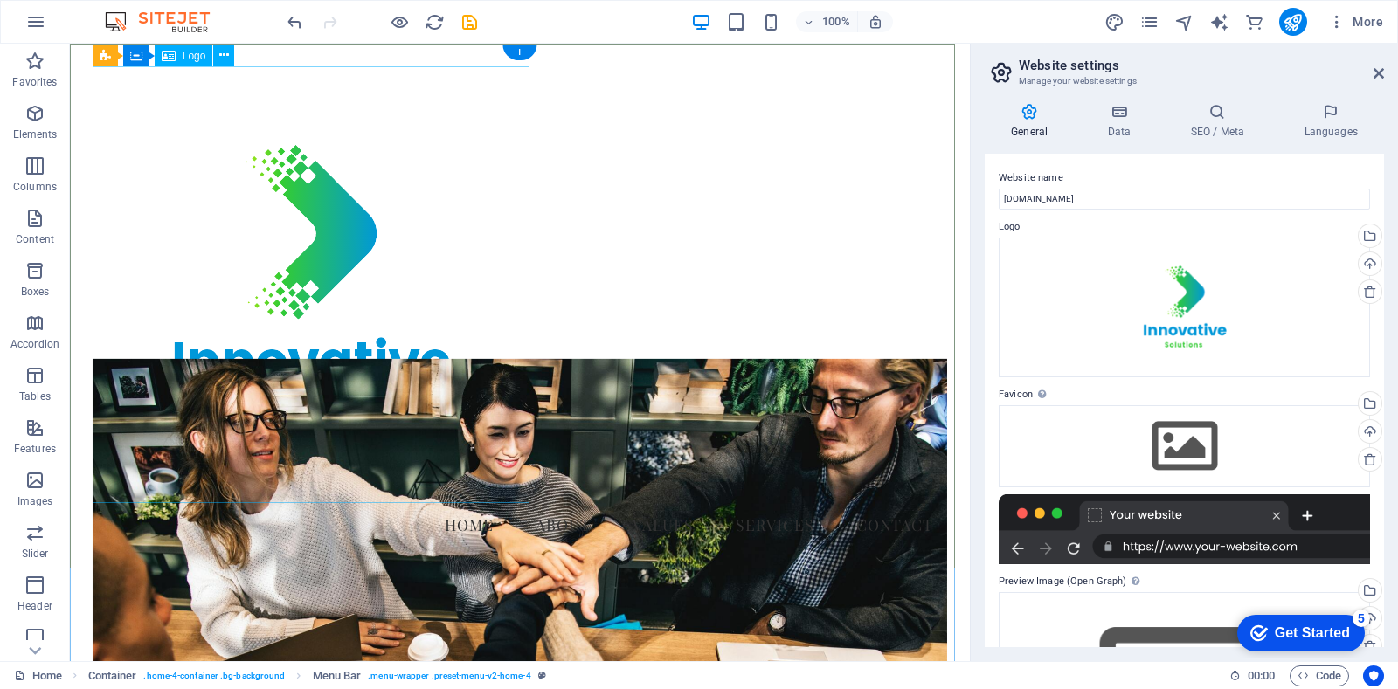
click at [463, 429] on div at bounding box center [520, 284] width 855 height 437
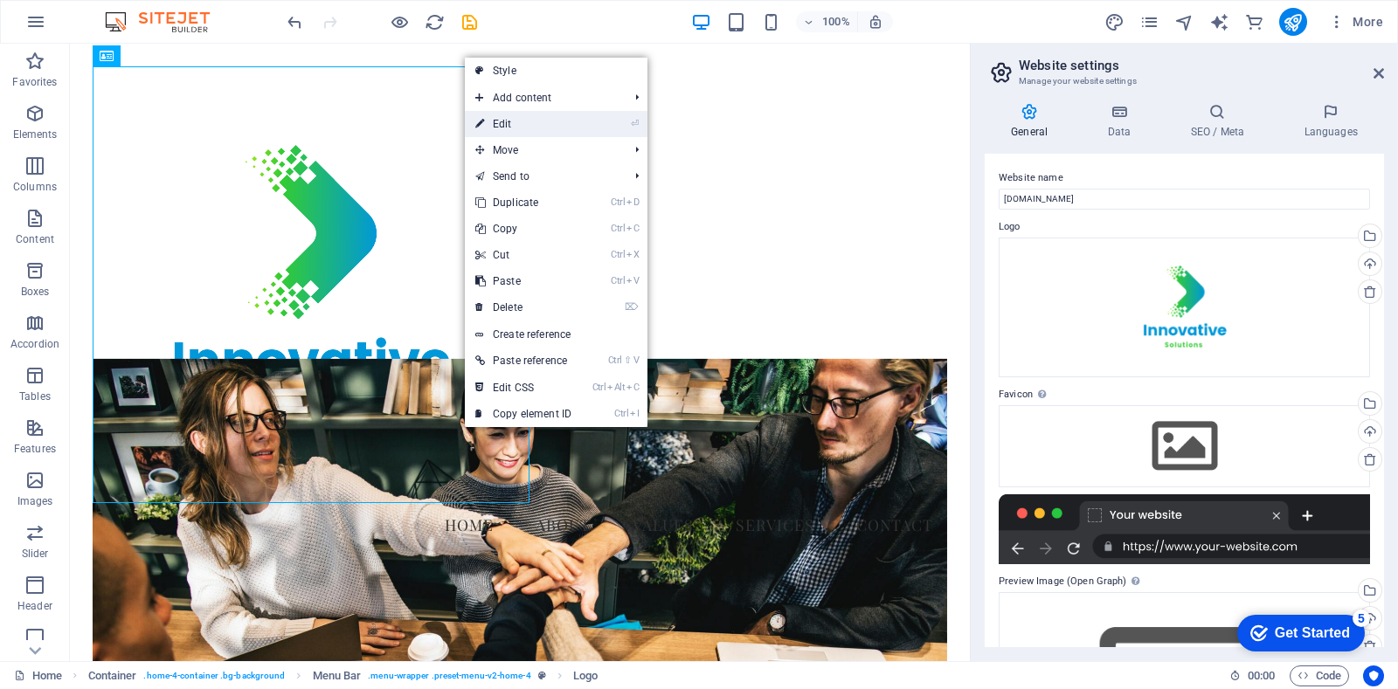
click at [528, 117] on link "⏎ Edit" at bounding box center [523, 124] width 117 height 26
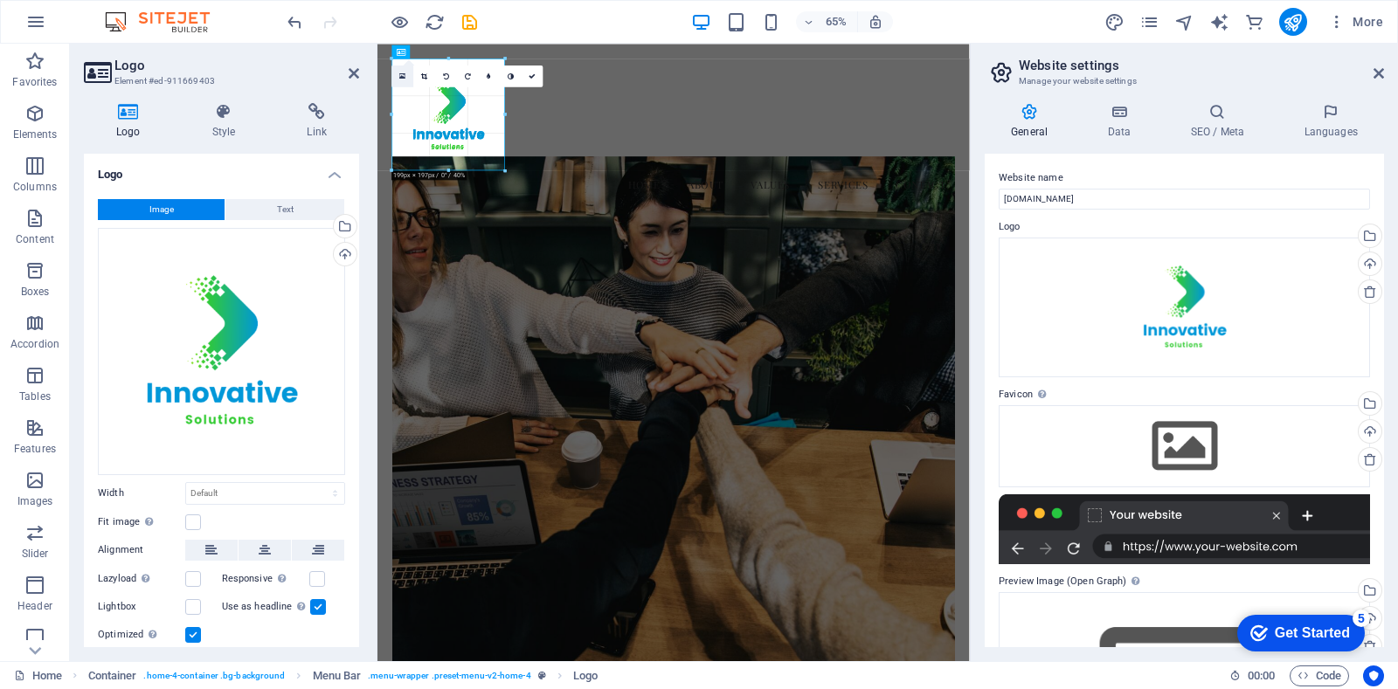
drag, startPoint x: 675, startPoint y: 343, endPoint x: 409, endPoint y: 73, distance: 378.8
type input "199"
select select "px"
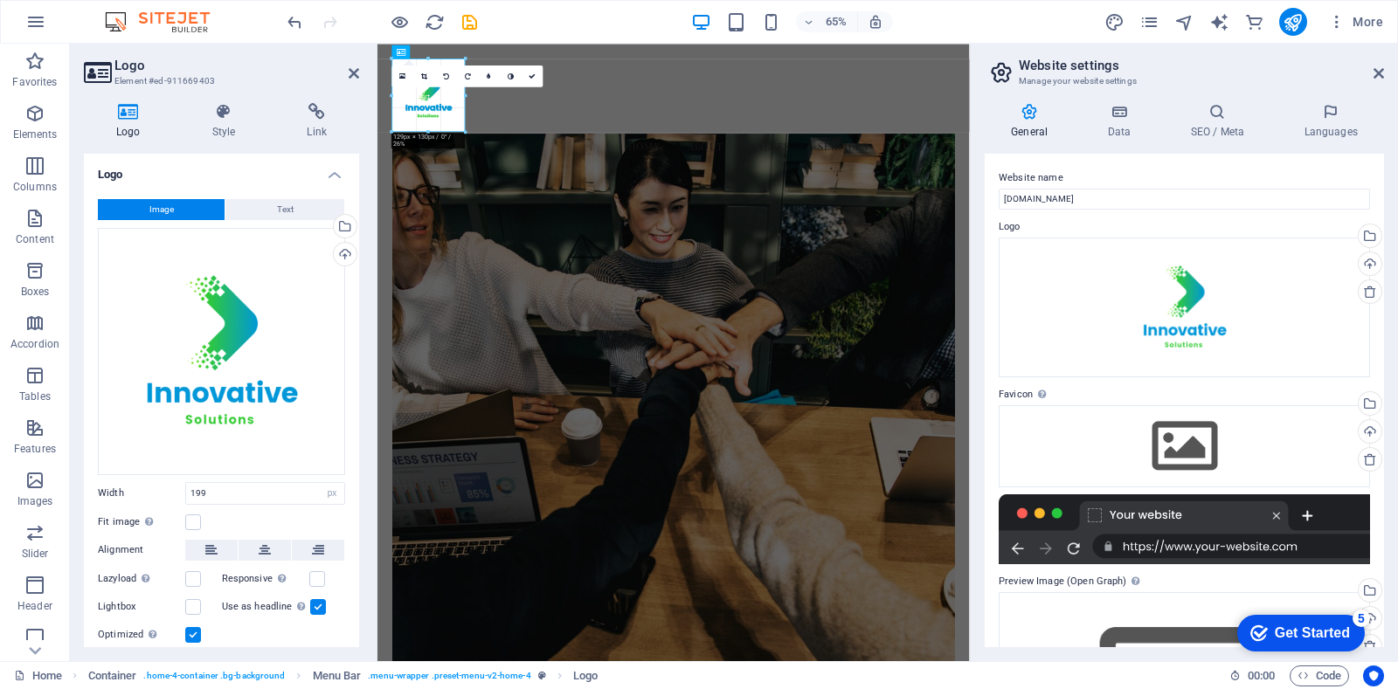
drag, startPoint x: 505, startPoint y: 173, endPoint x: 440, endPoint y: 92, distance: 103.8
type input "128"
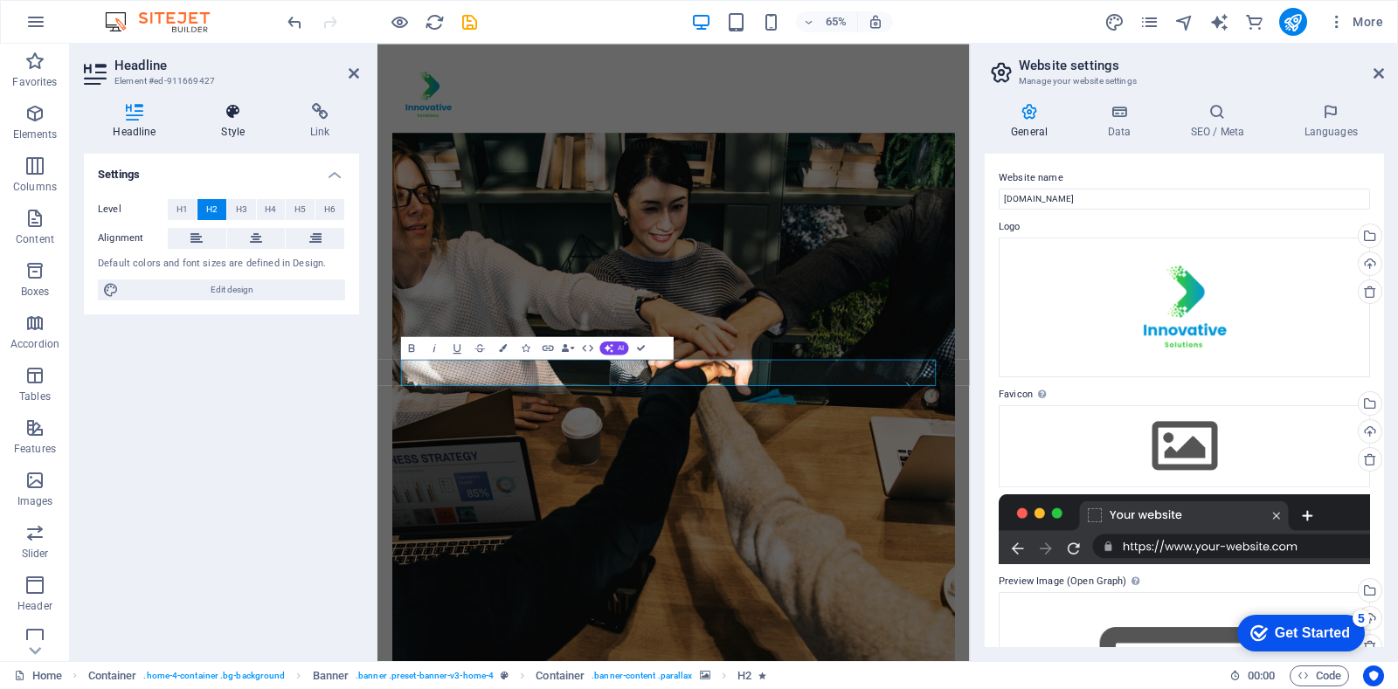
click at [237, 122] on h4 "Style" at bounding box center [236, 121] width 89 height 37
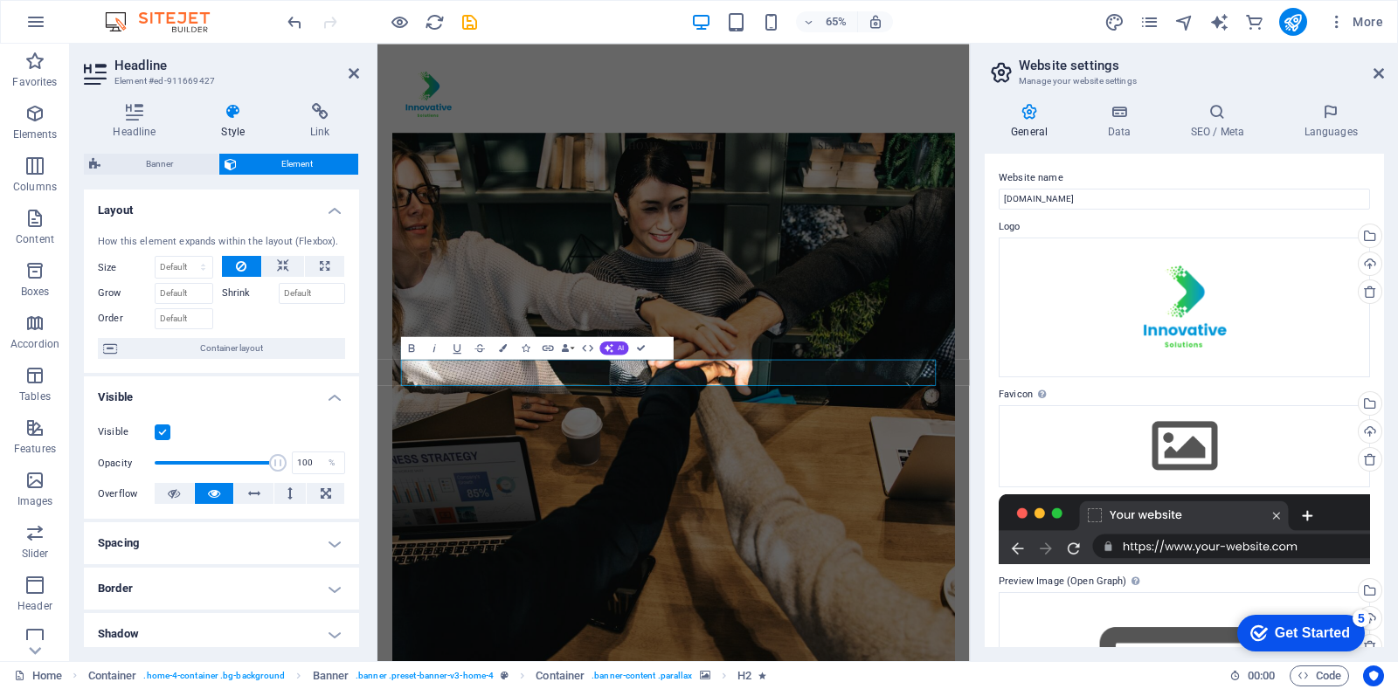
click at [290, 46] on header "Headline Element #ed-911669427" at bounding box center [221, 66] width 275 height 45
click at [540, 178] on nav "Home About Values Services Contact" at bounding box center [833, 200] width 866 height 44
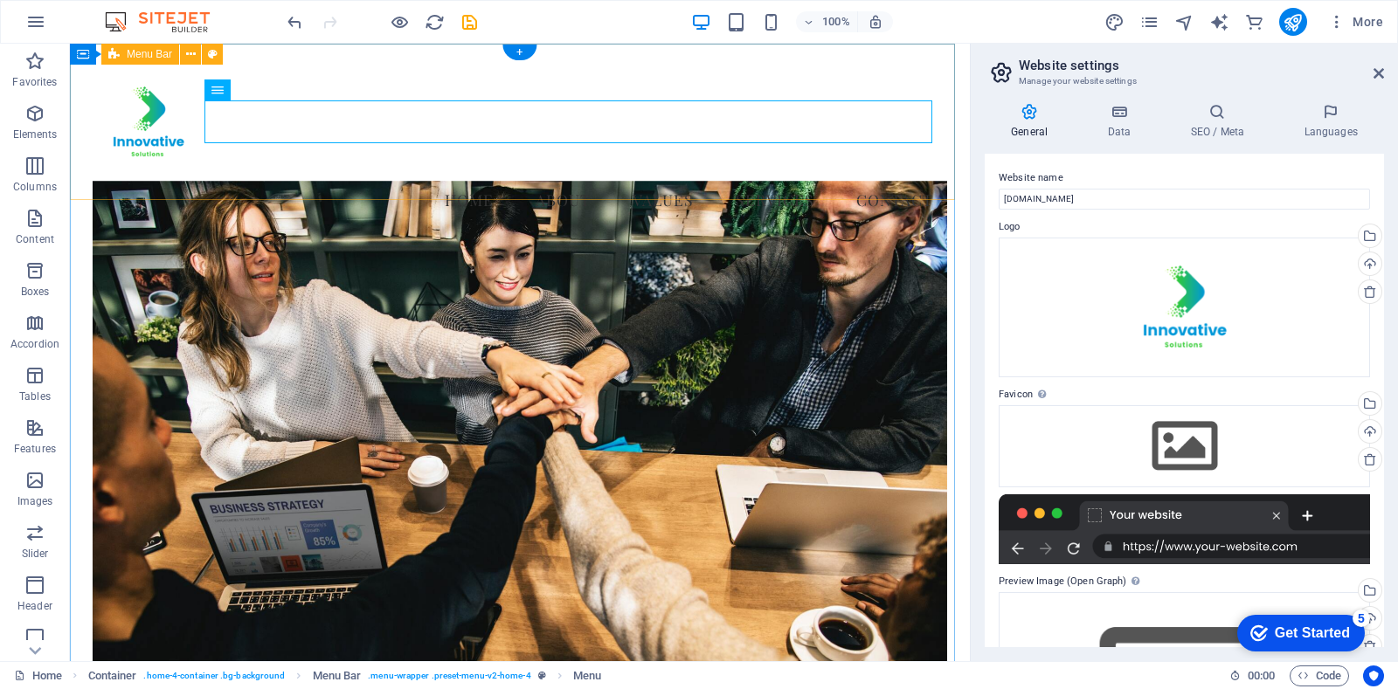
click at [865, 69] on div "Menu Home About Values Services Contact" at bounding box center [520, 144] width 900 height 200
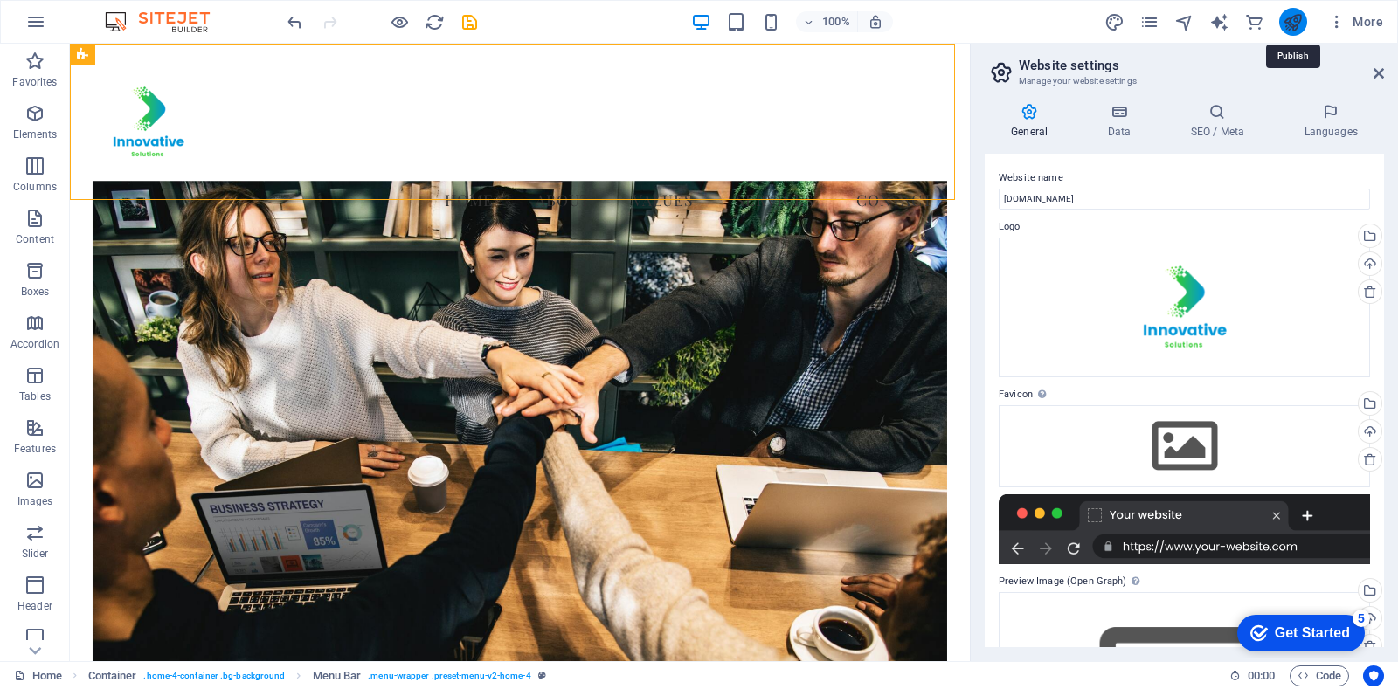
click at [1293, 12] on icon "publish" at bounding box center [1293, 22] width 20 height 20
